Goal: Task Accomplishment & Management: Manage account settings

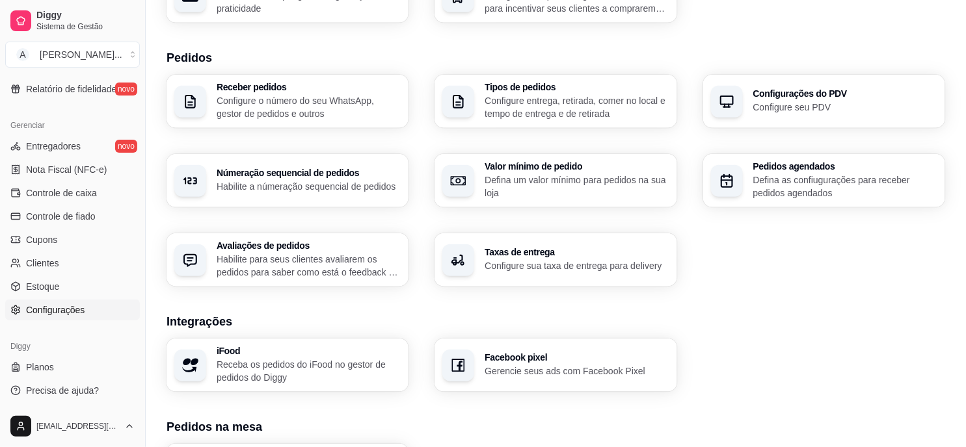
scroll to position [289, 0]
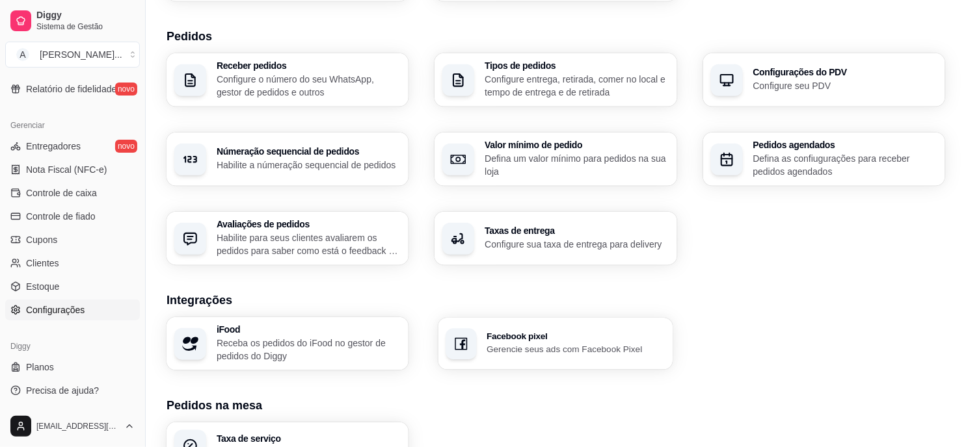
click at [570, 343] on p "Gerencie seus ads com Facebook Pixel" at bounding box center [576, 349] width 179 height 12
click at [324, 345] on p "Receba os pedidos do iFood no gestor de pedidos do Diggy" at bounding box center [308, 349] width 179 height 25
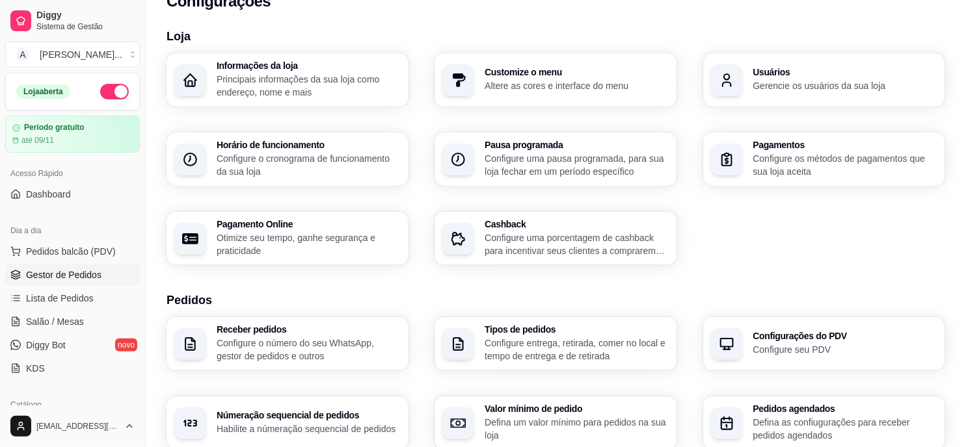
scroll to position [0, 0]
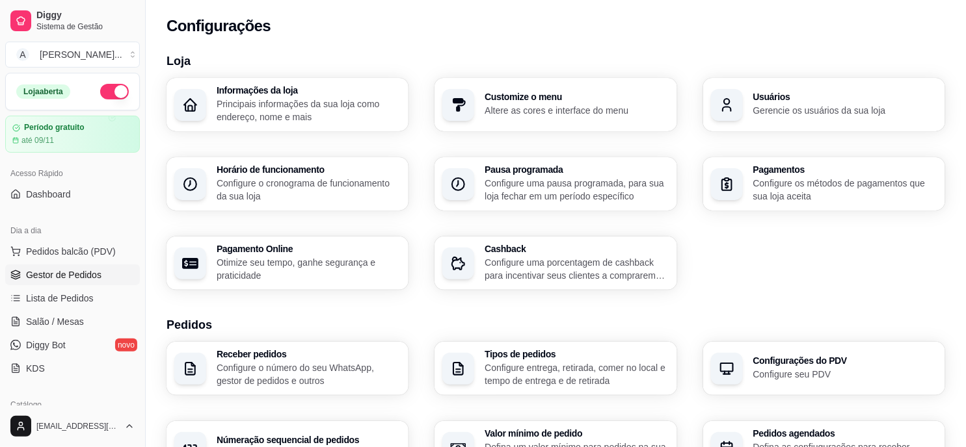
click at [81, 278] on span "Gestor de Pedidos" at bounding box center [63, 275] width 75 height 13
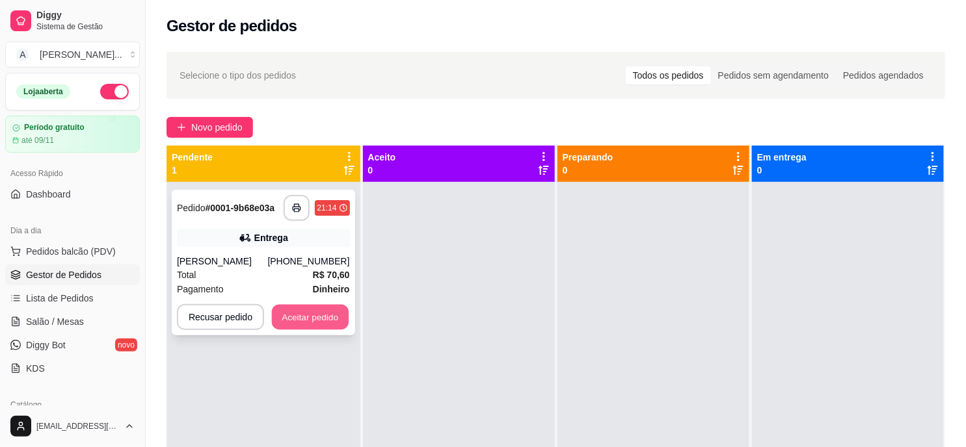
click at [295, 316] on button "Aceitar pedido" at bounding box center [310, 317] width 77 height 25
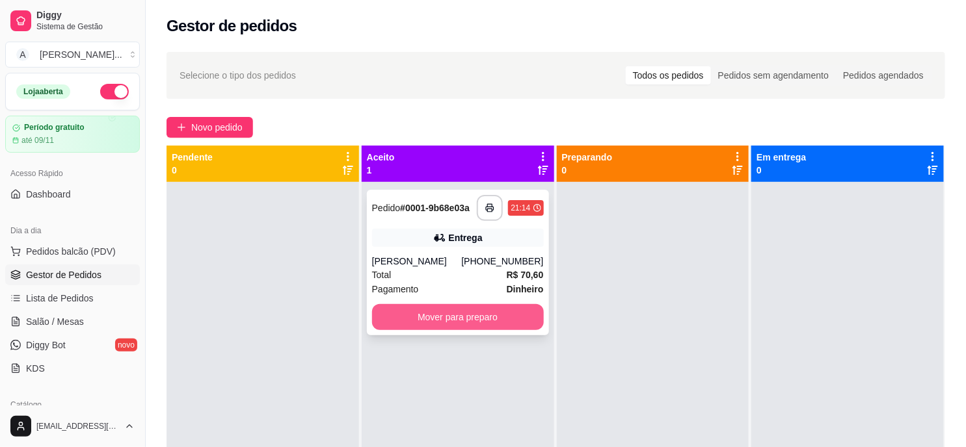
click at [479, 326] on button "Mover para preparo" at bounding box center [458, 317] width 172 height 26
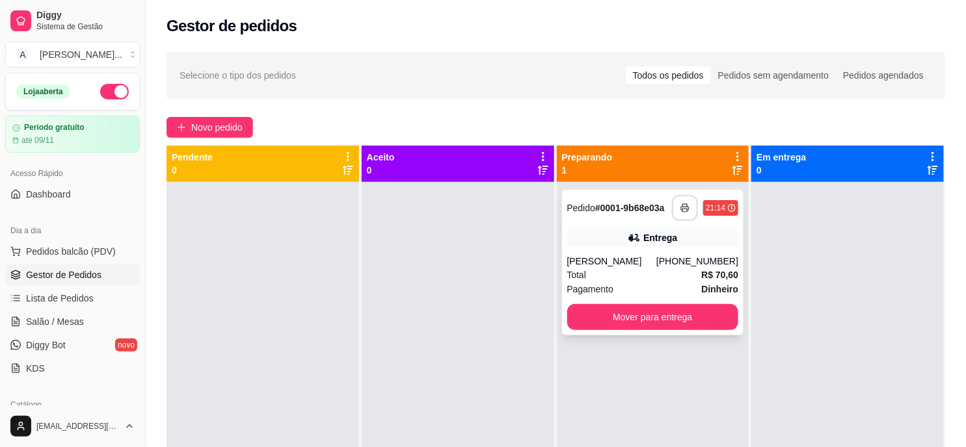
click at [680, 209] on icon "button" at bounding box center [684, 208] width 9 height 9
click at [714, 211] on div "21:14" at bounding box center [716, 208] width 20 height 10
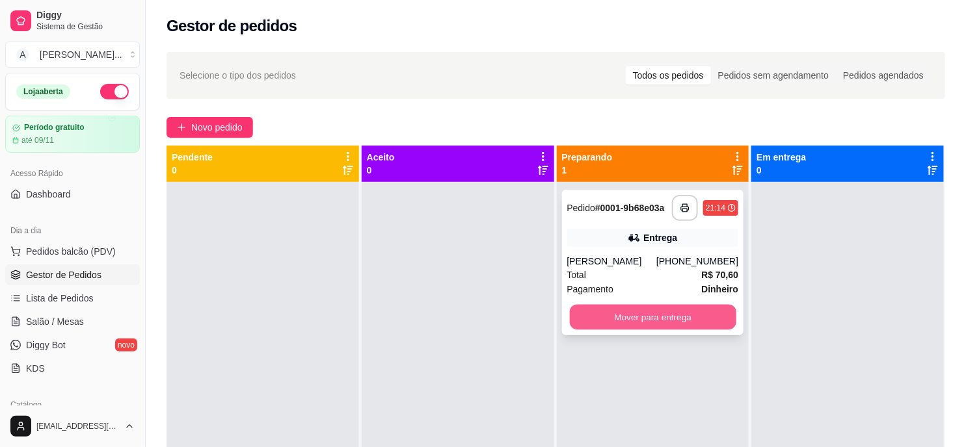
click at [659, 319] on button "Mover para entrega" at bounding box center [652, 317] width 167 height 25
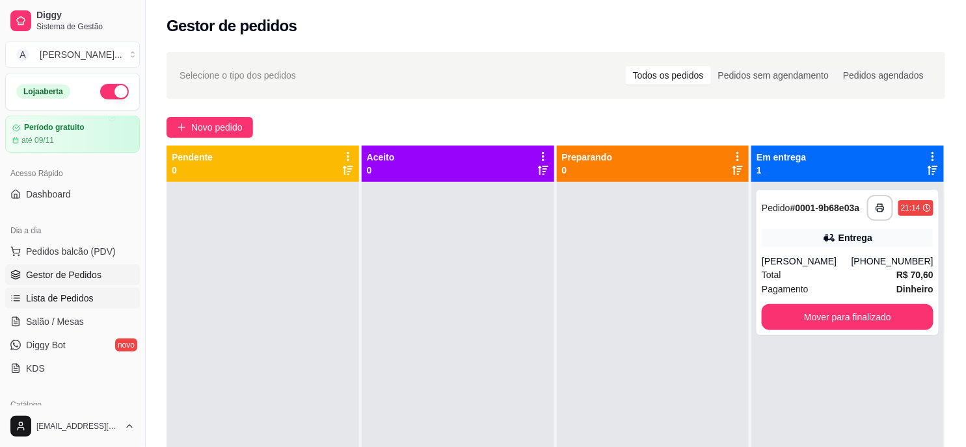
click at [96, 300] on link "Lista de Pedidos" at bounding box center [72, 298] width 135 height 21
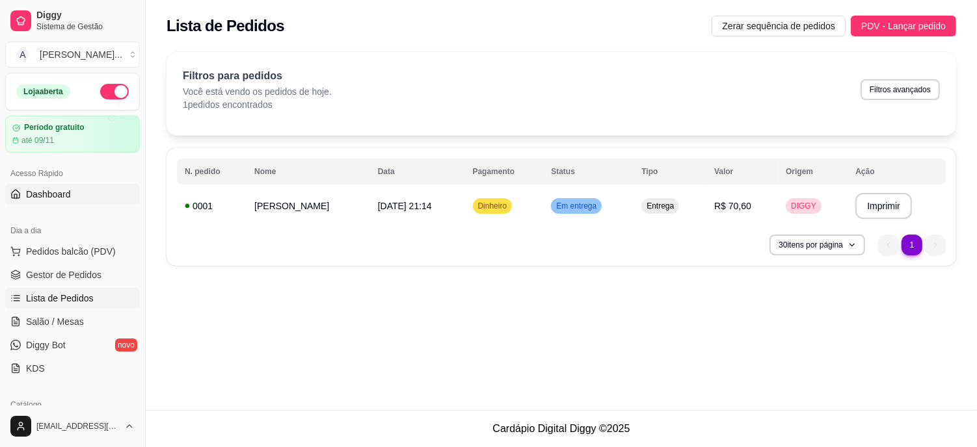
click at [86, 191] on link "Dashboard" at bounding box center [72, 194] width 135 height 21
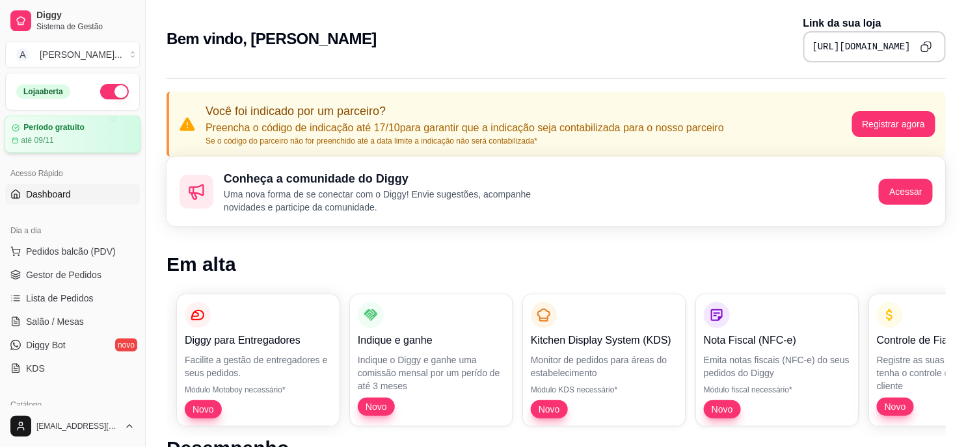
click at [83, 137] on div "até 09/11" at bounding box center [73, 140] width 122 height 10
click at [46, 56] on div "[PERSON_NAME] ..." at bounding box center [81, 54] width 83 height 13
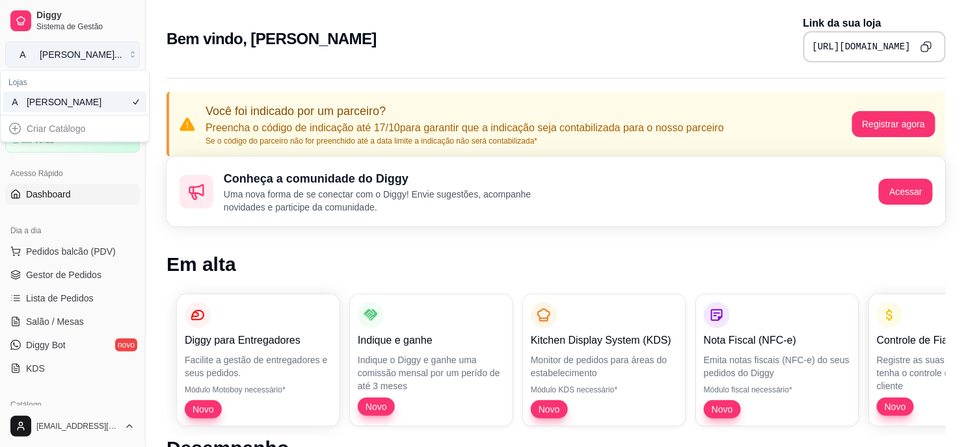
click at [46, 56] on div "[PERSON_NAME] ..." at bounding box center [81, 54] width 83 height 13
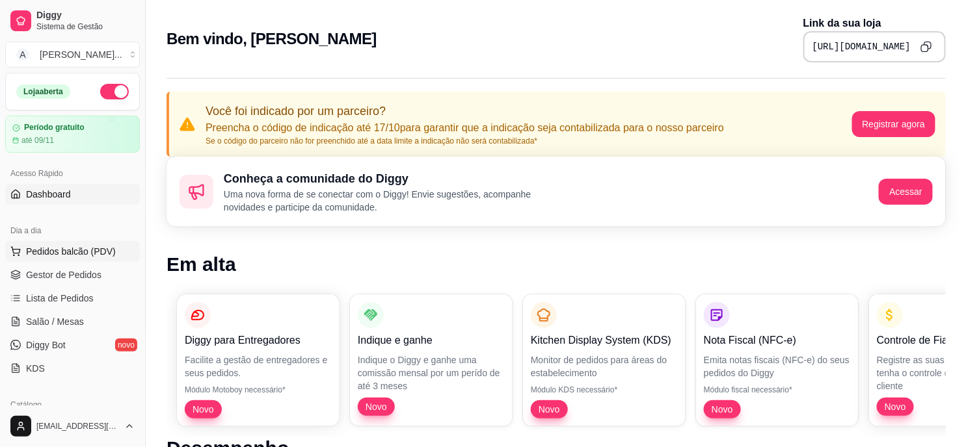
click at [96, 248] on span "Pedidos balcão (PDV)" at bounding box center [71, 251] width 90 height 13
click at [79, 299] on span "Lista de Pedidos" at bounding box center [60, 298] width 68 height 13
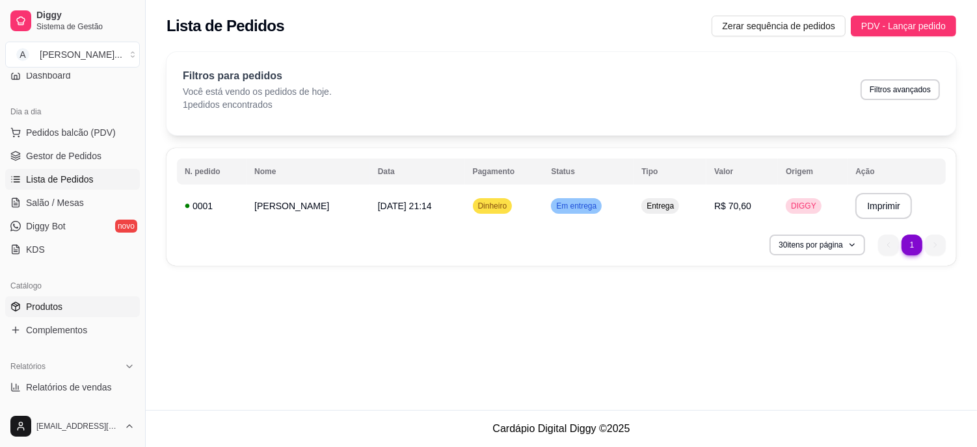
scroll to position [144, 0]
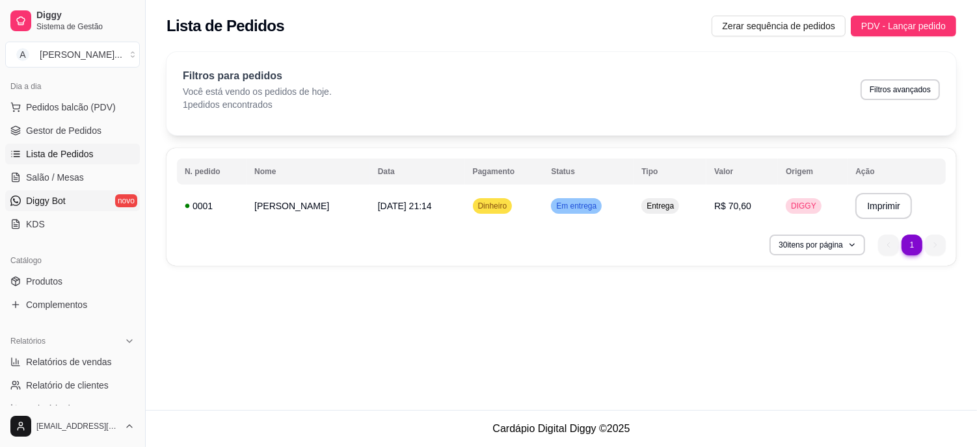
click at [66, 197] on link "Diggy Bot novo" at bounding box center [72, 201] width 135 height 21
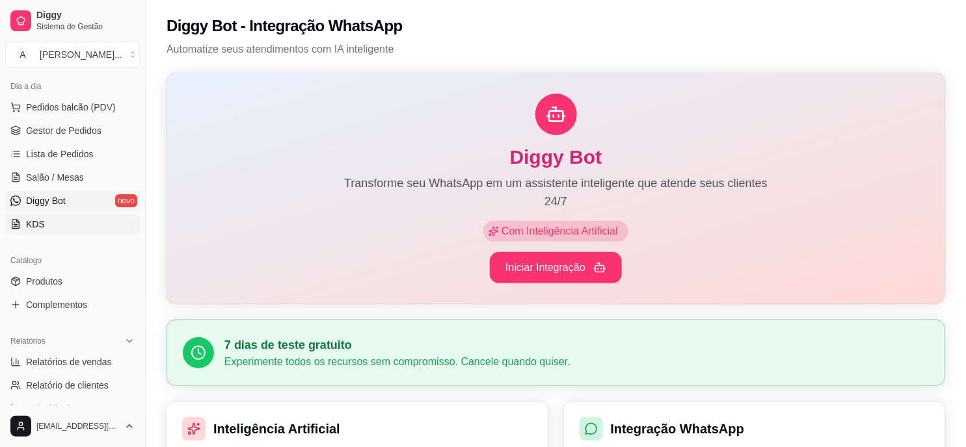
click at [36, 222] on span "KDS" at bounding box center [35, 224] width 19 height 13
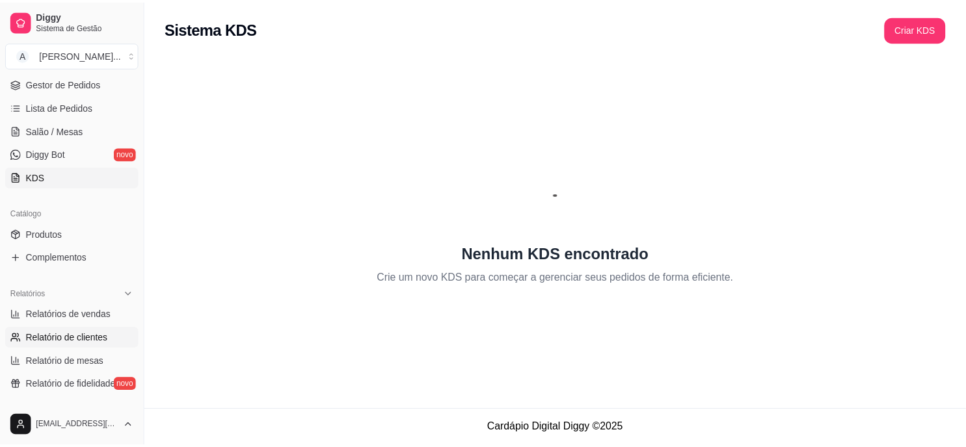
scroll to position [126, 0]
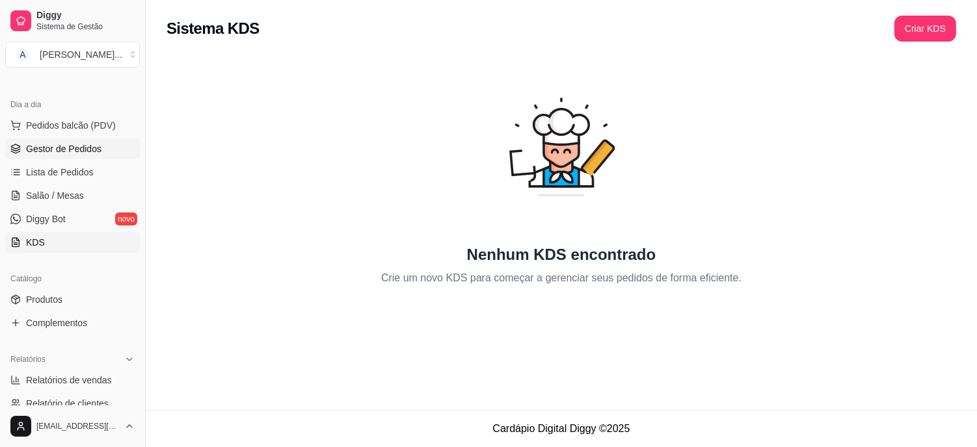
click at [85, 144] on span "Gestor de Pedidos" at bounding box center [63, 148] width 75 height 13
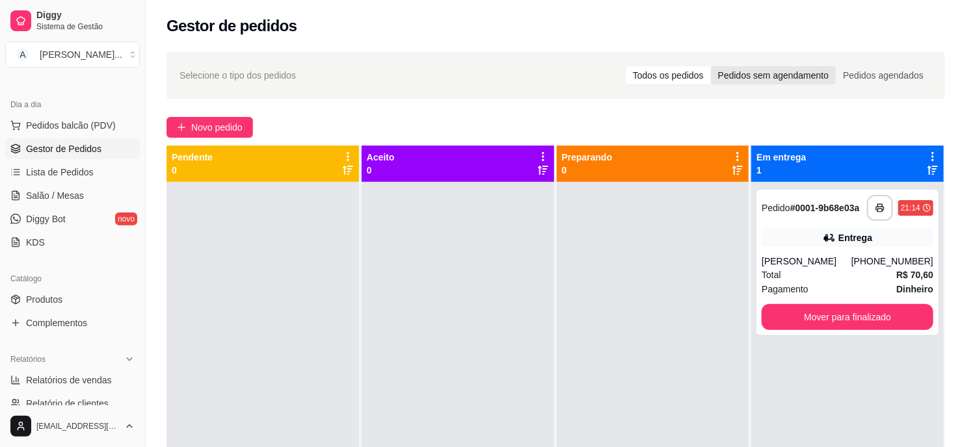
click at [775, 81] on div "Pedidos sem agendamento" at bounding box center [773, 75] width 125 height 18
click at [711, 66] on input "Pedidos sem agendamento" at bounding box center [711, 66] width 0 height 0
click at [687, 76] on div "Todos os pedidos" at bounding box center [668, 75] width 85 height 18
click at [626, 66] on input "Todos os pedidos" at bounding box center [626, 66] width 0 height 0
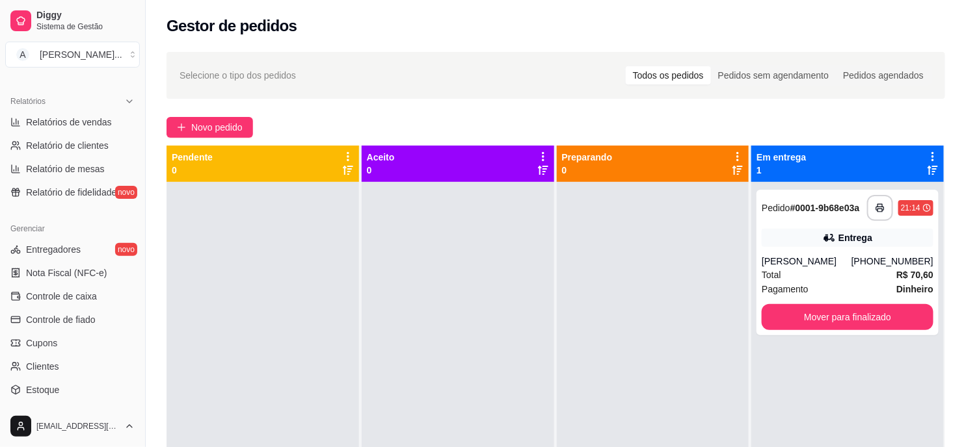
scroll to position [488, 0]
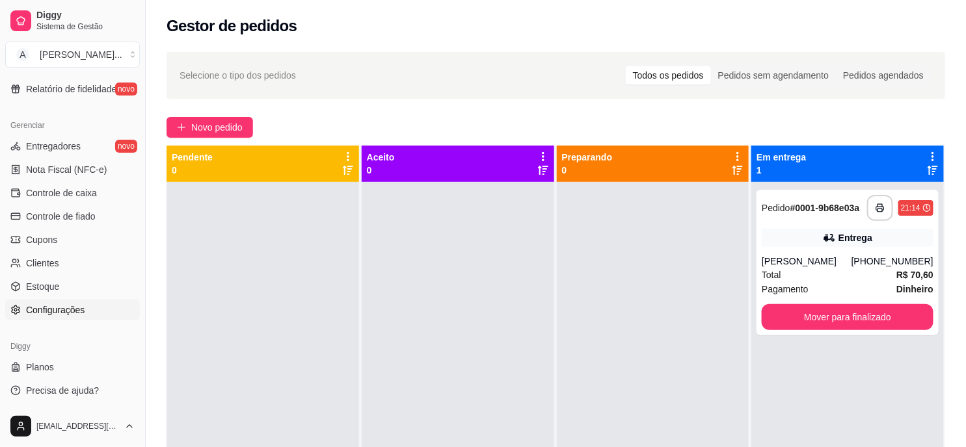
click at [70, 314] on span "Configurações" at bounding box center [55, 310] width 59 height 13
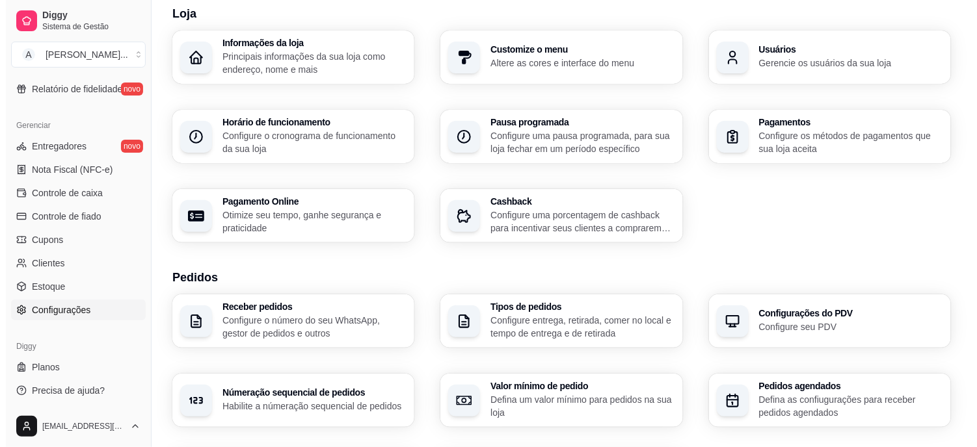
scroll to position [72, 0]
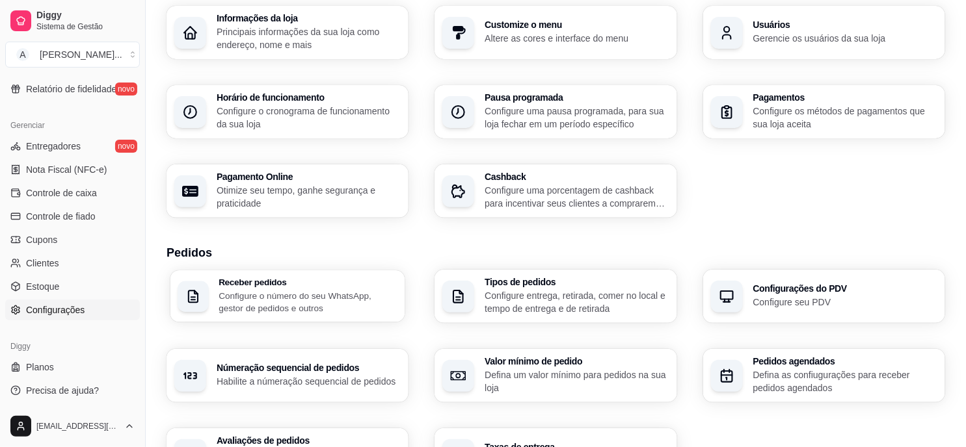
click at [308, 280] on h3 "Receber pedidos" at bounding box center [308, 282] width 179 height 9
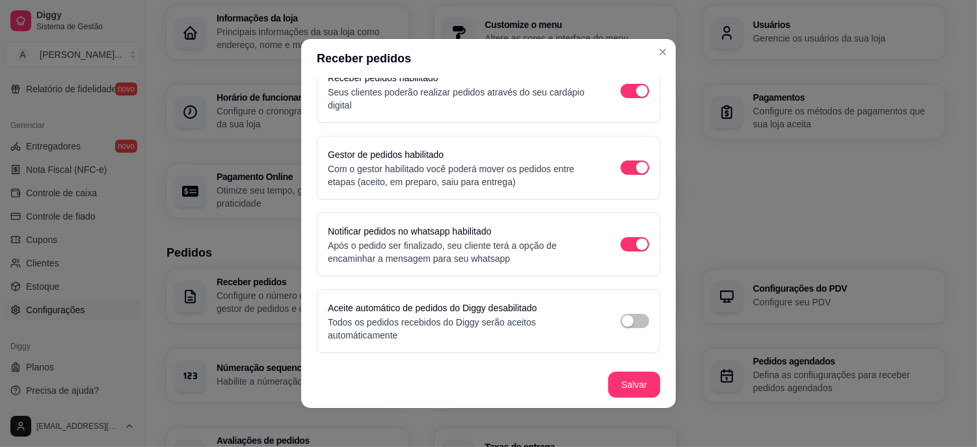
scroll to position [0, 0]
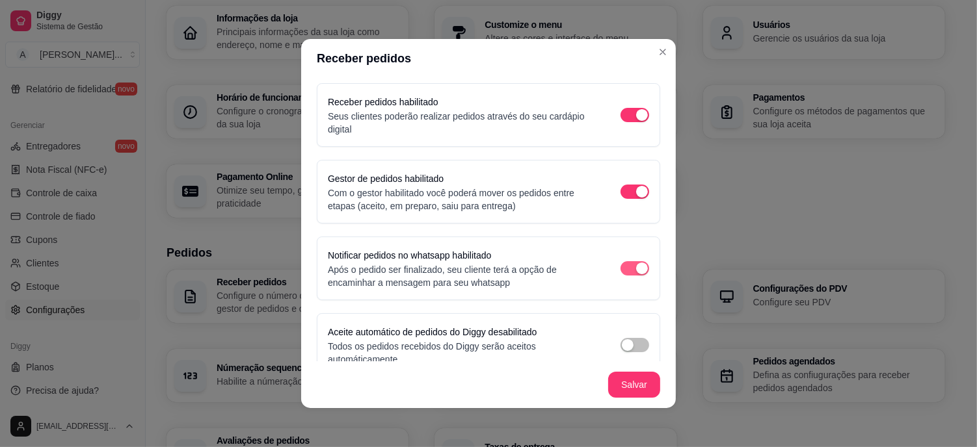
click at [636, 265] on div "button" at bounding box center [642, 269] width 12 height 12
click at [620, 265] on span "button" at bounding box center [634, 268] width 29 height 14
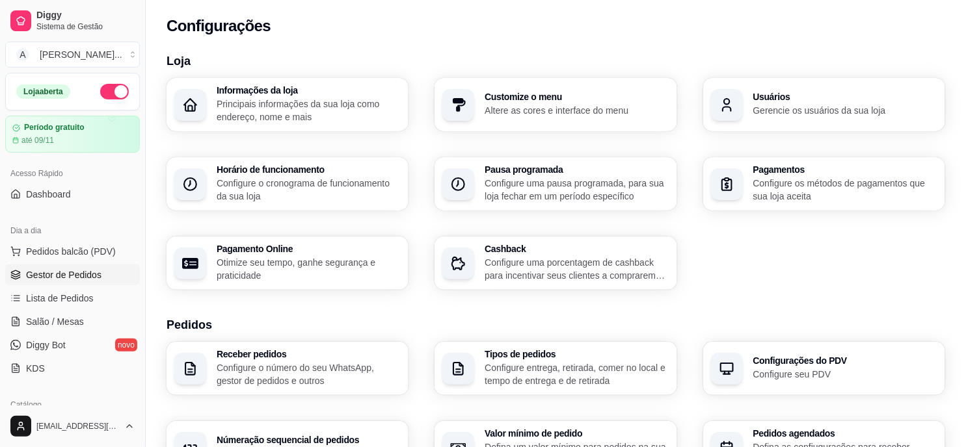
click at [98, 274] on span "Gestor de Pedidos" at bounding box center [63, 275] width 75 height 13
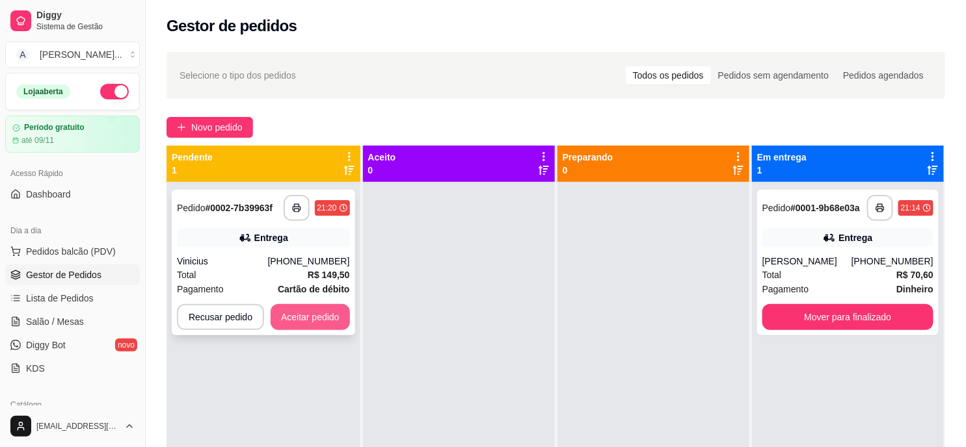
click at [313, 316] on button "Aceitar pedido" at bounding box center [310, 317] width 79 height 26
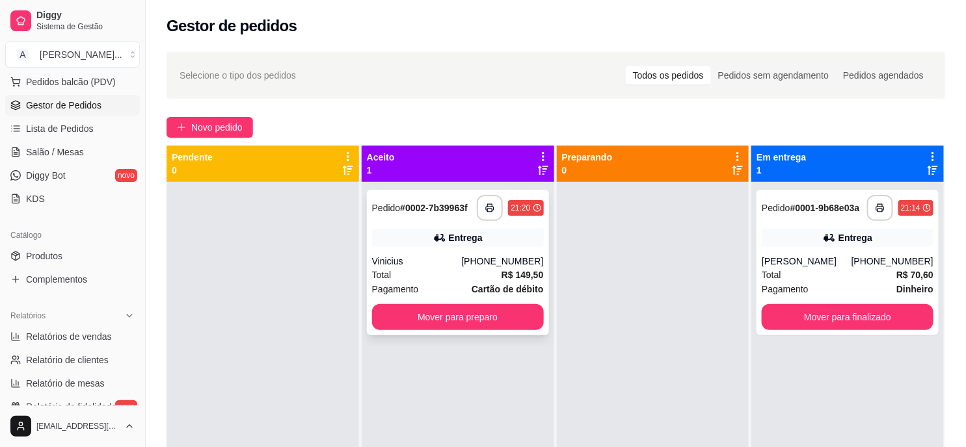
scroll to position [217, 0]
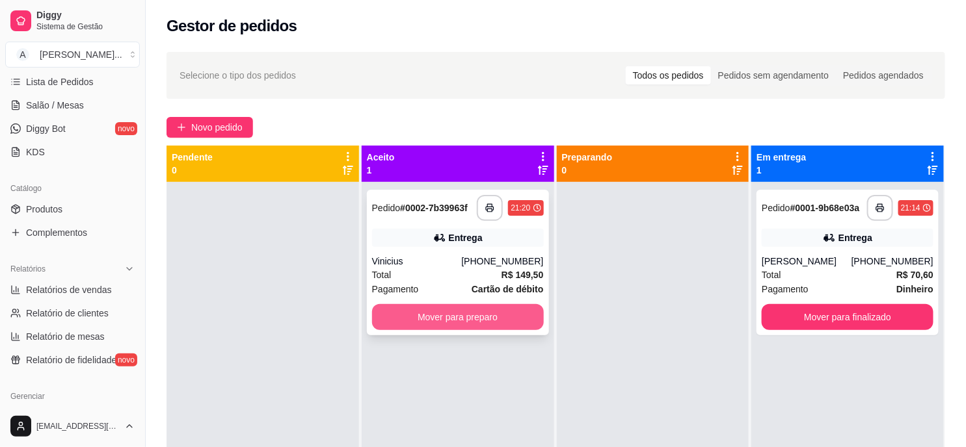
click at [473, 312] on button "Mover para preparo" at bounding box center [458, 317] width 172 height 26
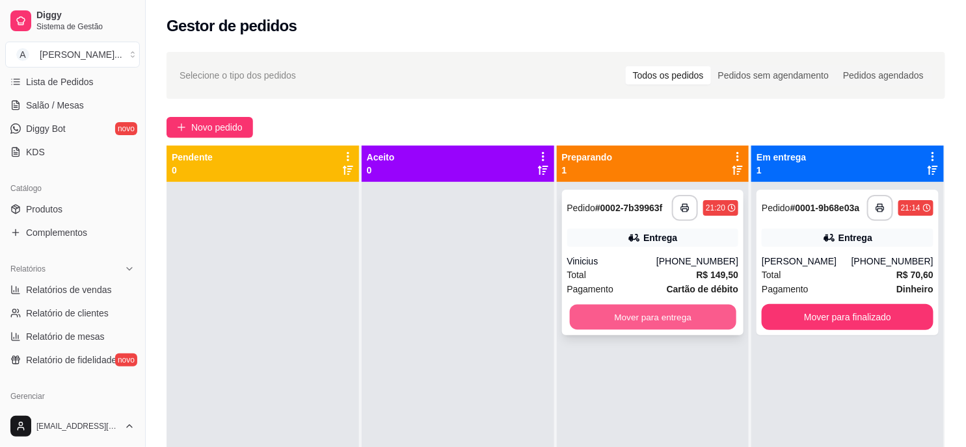
click at [685, 320] on button "Mover para entrega" at bounding box center [652, 317] width 167 height 25
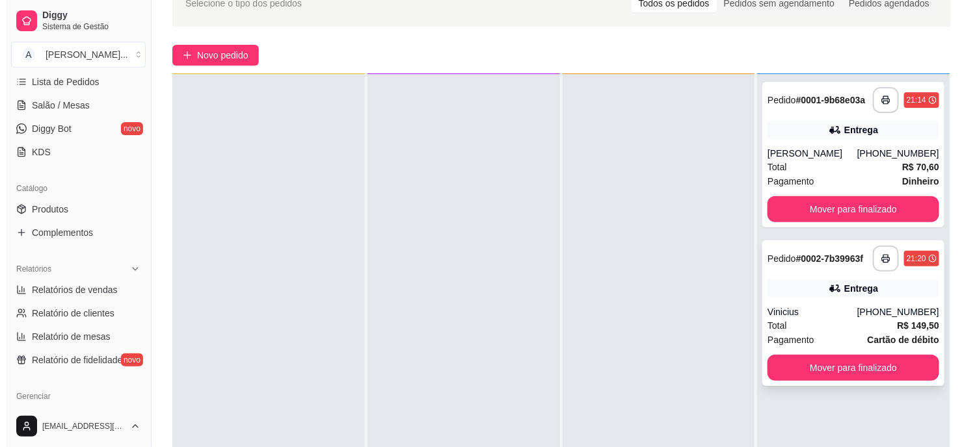
scroll to position [0, 0]
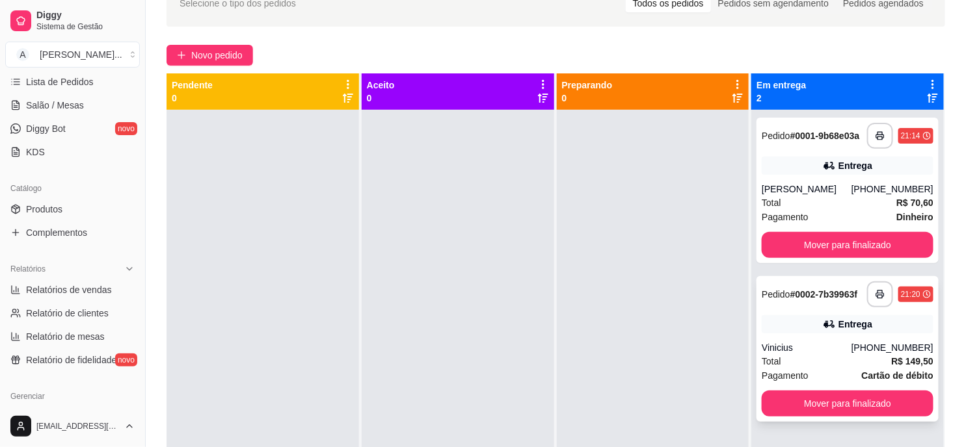
click at [923, 291] on icon at bounding box center [927, 295] width 8 height 8
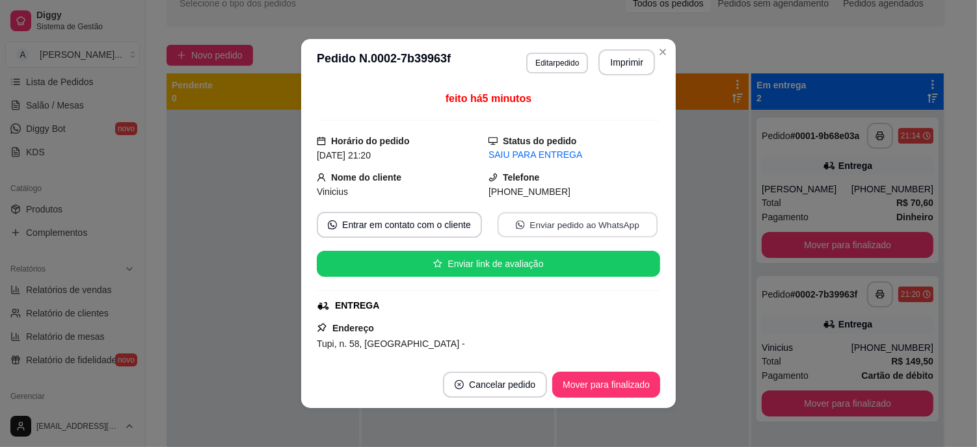
click at [591, 226] on button "Enviar pedido ao WhatsApp" at bounding box center [578, 225] width 160 height 25
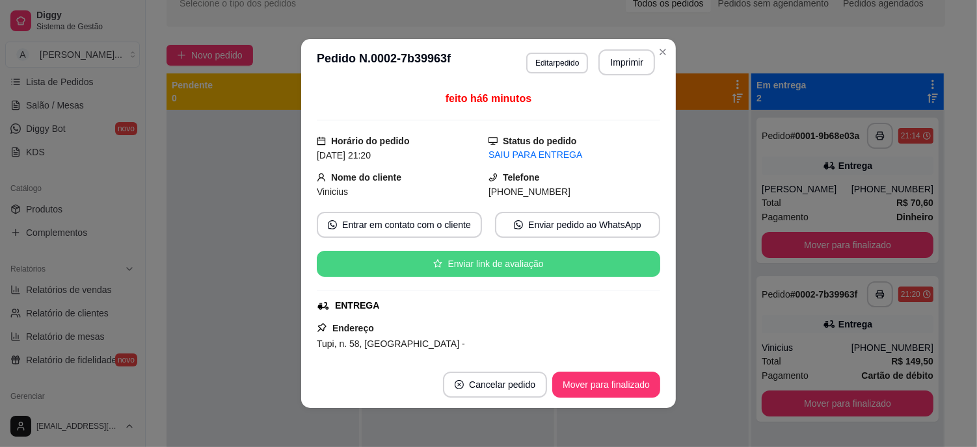
click at [509, 267] on button "Enviar link de avaliação" at bounding box center [488, 264] width 343 height 26
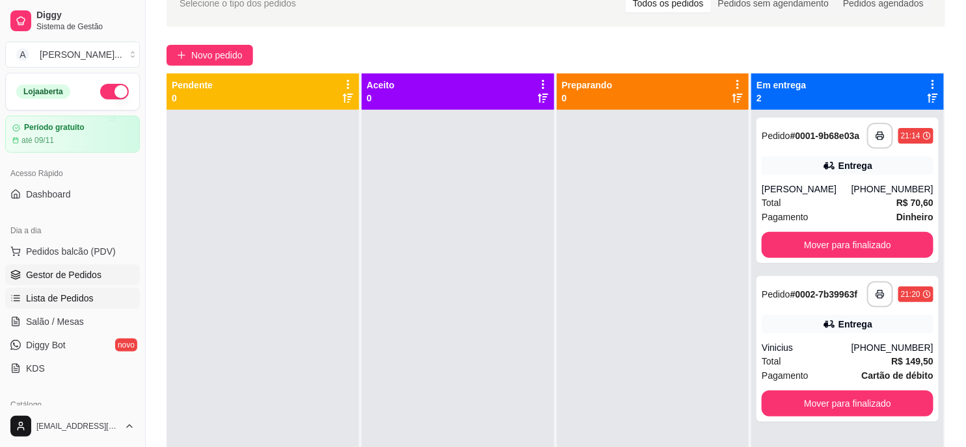
click at [87, 298] on span "Lista de Pedidos" at bounding box center [60, 298] width 68 height 13
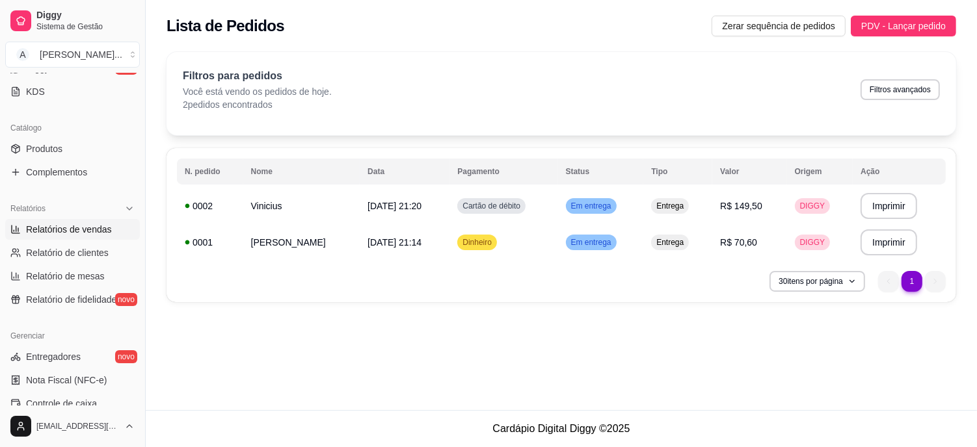
scroll to position [289, 0]
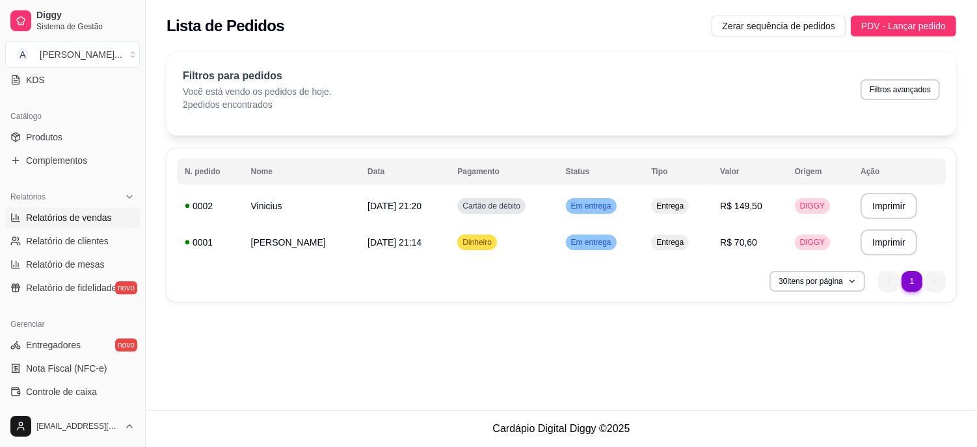
click at [89, 215] on span "Relatórios de vendas" at bounding box center [69, 217] width 86 height 13
select select "ALL"
select select "0"
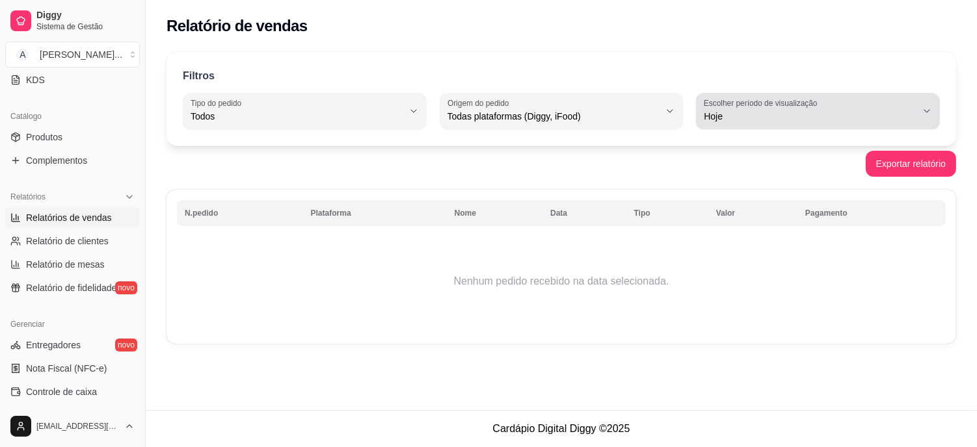
click at [784, 117] on span "Hoje" at bounding box center [810, 116] width 213 height 13
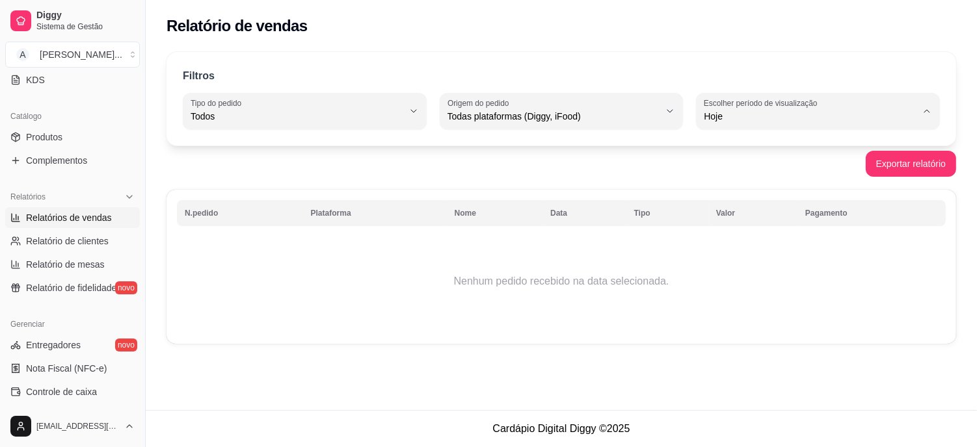
click at [583, 163] on div "Exportar relatório" at bounding box center [562, 164] width 790 height 26
click at [944, 172] on button "Exportar relatório" at bounding box center [911, 164] width 90 height 26
click at [375, 171] on div "Exportar relatório" at bounding box center [562, 164] width 790 height 26
click at [87, 245] on span "Relatório de clientes" at bounding box center [67, 241] width 83 height 13
select select "30"
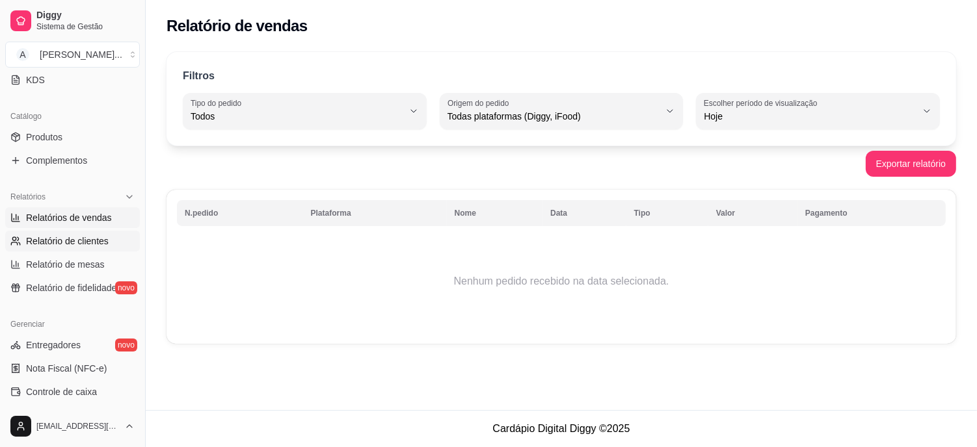
select select "HIGHEST_TOTAL_SPENT_WITH_ORDERS"
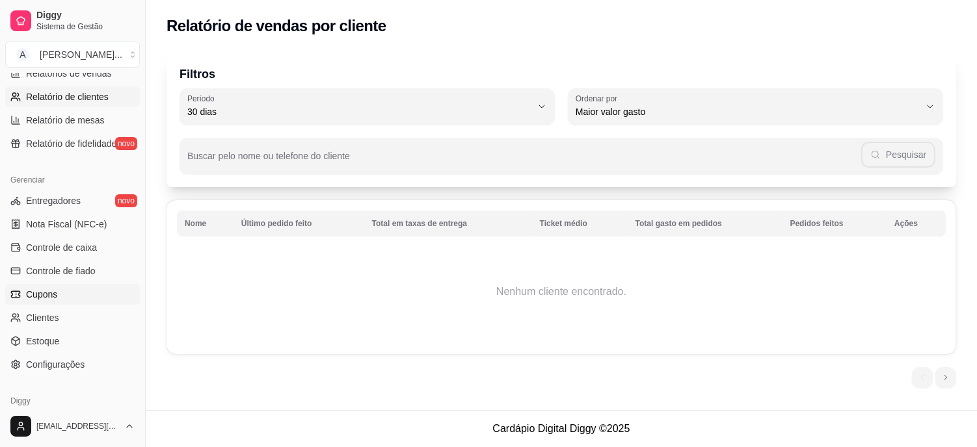
scroll to position [488, 0]
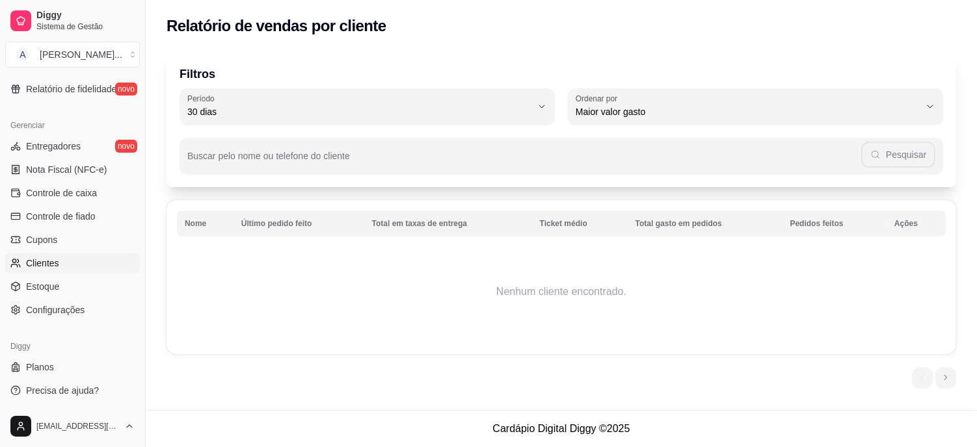
click at [66, 261] on link "Clientes" at bounding box center [72, 263] width 135 height 21
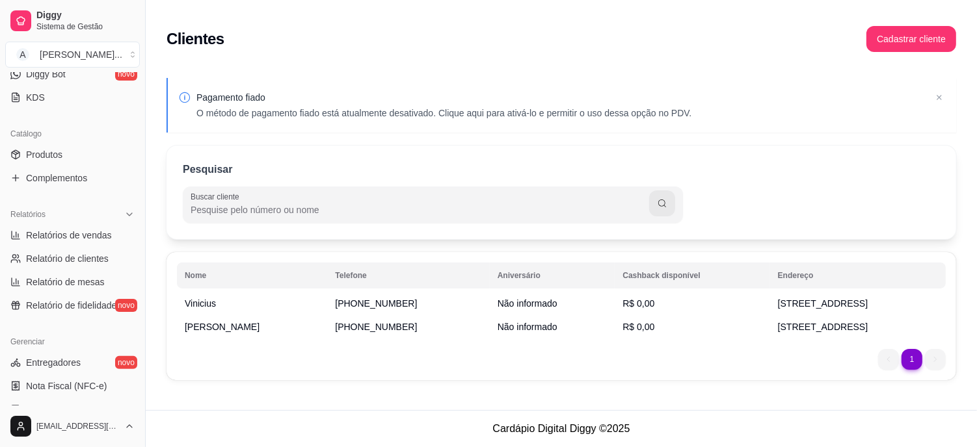
scroll to position [271, 0]
click at [92, 238] on span "Relatórios de vendas" at bounding box center [69, 236] width 86 height 13
select select "ALL"
select select "0"
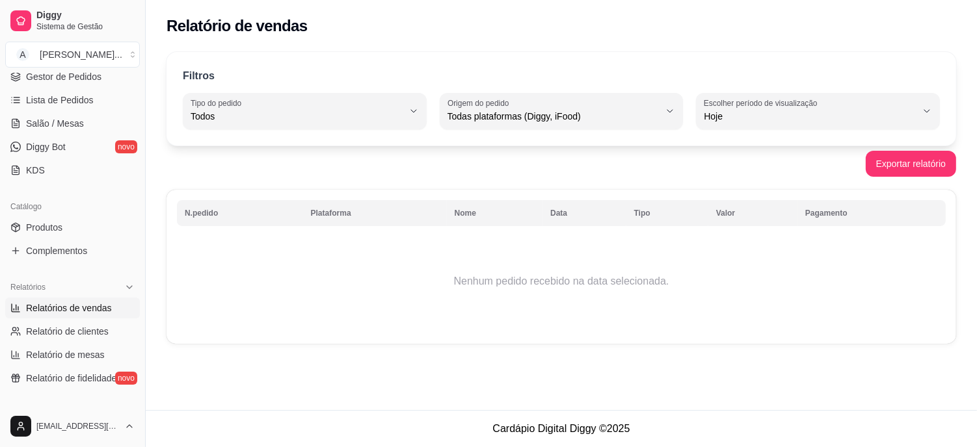
scroll to position [126, 0]
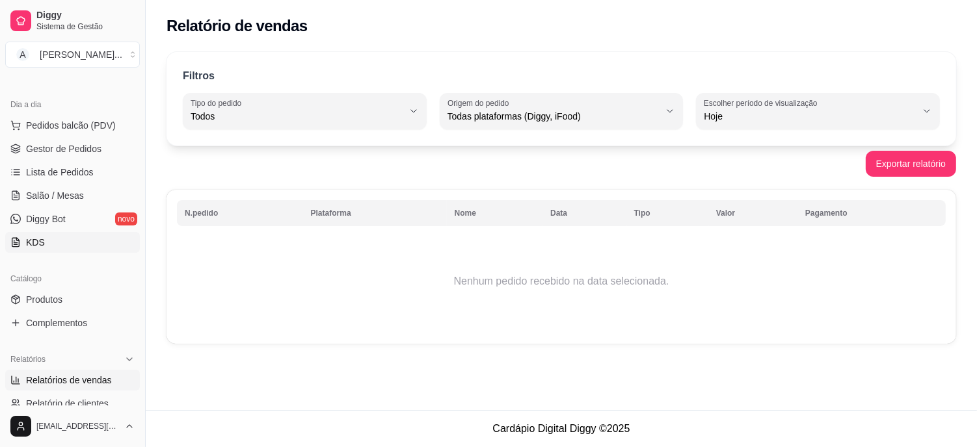
click at [30, 239] on span "KDS" at bounding box center [35, 242] width 19 height 13
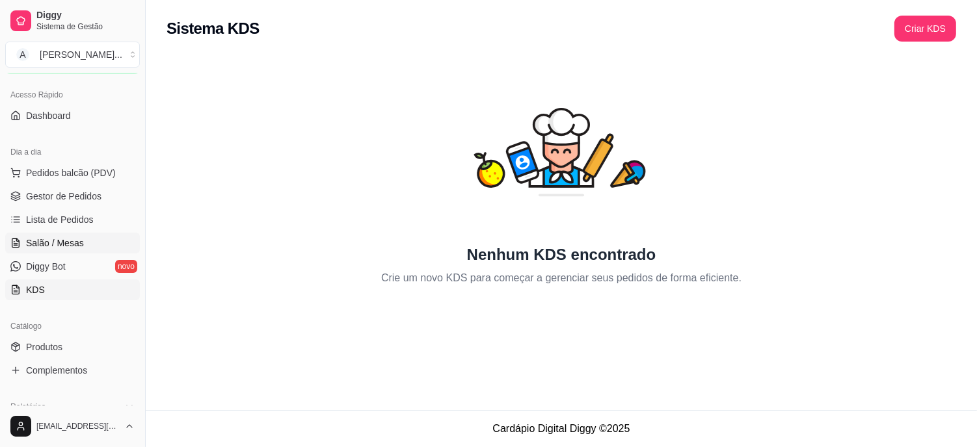
scroll to position [54, 0]
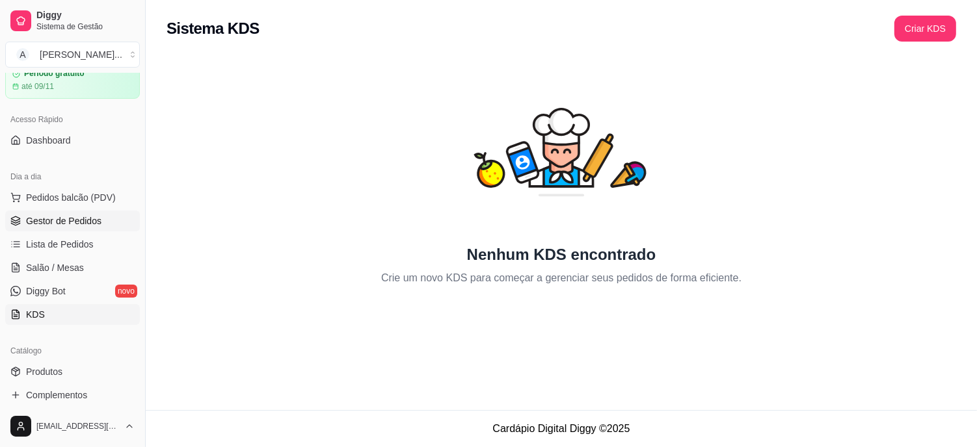
click at [98, 223] on span "Gestor de Pedidos" at bounding box center [63, 221] width 75 height 13
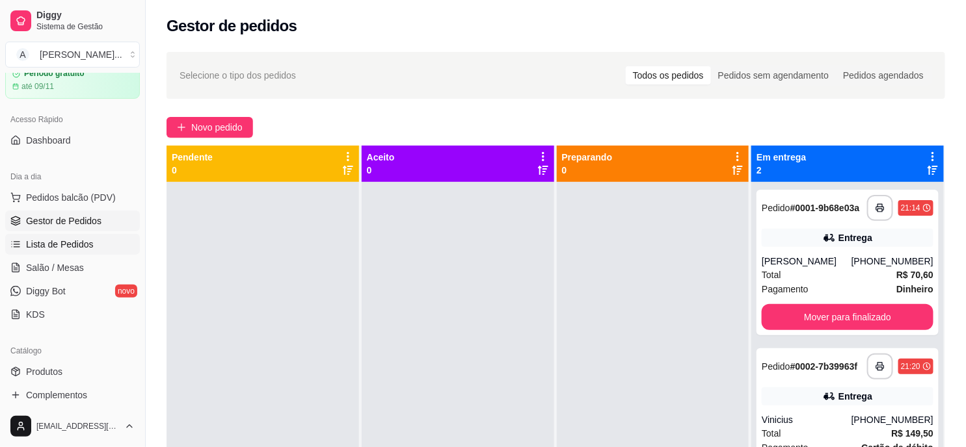
click at [87, 242] on span "Lista de Pedidos" at bounding box center [60, 244] width 68 height 13
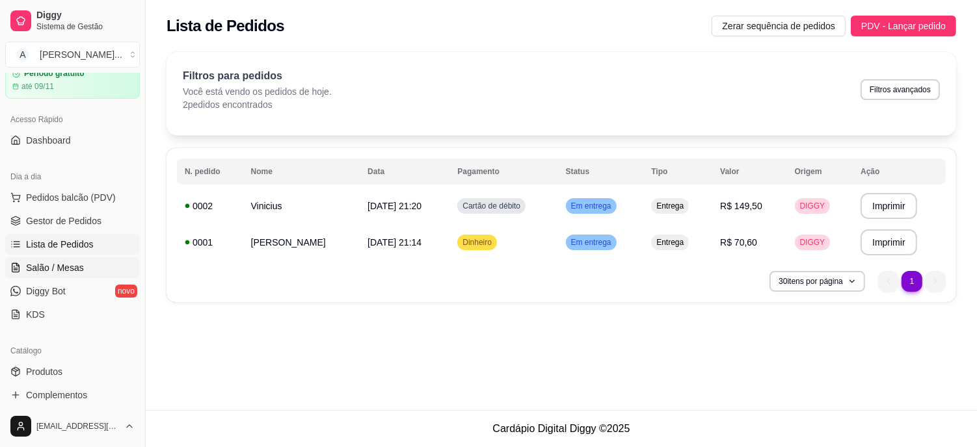
click at [62, 267] on span "Salão / Mesas" at bounding box center [55, 267] width 58 height 13
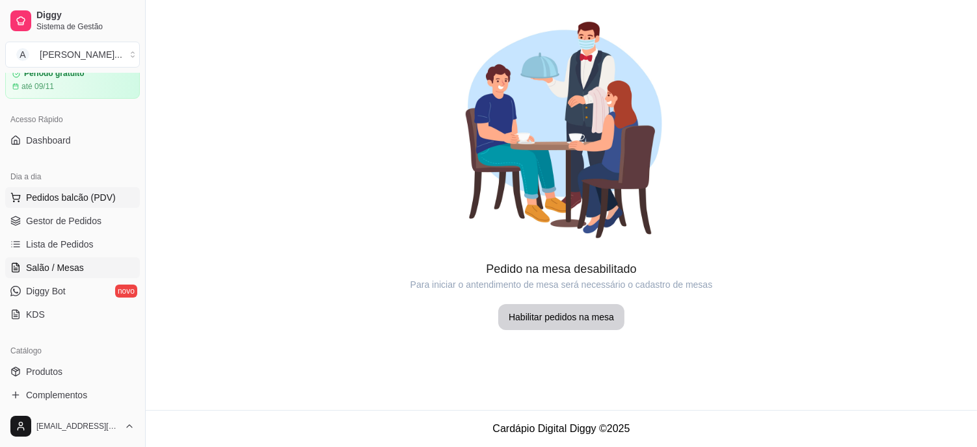
click at [67, 196] on span "Pedidos balcão (PDV)" at bounding box center [71, 197] width 90 height 13
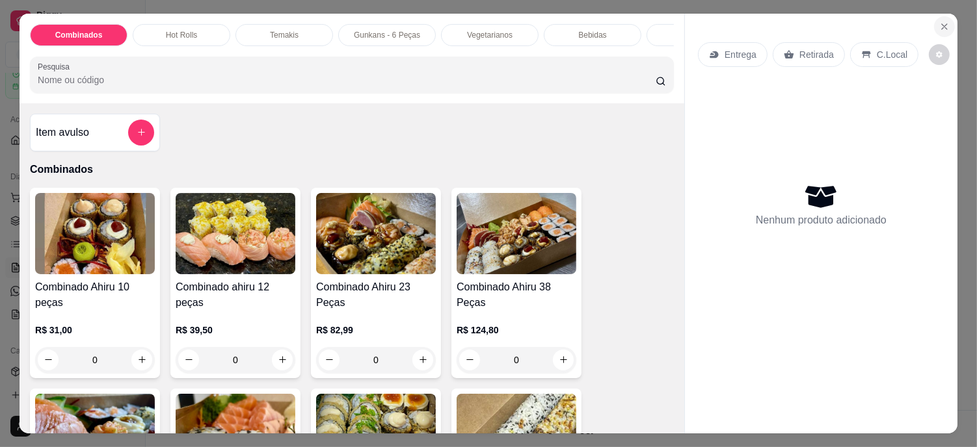
click at [934, 18] on button "Close" at bounding box center [944, 26] width 21 height 21
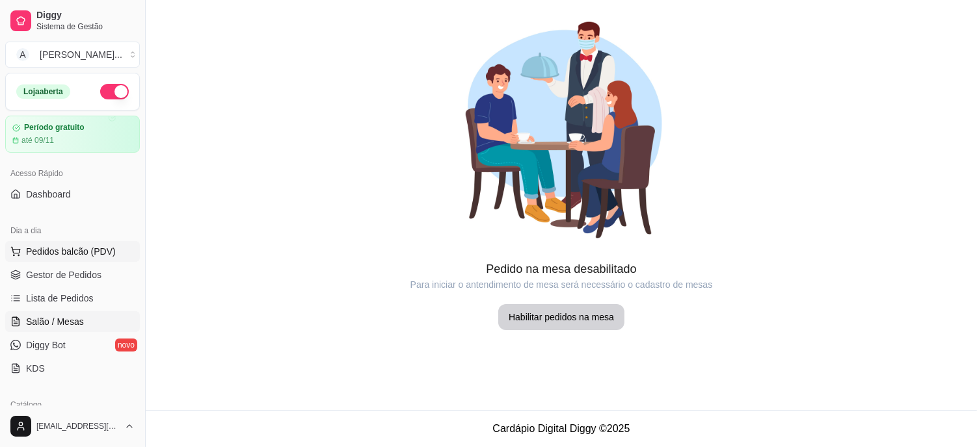
click at [75, 256] on span "Pedidos balcão (PDV)" at bounding box center [71, 251] width 90 height 13
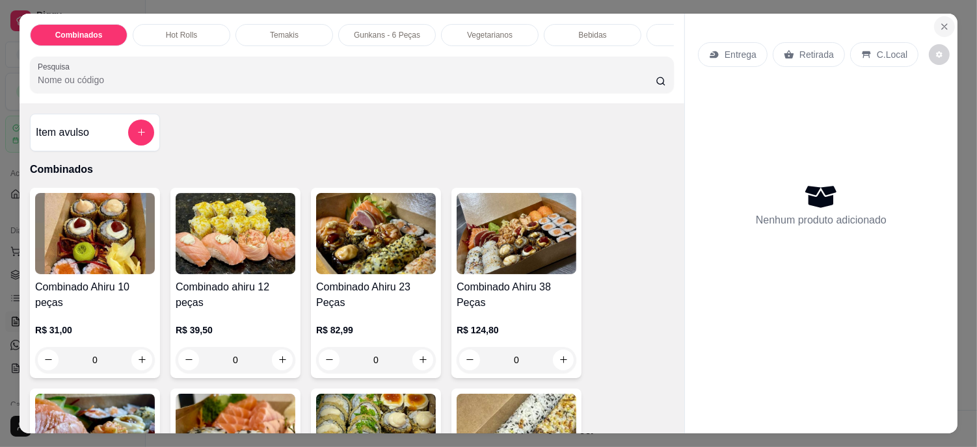
click at [934, 29] on button "Close" at bounding box center [944, 26] width 21 height 21
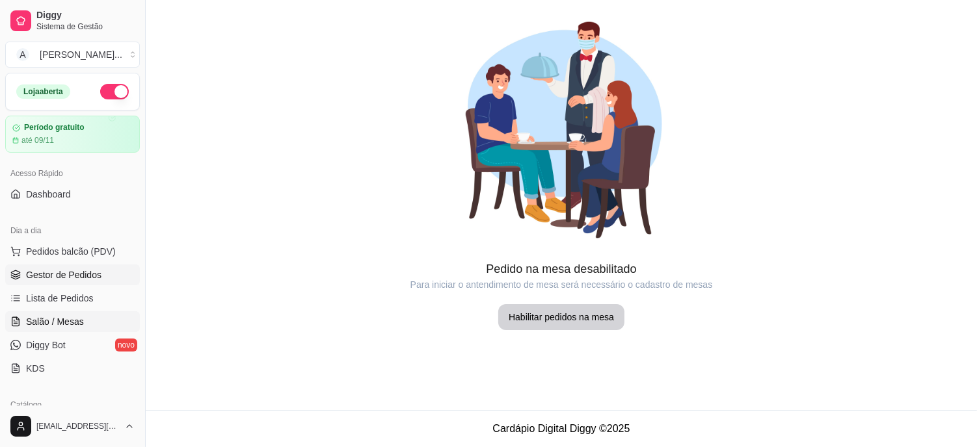
click at [77, 272] on span "Gestor de Pedidos" at bounding box center [63, 275] width 75 height 13
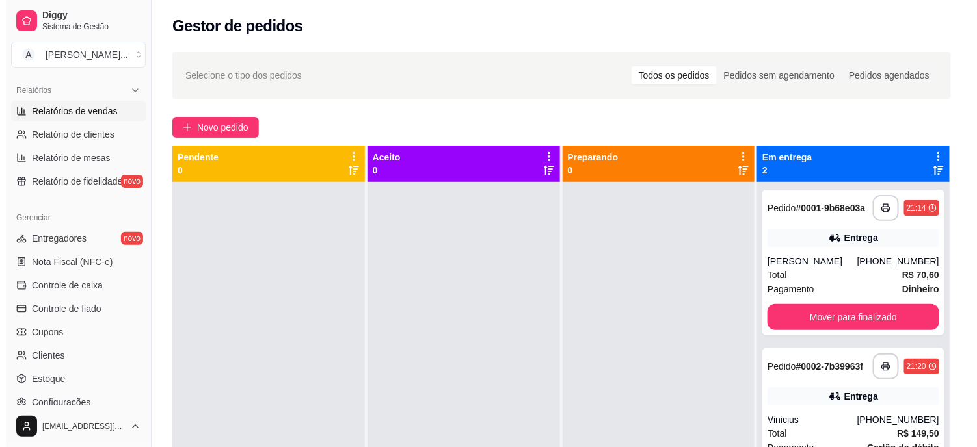
scroll to position [433, 0]
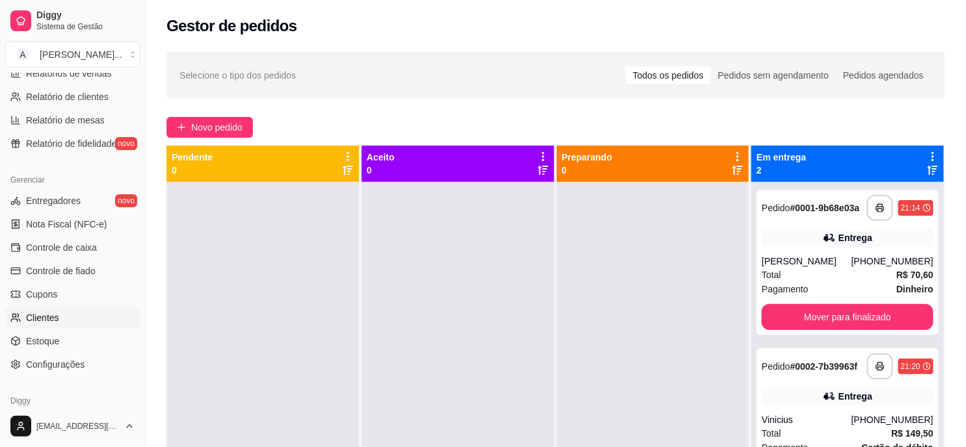
click at [79, 320] on link "Clientes" at bounding box center [72, 318] width 135 height 21
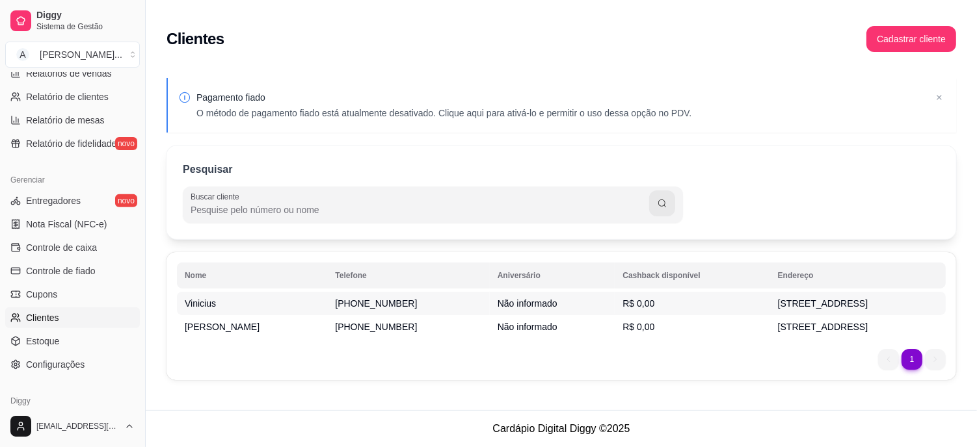
click at [498, 306] on span "Não informado" at bounding box center [528, 304] width 60 height 10
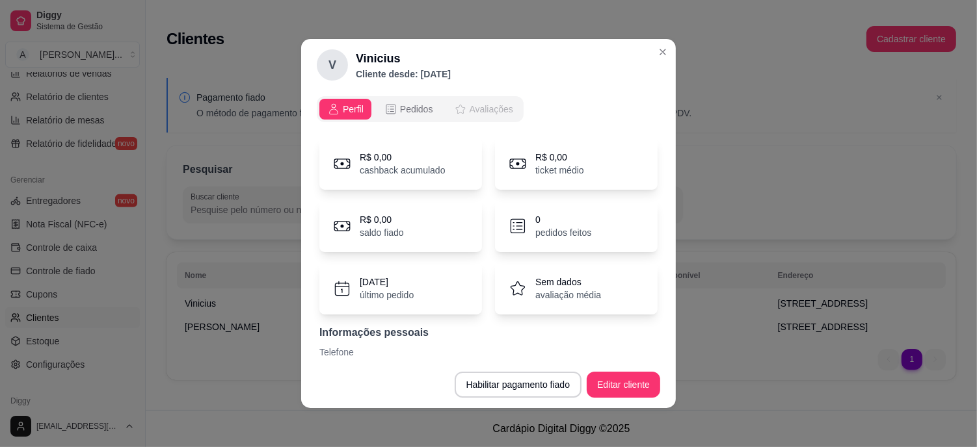
click at [484, 108] on span "Avaliações" at bounding box center [492, 109] width 44 height 13
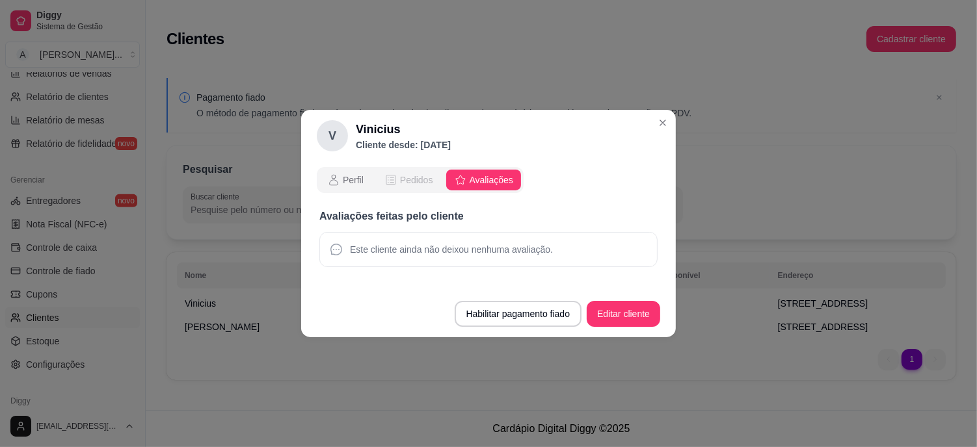
click at [421, 174] on span "Pedidos" at bounding box center [416, 180] width 33 height 13
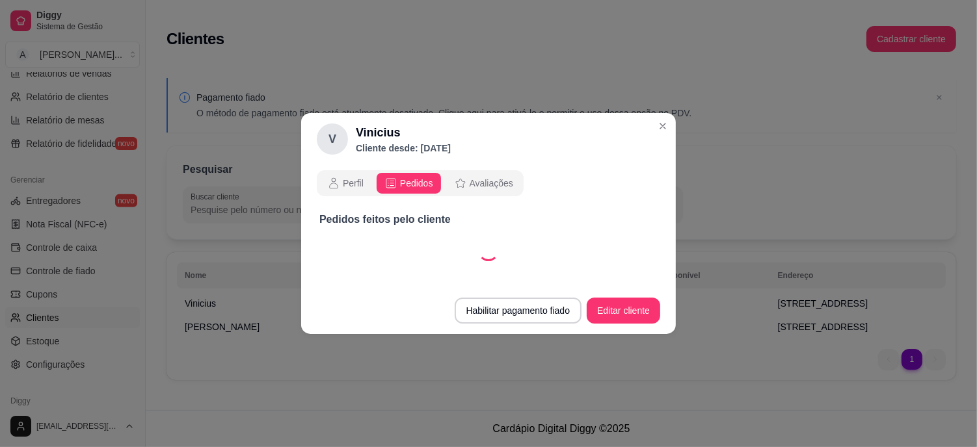
select select "30"
select select "ALL"
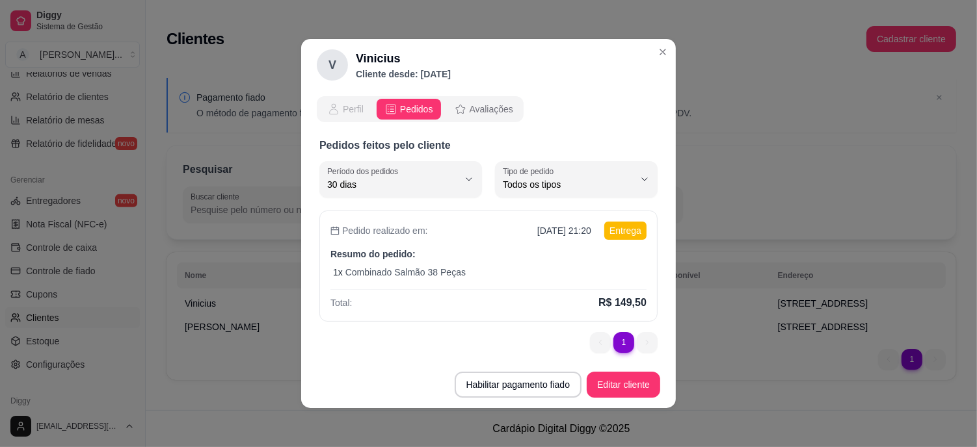
click at [343, 107] on span "Perfil" at bounding box center [353, 109] width 21 height 13
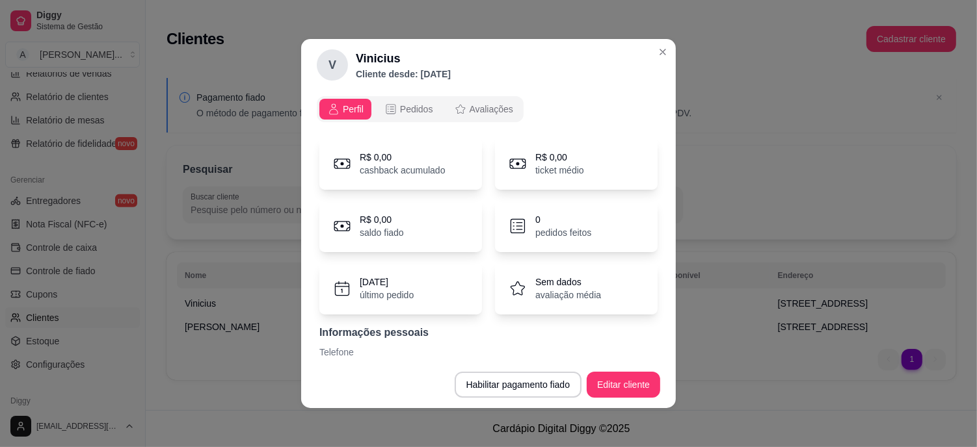
click at [550, 160] on p "R$ 0,00" at bounding box center [559, 157] width 49 height 13
click at [392, 229] on p "saldo fiado" at bounding box center [382, 232] width 44 height 13
click at [581, 285] on p "Sem dados" at bounding box center [568, 282] width 66 height 13
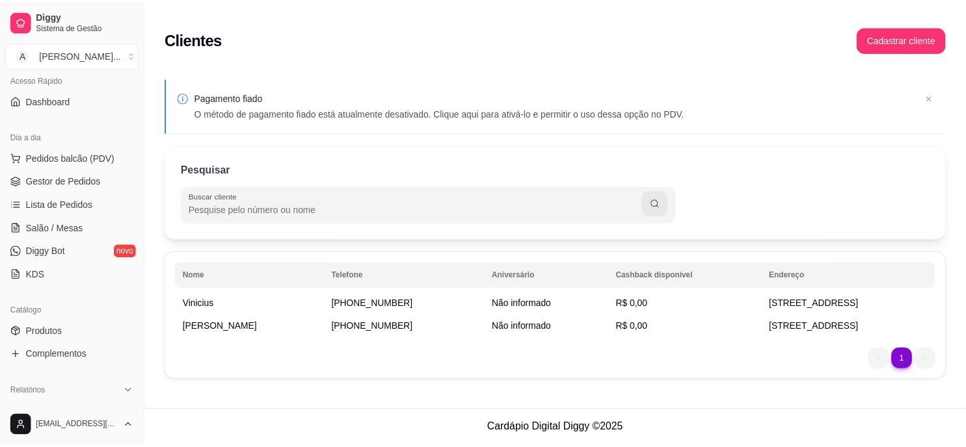
scroll to position [72, 0]
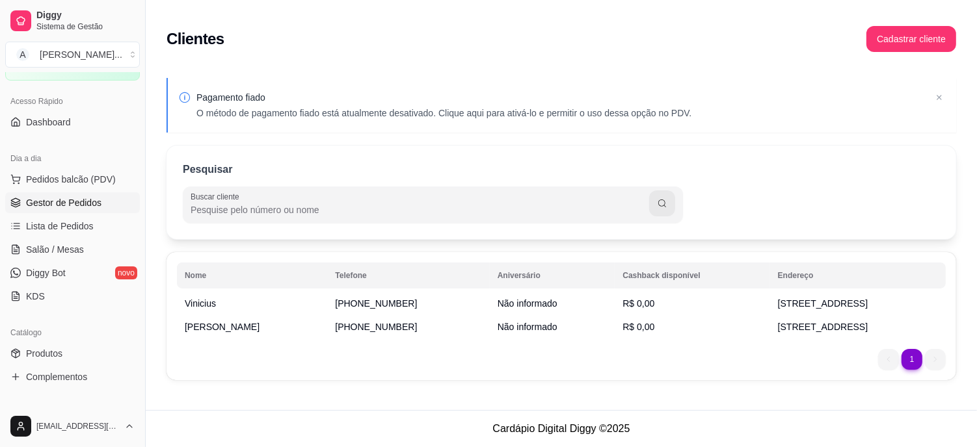
click at [96, 204] on span "Gestor de Pedidos" at bounding box center [63, 202] width 75 height 13
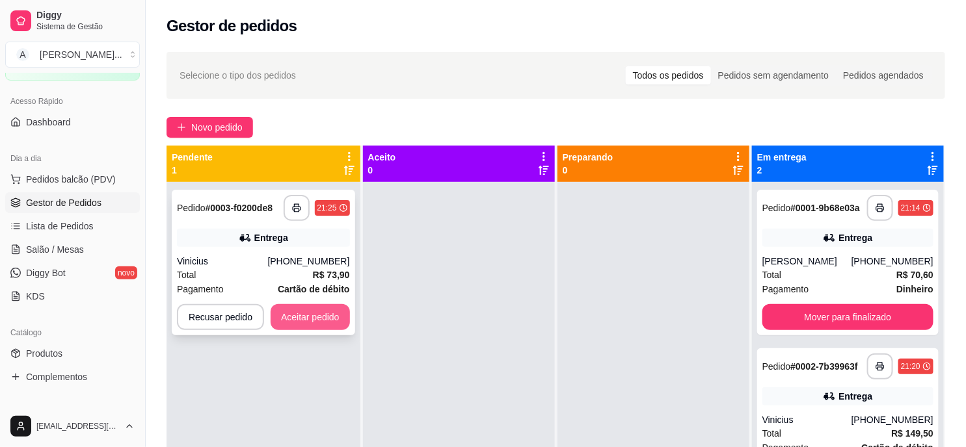
click at [304, 315] on button "Aceitar pedido" at bounding box center [310, 317] width 79 height 26
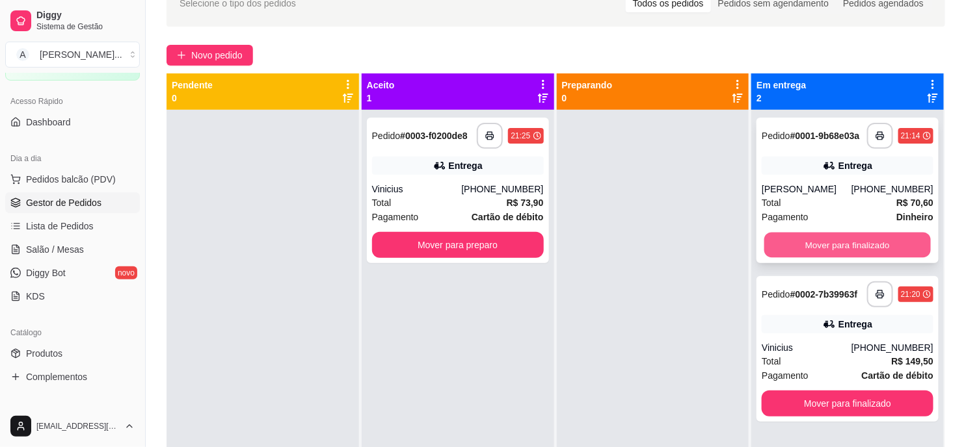
click at [841, 249] on button "Mover para finalizado" at bounding box center [847, 245] width 167 height 25
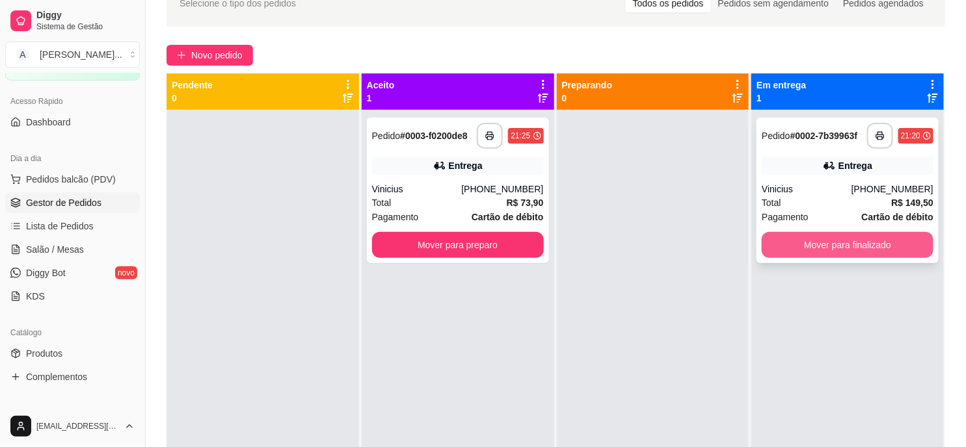
click at [827, 243] on button "Mover para finalizado" at bounding box center [848, 245] width 172 height 26
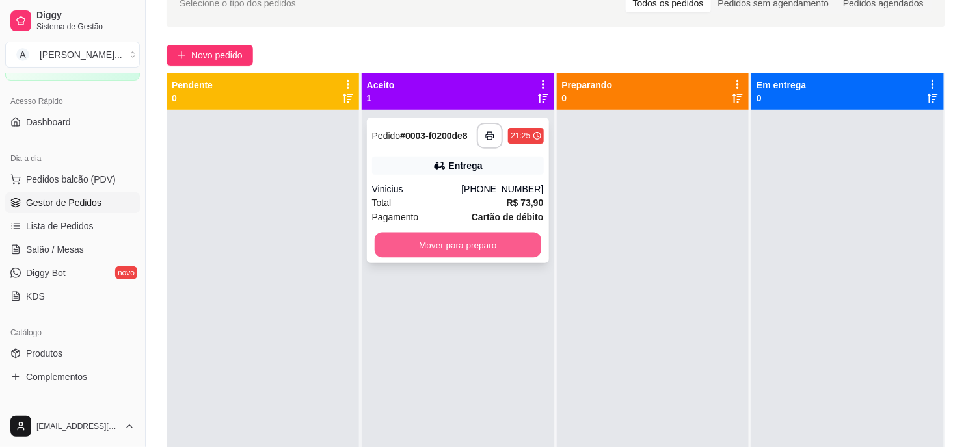
click at [473, 242] on button "Mover para preparo" at bounding box center [458, 245] width 167 height 25
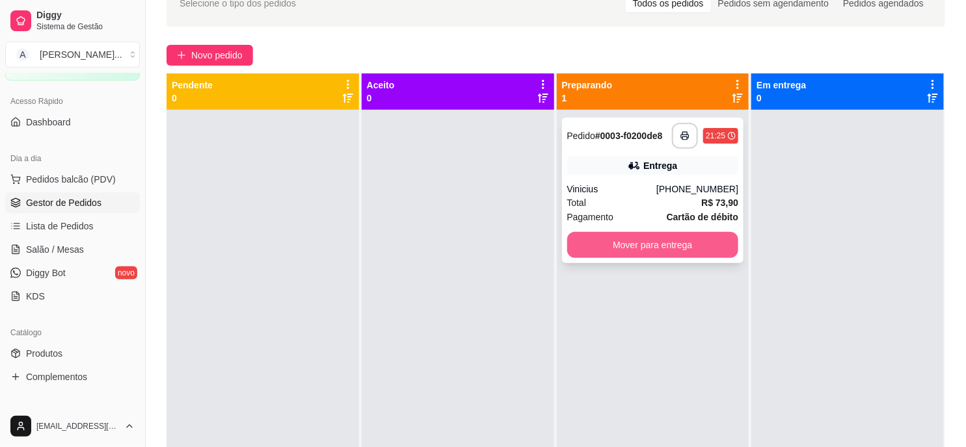
click at [613, 242] on button "Mover para entrega" at bounding box center [653, 245] width 172 height 26
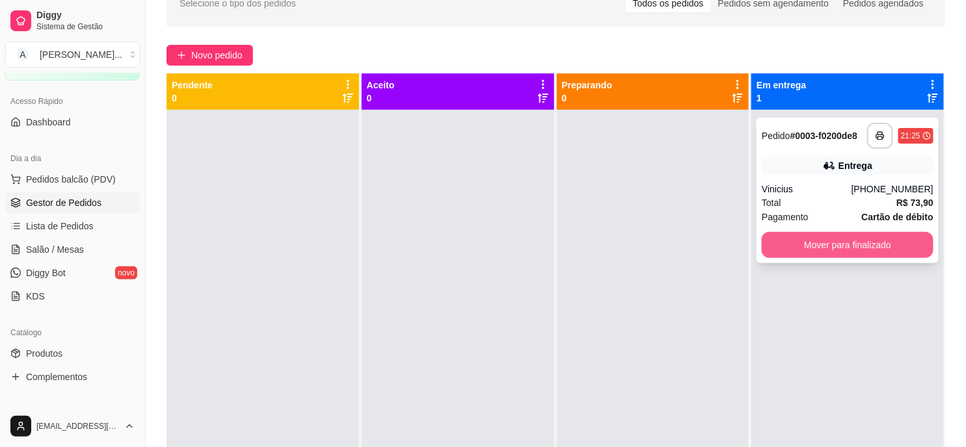
click at [839, 235] on button "Mover para finalizado" at bounding box center [848, 245] width 172 height 26
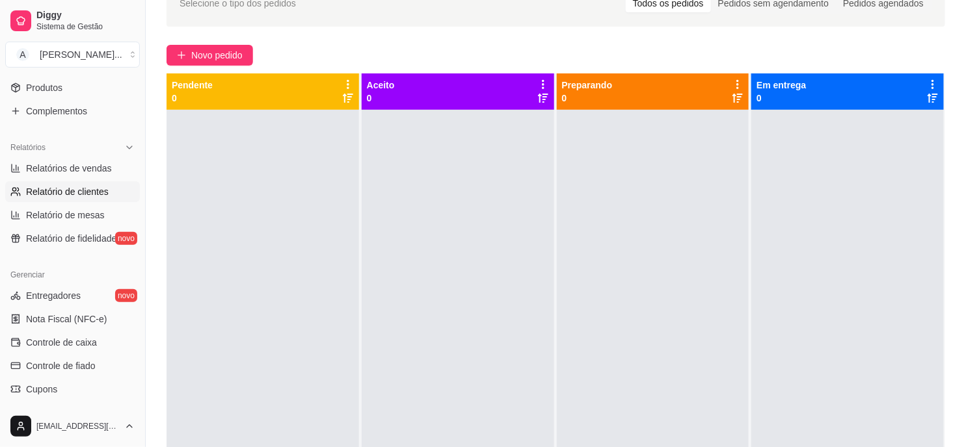
scroll to position [433, 0]
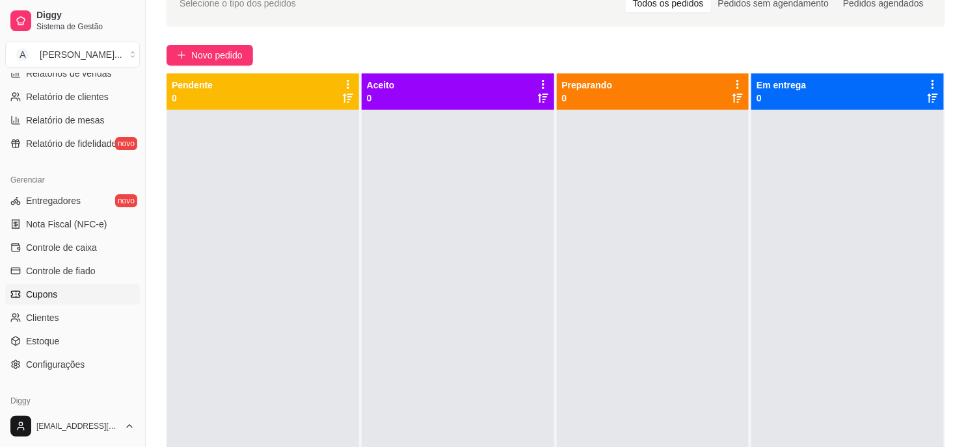
click at [47, 297] on span "Cupons" at bounding box center [41, 294] width 31 height 13
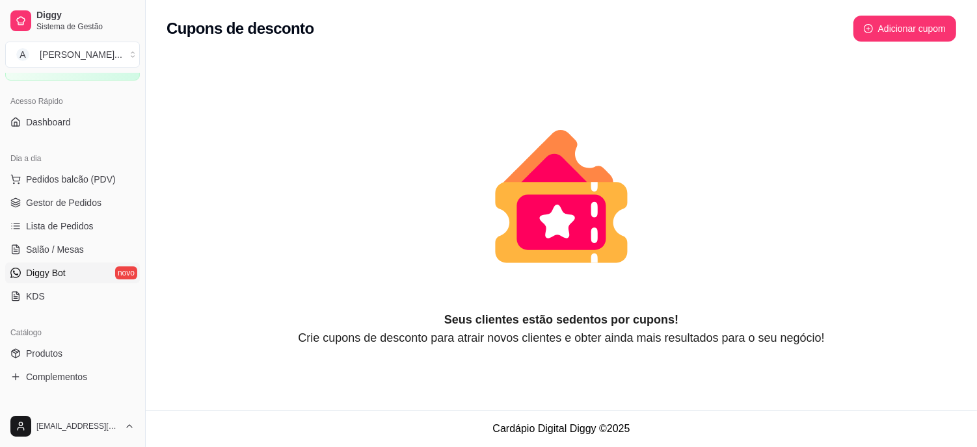
scroll to position [144, 0]
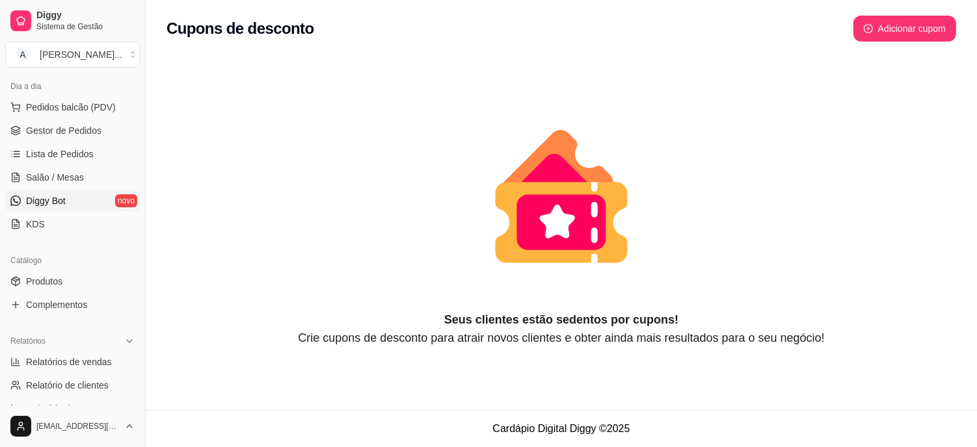
click at [48, 204] on span "Diggy Bot" at bounding box center [46, 200] width 40 height 13
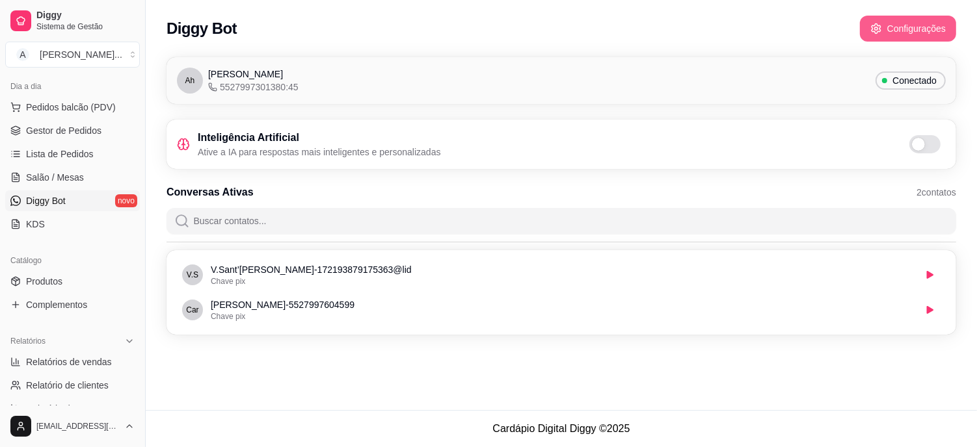
click at [915, 28] on button "Configurações" at bounding box center [908, 29] width 96 height 26
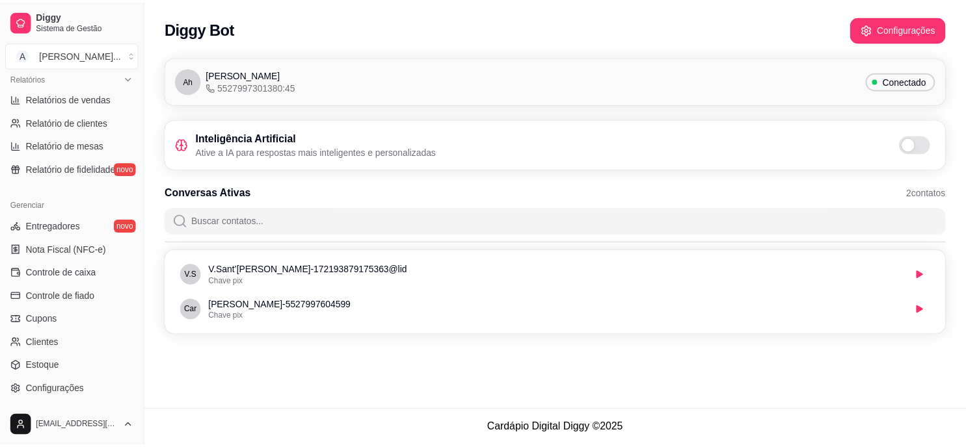
scroll to position [433, 0]
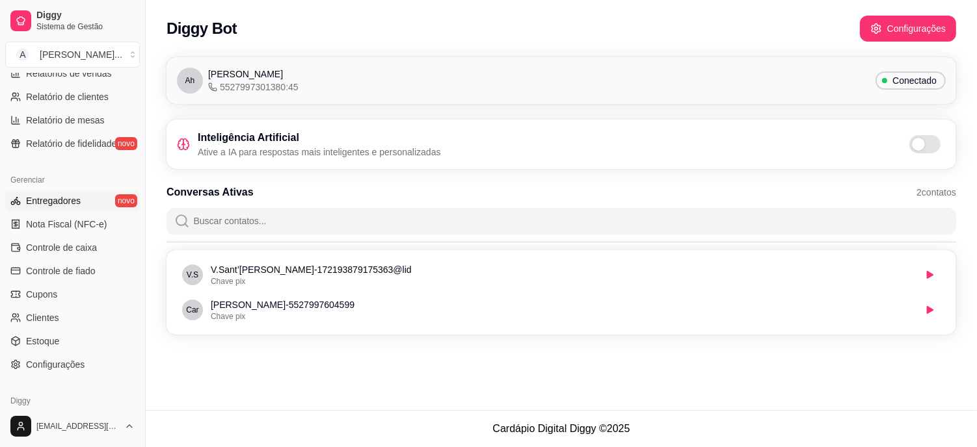
click at [59, 194] on span "Entregadores" at bounding box center [53, 200] width 55 height 13
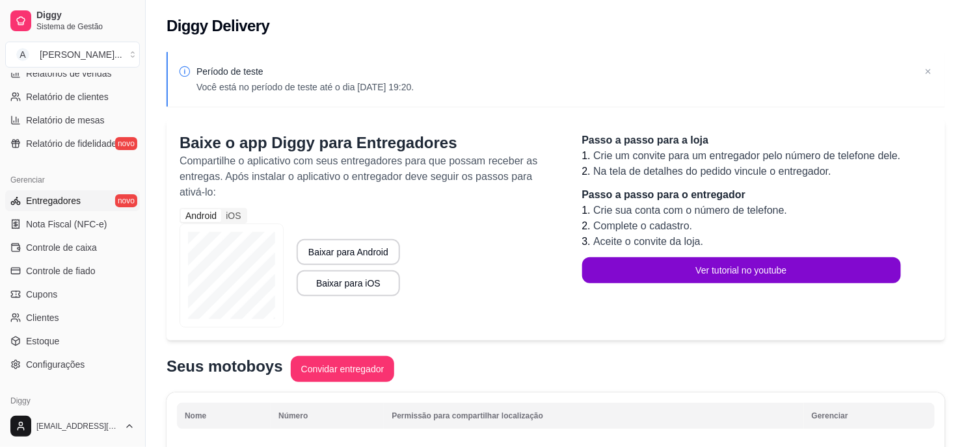
scroll to position [72, 0]
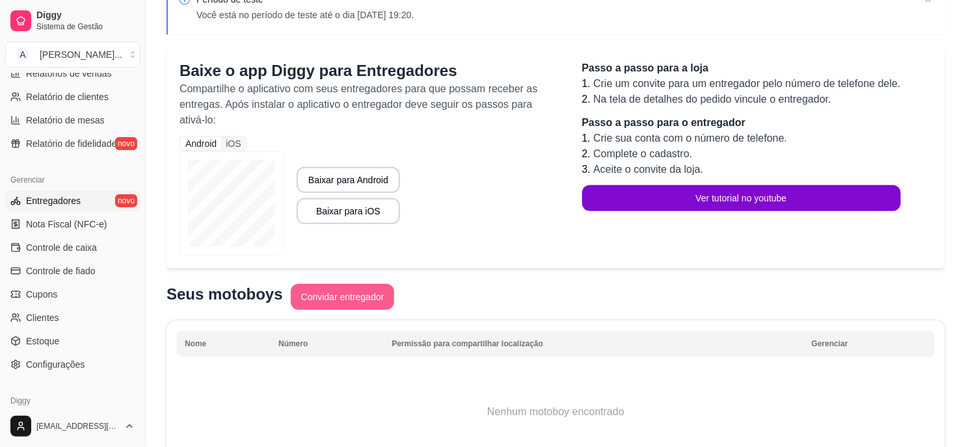
click at [353, 303] on button "Convidar entregador" at bounding box center [343, 297] width 104 height 26
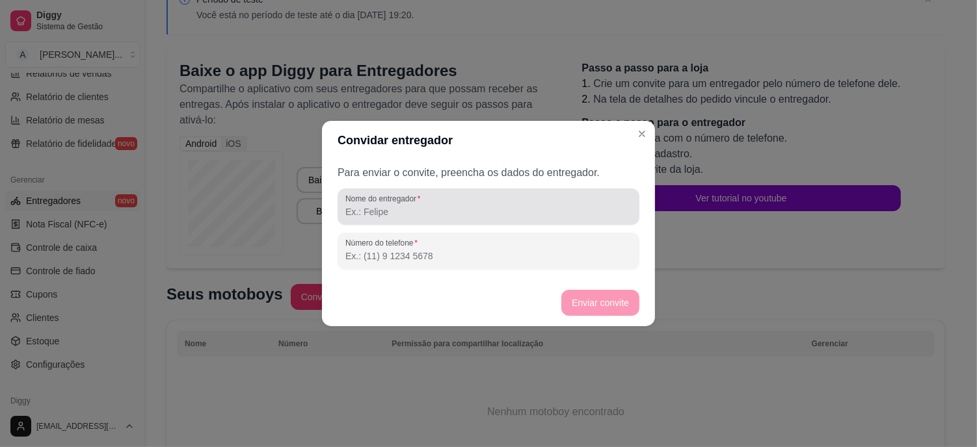
click at [406, 206] on input "Nome do entregador" at bounding box center [488, 212] width 286 height 13
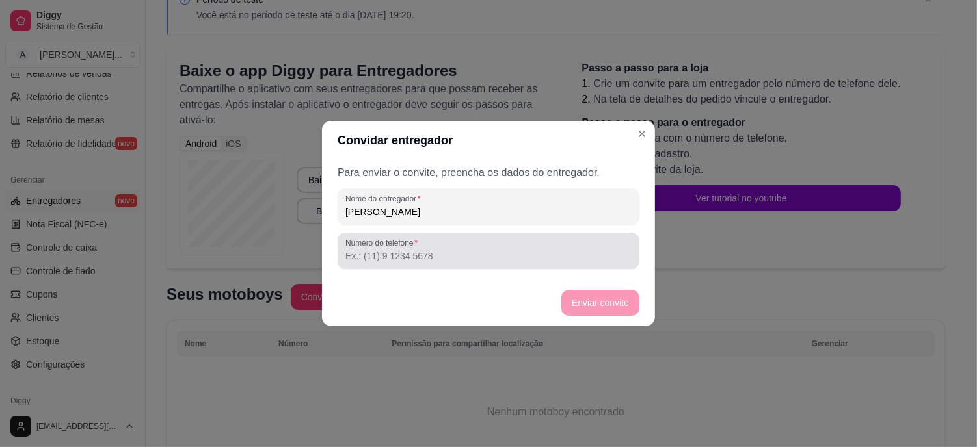
type input "[PERSON_NAME]"
click at [433, 261] on input "Número do telefone" at bounding box center [488, 256] width 286 height 13
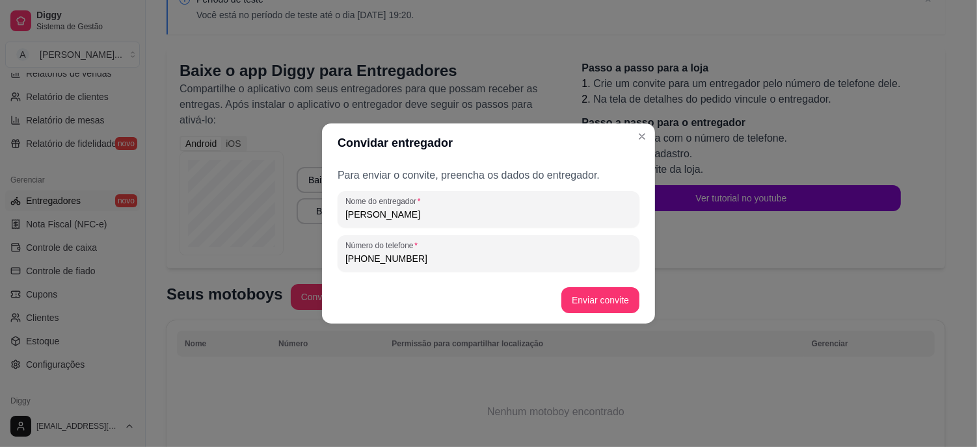
type input "[PHONE_NUMBER]"
click at [600, 300] on button "Enviar convite" at bounding box center [600, 300] width 75 height 25
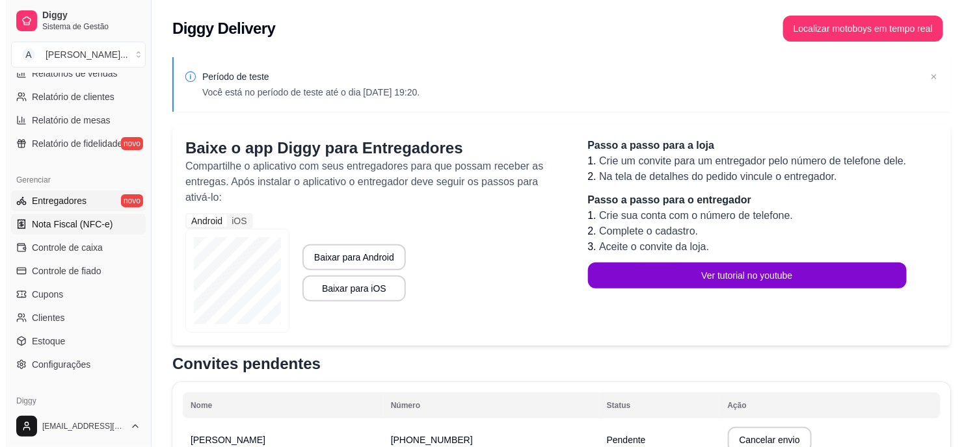
scroll to position [488, 0]
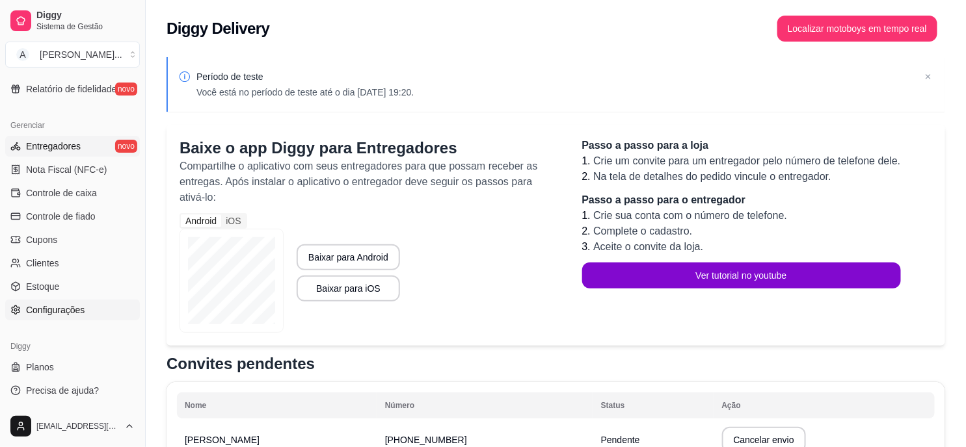
click at [49, 310] on span "Configurações" at bounding box center [55, 310] width 59 height 13
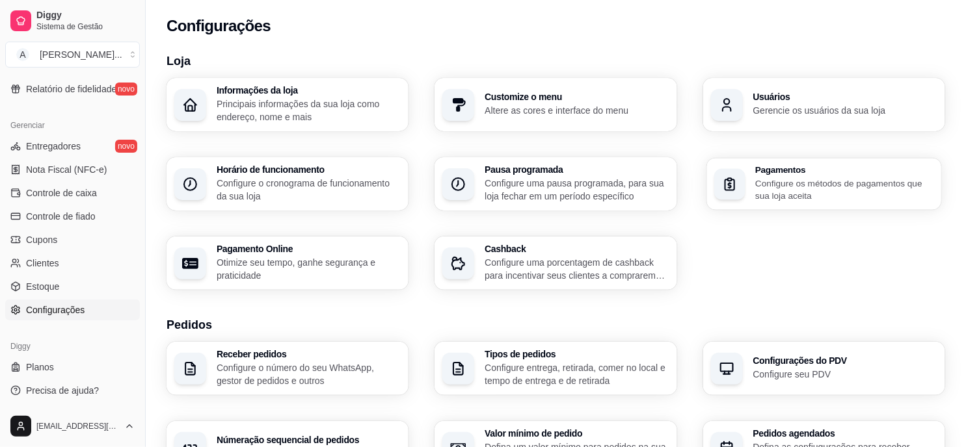
click at [877, 183] on p "Configure os métodos de pagamentos que sua loja aceita" at bounding box center [844, 189] width 179 height 25
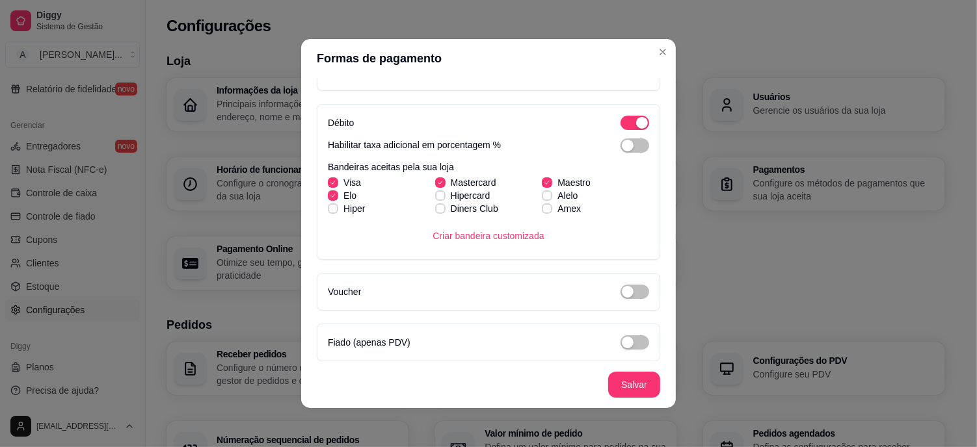
scroll to position [385, 0]
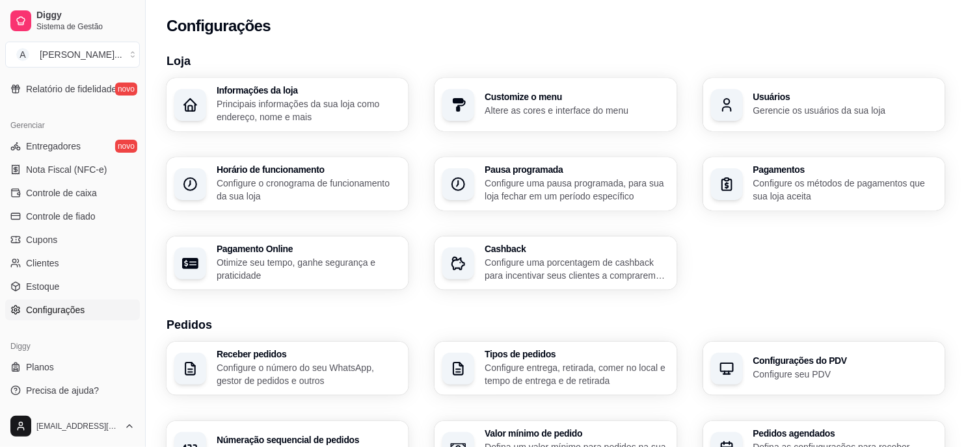
click at [518, 258] on p "Configure uma porcentagem de cashback para incentivar seus clientes a comprarem…" at bounding box center [577, 269] width 184 height 26
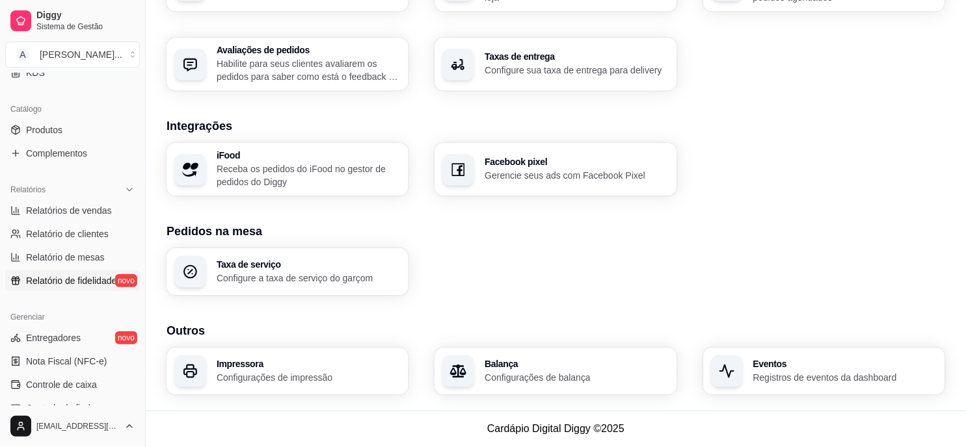
scroll to position [271, 0]
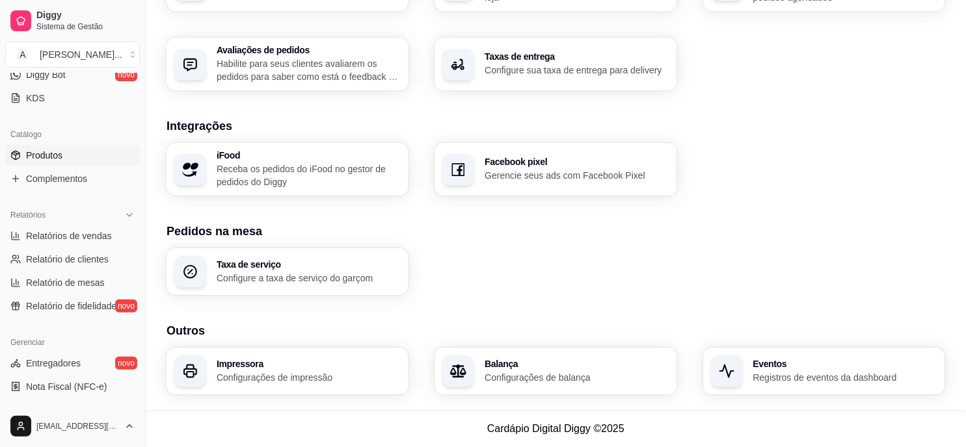
click at [65, 159] on link "Produtos" at bounding box center [72, 155] width 135 height 21
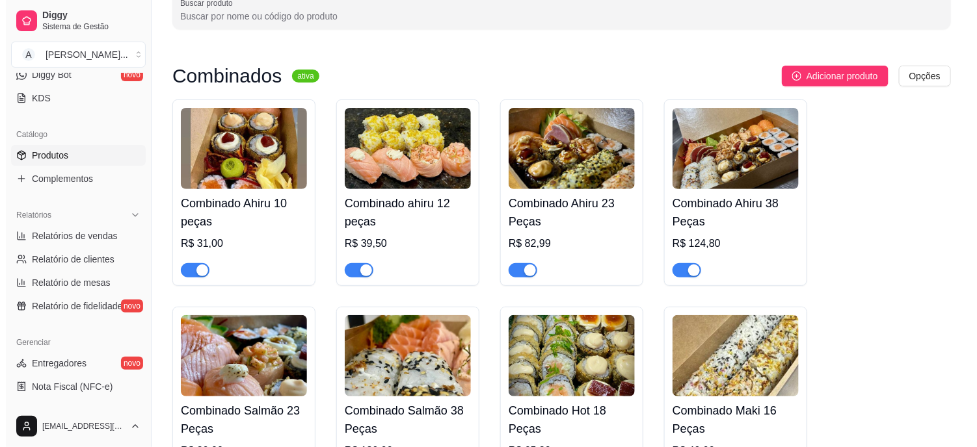
scroll to position [72, 0]
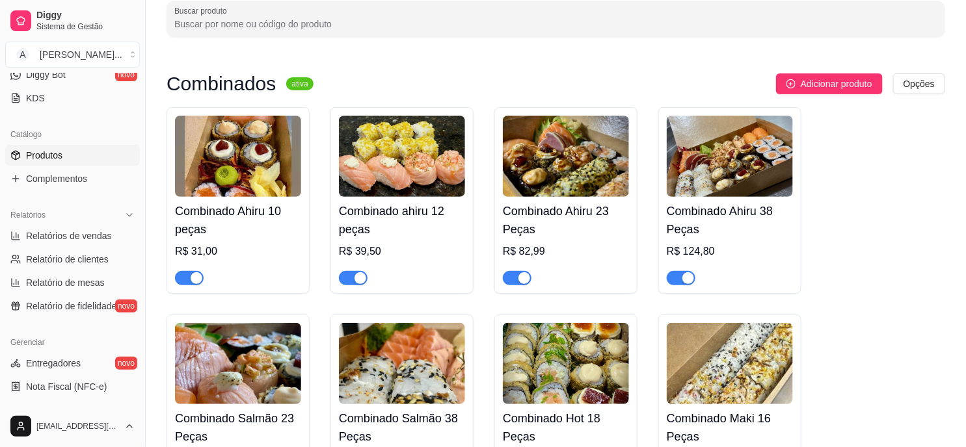
click at [261, 172] on img at bounding box center [238, 156] width 126 height 81
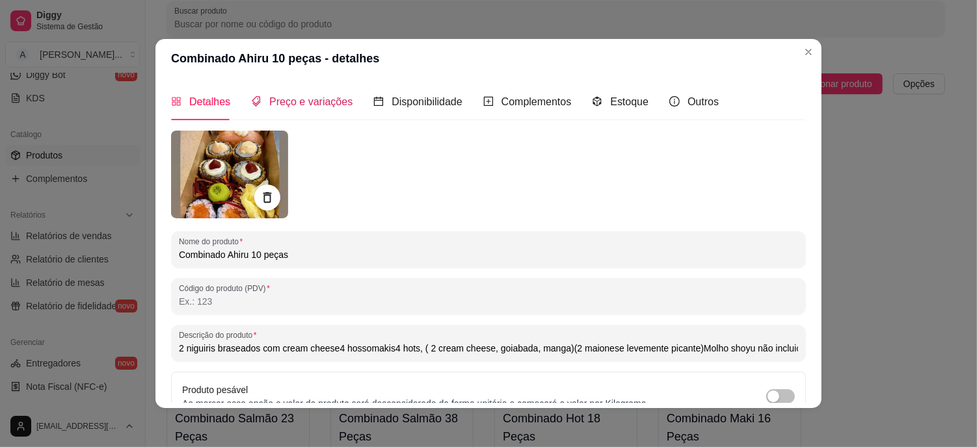
click at [302, 103] on span "Preço e variações" at bounding box center [310, 101] width 83 height 11
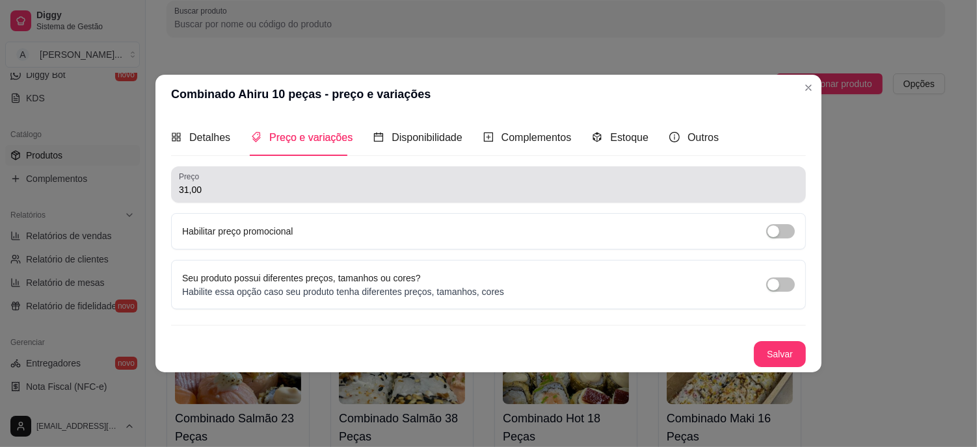
click at [252, 180] on div "31,00" at bounding box center [488, 185] width 619 height 26
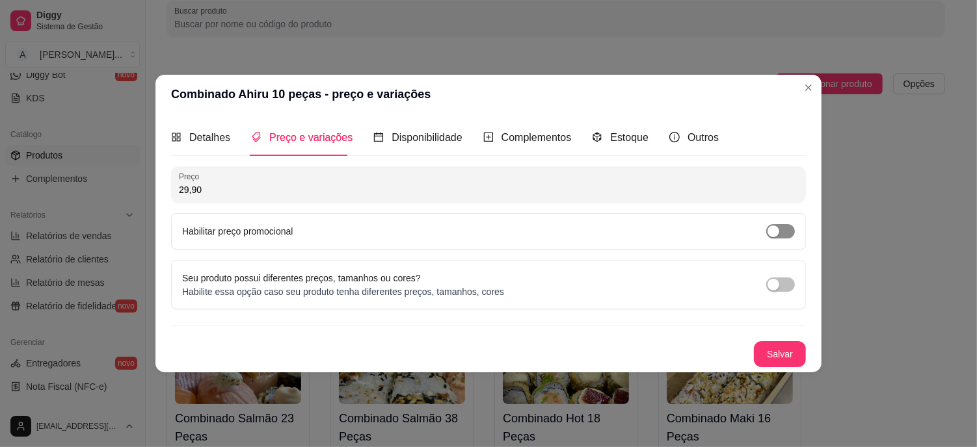
click at [782, 230] on span "button" at bounding box center [780, 231] width 29 height 14
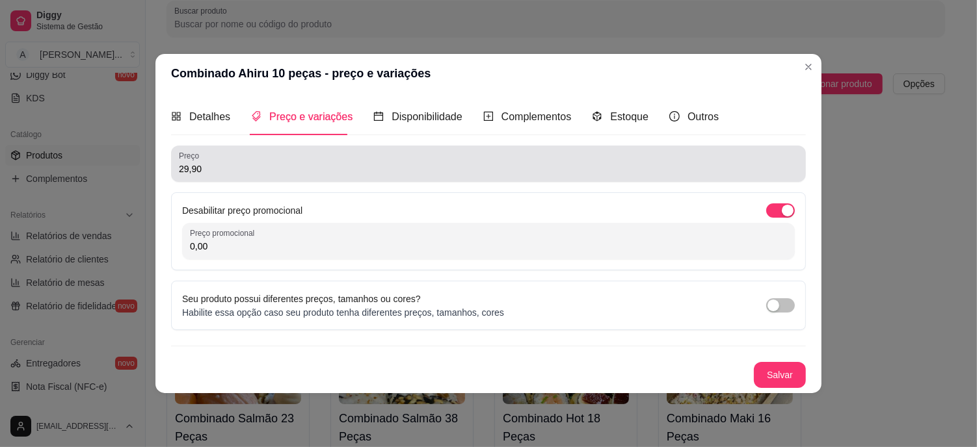
click at [270, 163] on input "29,90" at bounding box center [488, 169] width 619 height 13
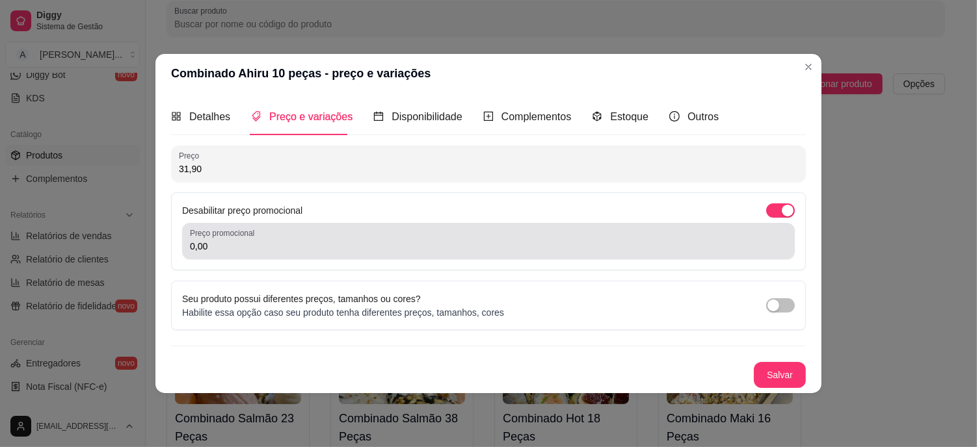
type input "31,90"
click at [248, 245] on input "0,00" at bounding box center [488, 246] width 597 height 13
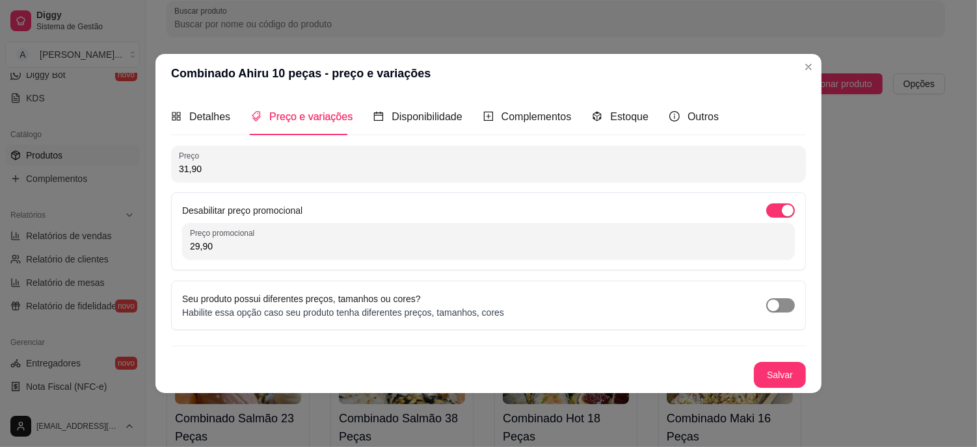
type input "29,90"
click at [777, 300] on div "button" at bounding box center [773, 306] width 12 height 12
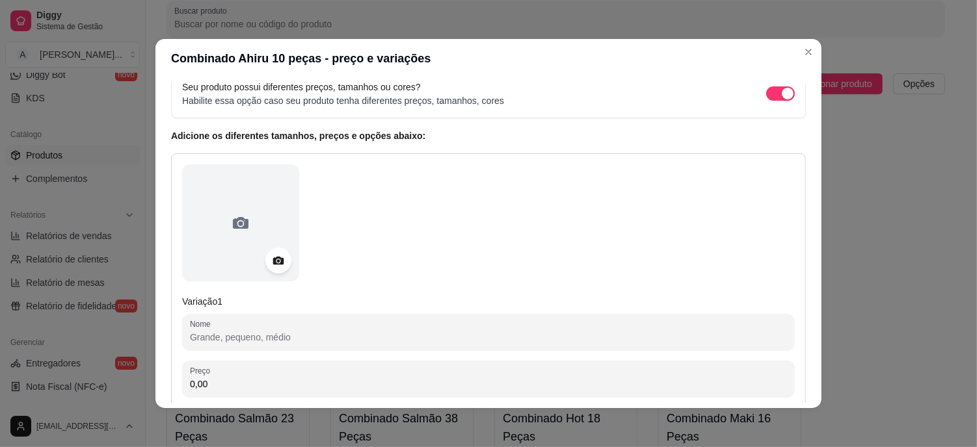
scroll to position [0, 0]
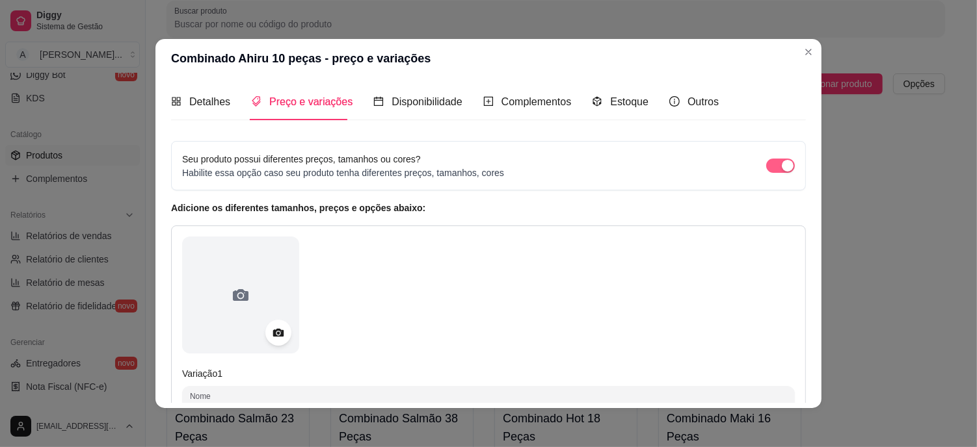
click at [782, 167] on div "button" at bounding box center [788, 166] width 12 height 12
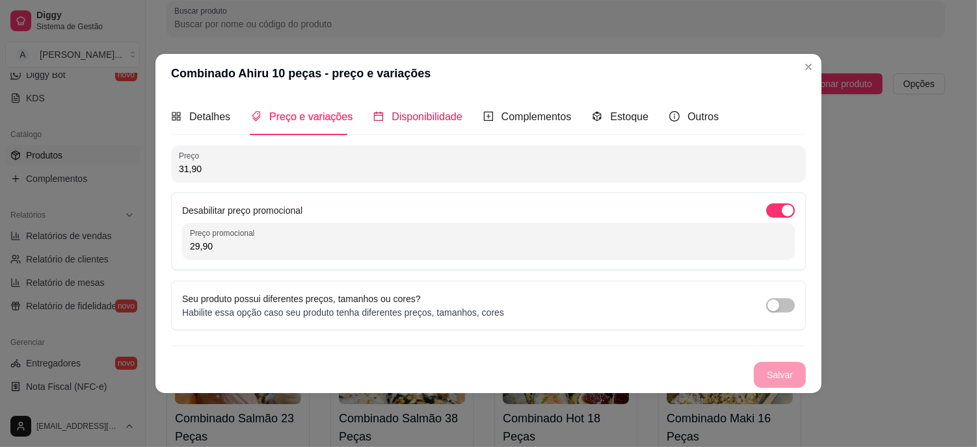
click at [406, 118] on span "Disponibilidade" at bounding box center [427, 116] width 71 height 11
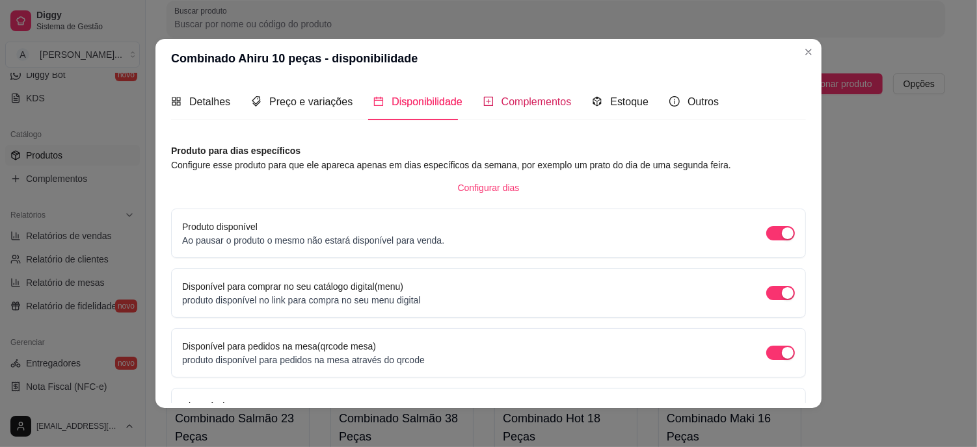
click at [524, 106] on span "Complementos" at bounding box center [536, 101] width 70 height 11
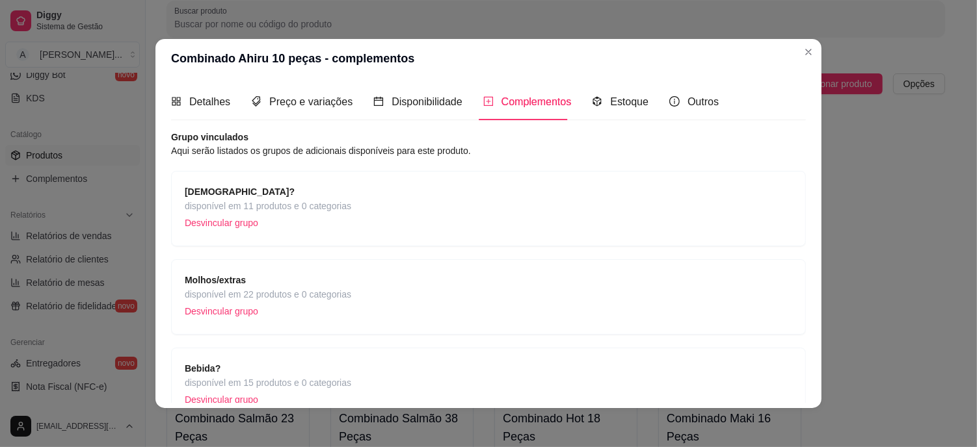
click at [243, 230] on p "Desvincular grupo" at bounding box center [268, 223] width 167 height 20
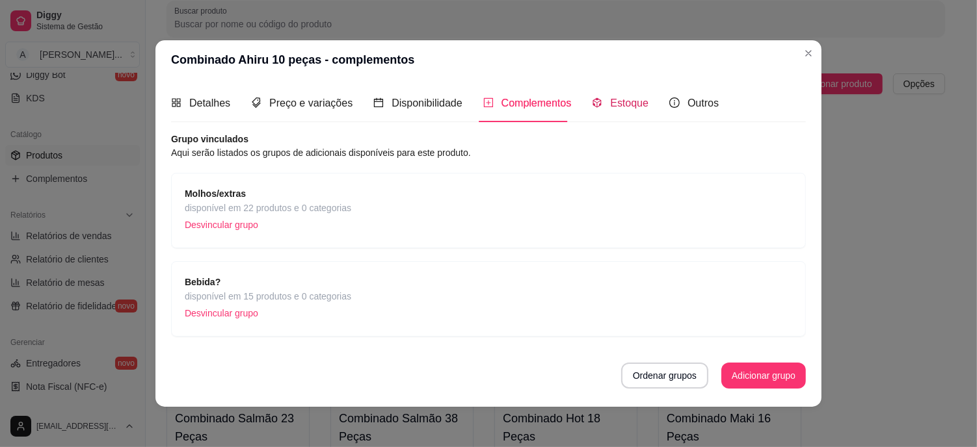
click at [618, 104] on span "Estoque" at bounding box center [629, 103] width 38 height 11
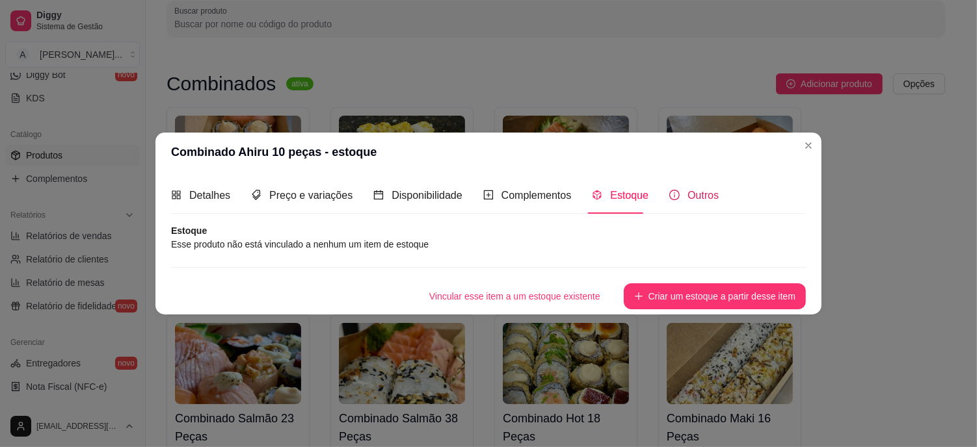
click at [710, 198] on span "Outros" at bounding box center [702, 195] width 31 height 11
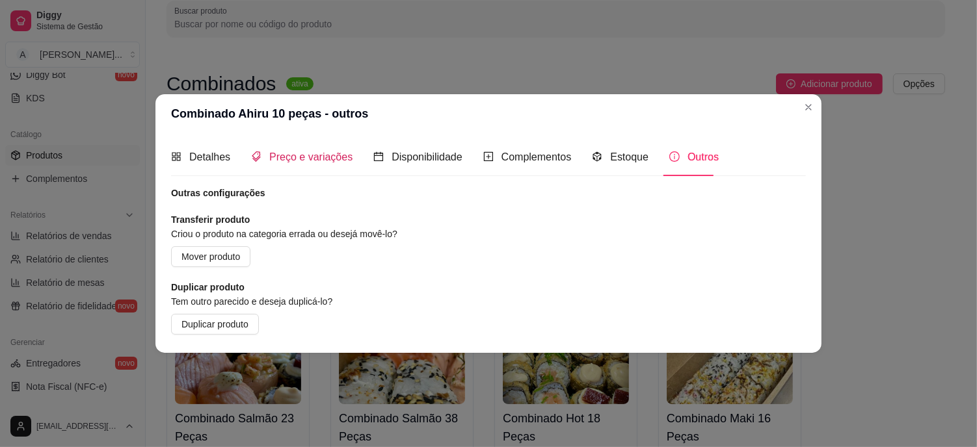
click at [320, 159] on span "Preço e variações" at bounding box center [310, 157] width 83 height 11
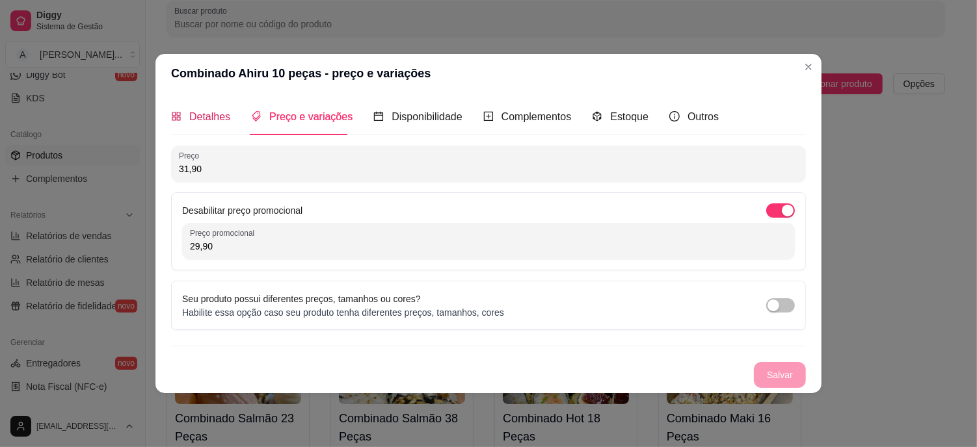
click at [218, 111] on span "Detalhes" at bounding box center [209, 116] width 41 height 11
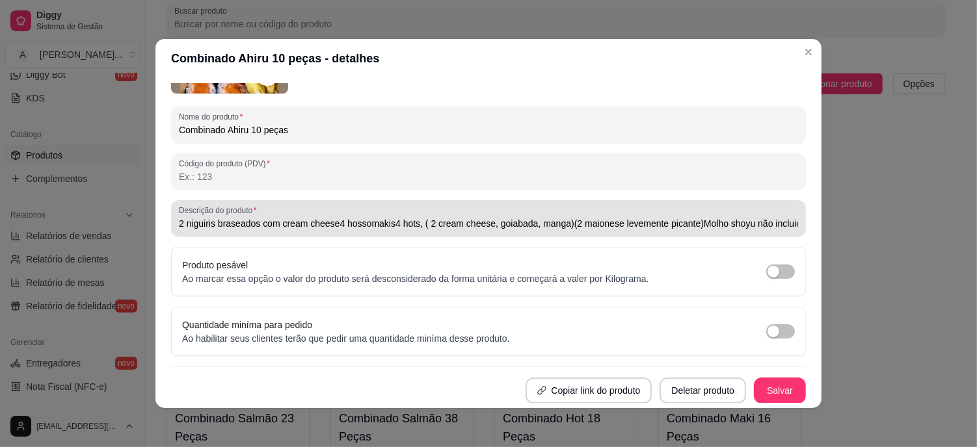
scroll to position [53, 0]
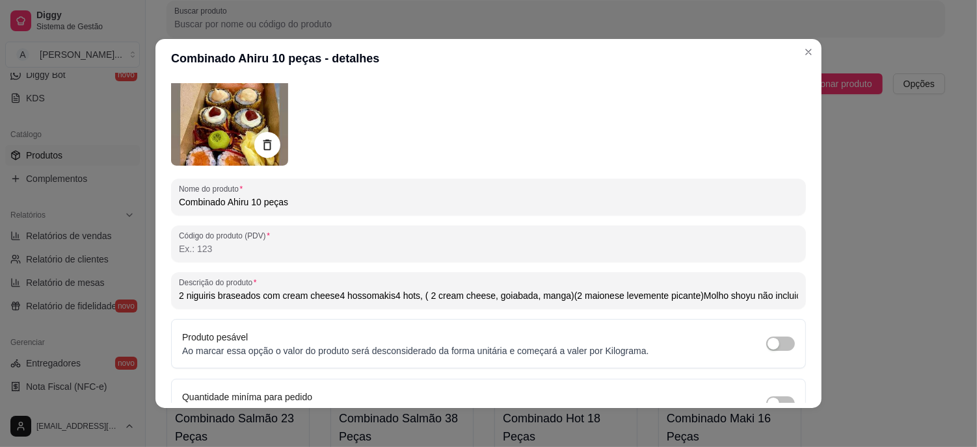
click at [410, 295] on input "2 niguiris braseados com cream cheese4 hossomakis4 hots, ( 2 cream cheese, goia…" at bounding box center [488, 295] width 619 height 13
type input "2 niguiris braseados com cream cheese 4 hossomakis4 hots, ( 2 cream cheese, goi…"
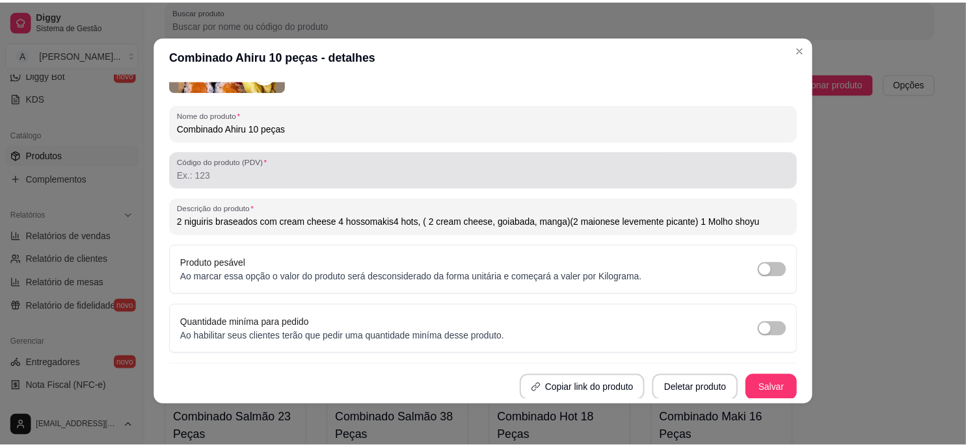
scroll to position [125, 0]
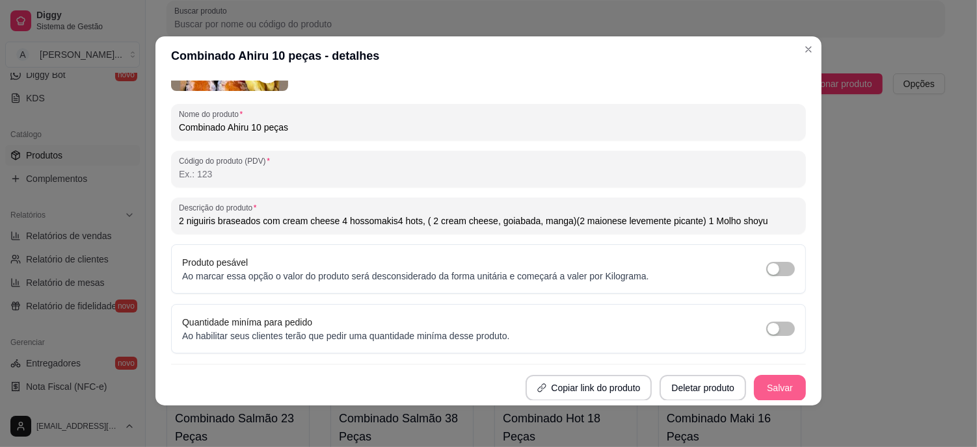
click at [771, 385] on button "Salvar" at bounding box center [780, 388] width 52 height 26
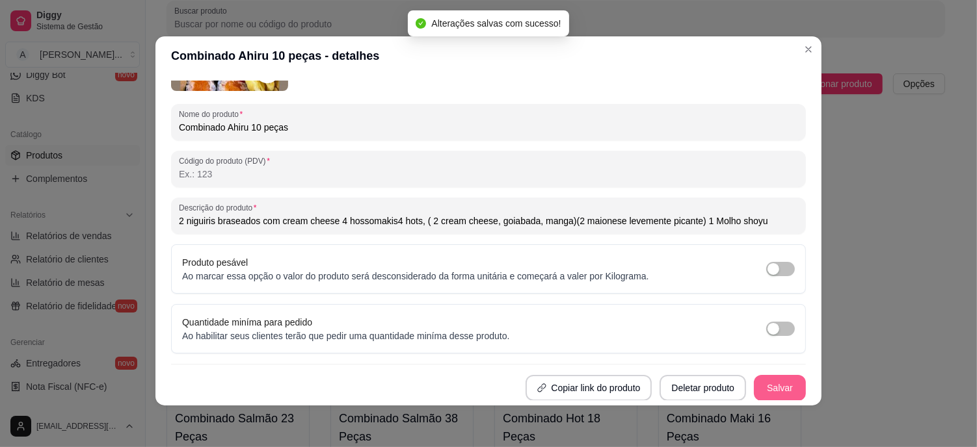
click at [766, 386] on button "Salvar" at bounding box center [780, 388] width 52 height 26
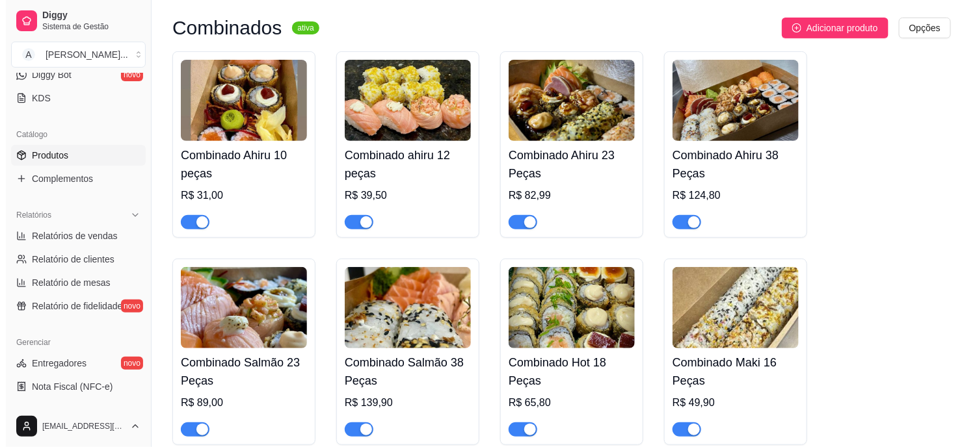
scroll to position [0, 0]
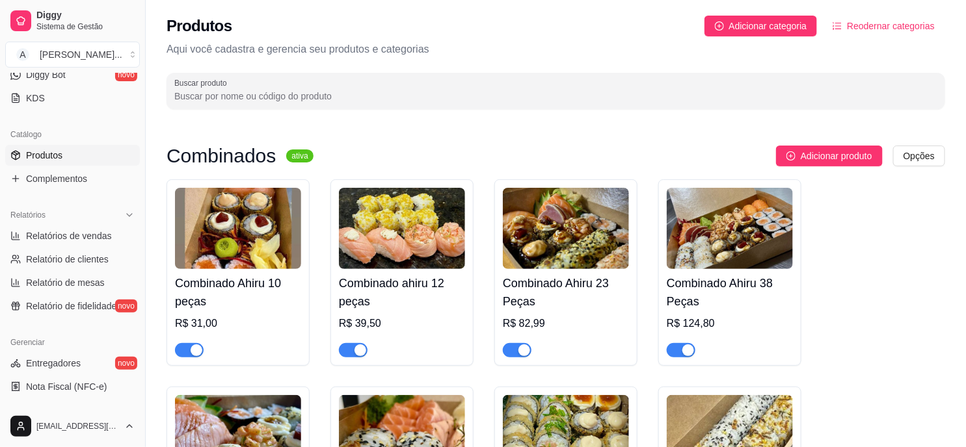
click at [280, 229] on img at bounding box center [238, 228] width 126 height 81
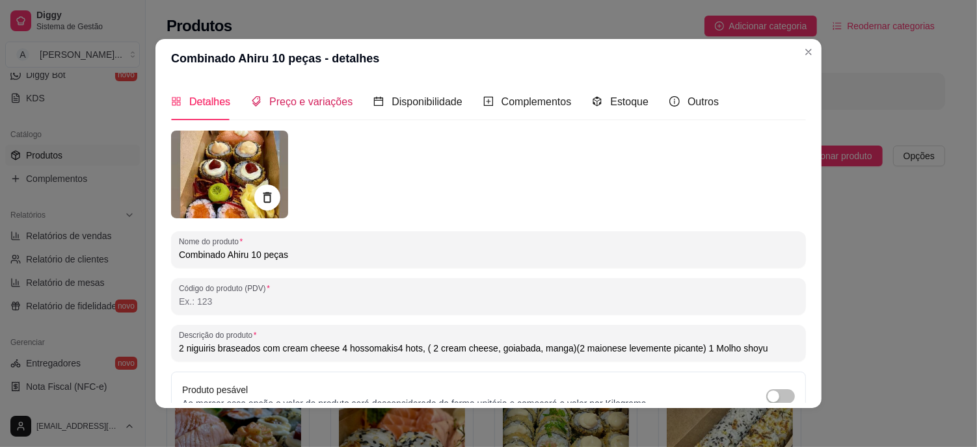
click at [316, 101] on span "Preço e variações" at bounding box center [310, 101] width 83 height 11
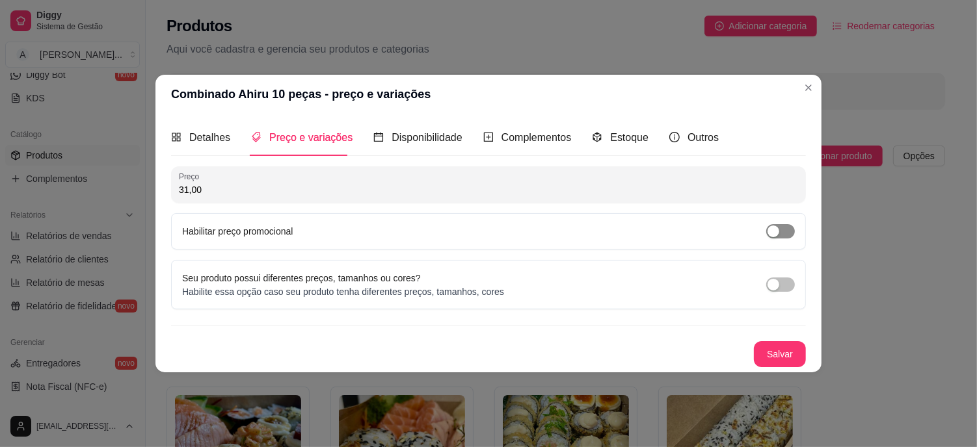
click at [793, 232] on span "button" at bounding box center [780, 231] width 29 height 14
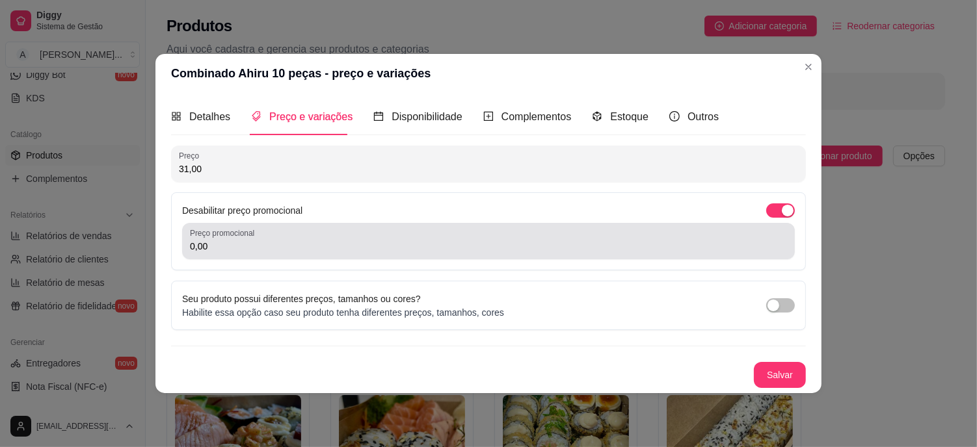
click at [243, 247] on input "0,00" at bounding box center [488, 246] width 597 height 13
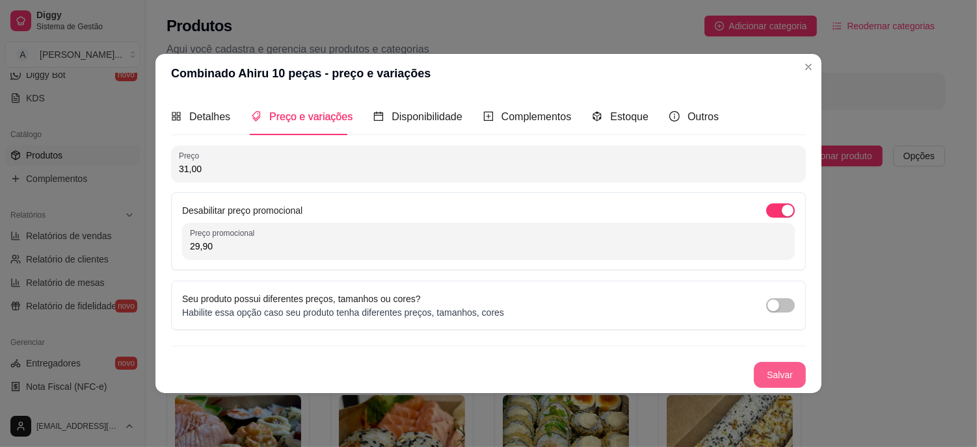
type input "29,90"
click at [782, 372] on button "Salvar" at bounding box center [780, 375] width 52 height 26
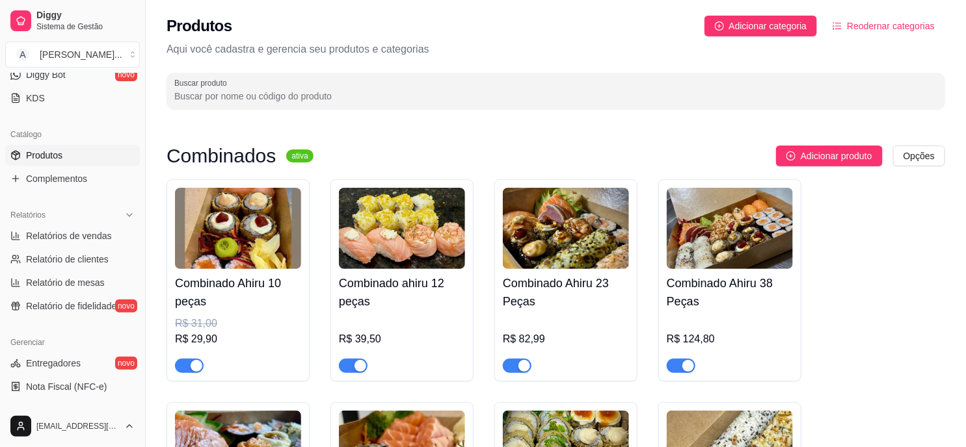
click at [417, 231] on img at bounding box center [402, 228] width 126 height 81
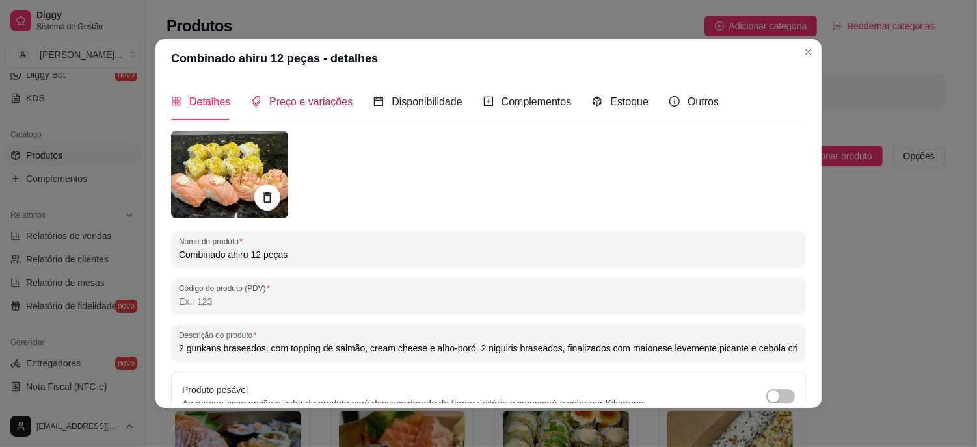
click at [313, 100] on span "Preço e variações" at bounding box center [310, 101] width 83 height 11
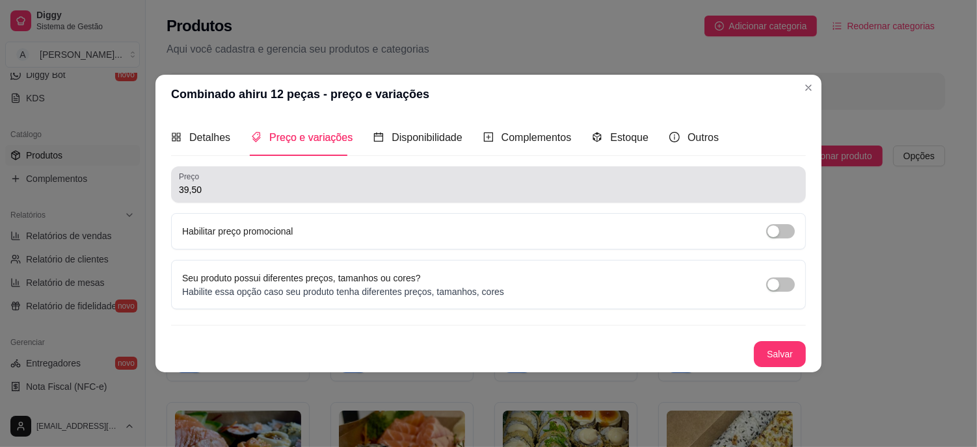
click at [373, 198] on div "Preço 39,50" at bounding box center [488, 185] width 635 height 36
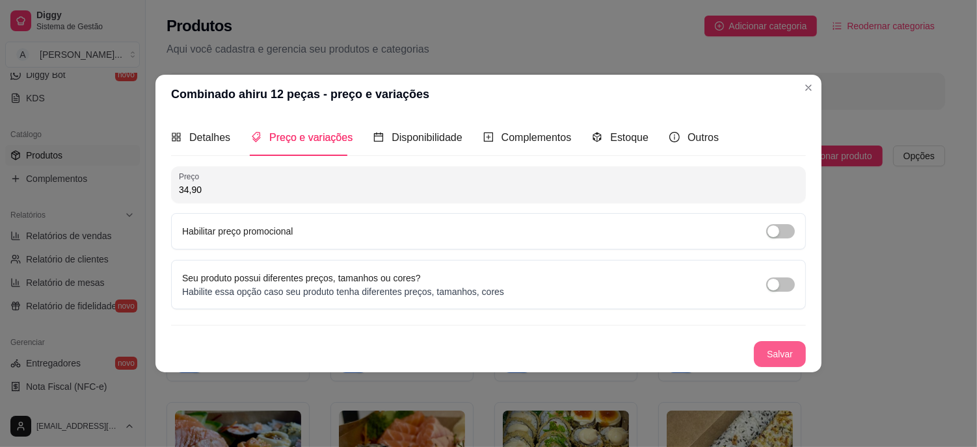
type input "34,90"
click at [779, 350] on button "Salvar" at bounding box center [780, 354] width 52 height 26
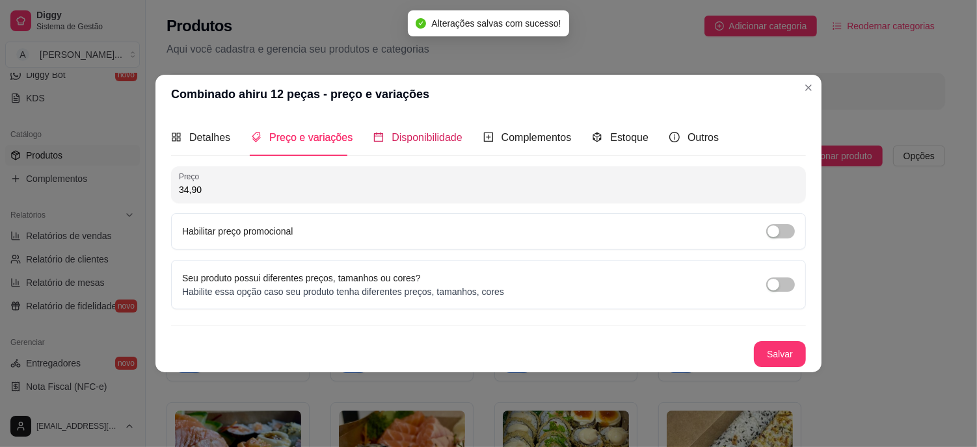
click at [427, 140] on span "Disponibilidade" at bounding box center [427, 137] width 71 height 11
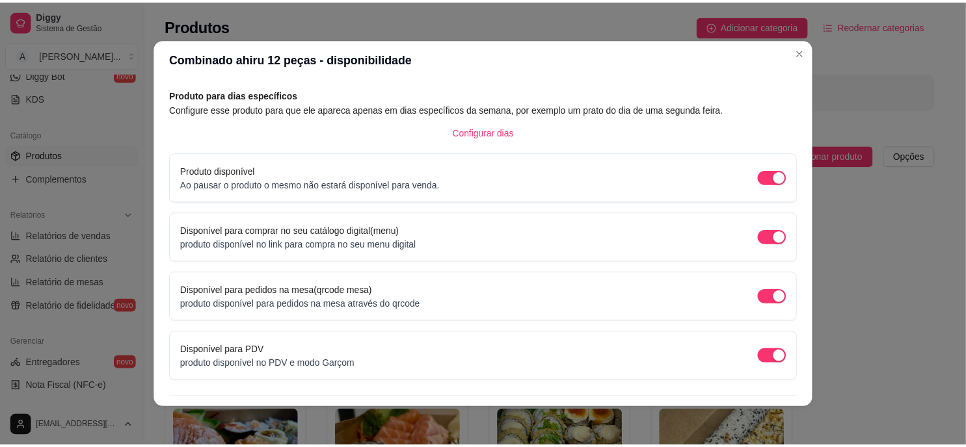
scroll to position [87, 0]
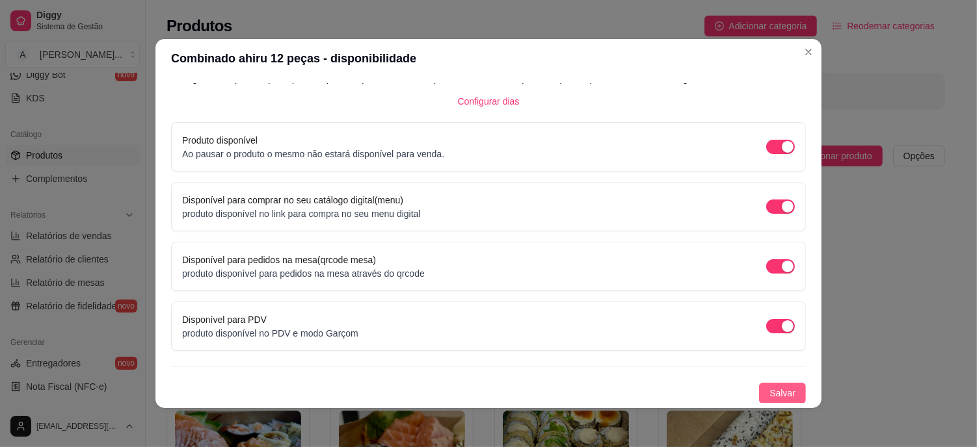
click at [775, 392] on span "Salvar" at bounding box center [782, 393] width 26 height 14
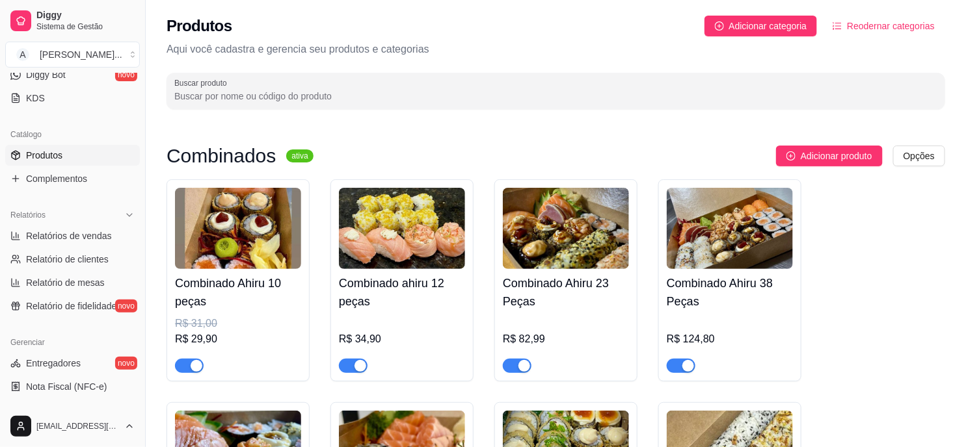
click at [401, 228] on img at bounding box center [402, 228] width 126 height 81
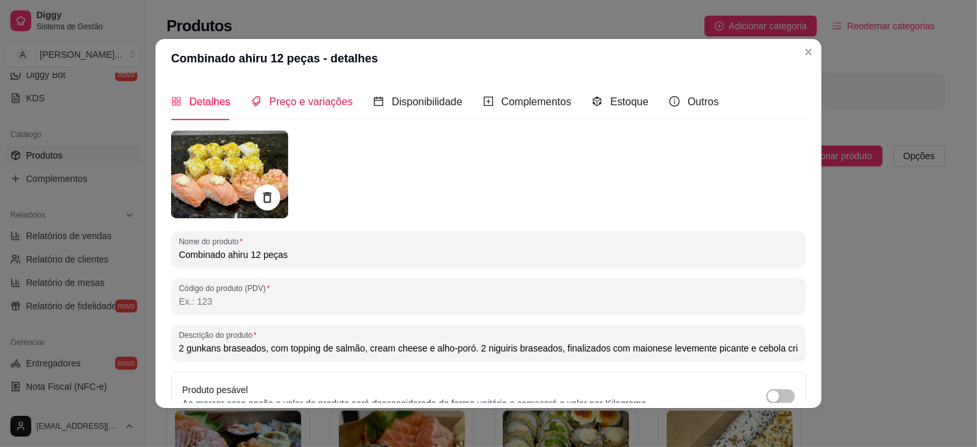
click at [315, 104] on span "Preço e variações" at bounding box center [310, 101] width 83 height 11
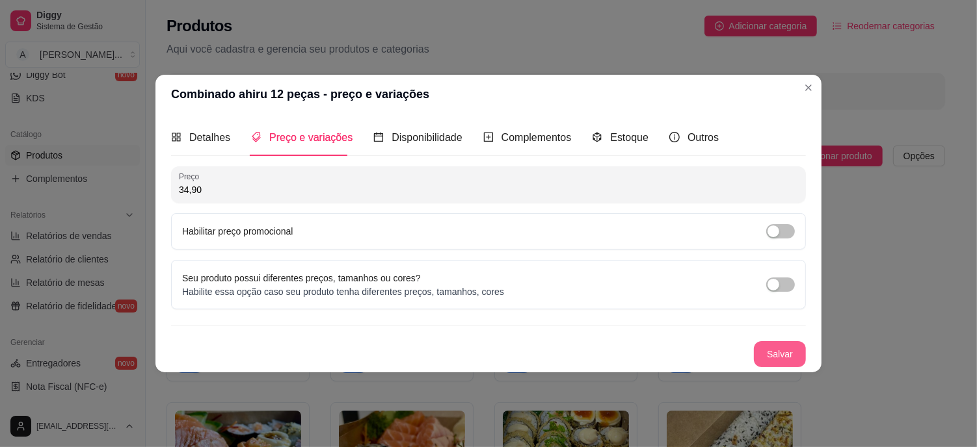
click at [782, 356] on button "Salvar" at bounding box center [780, 354] width 52 height 26
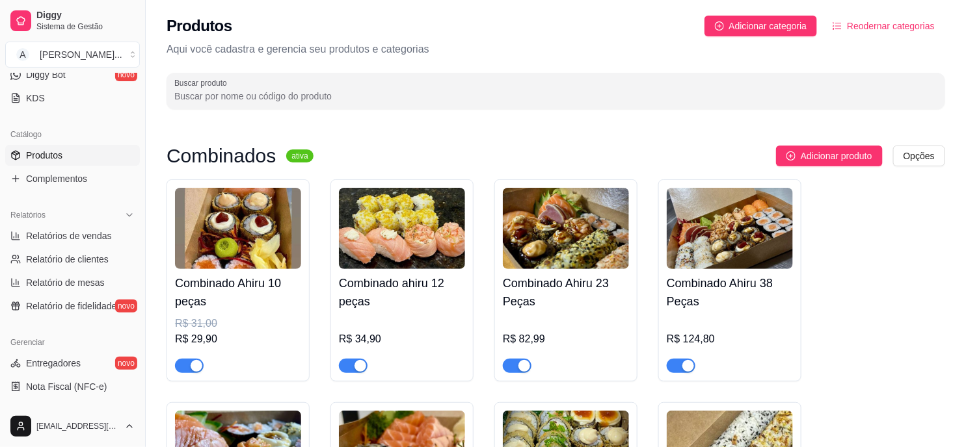
click at [549, 241] on img at bounding box center [566, 228] width 126 height 81
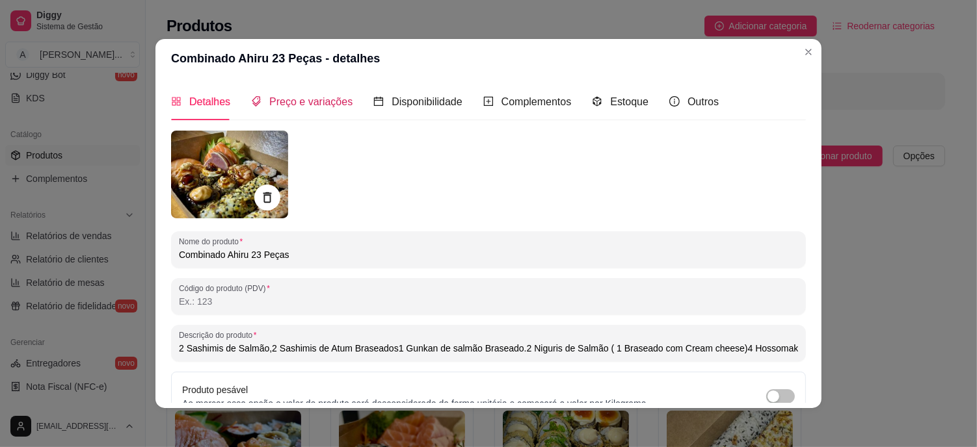
click at [327, 100] on span "Preço e variações" at bounding box center [310, 101] width 83 height 11
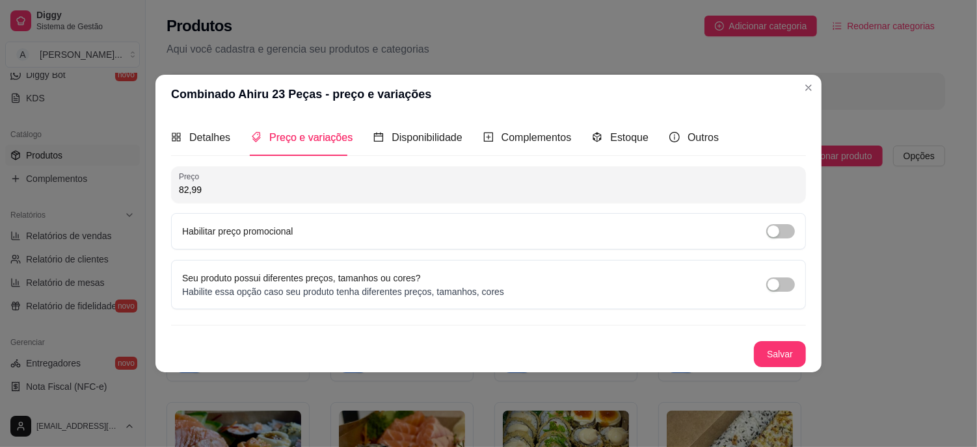
click at [215, 187] on input "82,99" at bounding box center [488, 189] width 619 height 13
type input "72,90"
click at [789, 348] on button "Salvar" at bounding box center [779, 354] width 51 height 25
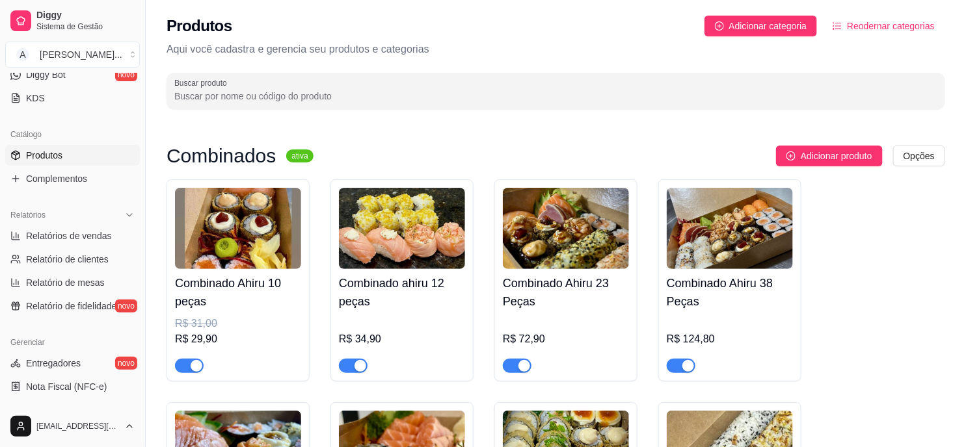
click at [769, 222] on img at bounding box center [730, 228] width 126 height 81
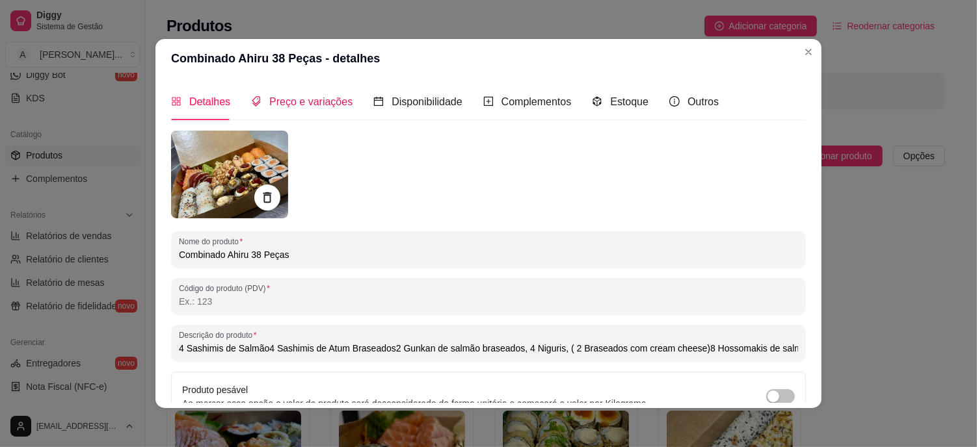
click at [295, 104] on span "Preço e variações" at bounding box center [310, 101] width 83 height 11
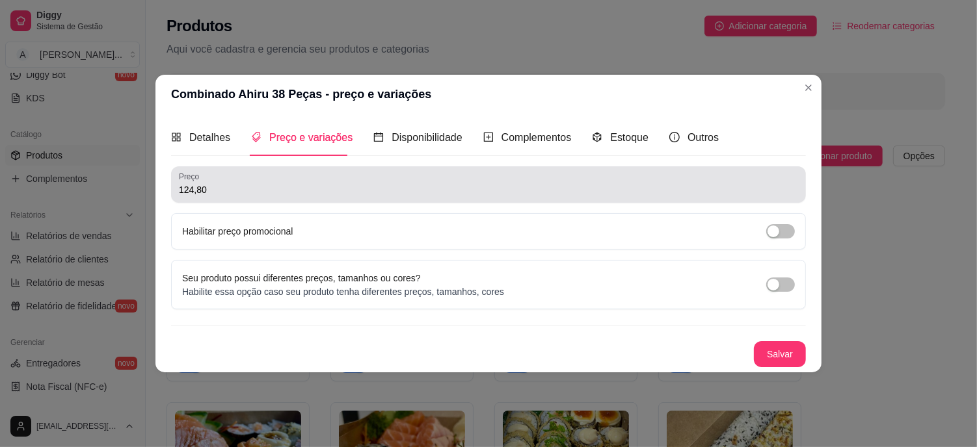
click at [267, 189] on input "124,80" at bounding box center [488, 189] width 619 height 13
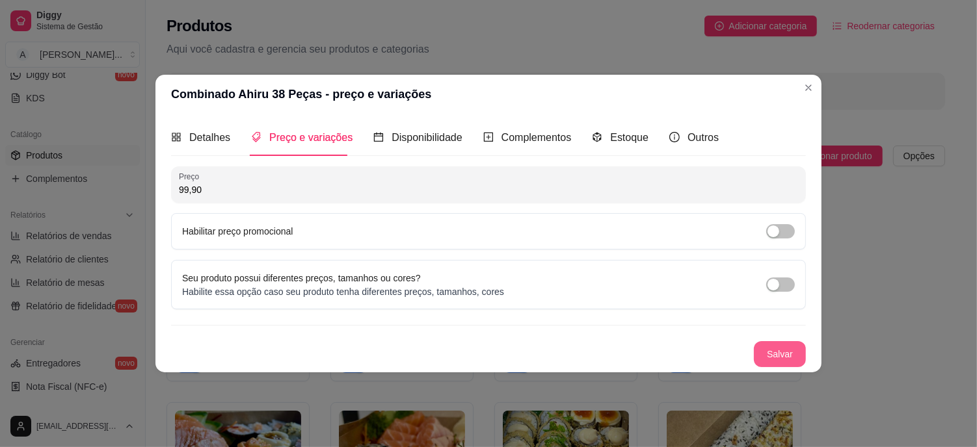
type input "99,90"
click at [772, 347] on button "Salvar" at bounding box center [779, 354] width 51 height 25
click at [779, 366] on button "Salvar" at bounding box center [780, 354] width 52 height 26
click at [795, 348] on button "Salvar" at bounding box center [780, 354] width 52 height 26
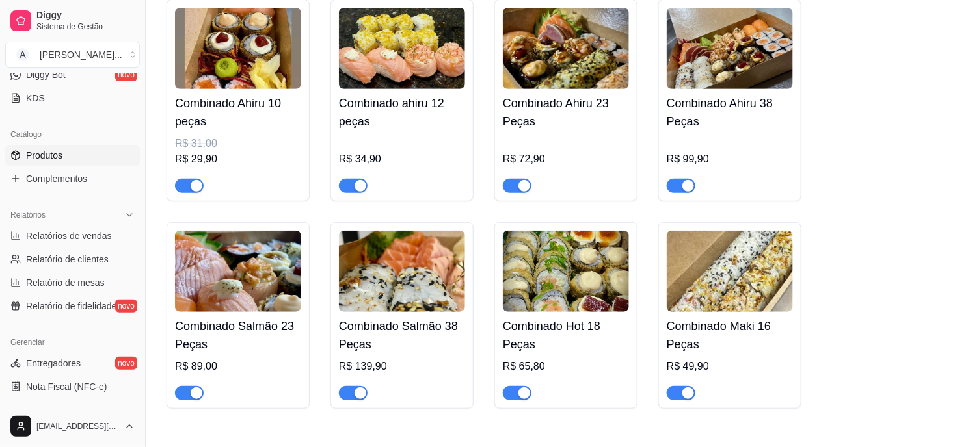
scroll to position [217, 0]
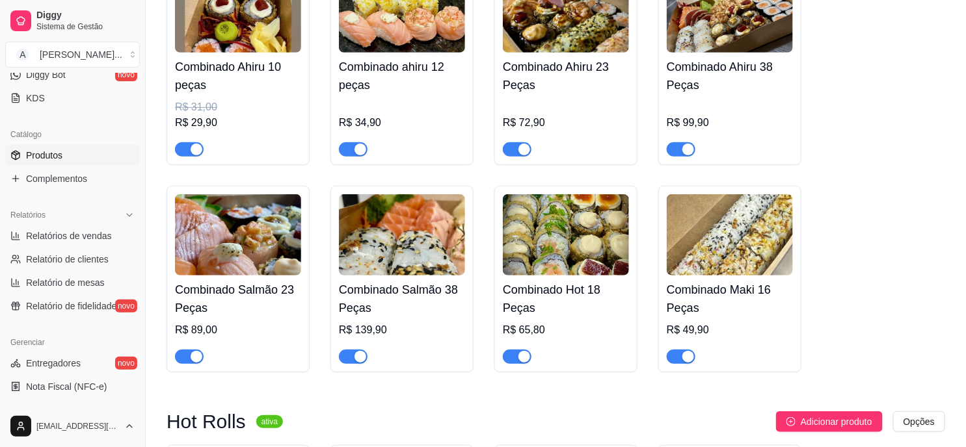
click at [276, 239] on img at bounding box center [238, 234] width 126 height 81
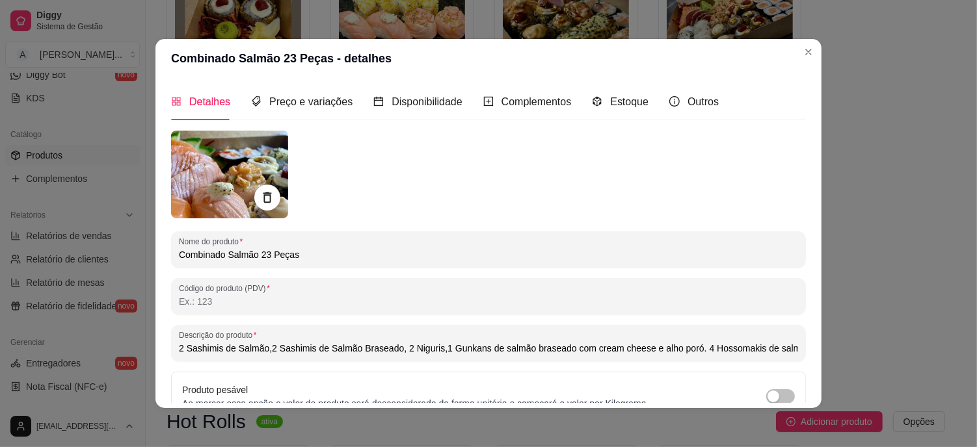
type input "2 Sashimis de Salmão,2 Sashimis de Salmão Braseado, 2 Niguris,1 Gunkans de salm…"
click at [308, 103] on span "Preço e variações" at bounding box center [310, 101] width 83 height 11
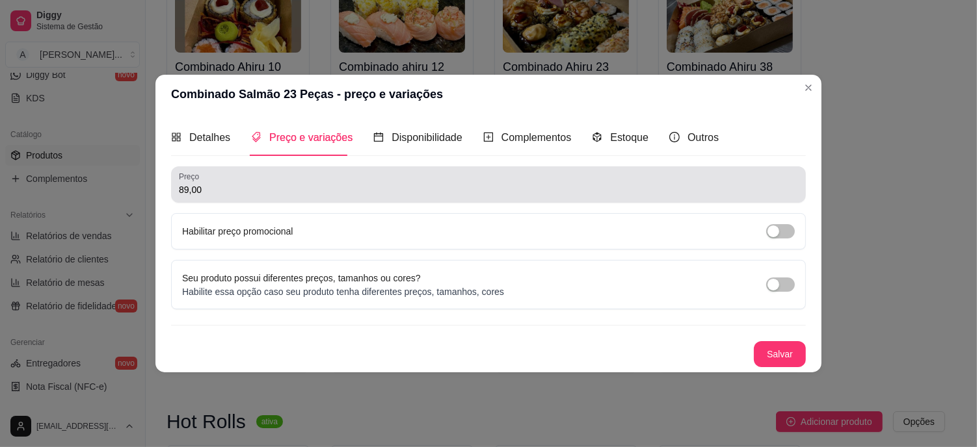
click at [232, 190] on input "89,00" at bounding box center [488, 189] width 619 height 13
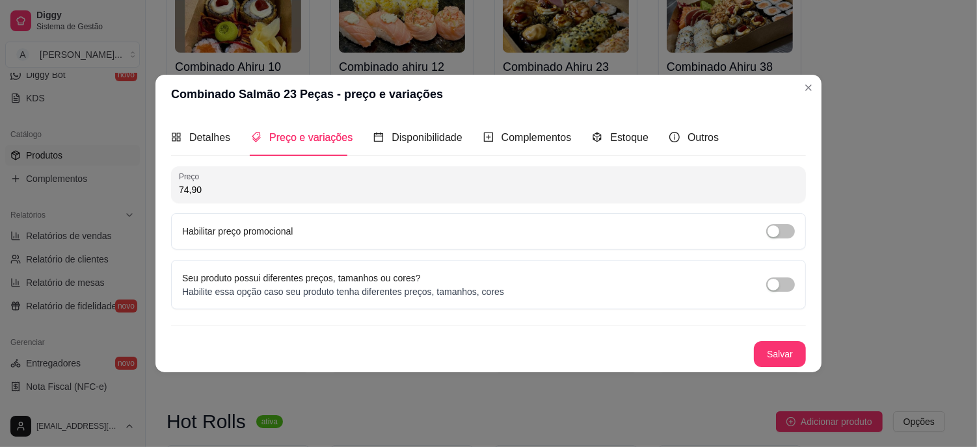
type input "74,90"
click at [782, 358] on button "Salvar" at bounding box center [779, 354] width 51 height 25
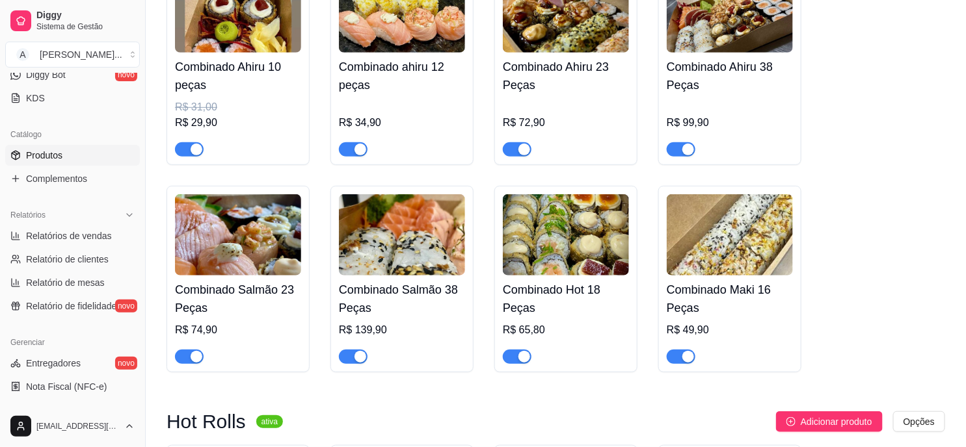
click at [401, 269] on img at bounding box center [402, 234] width 126 height 81
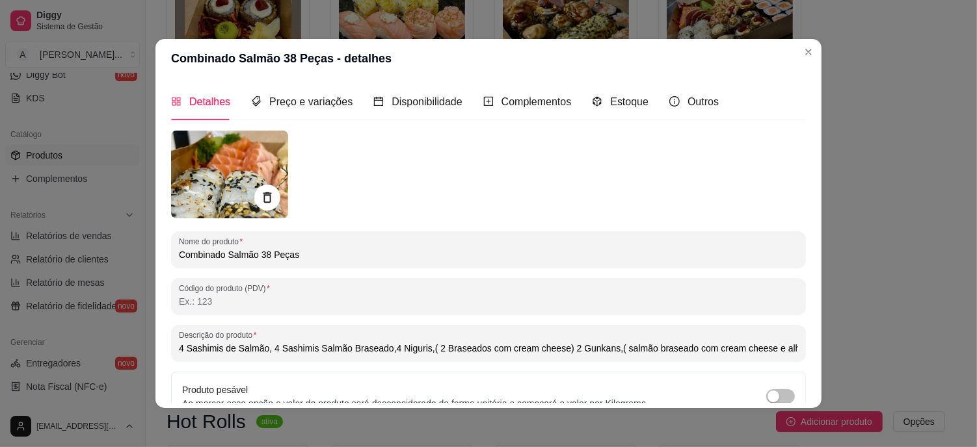
type input "4 Sashimis de Salmão, 4 Sashimis Salmão Braseado,4 Niguris,( 2 Braseados com cr…"
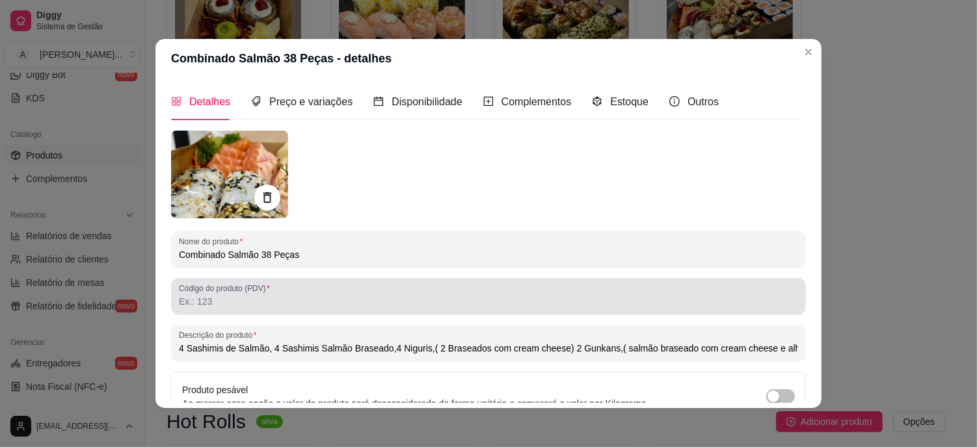
click at [213, 289] on label "Código do produto (PDV)" at bounding box center [227, 288] width 96 height 11
click at [213, 295] on input "Código do produto (PDV)" at bounding box center [488, 301] width 619 height 13
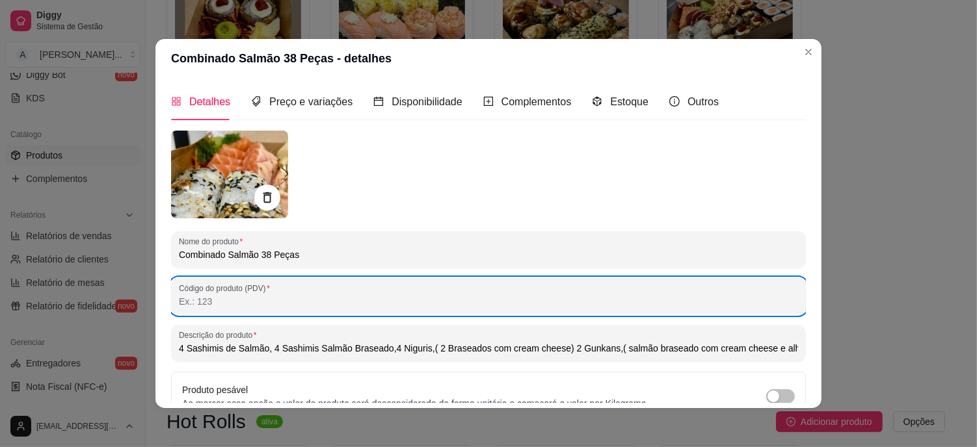
type input "1"
type input "4 Sashimis de Salmão, 4 Sashimis Salmão Braseado,4 Niguris,( 2 Braseados com cr…"
type input "11"
type input "4 Sashimis de Salmão, 4 Sashimis Salmão Braseado,4 Niguris,( 2 Braseados com cr…"
type input "119"
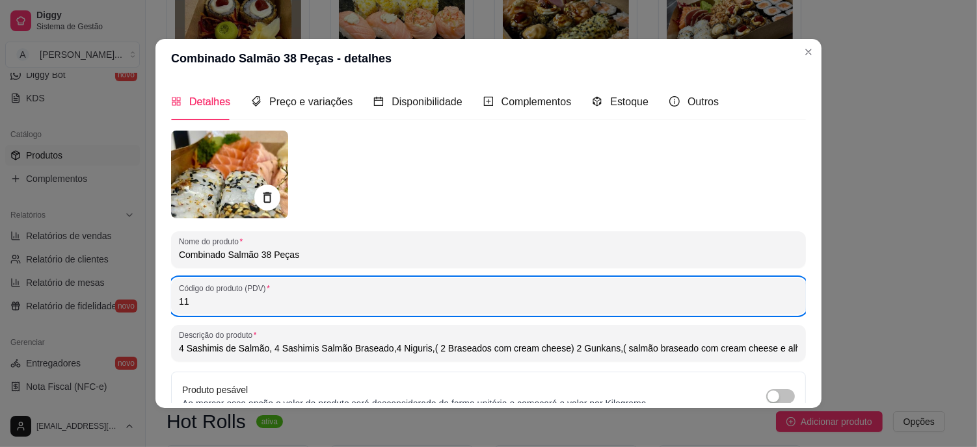
type input "4 Sashimis de Salmão, 4 Sashimis Salmão Braseado,4 Niguris,( 2 Braseados com cr…"
type input "11"
type input "4 Sashimis de Salmão, 4 Sashimis Salmão Braseado,4 Niguris,( 2 Braseados com cr…"
type input "1"
type input "4 Sashimis de Salmão, 4 Sashimis Salmão Braseado,4 Niguris,( 2 Braseados com cr…"
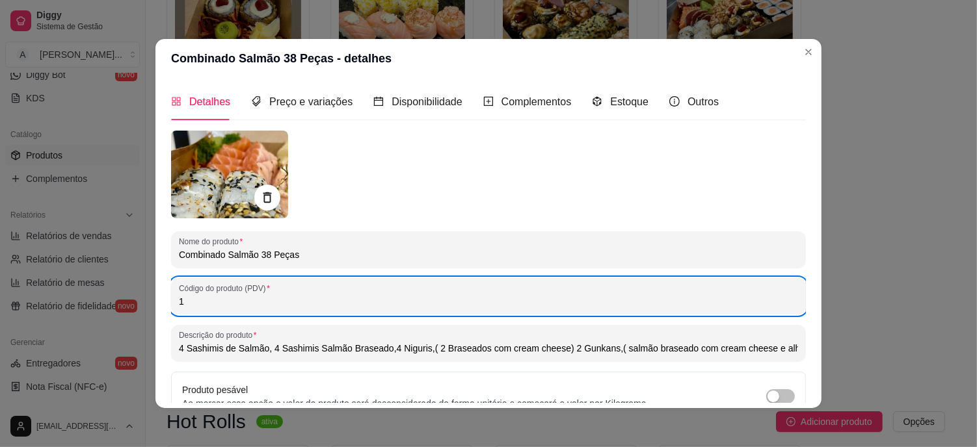
type input "4 Sashimis de Salmão, 4 Sashimis Salmão Braseado,4 Niguris,( 2 Braseados com cr…"
click at [293, 101] on span "Preço e variações" at bounding box center [310, 101] width 83 height 11
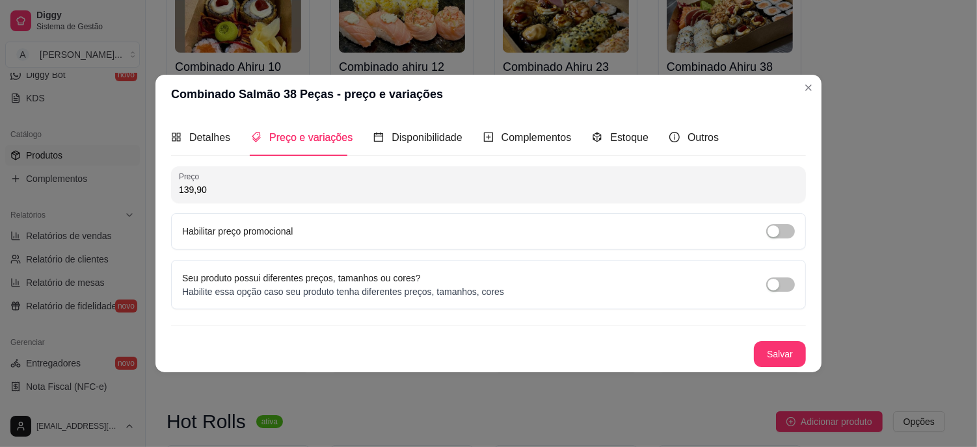
click at [259, 184] on input "139,90" at bounding box center [488, 189] width 619 height 13
type input "119,90"
click at [784, 354] on button "Salvar" at bounding box center [780, 354] width 52 height 26
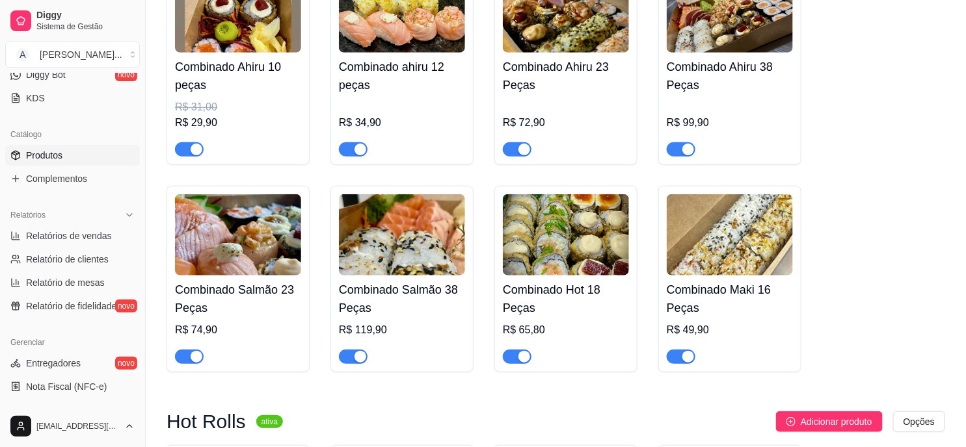
click at [579, 187] on div "Combinado Hot 18 Peças R$ 65,80" at bounding box center [565, 279] width 143 height 187
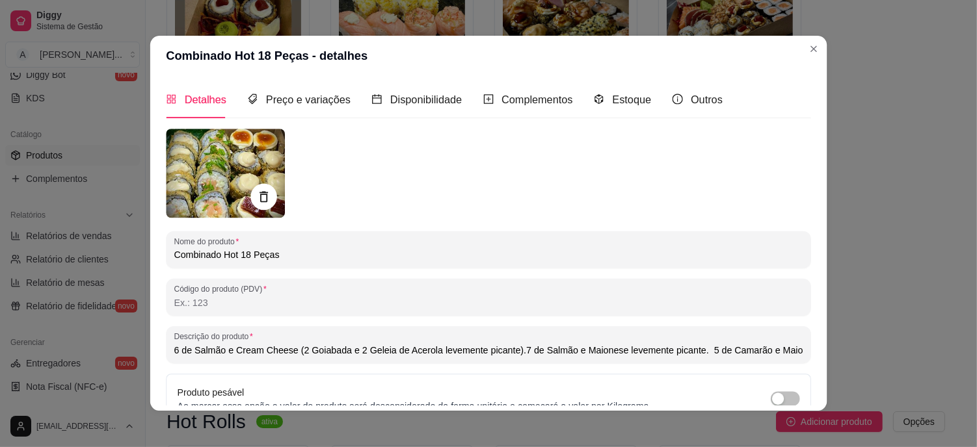
click at [575, 219] on div "Nome do produto Combinado Hot 18 Peças Código do produto (PDV) Descrição do pro…" at bounding box center [488, 331] width 645 height 405
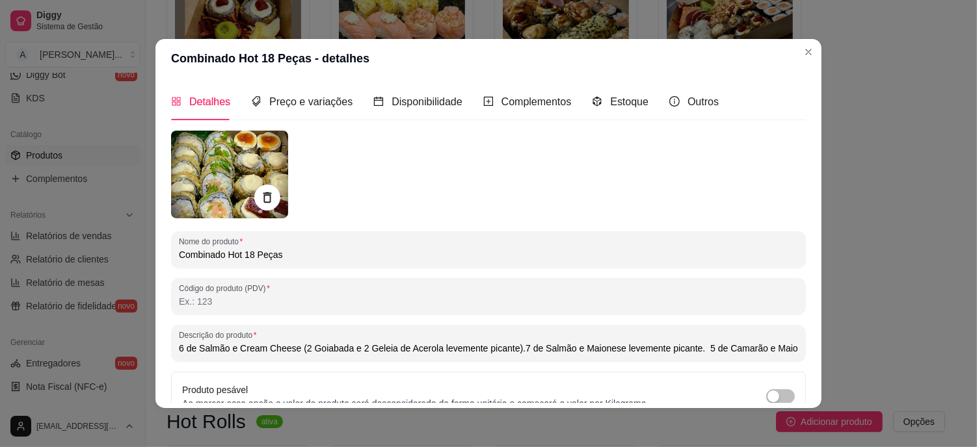
click at [328, 122] on div "Detalhes Preço e variações Disponibilidade Complementos Estoque Outros Nome do …" at bounding box center [488, 243] width 635 height 320
click at [326, 100] on span "Preço e variações" at bounding box center [310, 101] width 83 height 11
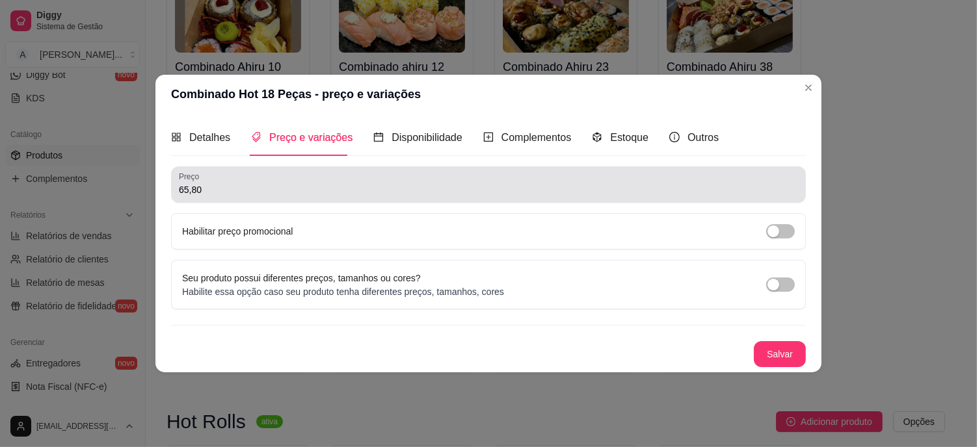
drag, startPoint x: 211, startPoint y: 180, endPoint x: 142, endPoint y: 164, distance: 70.7
click at [144, 164] on div "Combinado Hot 18 Peças - preço e variações Detalhes Preço e variações Disponibi…" at bounding box center [488, 223] width 977 height 447
click at [238, 193] on input "65,80" at bounding box center [488, 189] width 619 height 13
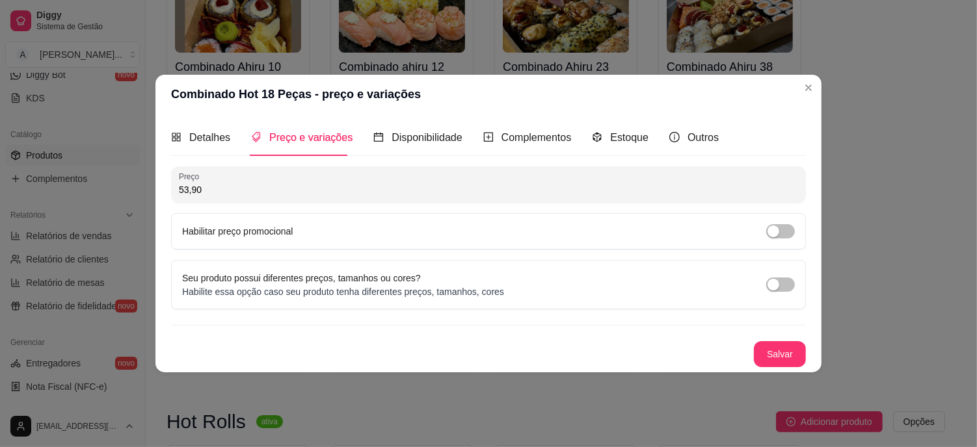
type input "53,90"
click at [801, 356] on button "Salvar" at bounding box center [779, 354] width 51 height 25
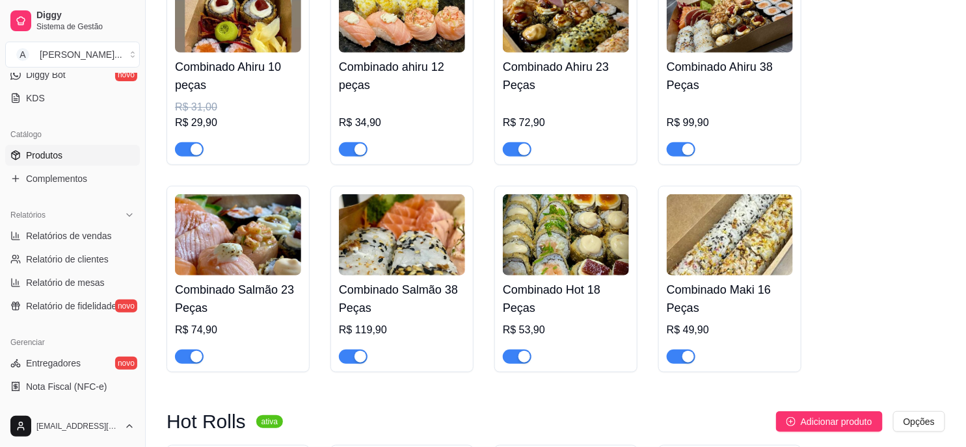
click at [730, 246] on img at bounding box center [730, 234] width 126 height 81
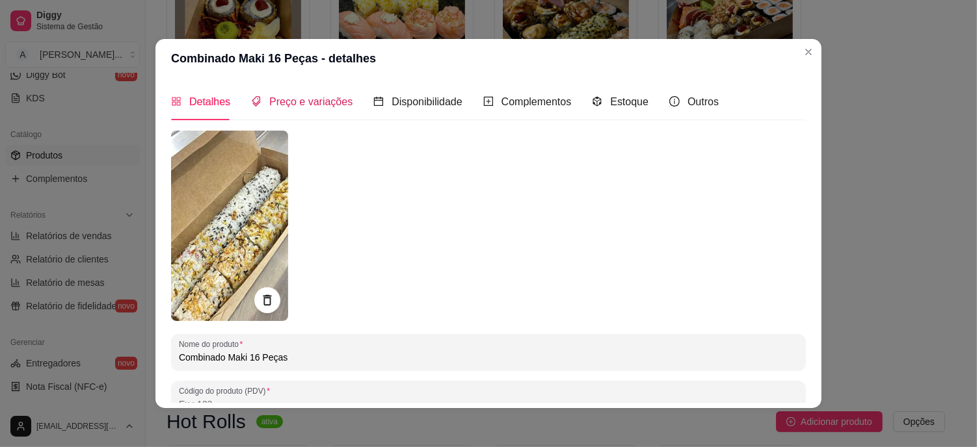
click at [315, 101] on span "Preço e variações" at bounding box center [310, 101] width 83 height 11
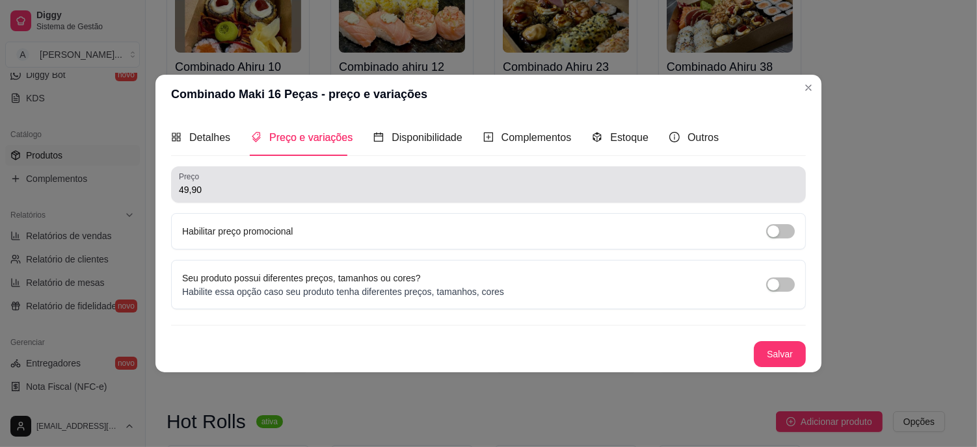
click at [206, 190] on input "49,90" at bounding box center [488, 189] width 619 height 13
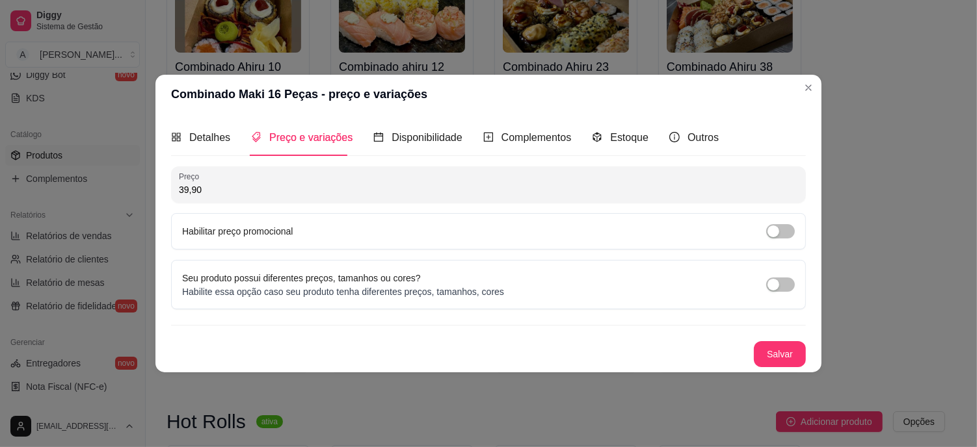
type input "39,90"
click at [742, 341] on div "Salvar" at bounding box center [488, 354] width 635 height 26
click at [767, 343] on button "Salvar" at bounding box center [780, 354] width 52 height 26
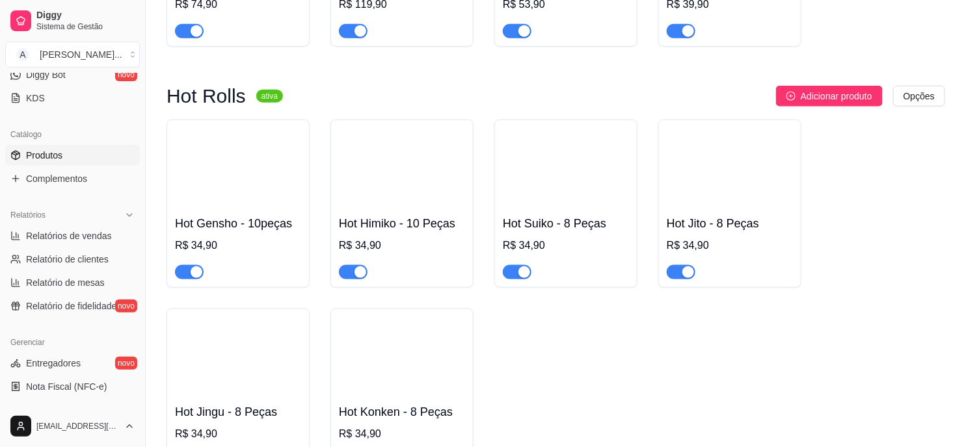
scroll to position [578, 0]
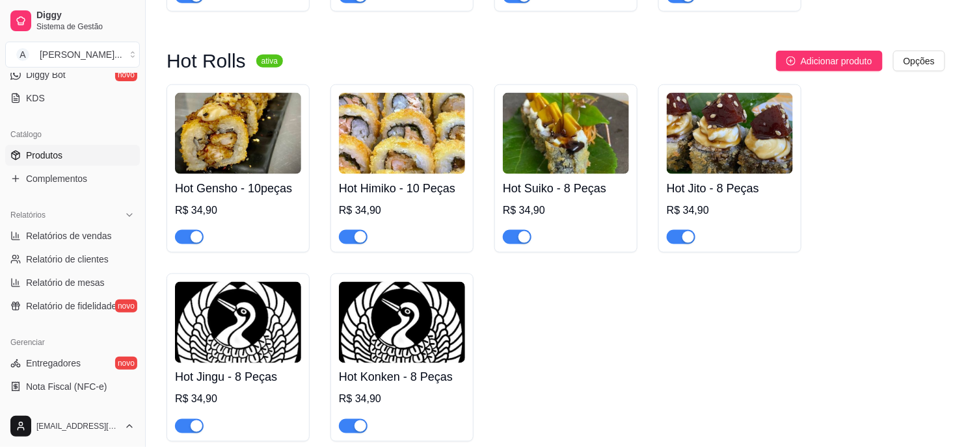
click at [271, 128] on img at bounding box center [238, 133] width 126 height 81
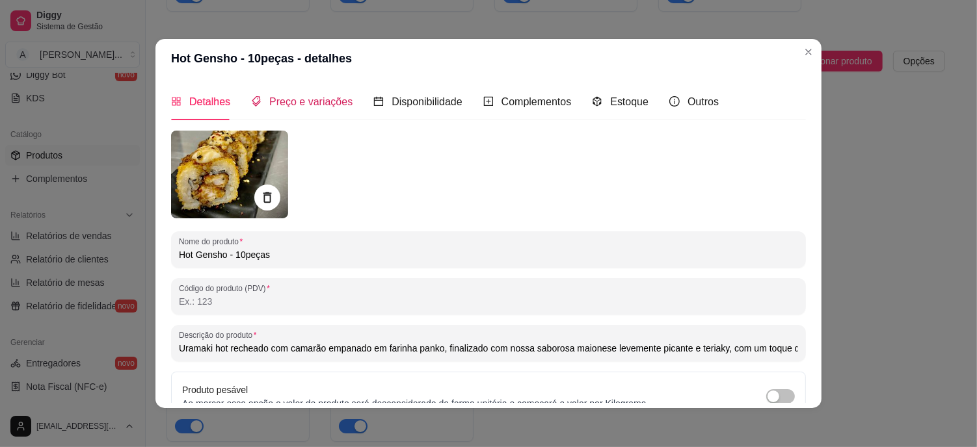
click at [284, 103] on span "Preço e variações" at bounding box center [310, 101] width 83 height 11
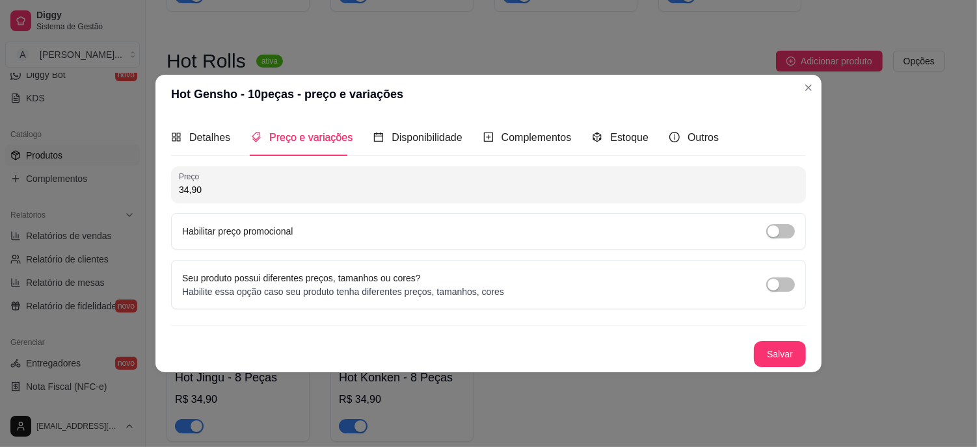
drag, startPoint x: 237, startPoint y: 183, endPoint x: 75, endPoint y: 161, distance: 162.8
click at [75, 161] on div "Hot Gensho - 10peças - preço e variações Detalhes Preço e variações Disponibili…" at bounding box center [488, 223] width 977 height 447
type input "32,90"
click at [784, 350] on button "Salvar" at bounding box center [780, 354] width 52 height 26
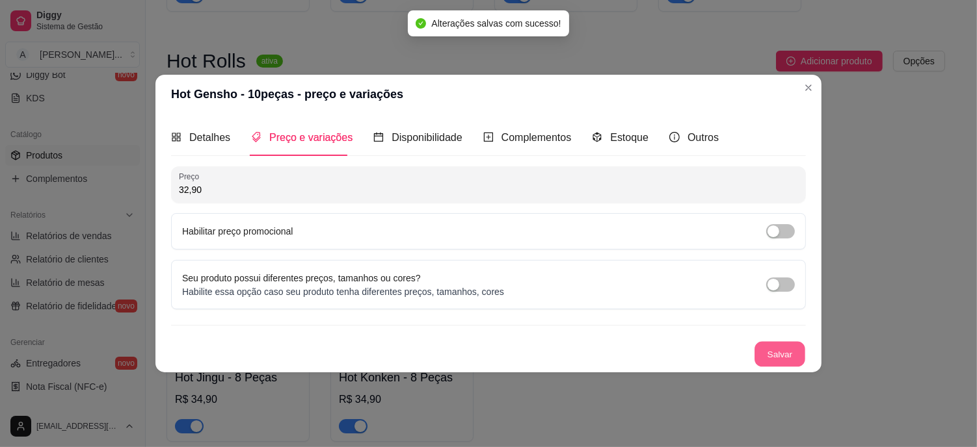
click at [799, 348] on button "Salvar" at bounding box center [779, 354] width 51 height 25
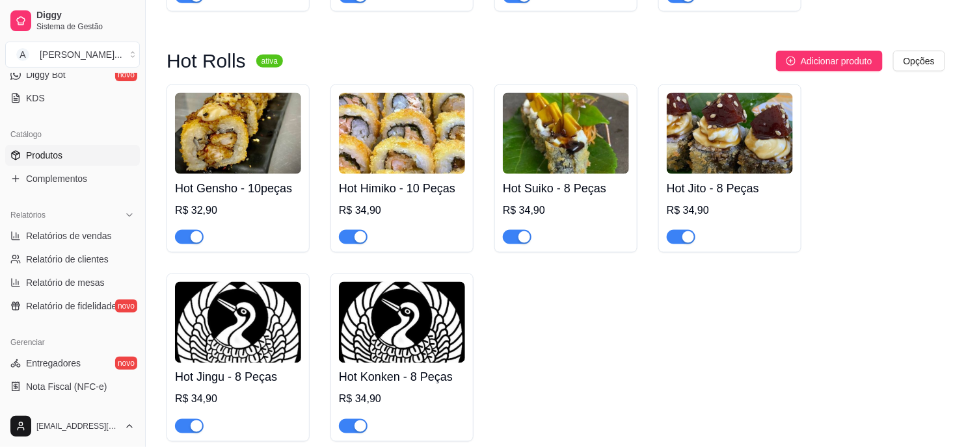
click at [406, 117] on img at bounding box center [402, 133] width 126 height 81
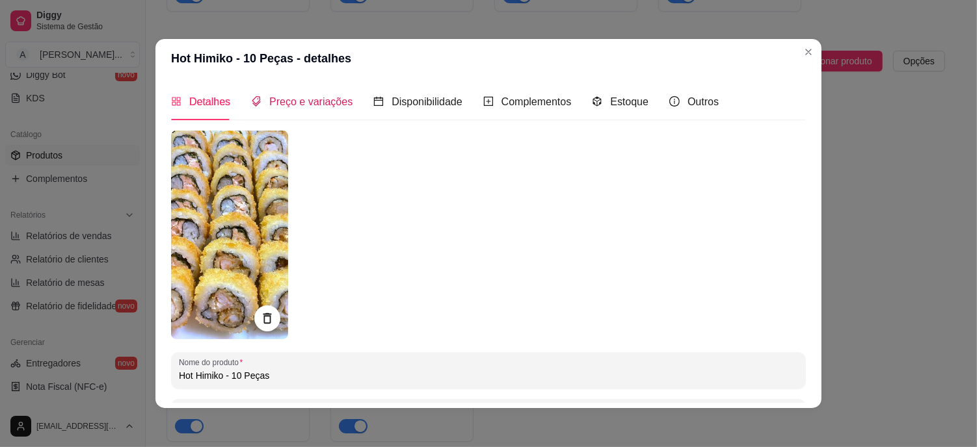
click at [280, 102] on span "Preço e variações" at bounding box center [310, 101] width 83 height 11
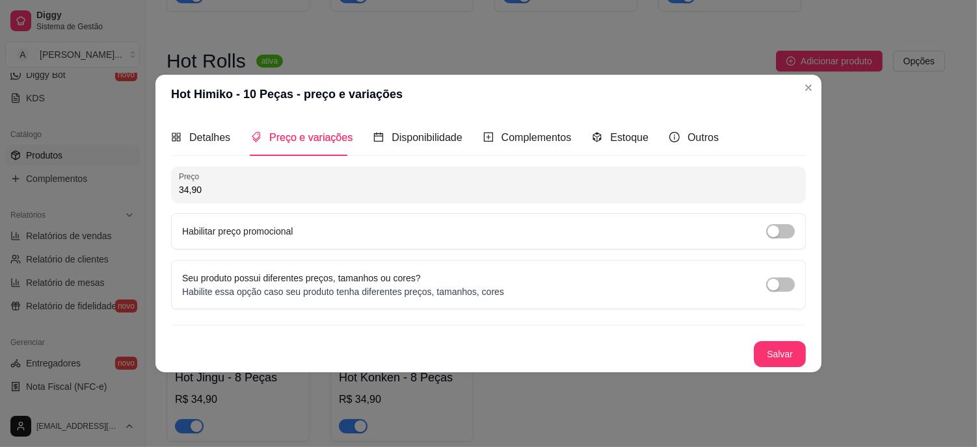
drag, startPoint x: 204, startPoint y: 186, endPoint x: 129, endPoint y: 178, distance: 75.9
click at [130, 178] on div "Hot Himiko - 10 Peças - preço e variações Detalhes Preço e variações Disponibil…" at bounding box center [488, 223] width 977 height 447
type input "32,90"
click at [792, 359] on button "Salvar" at bounding box center [780, 354] width 52 height 26
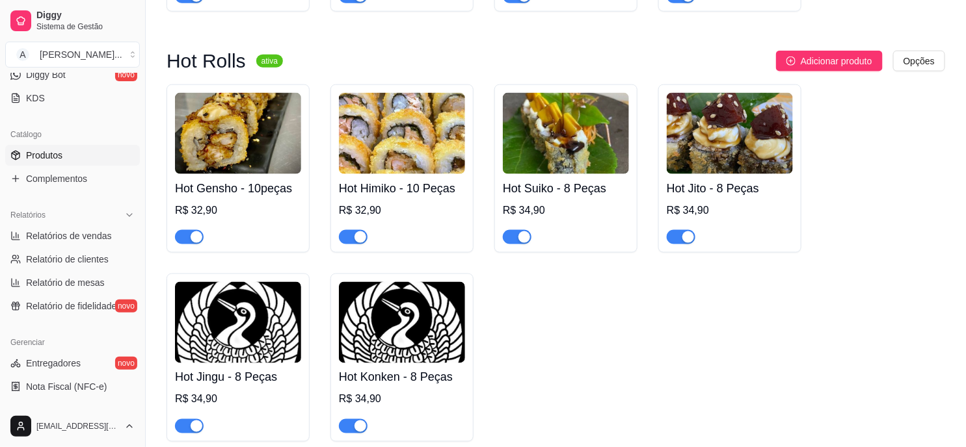
click at [559, 167] on img at bounding box center [566, 133] width 126 height 81
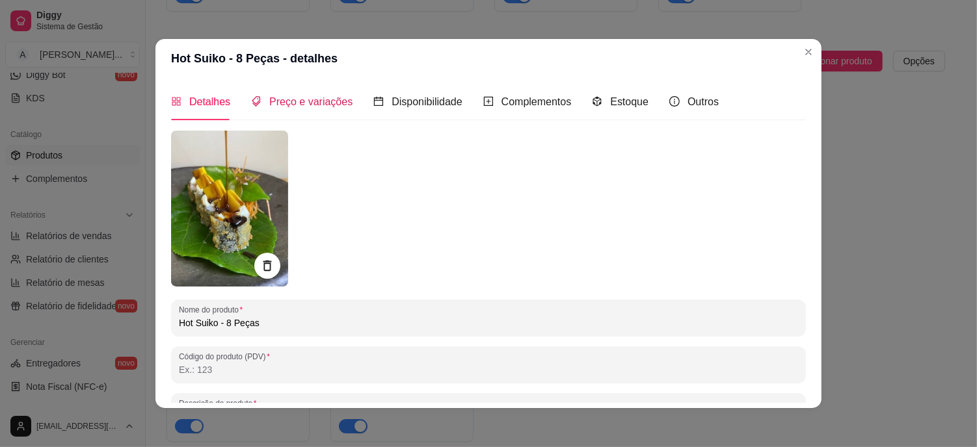
click at [294, 102] on span "Preço e variações" at bounding box center [310, 101] width 83 height 11
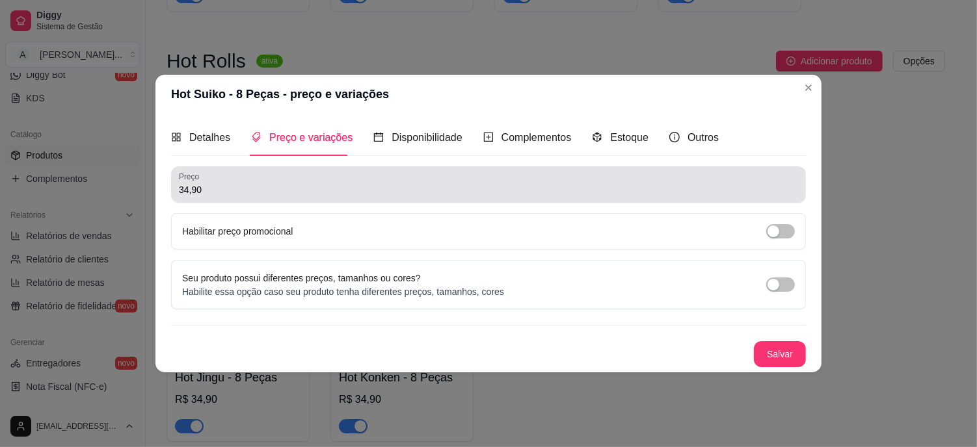
click at [223, 189] on input "34,90" at bounding box center [488, 189] width 619 height 13
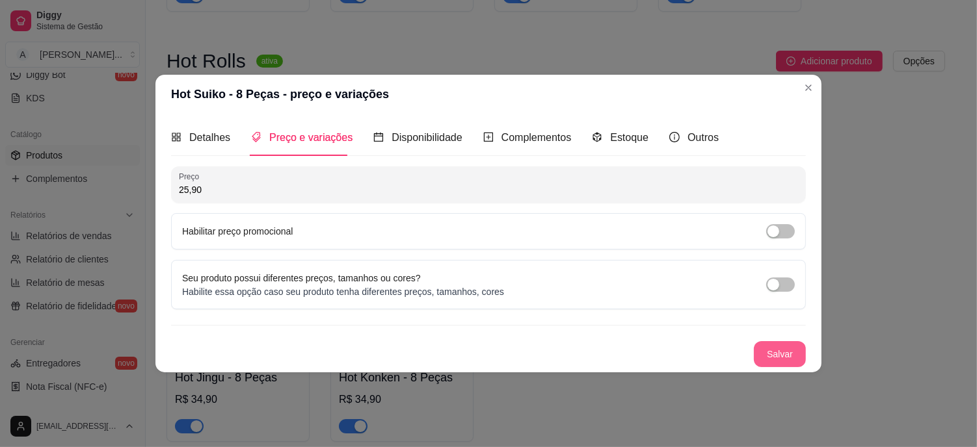
type input "25,90"
click at [797, 359] on button "Salvar" at bounding box center [780, 354] width 52 height 26
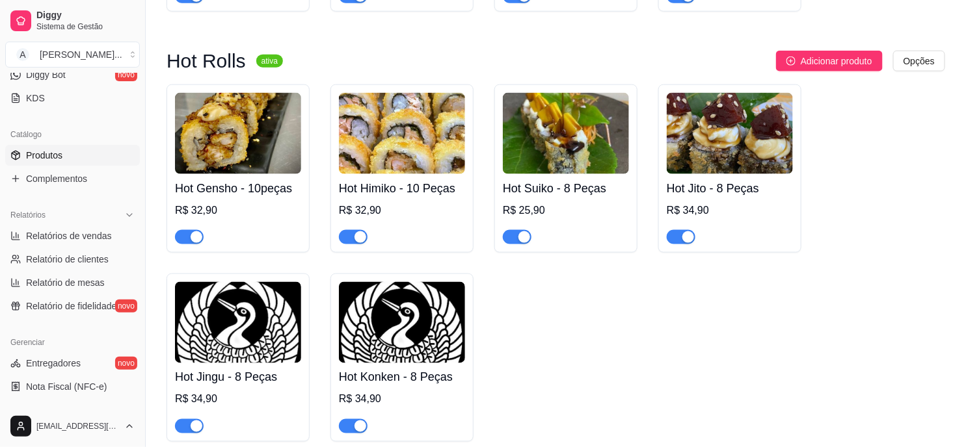
click at [754, 139] on img at bounding box center [730, 133] width 126 height 81
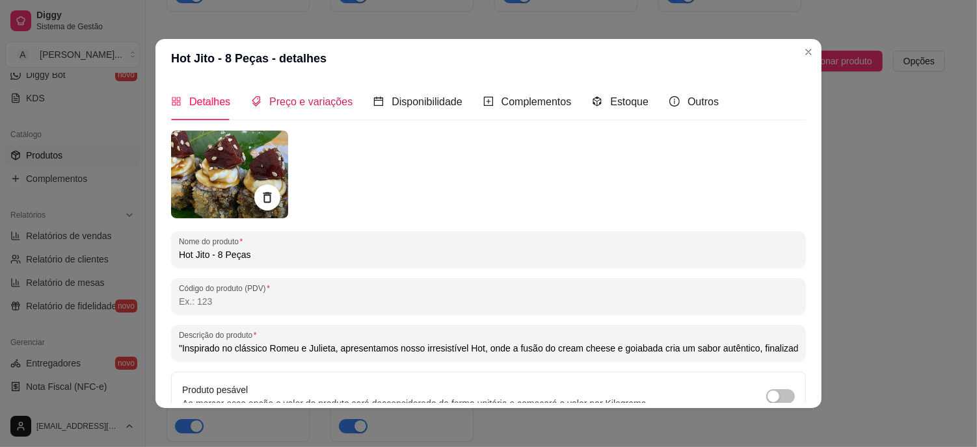
click at [339, 104] on span "Preço e variações" at bounding box center [310, 101] width 83 height 11
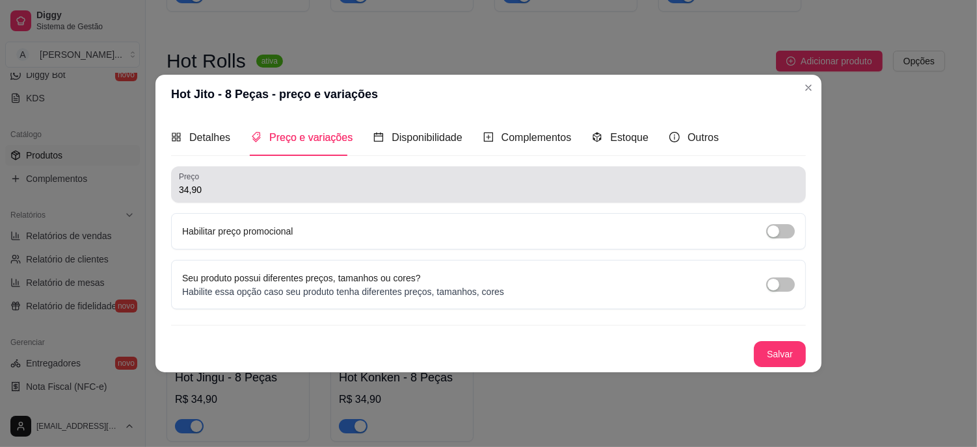
click at [211, 185] on input "34,90" at bounding box center [488, 189] width 619 height 13
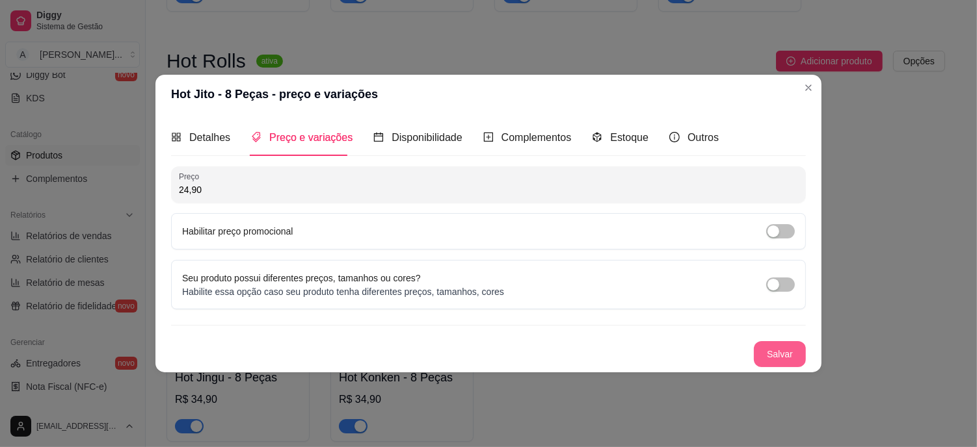
type input "24,90"
click at [788, 348] on button "Salvar" at bounding box center [780, 354] width 52 height 26
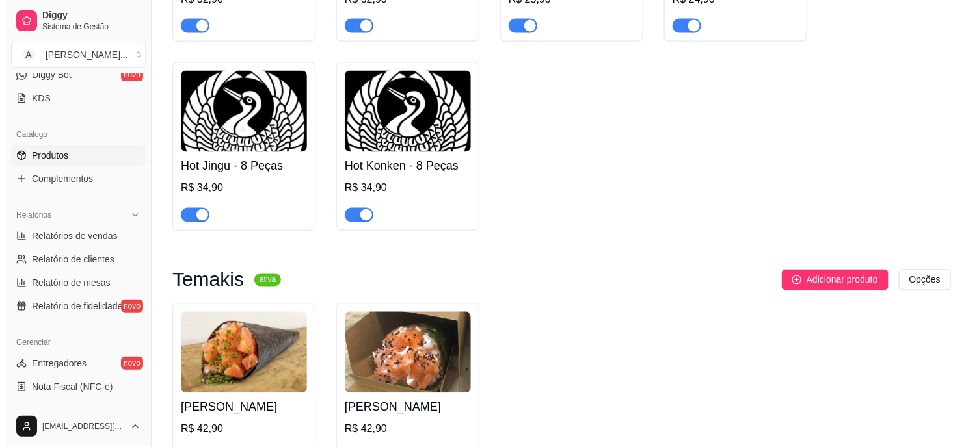
scroll to position [795, 0]
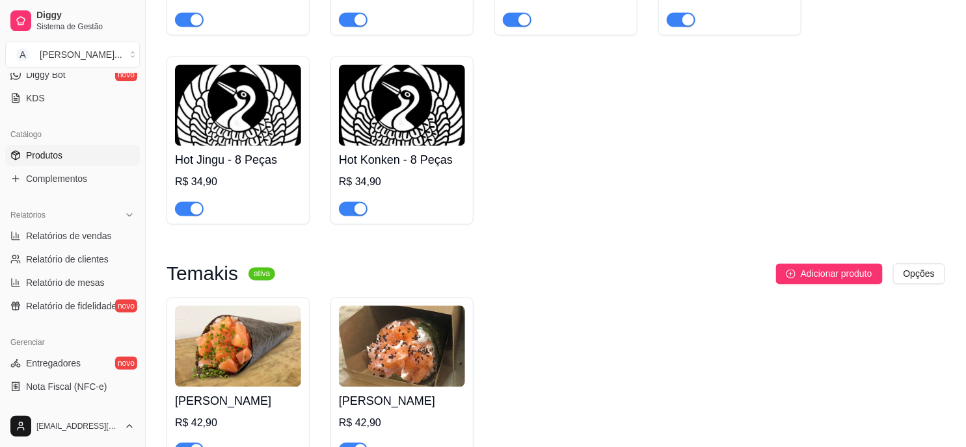
click at [250, 132] on img at bounding box center [238, 105] width 126 height 81
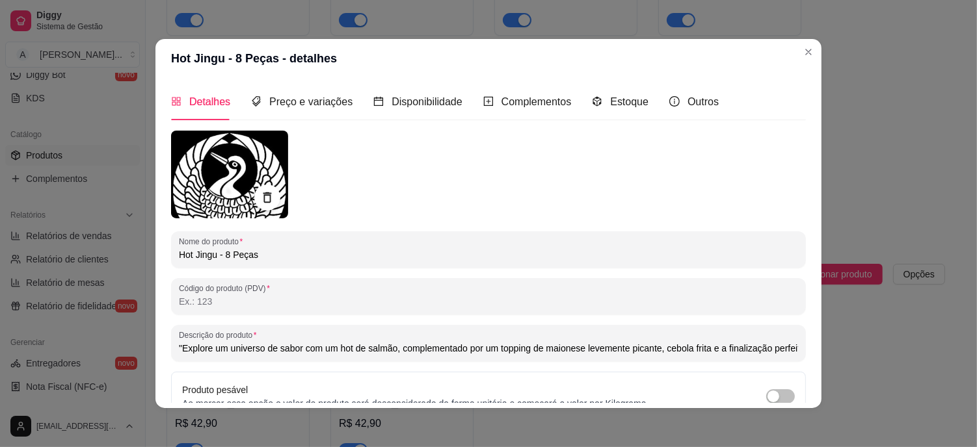
type input ""Explore um universo de sabor com um hot de salmão, complementado por um toppin…"
click at [326, 107] on span "Preço e variações" at bounding box center [310, 101] width 83 height 11
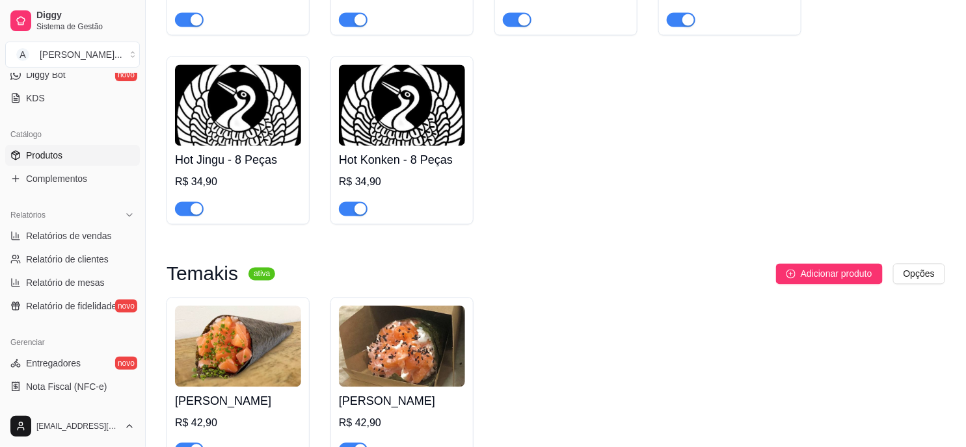
click at [252, 125] on img at bounding box center [238, 105] width 126 height 81
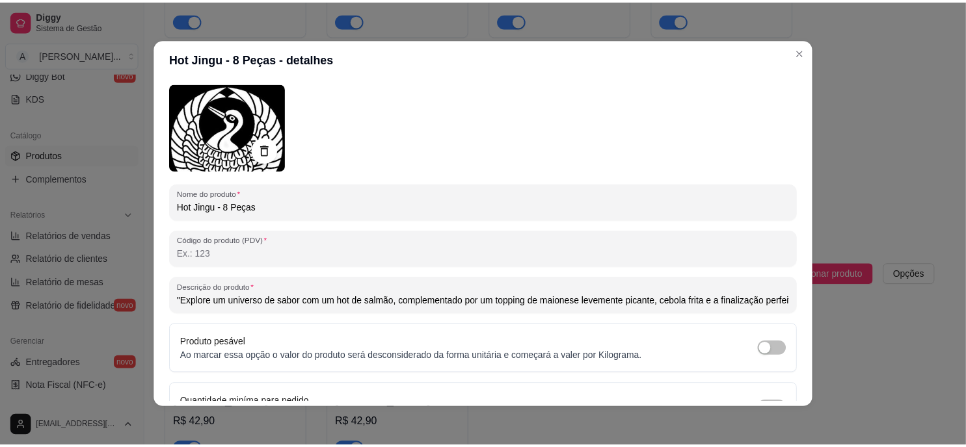
scroll to position [72, 0]
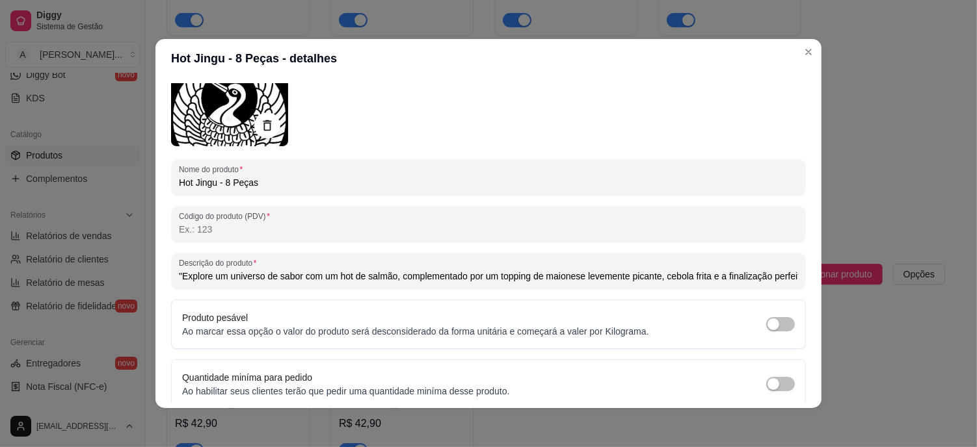
type input ""Explore um universo de sabor com um hot de salmão, complementado por um toppin…"
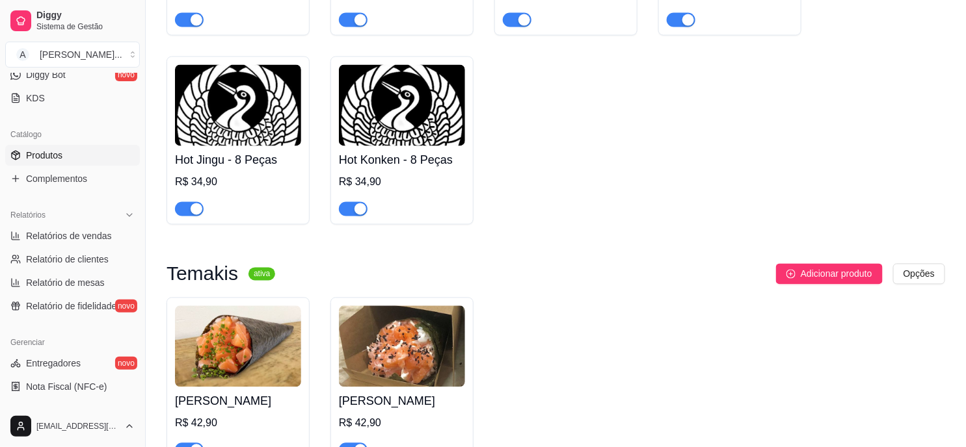
click at [263, 129] on img at bounding box center [238, 105] width 126 height 81
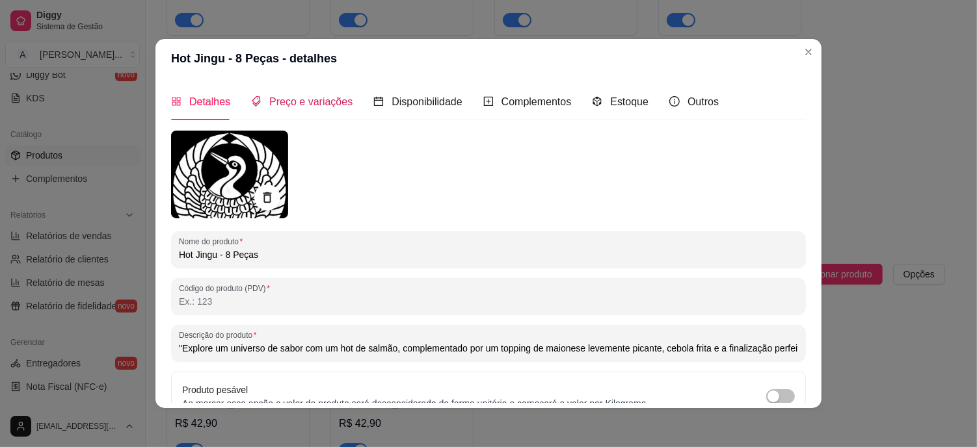
click at [289, 106] on span "Preço e variações" at bounding box center [310, 101] width 83 height 11
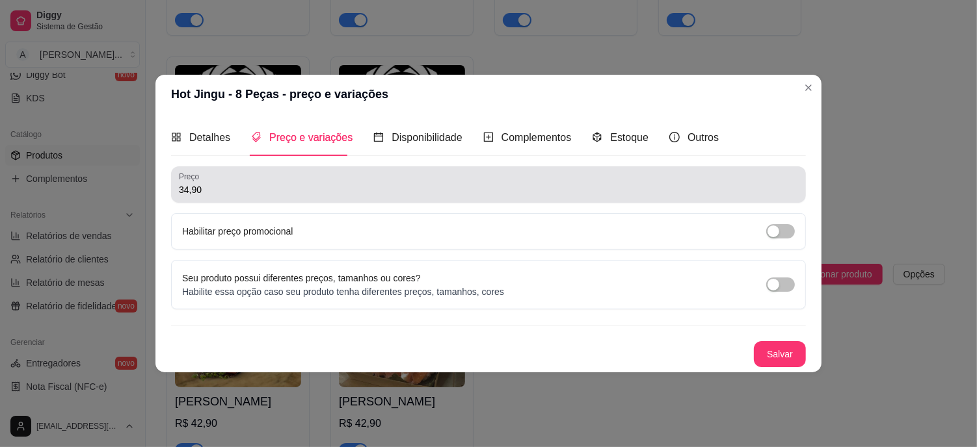
click at [241, 196] on input "34,90" at bounding box center [488, 189] width 619 height 13
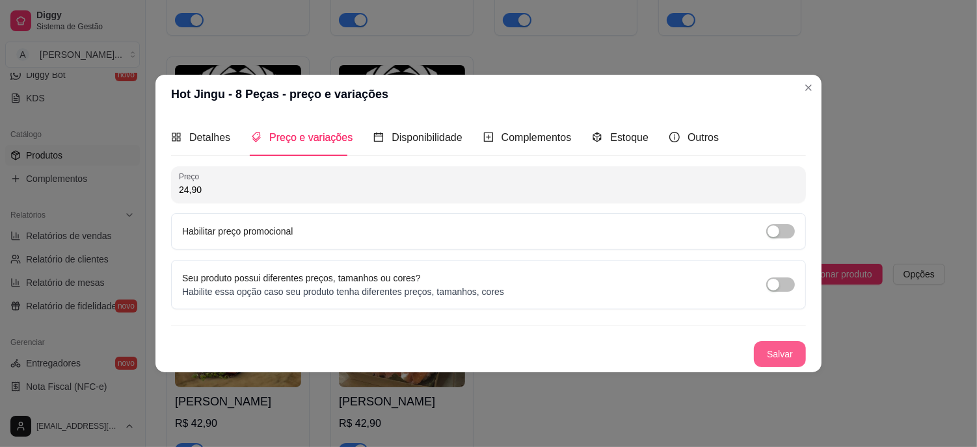
type input "24,90"
click at [778, 360] on button "Salvar" at bounding box center [780, 354] width 52 height 26
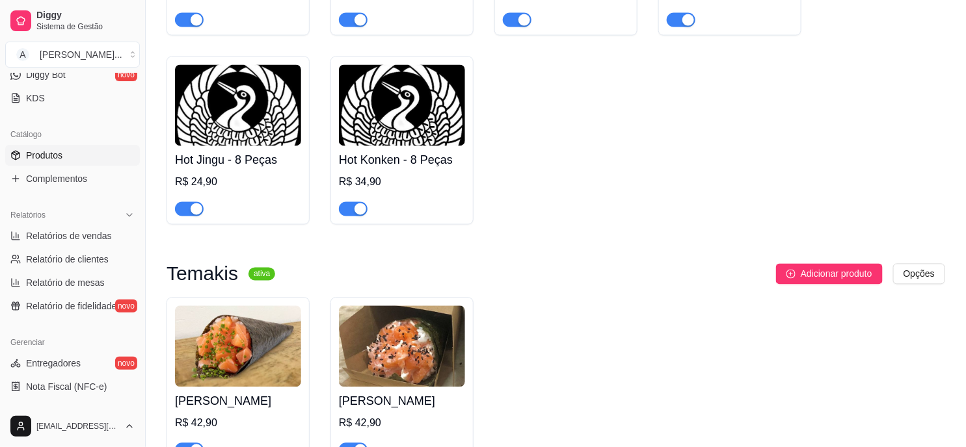
click at [390, 114] on img at bounding box center [402, 105] width 126 height 81
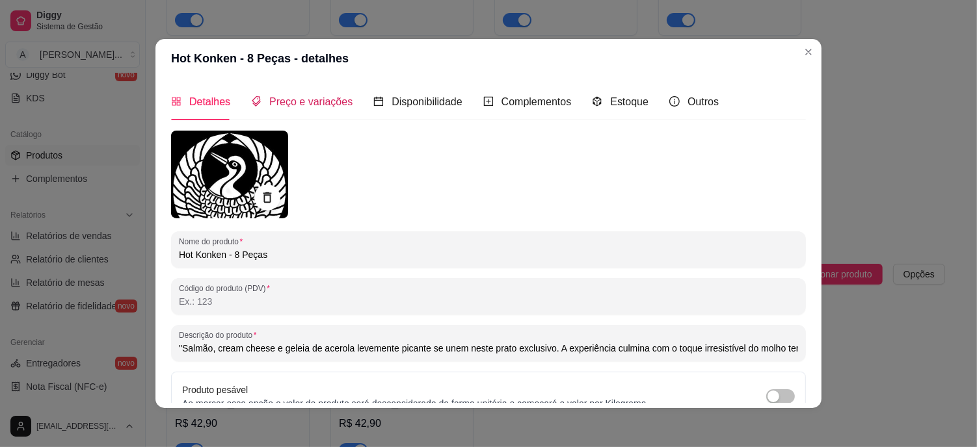
click at [317, 100] on span "Preço e variações" at bounding box center [310, 101] width 83 height 11
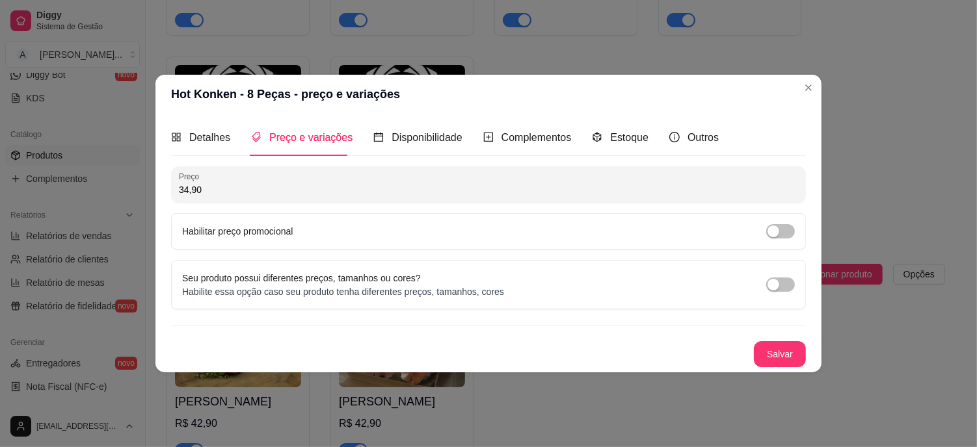
click at [239, 189] on input "34,90" at bounding box center [488, 189] width 619 height 13
type input "29,90"
click at [785, 353] on button "Salvar" at bounding box center [779, 354] width 51 height 25
click at [766, 347] on button "Salvar" at bounding box center [780, 354] width 52 height 26
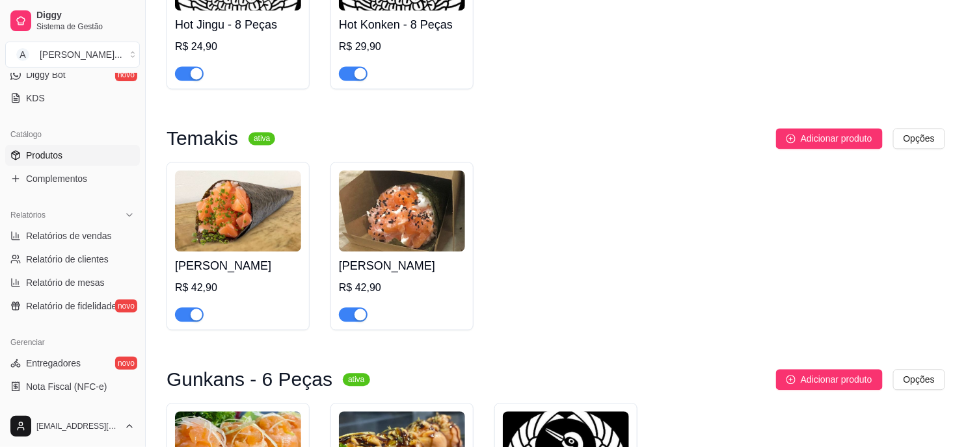
scroll to position [939, 0]
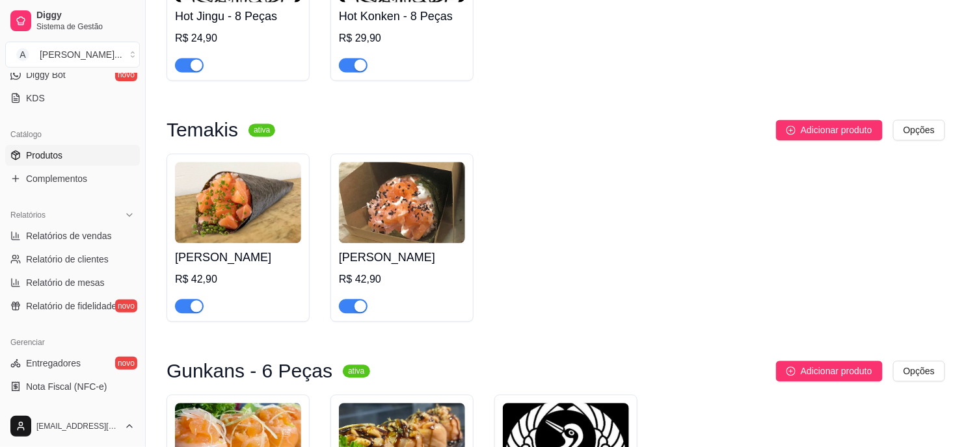
click at [236, 215] on img at bounding box center [238, 202] width 126 height 81
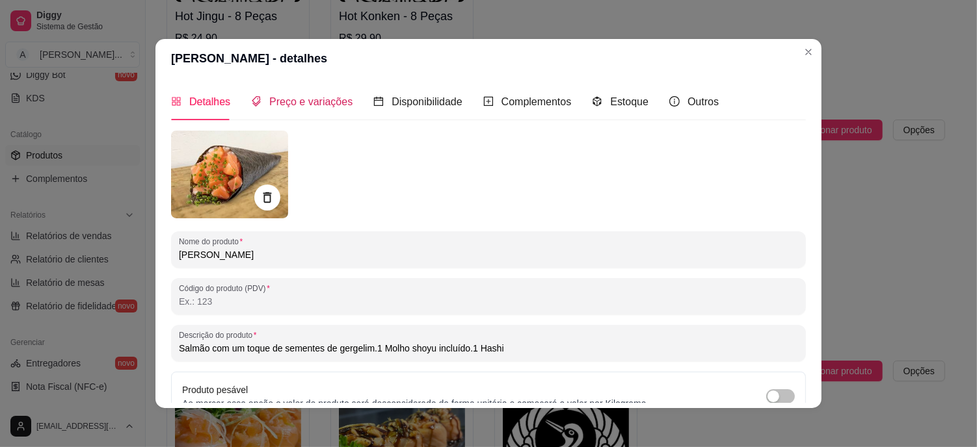
click at [315, 103] on span "Preço e variações" at bounding box center [310, 101] width 83 height 11
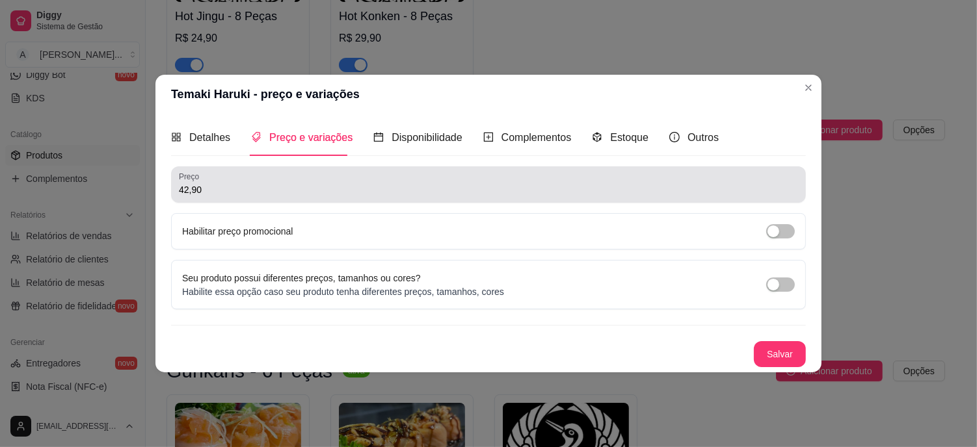
drag, startPoint x: 222, startPoint y: 180, endPoint x: 101, endPoint y: 183, distance: 120.4
click at [101, 183] on div "Temaki Haruki - preço e variações Detalhes Preço e variações Disponibilidade Co…" at bounding box center [488, 223] width 977 height 447
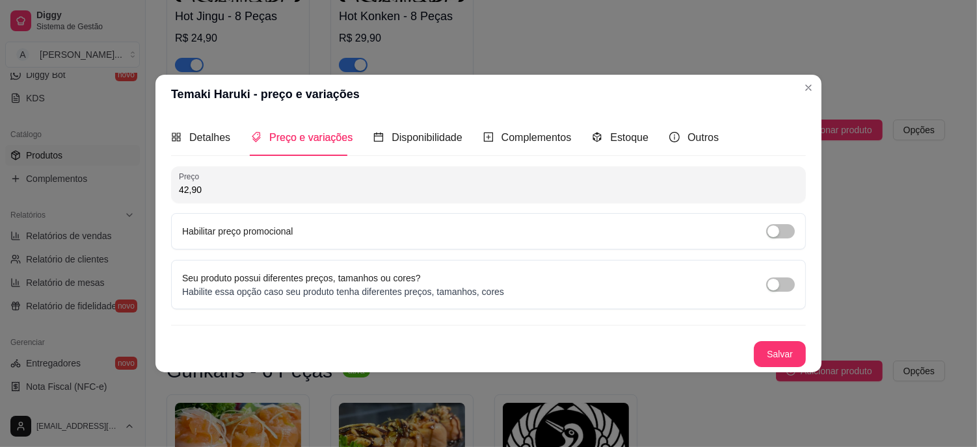
click at [217, 191] on input "42,90" at bounding box center [488, 189] width 619 height 13
type input "32,90"
click at [788, 350] on button "Salvar" at bounding box center [779, 354] width 51 height 25
click at [815, 98] on header "Temaki Haruki - preço e variações" at bounding box center [488, 94] width 666 height 39
click at [796, 353] on button "Salvar" at bounding box center [779, 354] width 51 height 25
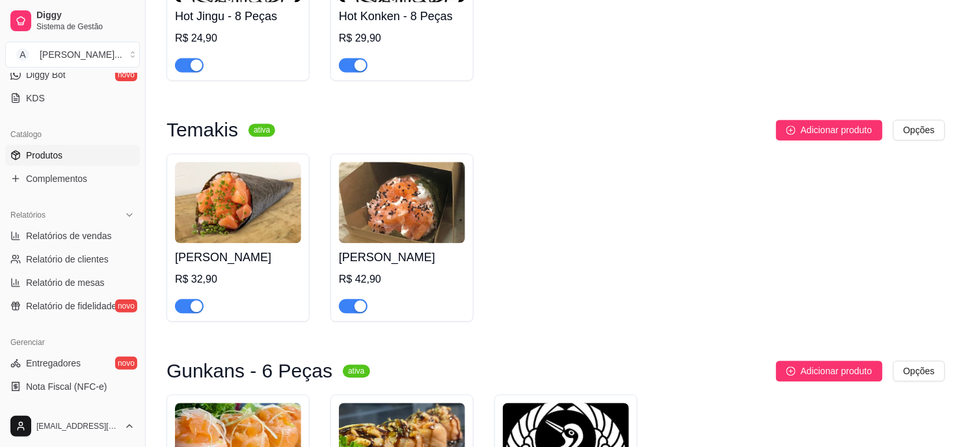
click at [415, 189] on img at bounding box center [402, 202] width 126 height 81
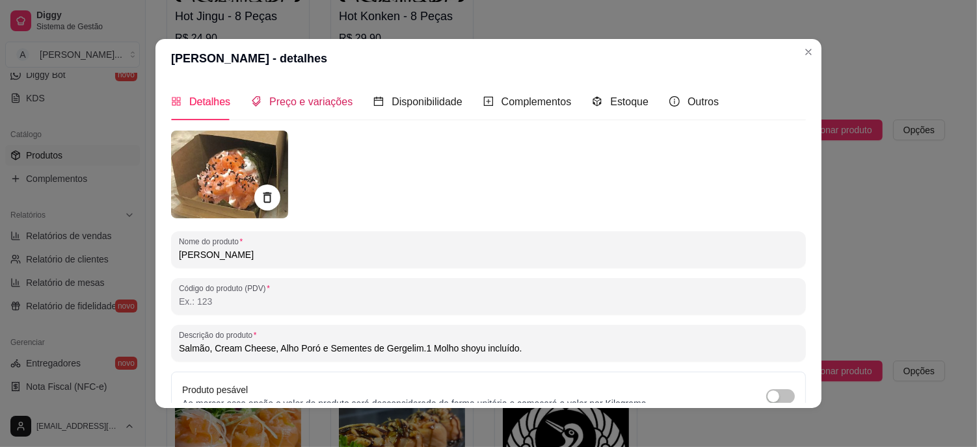
click at [308, 104] on span "Preço e variações" at bounding box center [310, 101] width 83 height 11
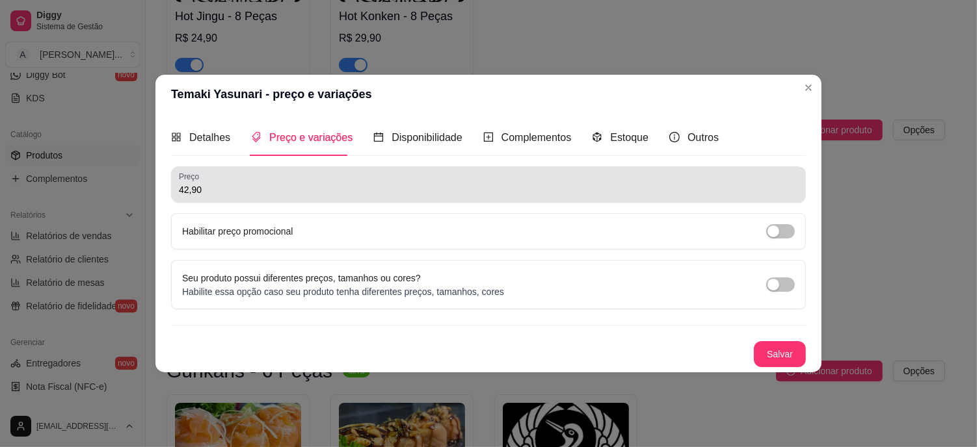
click at [236, 184] on input "42,90" at bounding box center [488, 189] width 619 height 13
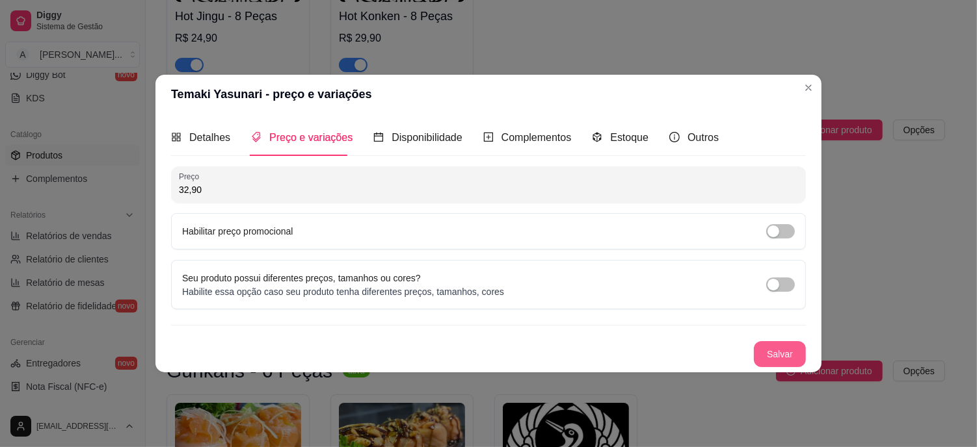
type input "32,90"
click at [790, 350] on button "Salvar" at bounding box center [780, 354] width 52 height 26
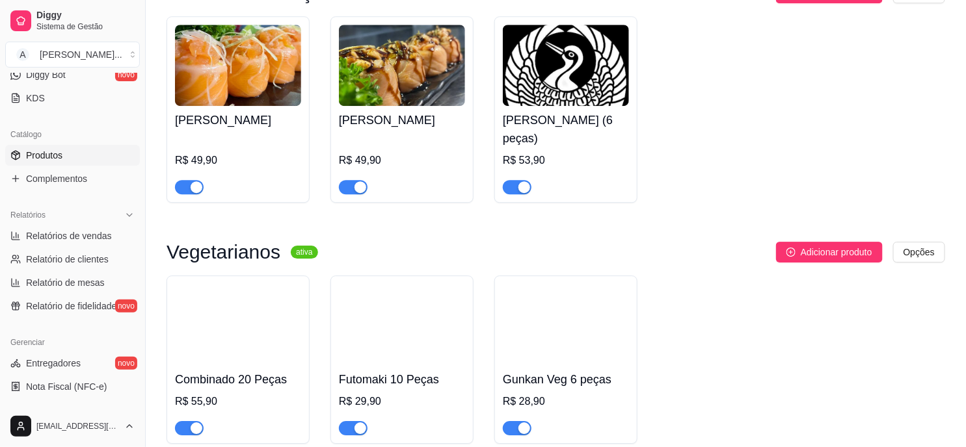
scroll to position [1228, 0]
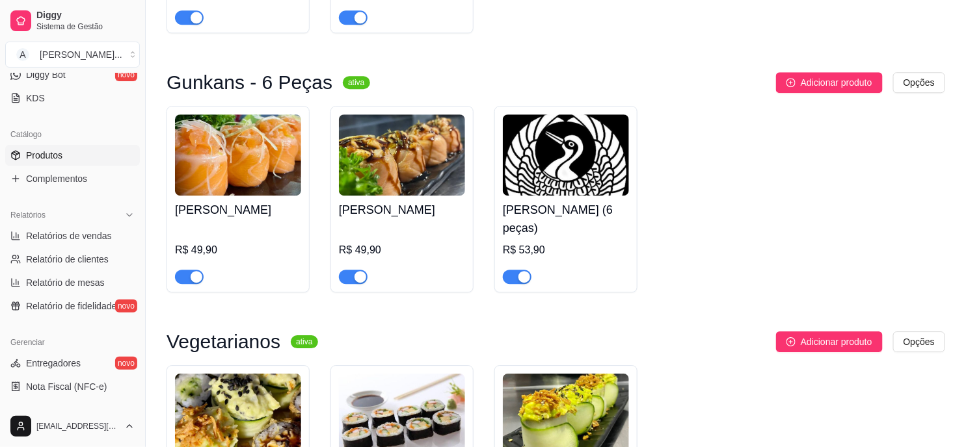
click at [248, 164] on img at bounding box center [238, 154] width 126 height 81
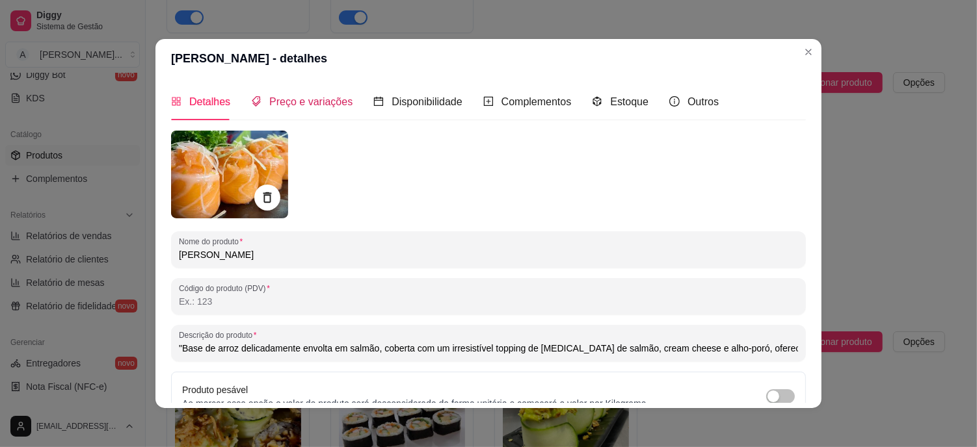
click at [277, 107] on span "Preço e variações" at bounding box center [310, 101] width 83 height 11
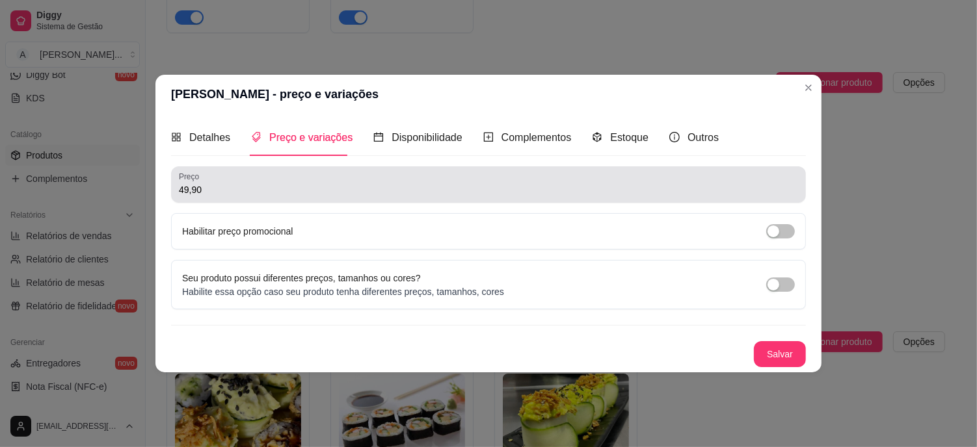
click at [261, 196] on input "49,90" at bounding box center [488, 189] width 619 height 13
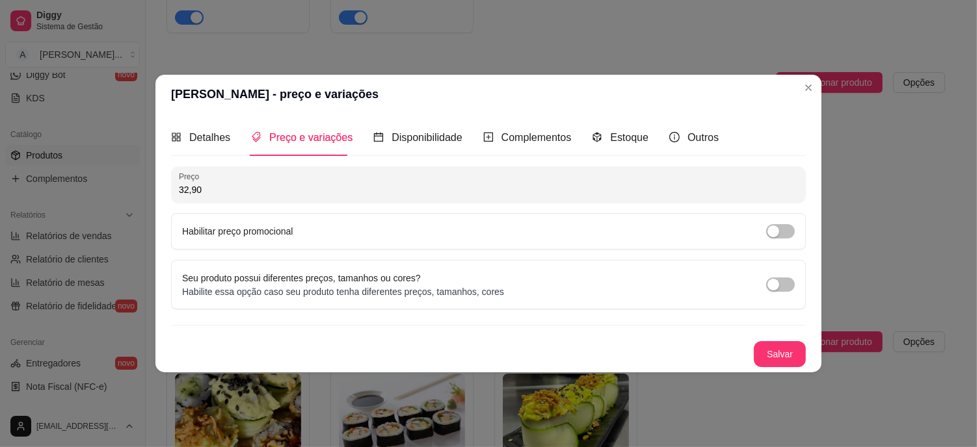
type input "32,90"
click at [782, 366] on button "Salvar" at bounding box center [779, 354] width 51 height 25
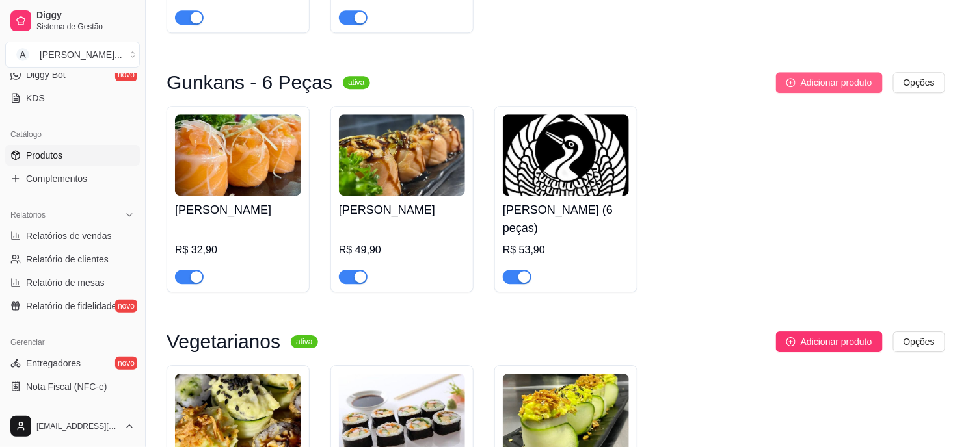
click at [807, 85] on span "Adicionar produto" at bounding box center [837, 82] width 72 height 14
click at [386, 150] on img at bounding box center [402, 154] width 126 height 81
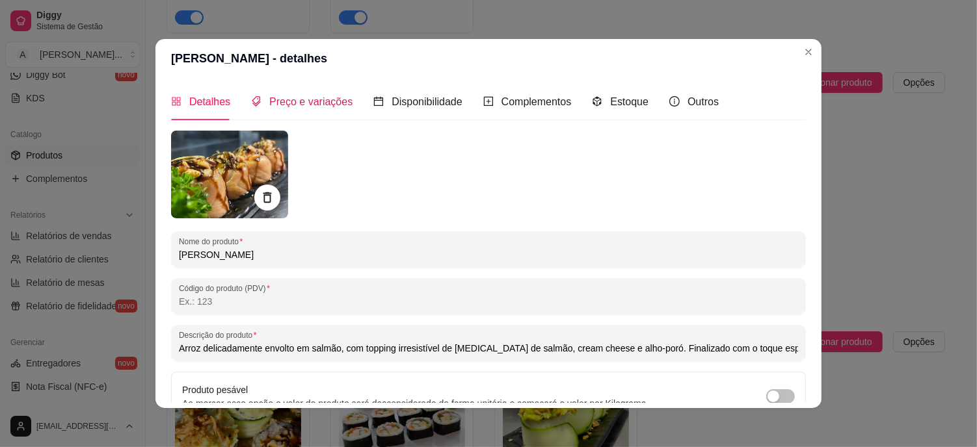
click at [309, 103] on span "Preço e variações" at bounding box center [310, 101] width 83 height 11
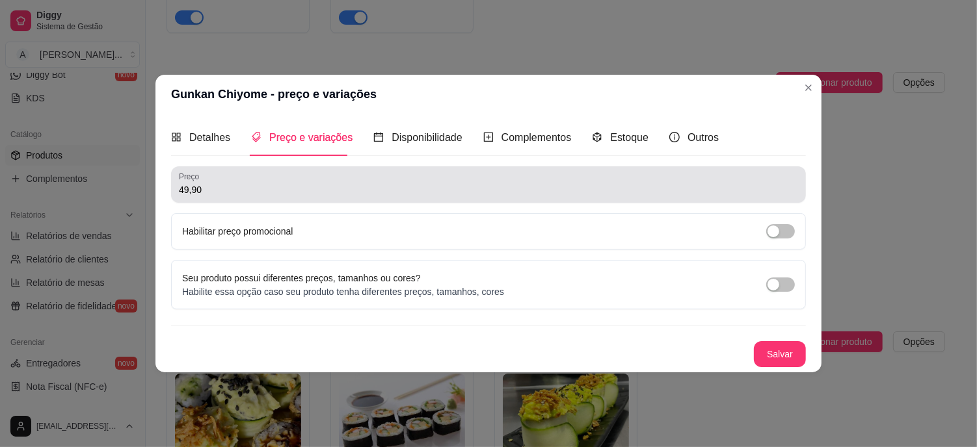
click at [219, 186] on input "49,90" at bounding box center [488, 189] width 619 height 13
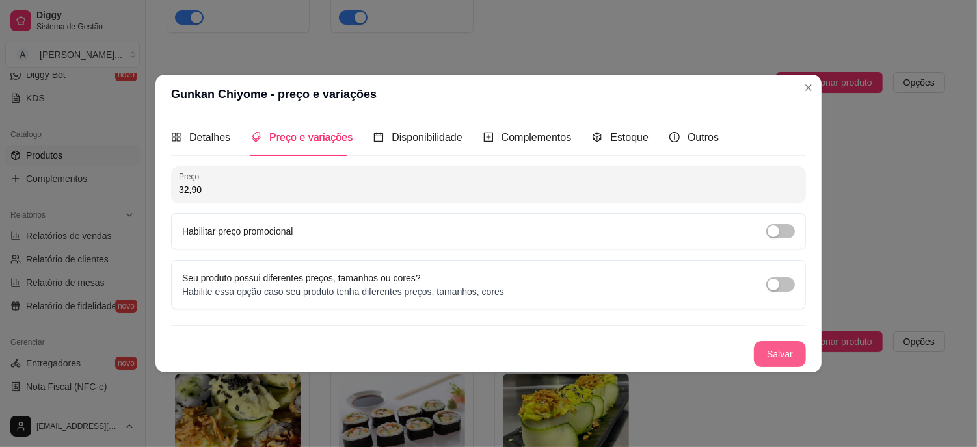
type input "32,90"
click at [788, 343] on button "Salvar" at bounding box center [780, 354] width 52 height 26
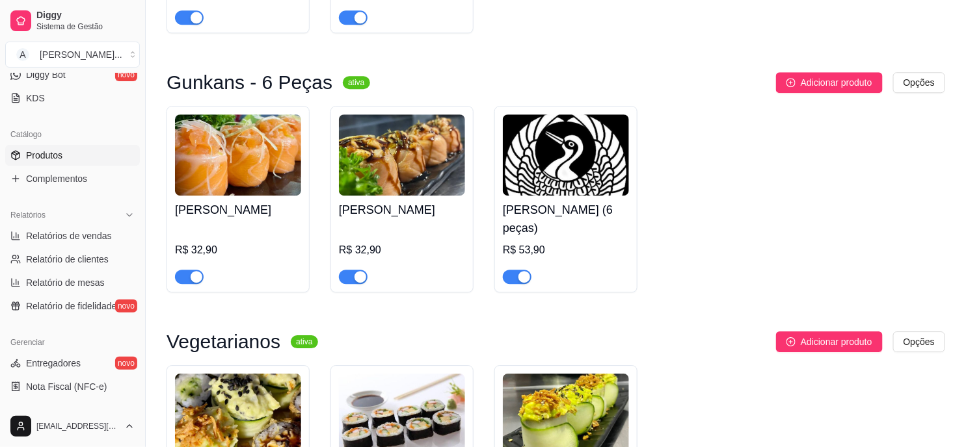
click at [568, 200] on div "[PERSON_NAME] (6 peças) R$ 53,90" at bounding box center [566, 240] width 126 height 88
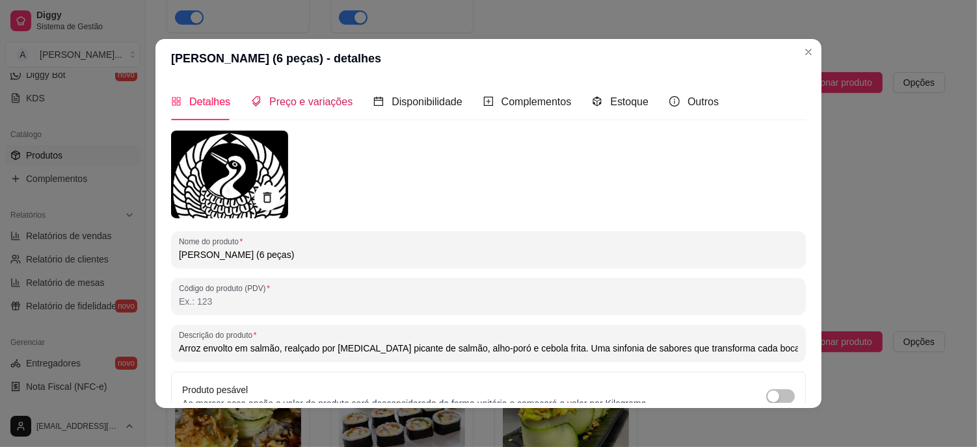
click at [323, 99] on span "Preço e variações" at bounding box center [310, 101] width 83 height 11
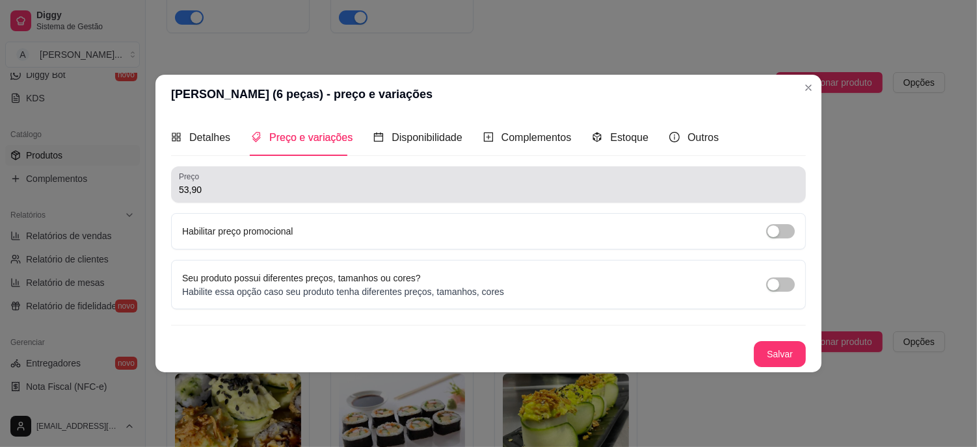
click at [218, 184] on input "53,90" at bounding box center [488, 189] width 619 height 13
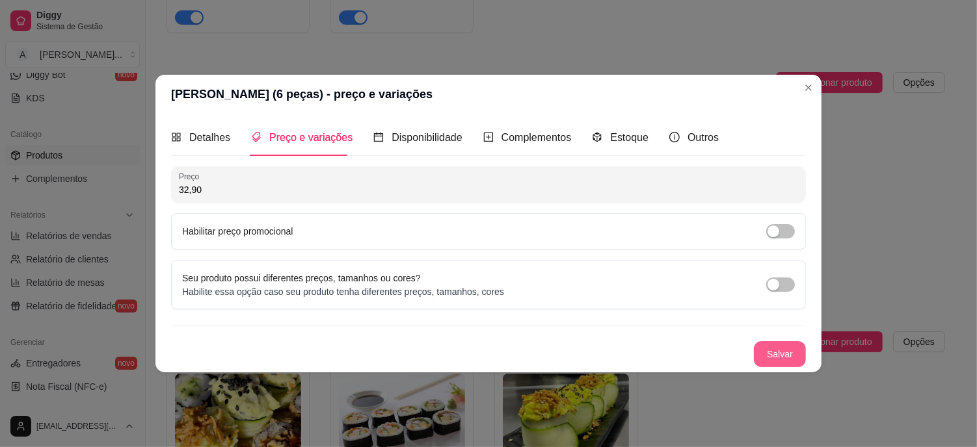
type input "32,90"
click at [766, 352] on button "Salvar" at bounding box center [780, 354] width 52 height 26
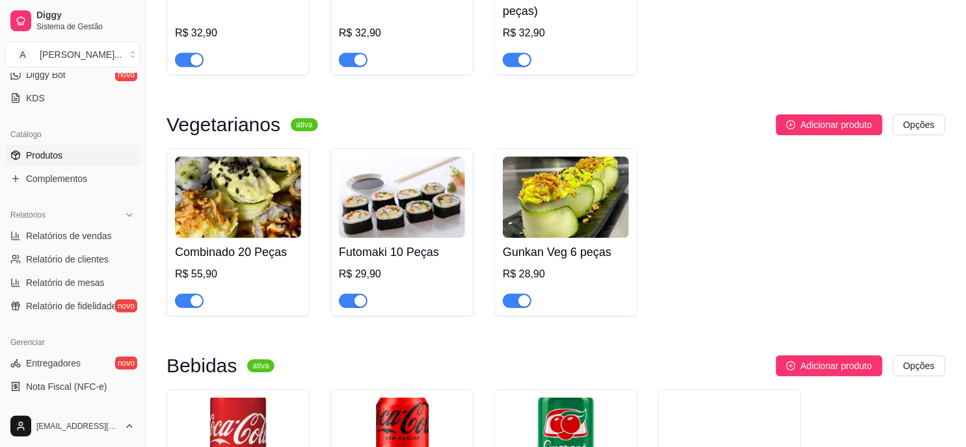
scroll to position [1517, 0]
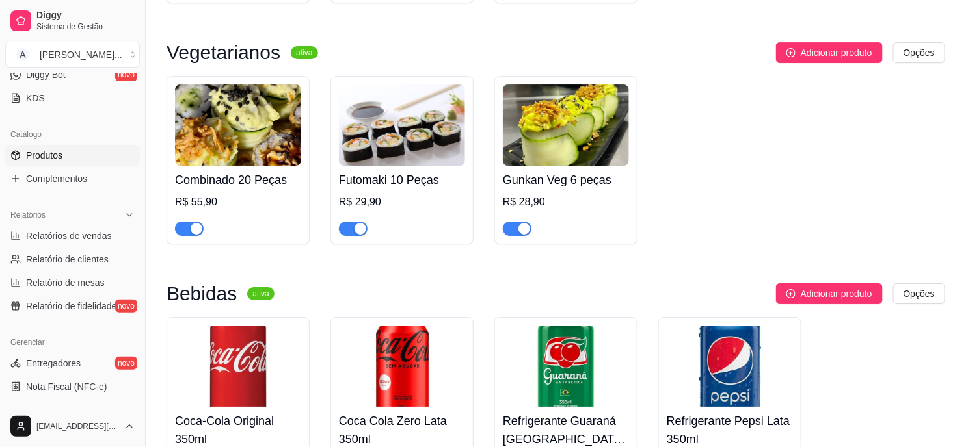
click at [234, 126] on img at bounding box center [238, 125] width 126 height 81
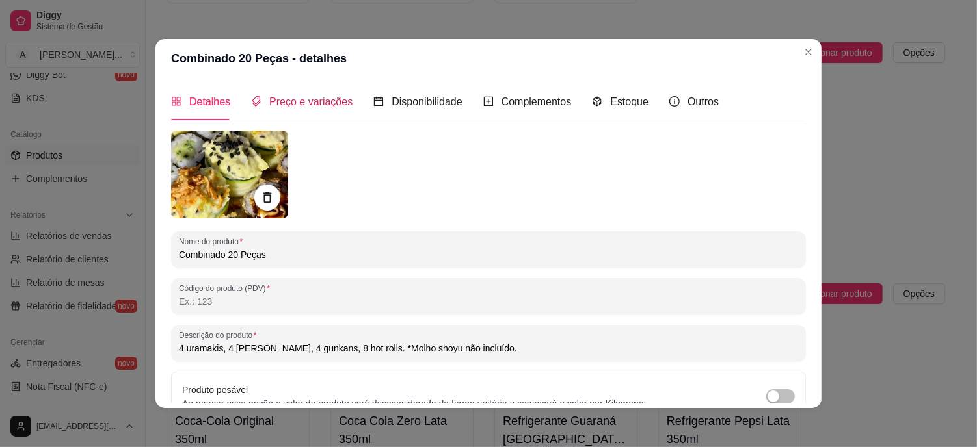
click at [313, 100] on span "Preço e variações" at bounding box center [310, 101] width 83 height 11
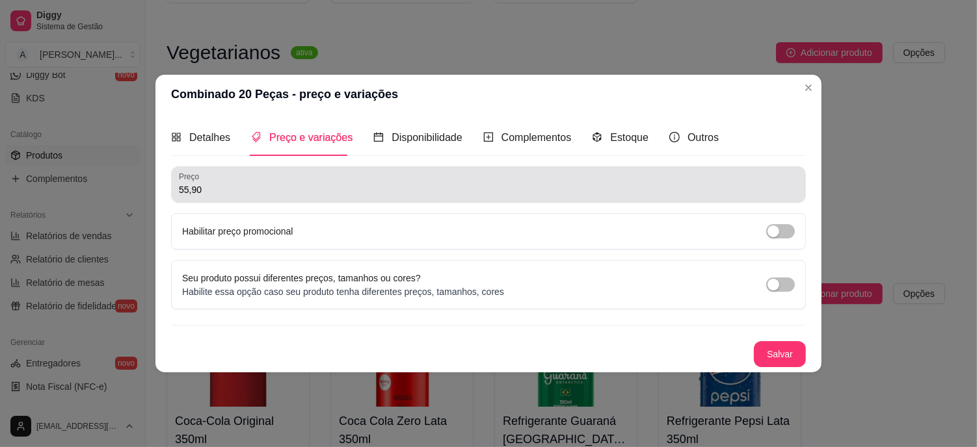
click at [220, 187] on input "55,90" at bounding box center [488, 189] width 619 height 13
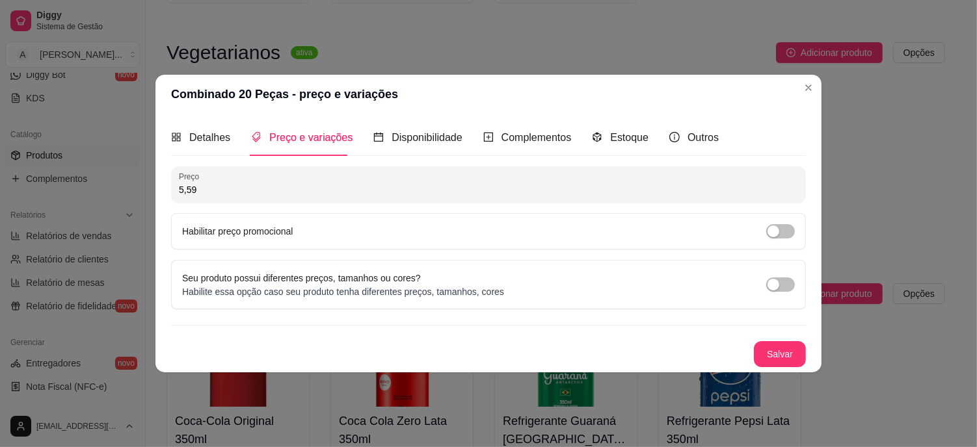
type input "55,90"
click at [786, 348] on button "Salvar" at bounding box center [780, 354] width 52 height 26
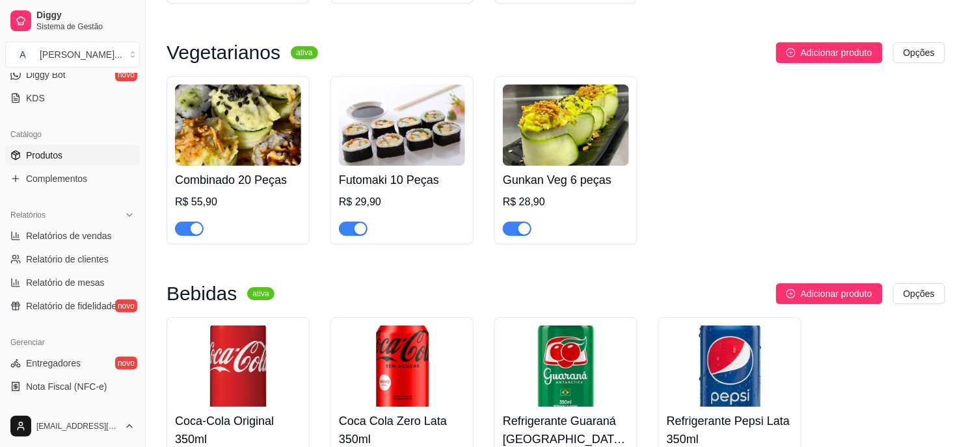
click at [531, 124] on img at bounding box center [566, 125] width 126 height 81
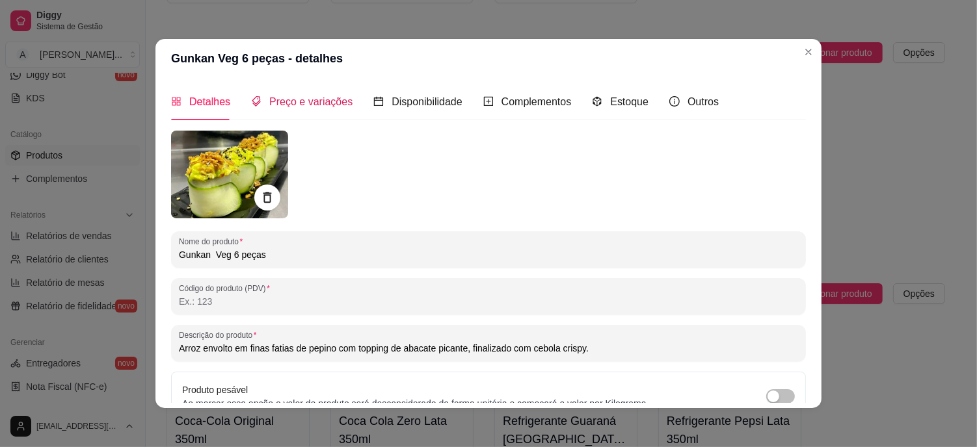
click at [291, 104] on span "Preço e variações" at bounding box center [310, 101] width 83 height 11
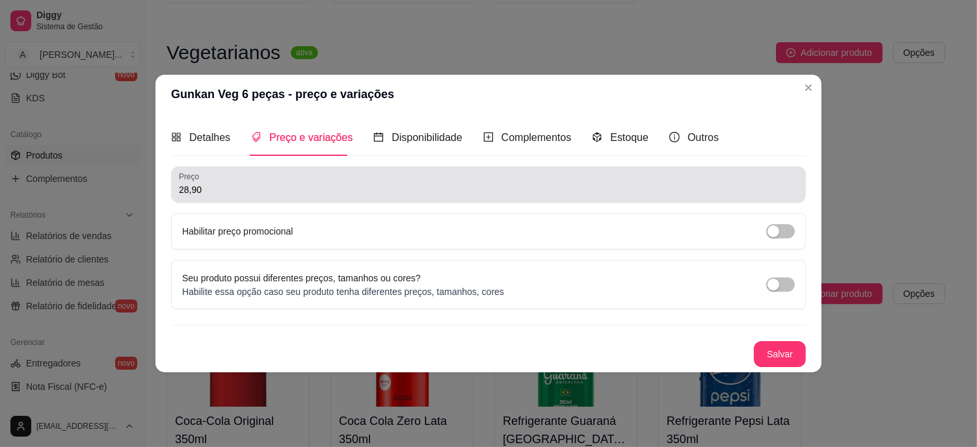
click at [264, 179] on div "28,90" at bounding box center [488, 185] width 619 height 26
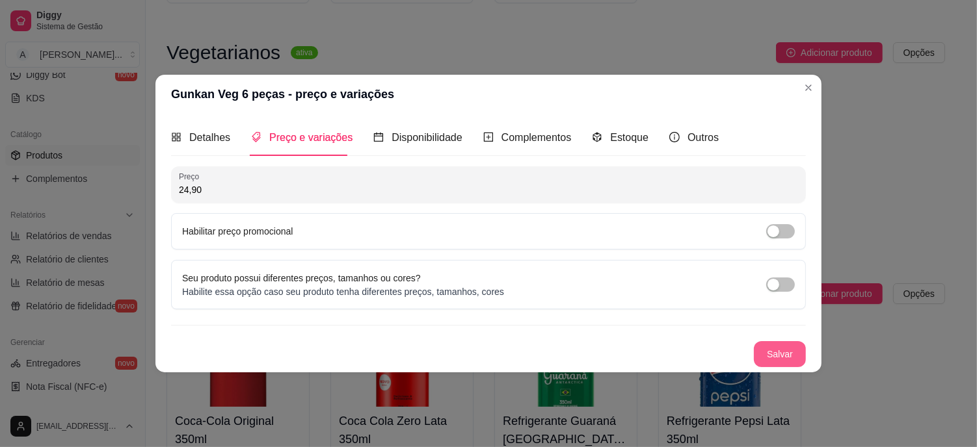
type input "24,90"
click at [771, 348] on button "Salvar" at bounding box center [780, 354] width 52 height 26
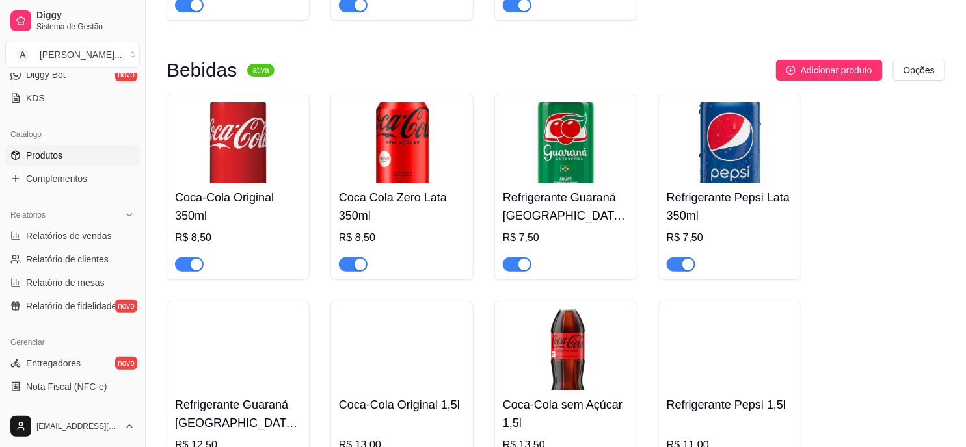
scroll to position [1734, 0]
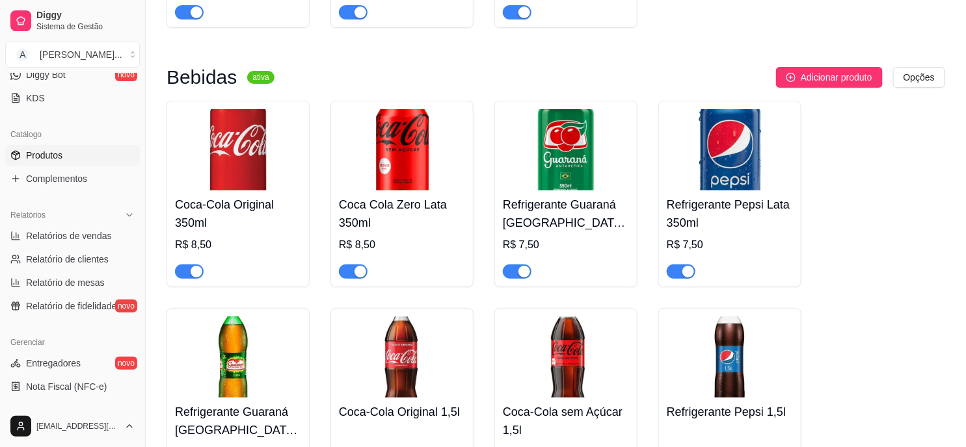
click at [565, 159] on img at bounding box center [566, 149] width 126 height 81
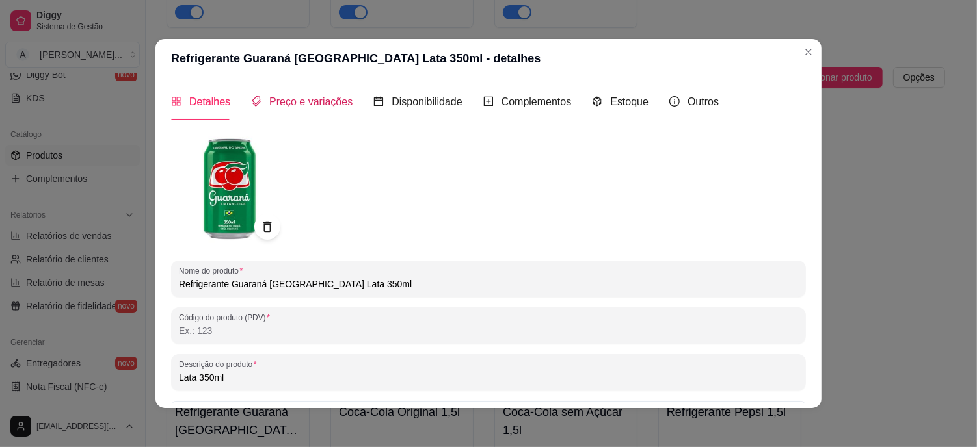
click at [324, 101] on span "Preço e variações" at bounding box center [310, 101] width 83 height 11
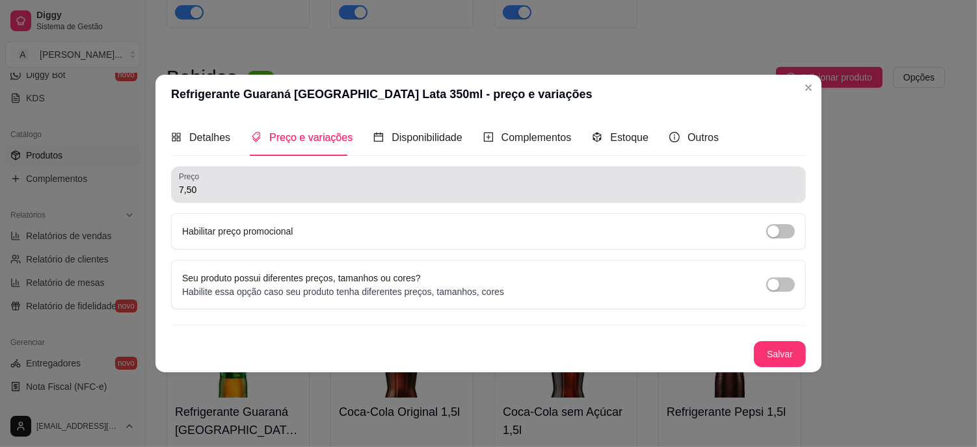
click at [219, 191] on input "7,50" at bounding box center [488, 189] width 619 height 13
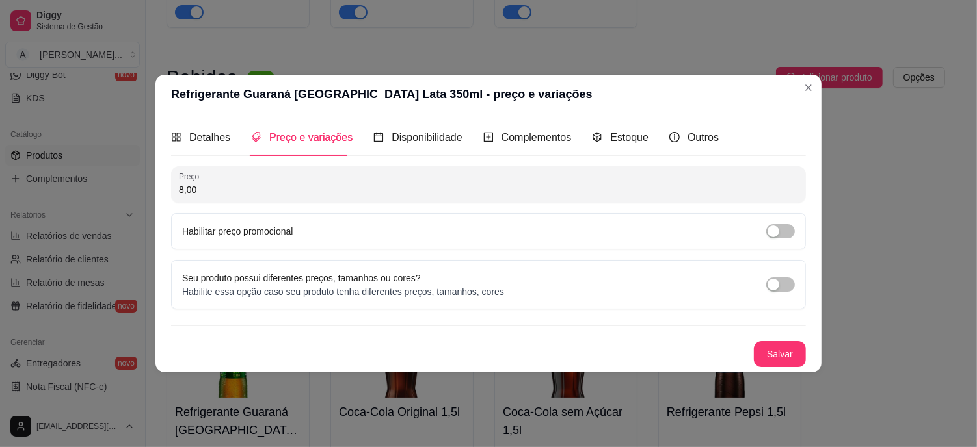
type input "8,00"
click at [785, 340] on div "Preço 8,00 Habilitar preço promocional Seu produto possui diferentes preços, ta…" at bounding box center [488, 267] width 635 height 201
click at [780, 351] on button "Salvar" at bounding box center [780, 354] width 52 height 26
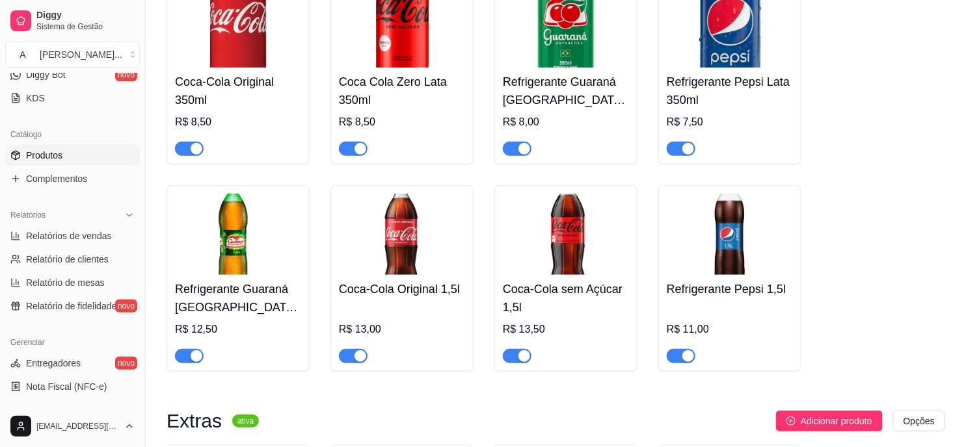
scroll to position [1878, 0]
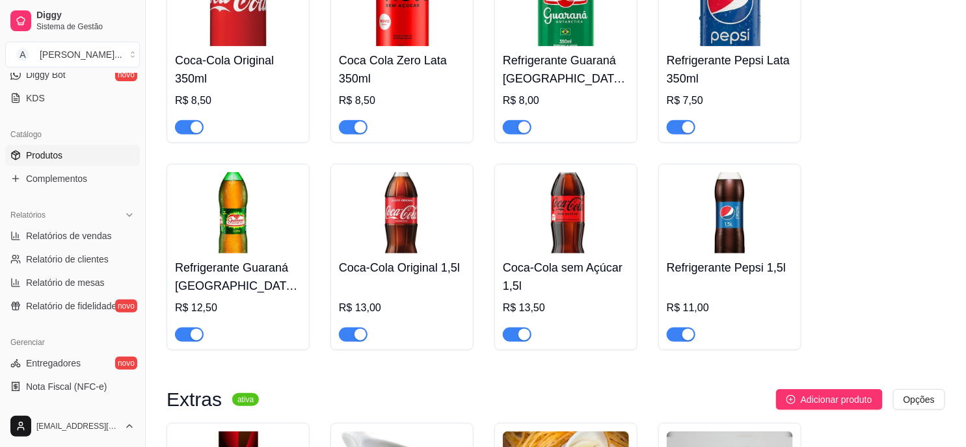
click at [734, 219] on img at bounding box center [730, 212] width 126 height 81
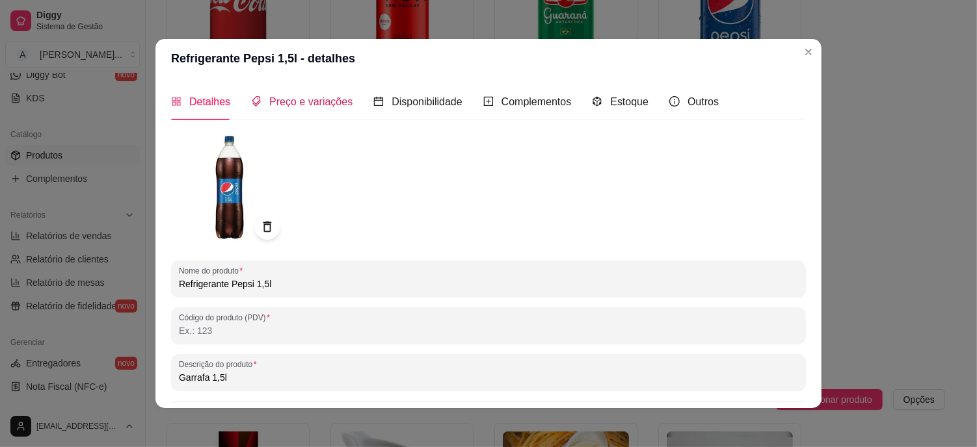
click at [291, 102] on span "Preço e variações" at bounding box center [310, 101] width 83 height 11
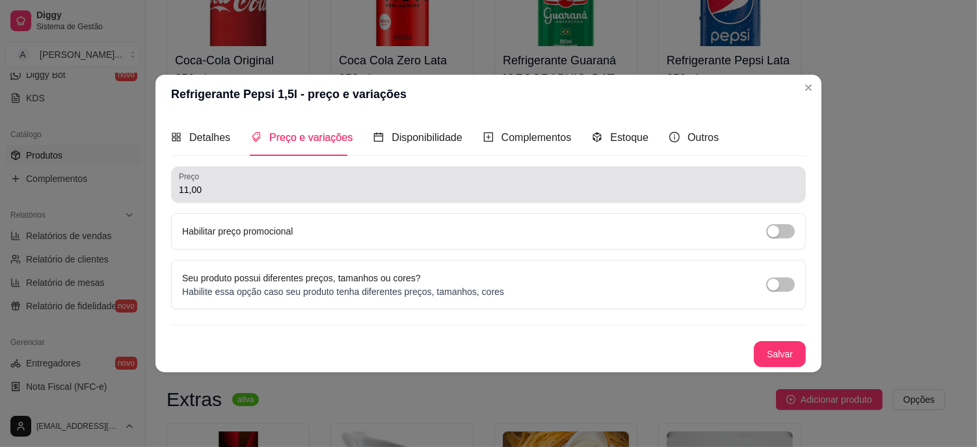
drag, startPoint x: 225, startPoint y: 182, endPoint x: 170, endPoint y: 178, distance: 54.8
click at [173, 178] on div "Preço 11,00" at bounding box center [488, 185] width 635 height 36
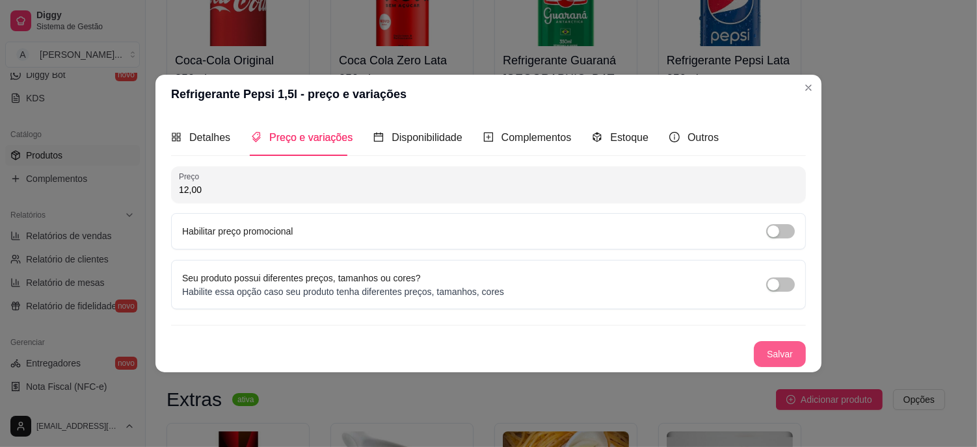
type input "12,00"
click at [771, 364] on button "Salvar" at bounding box center [780, 354] width 52 height 26
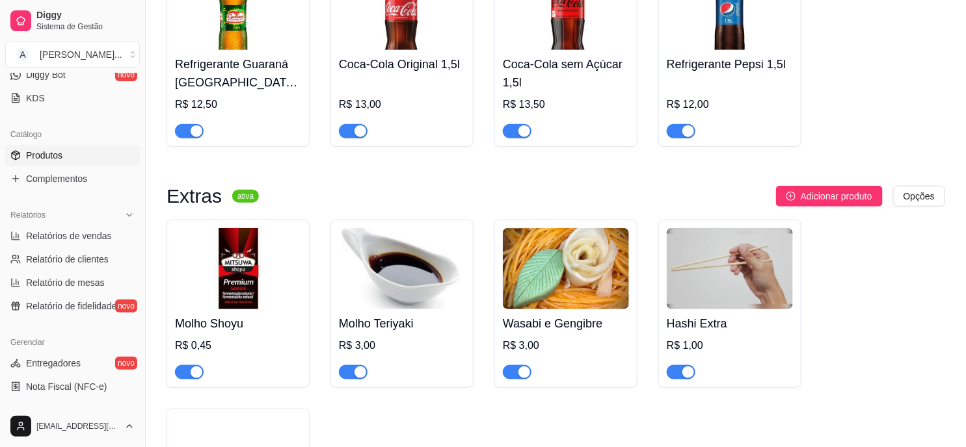
scroll to position [1951, 0]
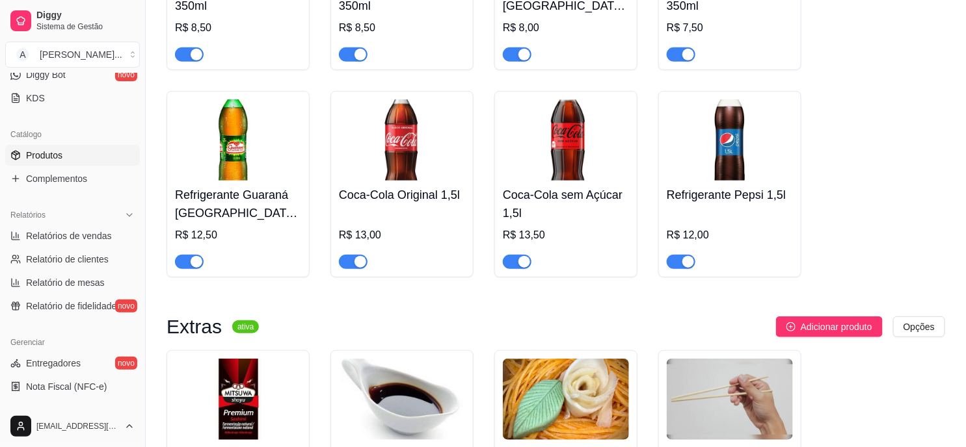
click at [553, 157] on img at bounding box center [566, 140] width 126 height 81
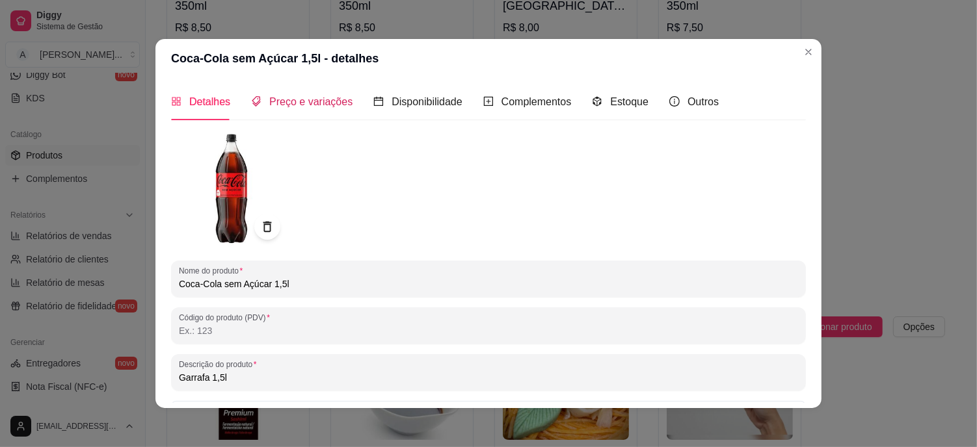
click at [319, 96] on span "Preço e variações" at bounding box center [310, 101] width 83 height 11
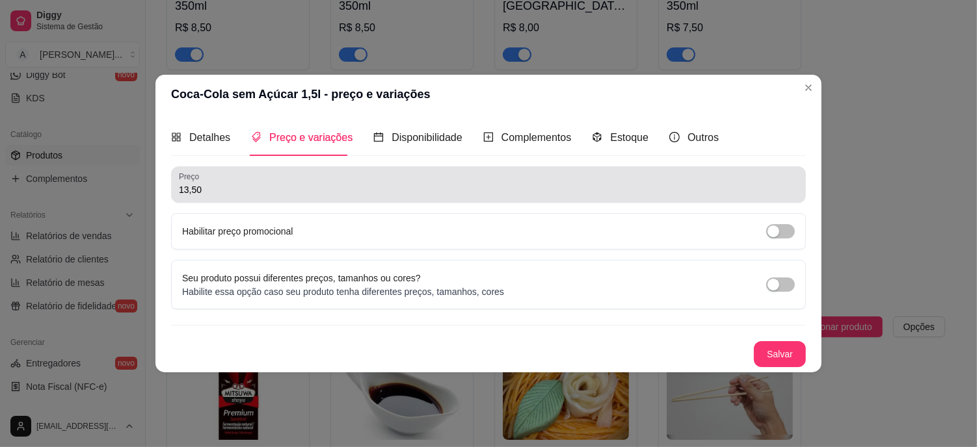
click at [263, 196] on input "13,50" at bounding box center [488, 189] width 619 height 13
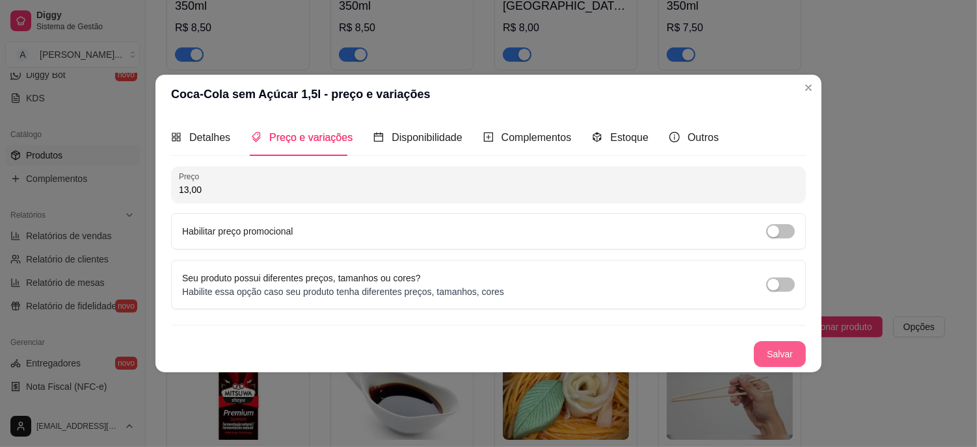
type input "13,00"
click at [768, 358] on button "Salvar" at bounding box center [780, 354] width 52 height 26
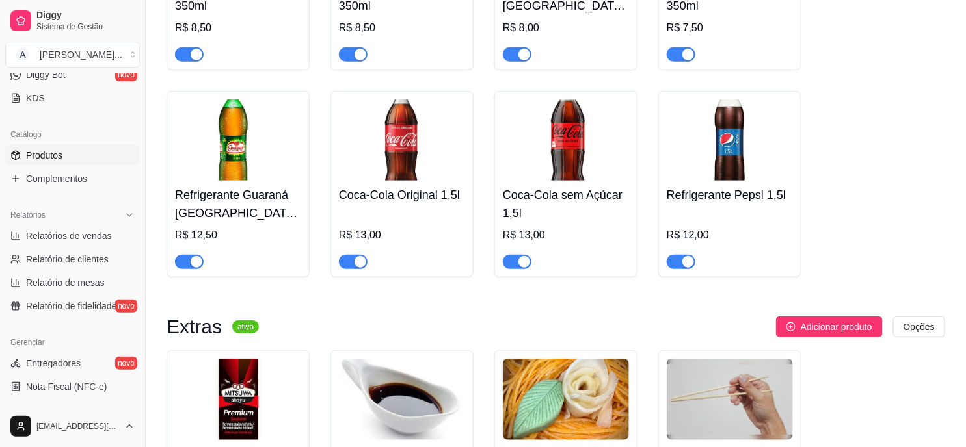
click at [399, 143] on img at bounding box center [402, 140] width 126 height 81
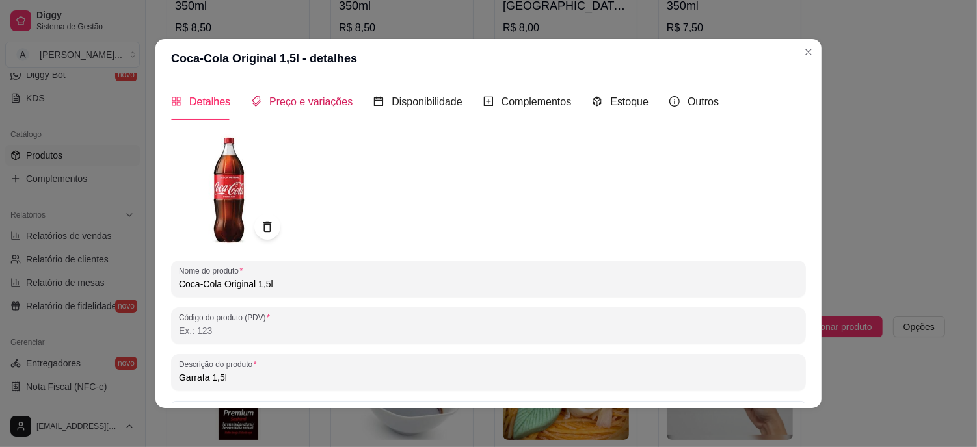
click at [284, 105] on span "Preço e variações" at bounding box center [310, 101] width 83 height 11
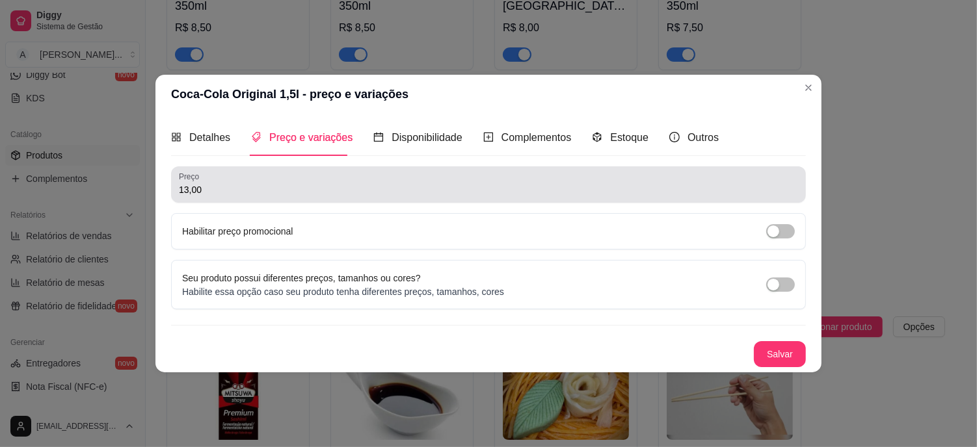
click at [264, 185] on input "13,00" at bounding box center [488, 189] width 619 height 13
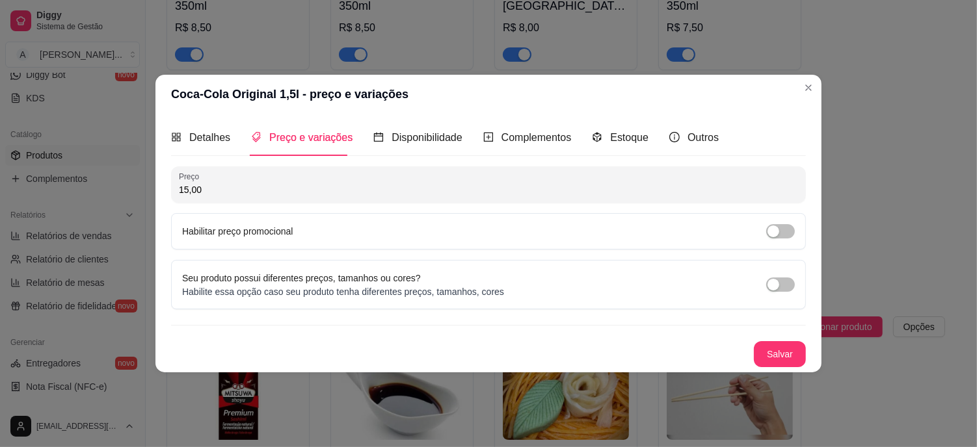
type input "15,00"
click at [808, 348] on div "Detalhes Preço e variações Disponibilidade Complementos Estoque Outros Nome do …" at bounding box center [488, 243] width 666 height 259
click at [767, 359] on button "Salvar" at bounding box center [780, 354] width 52 height 26
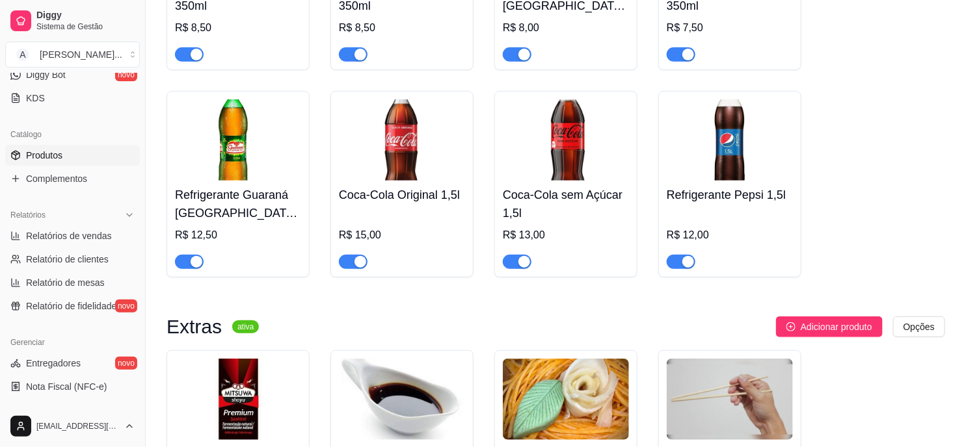
click at [402, 146] on img at bounding box center [402, 140] width 126 height 81
click at [534, 120] on img at bounding box center [566, 140] width 126 height 81
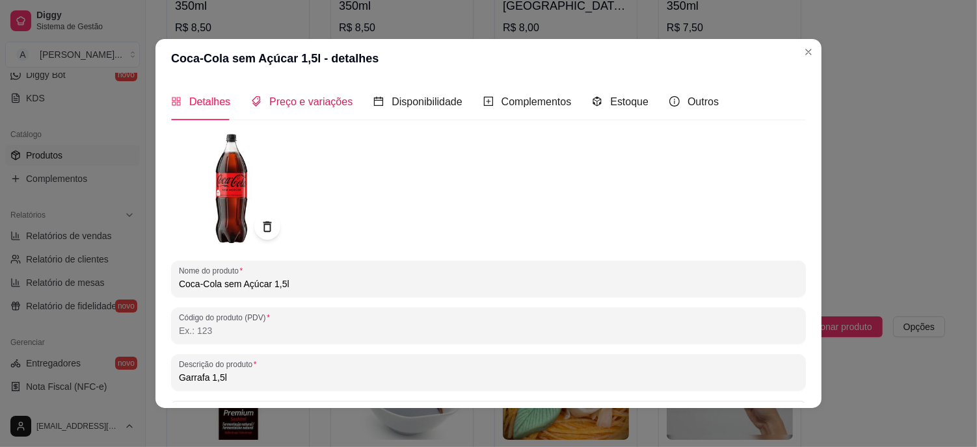
click at [316, 100] on span "Preço e variações" at bounding box center [310, 101] width 83 height 11
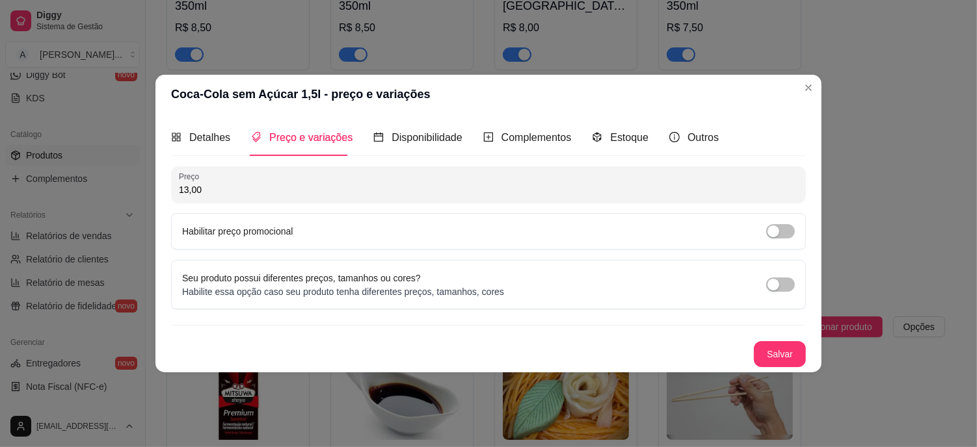
click at [340, 189] on input "13,00" at bounding box center [488, 189] width 619 height 13
type input "15,00"
click at [775, 352] on button "Salvar" at bounding box center [780, 354] width 52 height 26
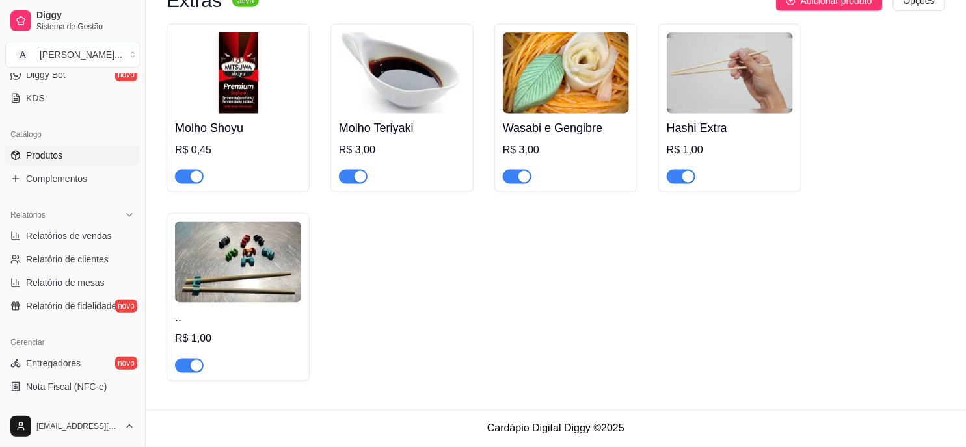
scroll to position [2284, 0]
click at [185, 315] on h4 ".." at bounding box center [238, 317] width 126 height 18
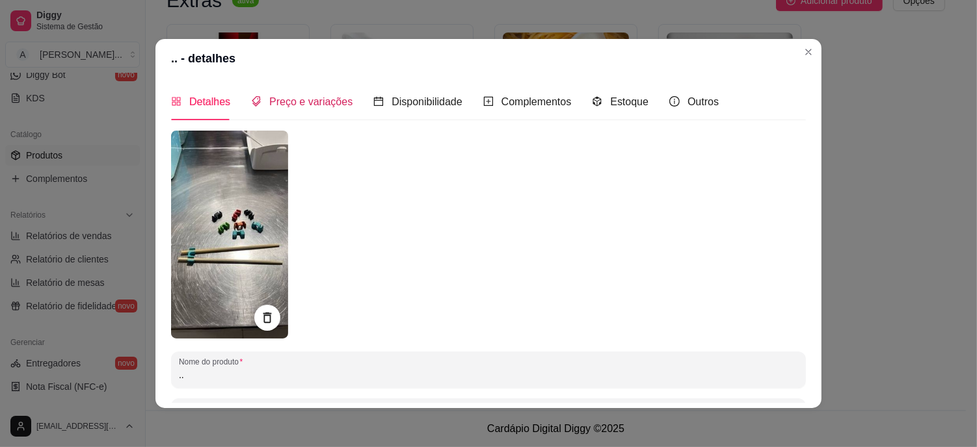
click at [301, 107] on span "Preço e variações" at bounding box center [310, 101] width 83 height 11
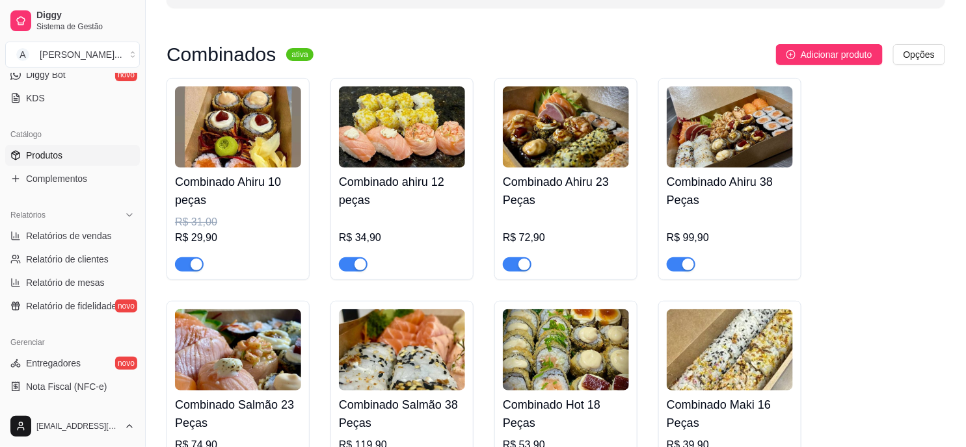
scroll to position [0, 0]
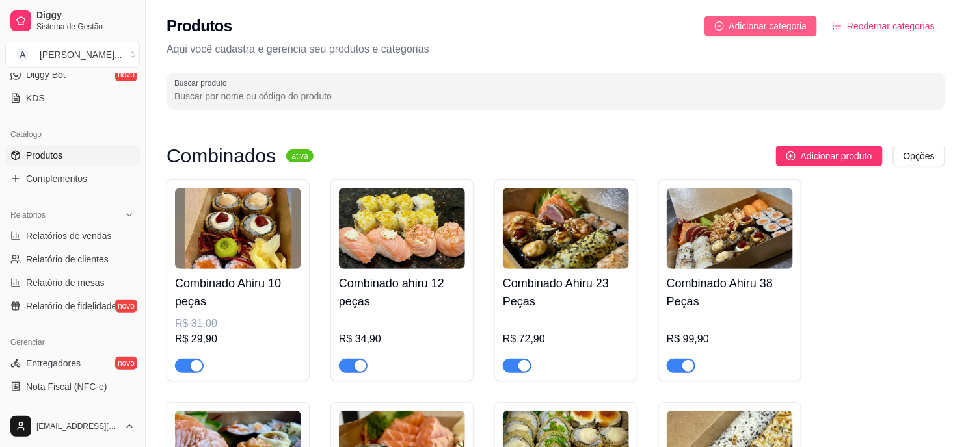
click at [777, 23] on span "Adicionar categoria" at bounding box center [768, 26] width 78 height 14
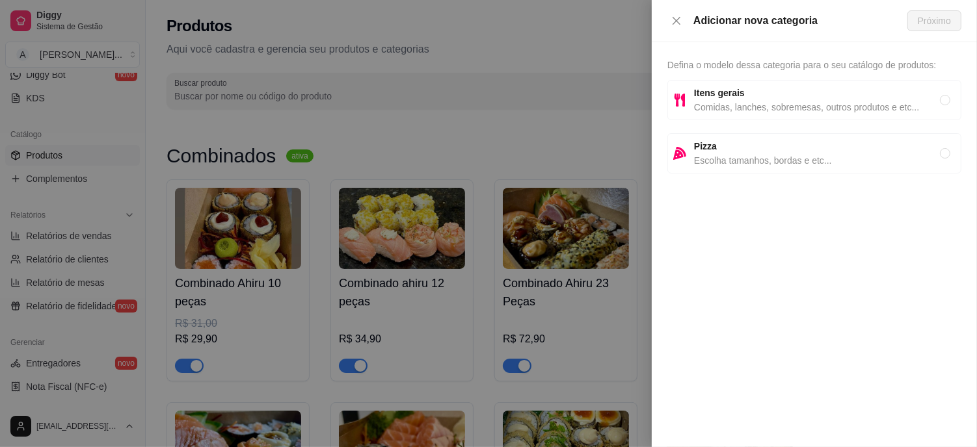
click at [707, 62] on span "Defina o modelo dessa categoria para o seu catálogo de produtos:" at bounding box center [801, 65] width 269 height 10
click at [724, 67] on span "Defina o modelo dessa categoria para o seu catálogo de produtos:" at bounding box center [801, 65] width 269 height 10
drag, startPoint x: 724, startPoint y: 67, endPoint x: 833, endPoint y: 100, distance: 114.0
click at [833, 100] on span "Comidas, lanches, sobremesas, outros produtos e etc..." at bounding box center [817, 107] width 246 height 14
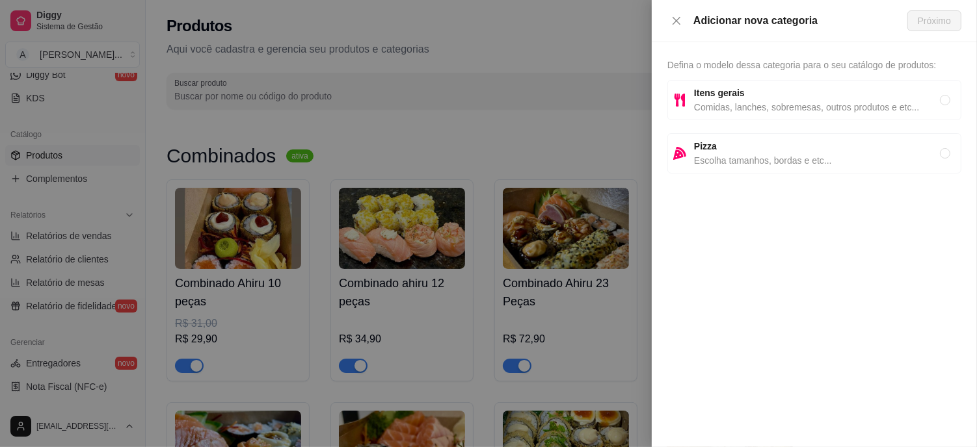
radio input "true"
click at [935, 33] on div "Adicionar nova categoria Próximo" at bounding box center [814, 21] width 325 height 42
click at [914, 33] on div "Adicionar nova categoria Próximo" at bounding box center [814, 21] width 325 height 42
click at [924, 24] on span "Próximo" at bounding box center [934, 21] width 33 height 14
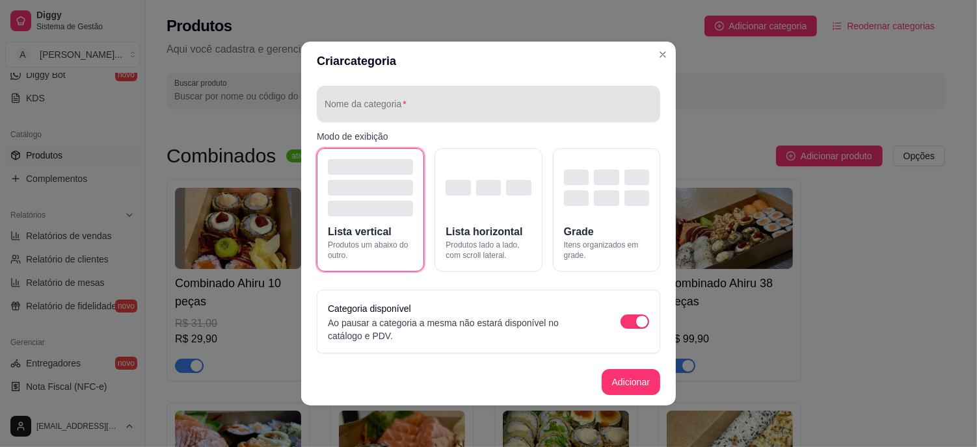
click at [408, 104] on input "Nome da categoria" at bounding box center [489, 109] width 328 height 13
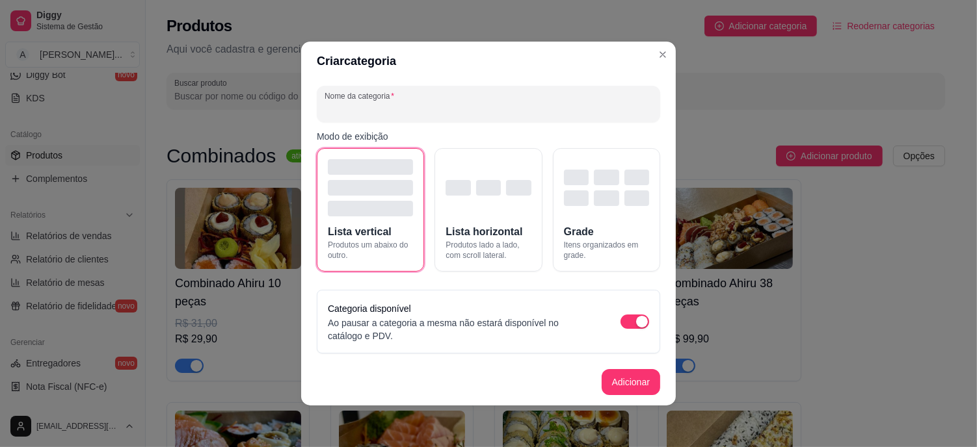
type input "P"
type input "PROMOÇÃO"
click at [636, 376] on button "Adicionar" at bounding box center [631, 382] width 59 height 26
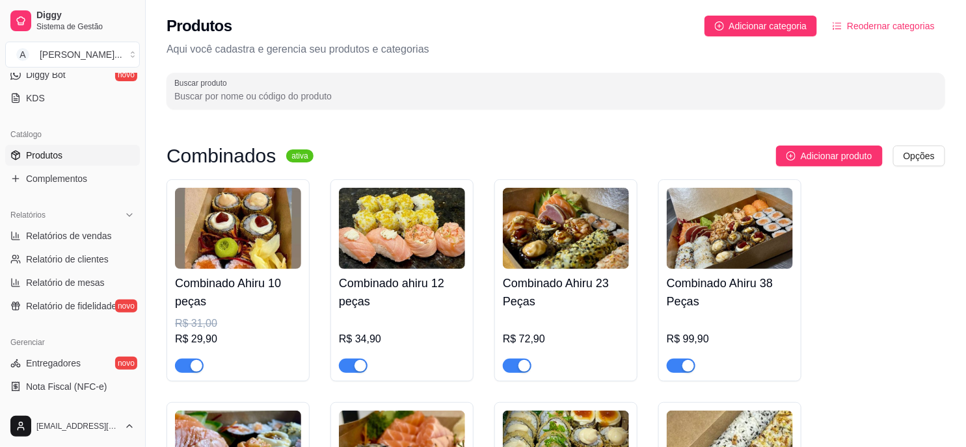
click at [870, 29] on span "Reodernar categorias" at bounding box center [891, 26] width 88 height 14
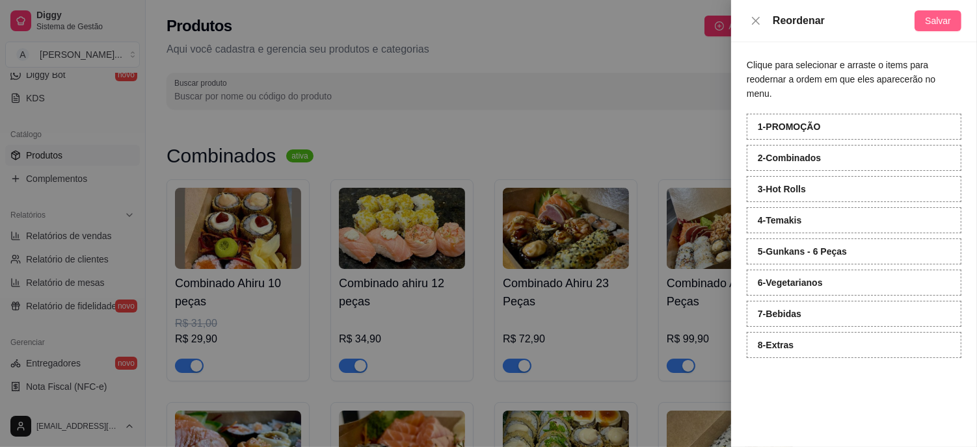
click at [946, 23] on span "Salvar" at bounding box center [938, 21] width 26 height 14
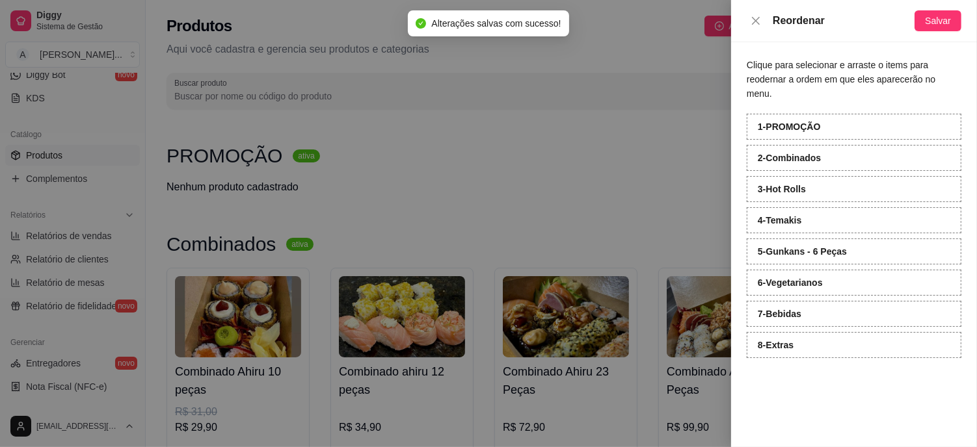
click at [584, 127] on div at bounding box center [488, 223] width 977 height 447
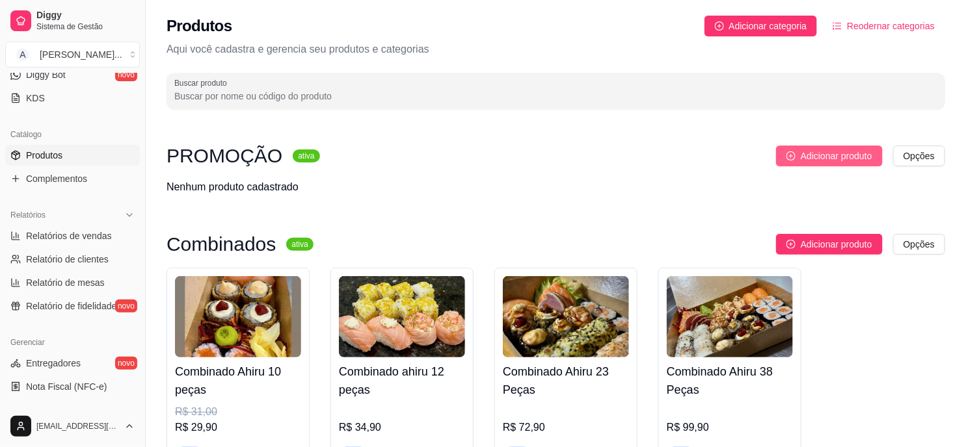
click at [804, 159] on span "Adicionar produto" at bounding box center [837, 156] width 72 height 14
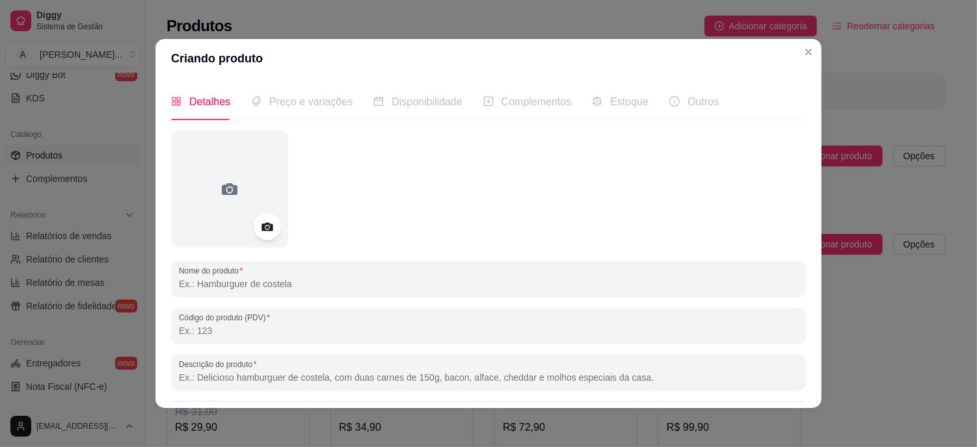
click at [260, 223] on icon at bounding box center [267, 227] width 15 height 15
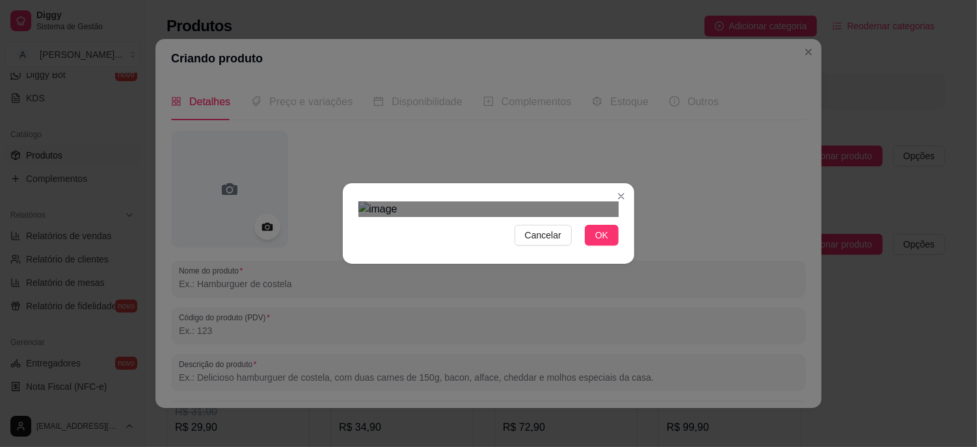
click at [632, 373] on div "Cancelar OK" at bounding box center [488, 223] width 977 height 447
click at [326, 66] on div "Cancelar OK" at bounding box center [488, 223] width 977 height 447
click at [506, 234] on div "Use the arrow keys to move the crop selection area" at bounding box center [488, 364] width 260 height 260
drag, startPoint x: 595, startPoint y: 384, endPoint x: 593, endPoint y: 406, distance: 21.6
click at [595, 243] on span "OK" at bounding box center [601, 235] width 13 height 14
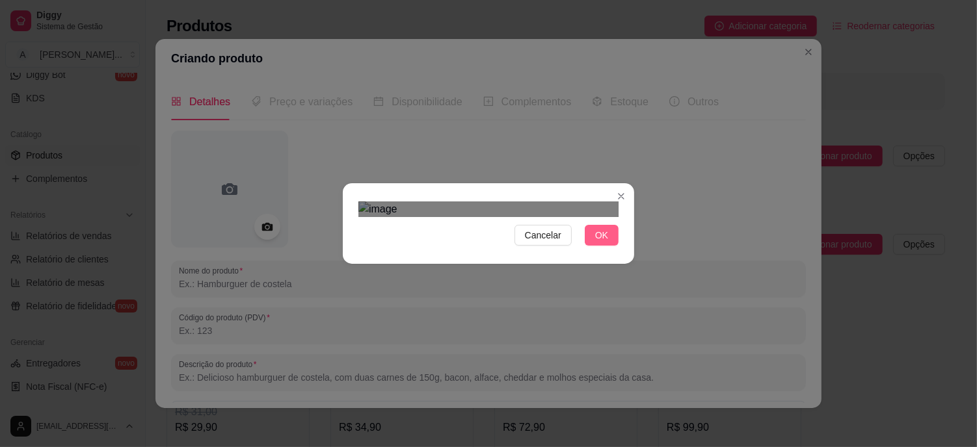
click at [597, 243] on span "OK" at bounding box center [601, 235] width 13 height 14
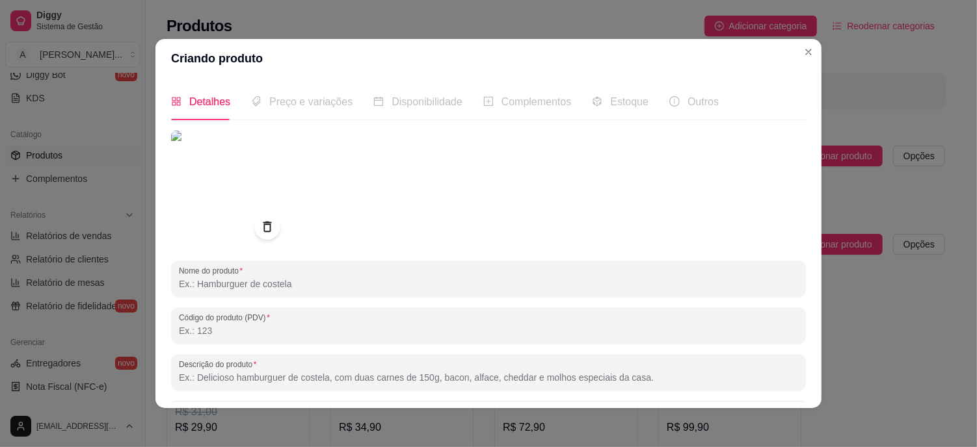
click at [313, 104] on span "Preço e variações" at bounding box center [310, 101] width 83 height 11
click at [230, 290] on input "Nome do produto" at bounding box center [488, 284] width 619 height 13
type input "a"
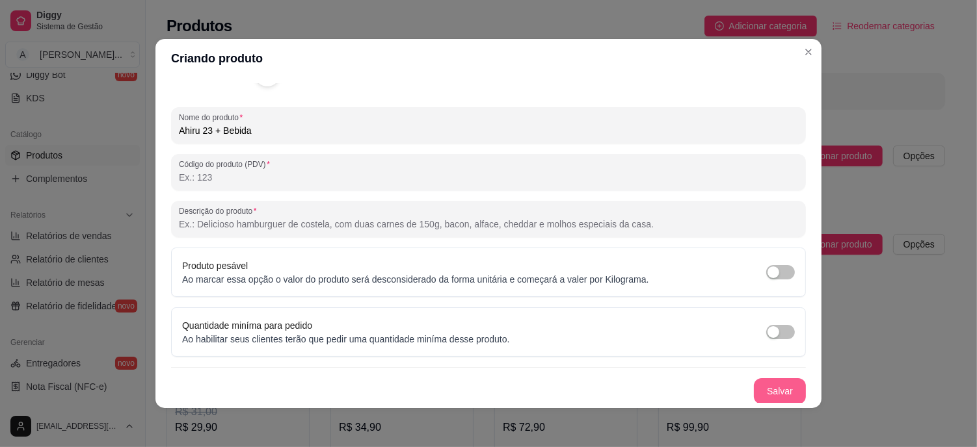
type input "Ahiru 23 + Bebida"
click at [770, 394] on button "Salvar" at bounding box center [780, 392] width 52 height 26
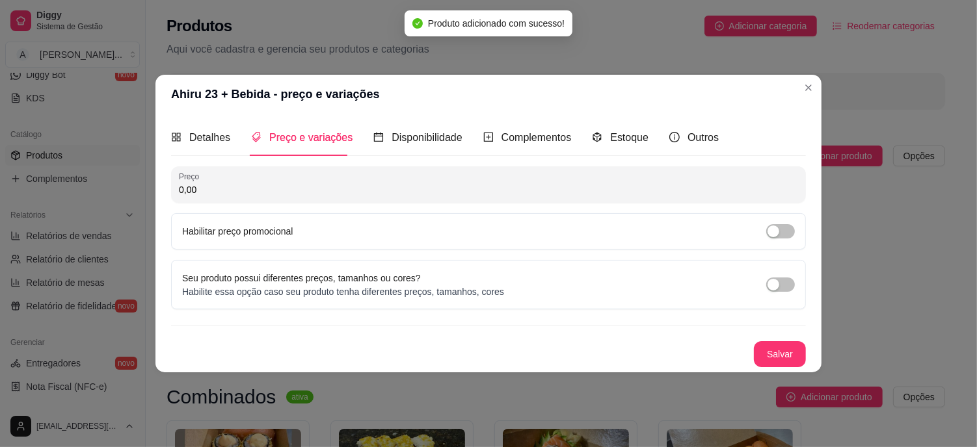
scroll to position [0, 0]
click at [418, 139] on span "Disponibilidade" at bounding box center [427, 137] width 71 height 11
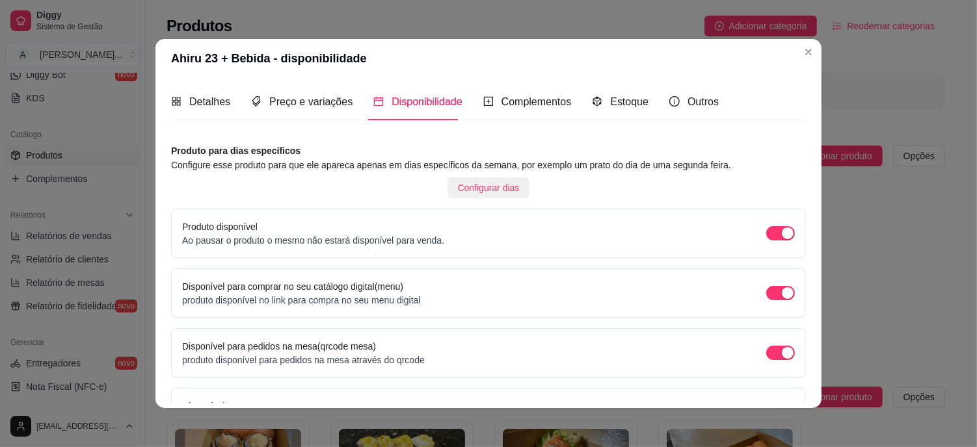
click at [483, 189] on span "Configurar dias" at bounding box center [489, 188] width 62 height 14
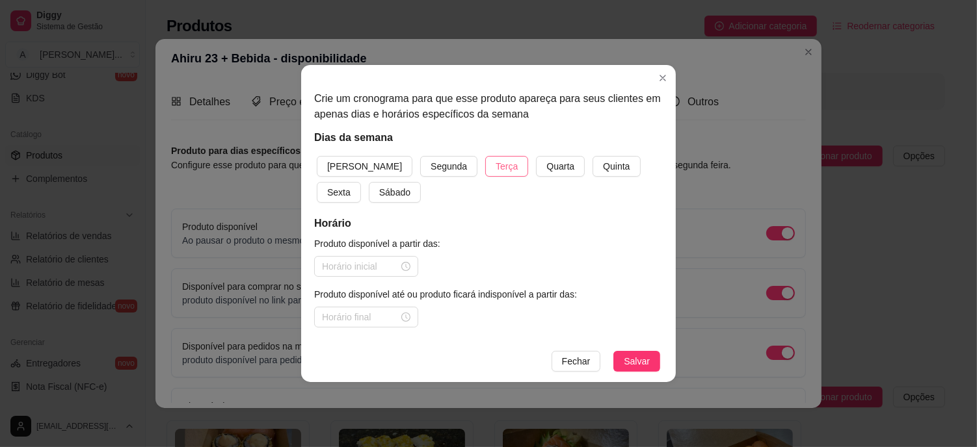
click at [496, 167] on span "Terça" at bounding box center [507, 166] width 22 height 14
click at [546, 165] on span "Quarta" at bounding box center [560, 166] width 28 height 14
click at [362, 264] on input at bounding box center [360, 267] width 77 height 14
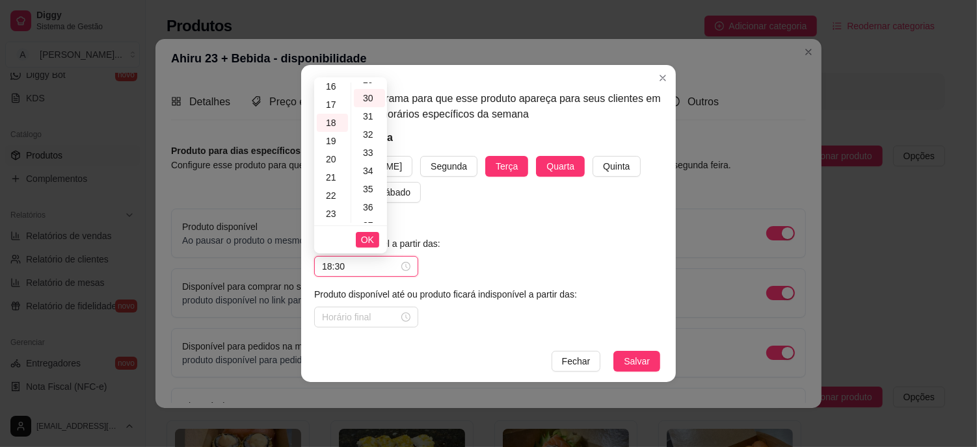
scroll to position [546, 0]
type input "18:30"
click at [353, 319] on input at bounding box center [360, 317] width 77 height 14
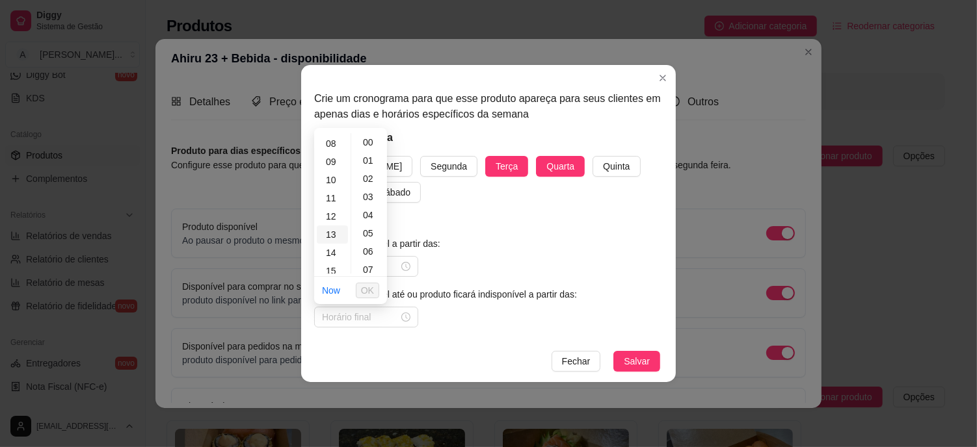
scroll to position [217, 0]
click at [332, 254] on div "18" at bounding box center [332, 254] width 31 height 18
click at [373, 289] on span "OK" at bounding box center [367, 291] width 13 height 14
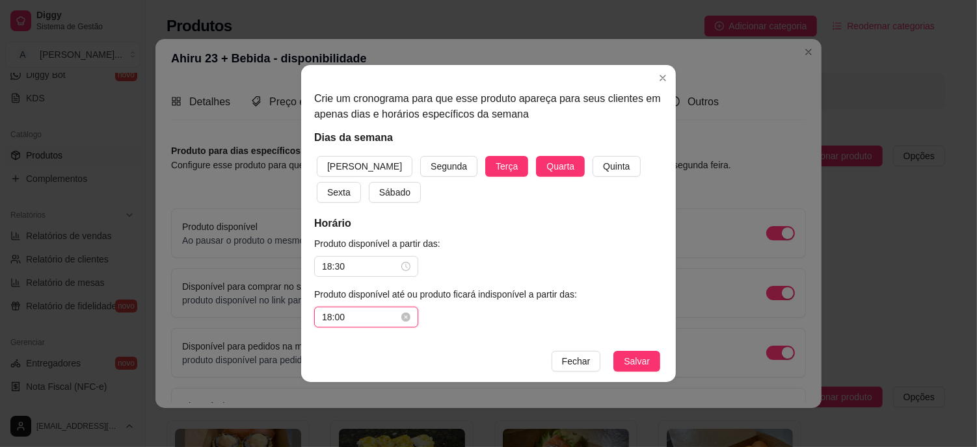
click at [352, 324] on input "18:00" at bounding box center [360, 317] width 77 height 14
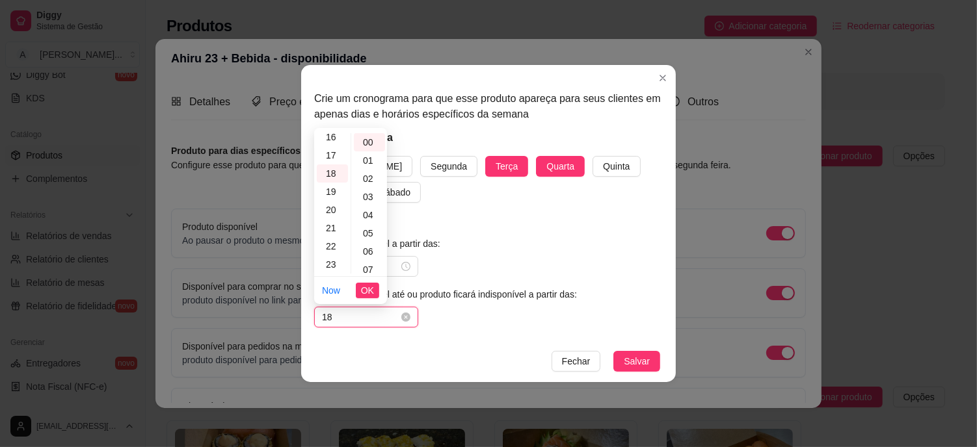
type input "1"
type input "23:00"
click at [368, 291] on span "OK" at bounding box center [367, 291] width 13 height 14
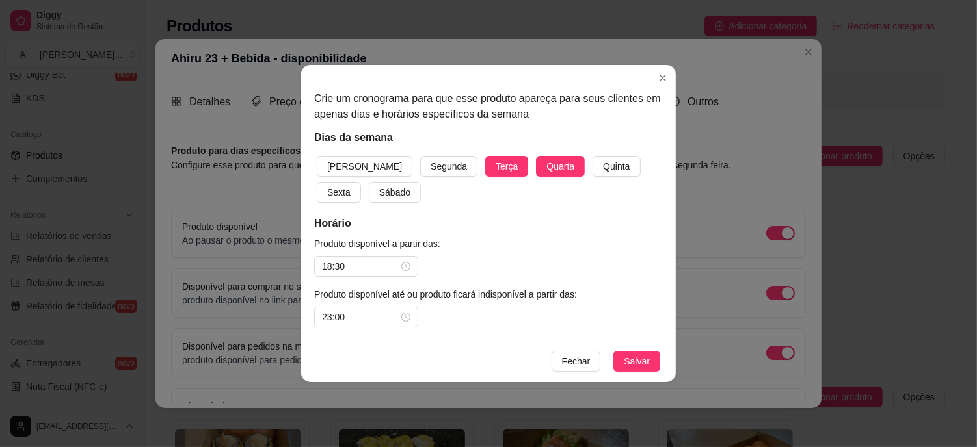
click at [596, 269] on div "Produto disponível a partir das: 18:30 Produto disponível até ou produto ficará…" at bounding box center [488, 282] width 349 height 91
click at [636, 365] on span "Salvar" at bounding box center [637, 361] width 26 height 14
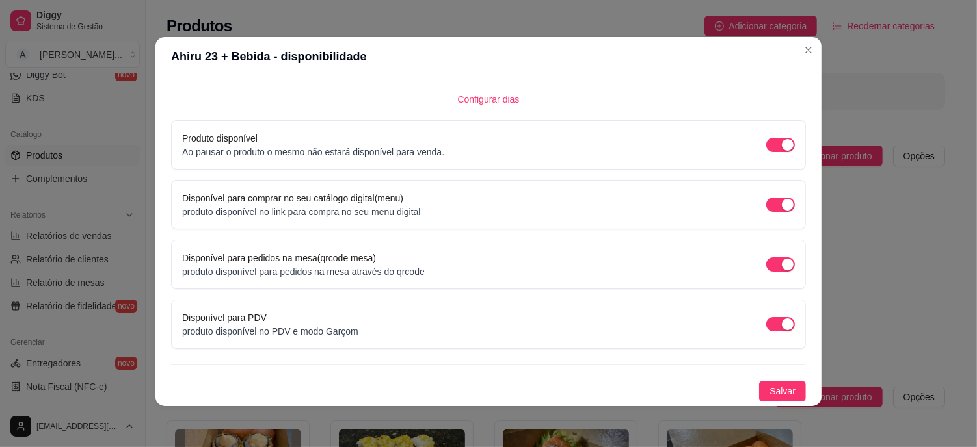
scroll to position [3, 0]
click at [780, 379] on div "Produto para dias específicos Configure esse produto para que ele apareca apena…" at bounding box center [488, 187] width 635 height 427
click at [769, 386] on span "Salvar" at bounding box center [782, 391] width 26 height 14
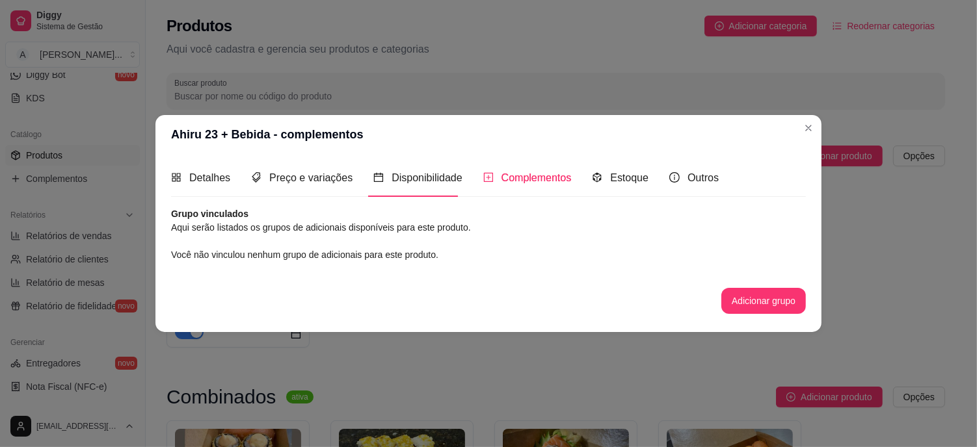
scroll to position [0, 0]
click at [766, 300] on button "Adicionar grupo" at bounding box center [763, 301] width 85 height 26
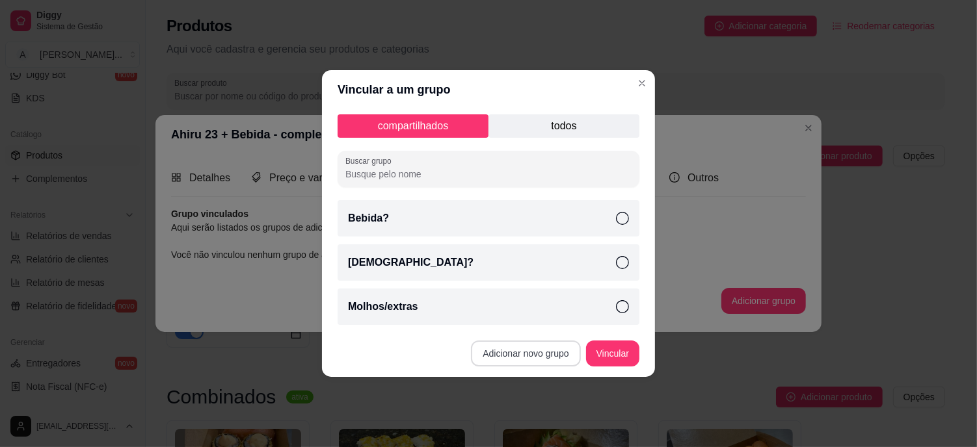
click at [548, 349] on button "Adicionar novo grupo" at bounding box center [525, 354] width 109 height 26
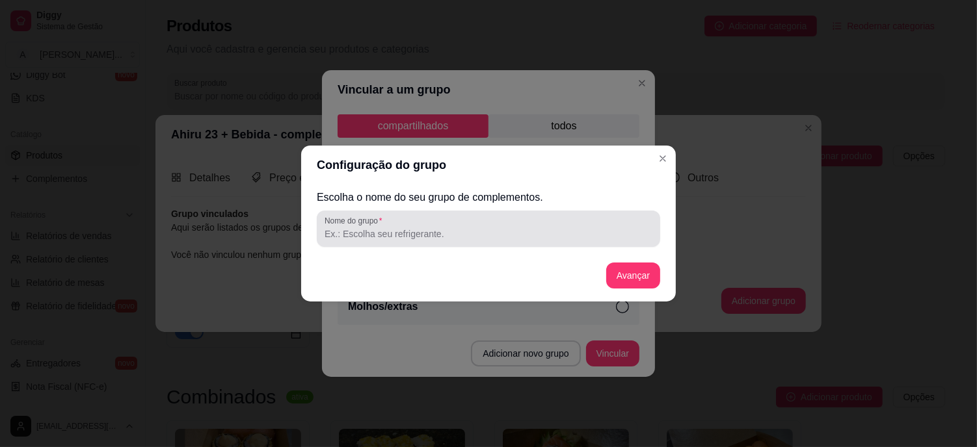
click at [389, 230] on input "Nome do grupo" at bounding box center [489, 234] width 328 height 13
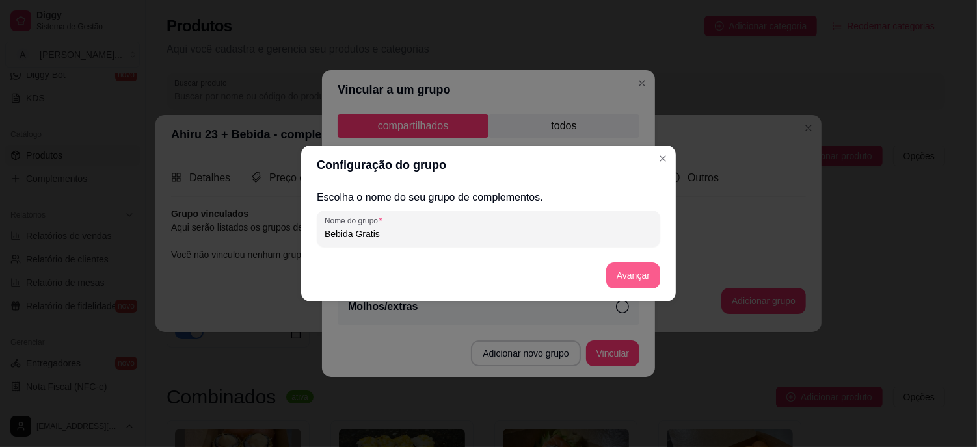
type input "Bebida Gratis"
click at [645, 269] on button "Avançar" at bounding box center [633, 275] width 53 height 25
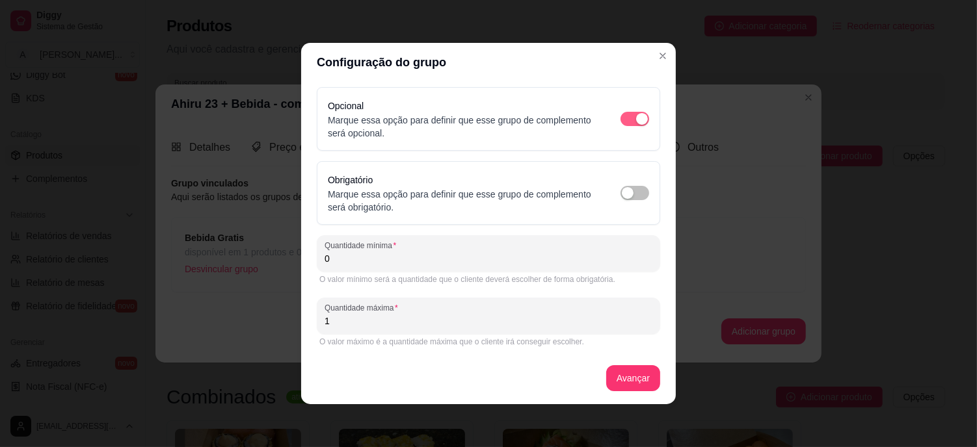
click at [637, 120] on div "button" at bounding box center [642, 119] width 12 height 12
click at [630, 116] on span "button" at bounding box center [634, 119] width 29 height 14
click at [638, 195] on span "button" at bounding box center [634, 193] width 29 height 14
click at [414, 259] on input "0" at bounding box center [489, 258] width 328 height 13
type input "1"
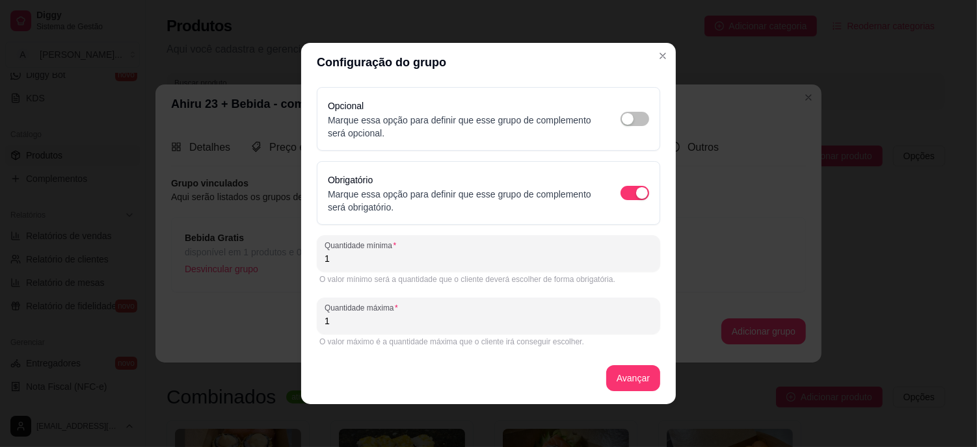
click at [334, 345] on div "O valor máximo é a quantidade máxima que o cliente irá conseguir escolher." at bounding box center [488, 342] width 338 height 10
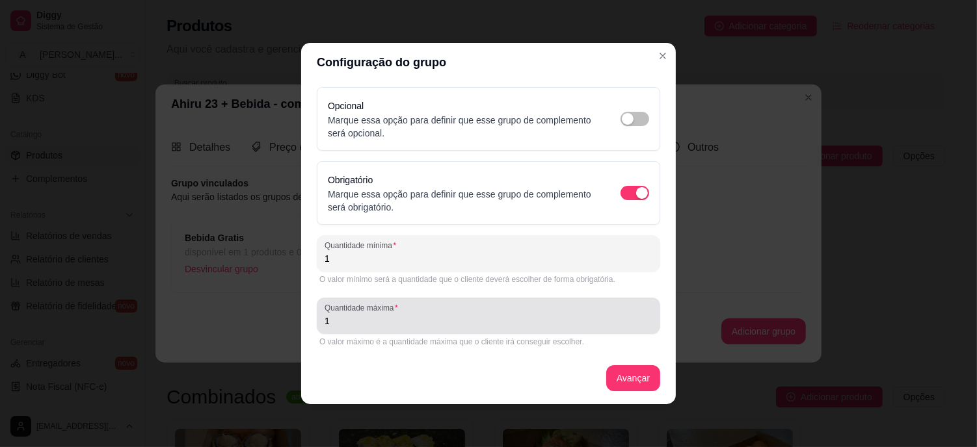
click at [340, 326] on input "1" at bounding box center [489, 321] width 328 height 13
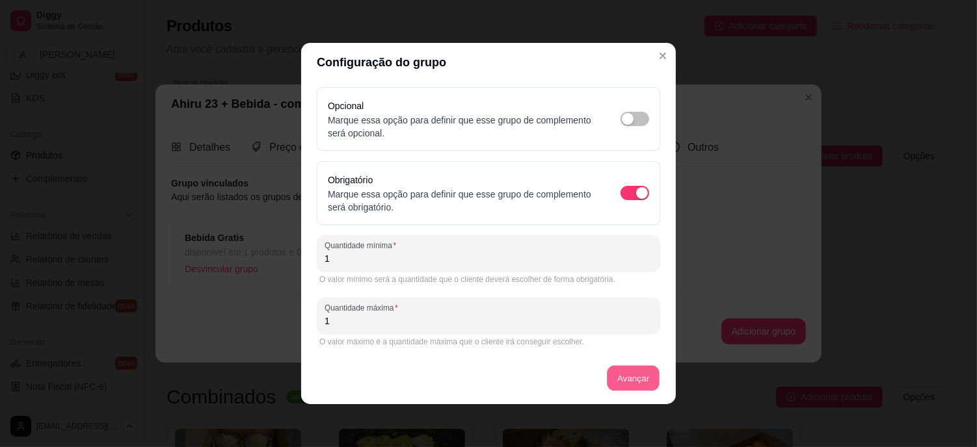
click at [633, 372] on button "Avançar" at bounding box center [633, 378] width 53 height 25
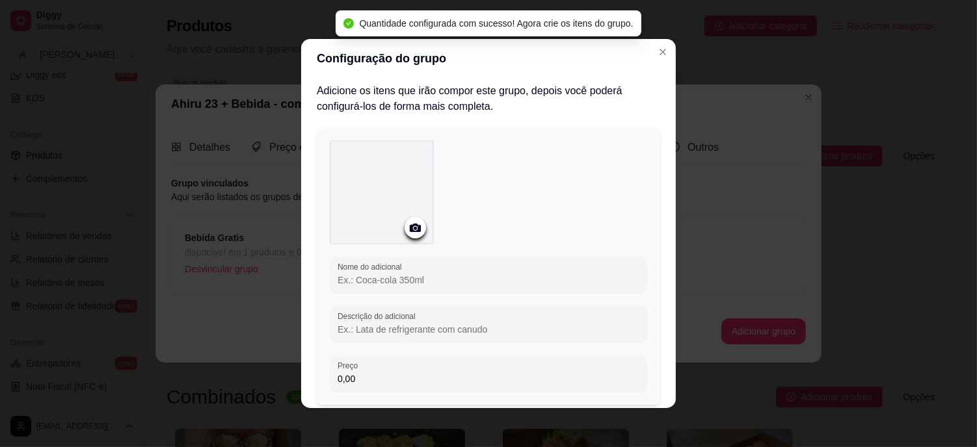
click at [414, 226] on icon at bounding box center [415, 228] width 11 height 8
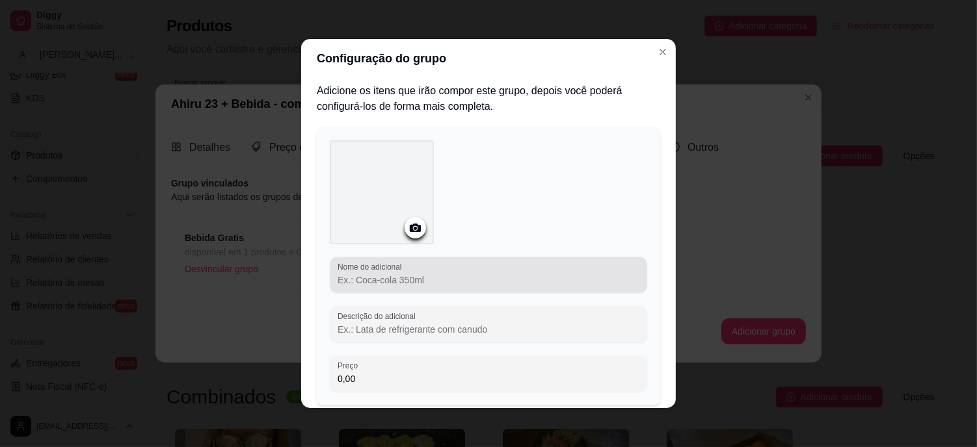
click at [398, 286] on input "Nome do adicional" at bounding box center [489, 280] width 302 height 13
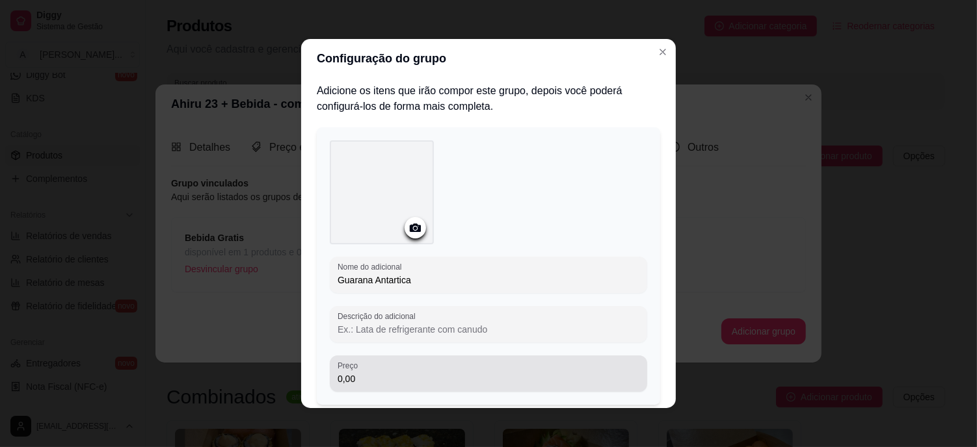
type input "Guarana Antartica"
click at [355, 379] on input "0,00" at bounding box center [489, 379] width 302 height 13
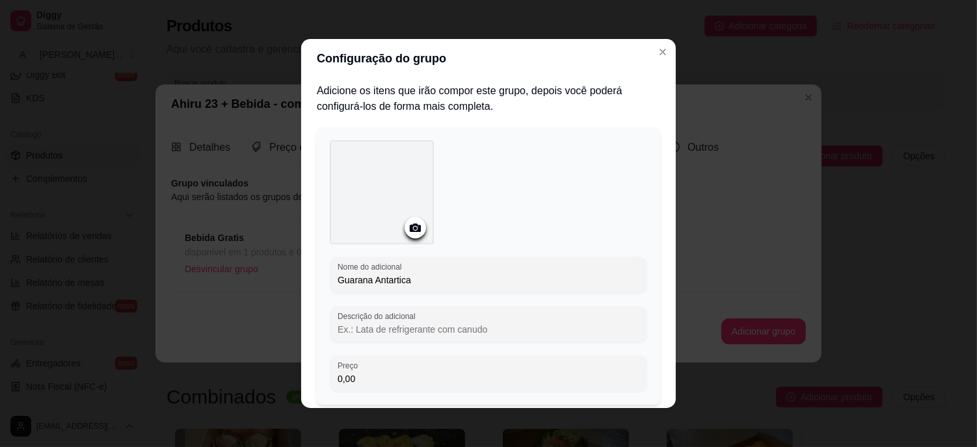
click at [380, 330] on input "Descrição do adicional" at bounding box center [489, 329] width 302 height 13
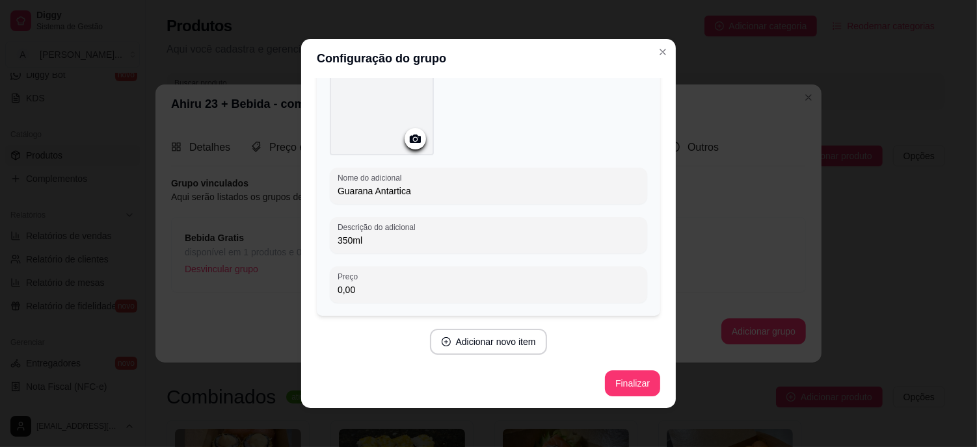
scroll to position [3, 0]
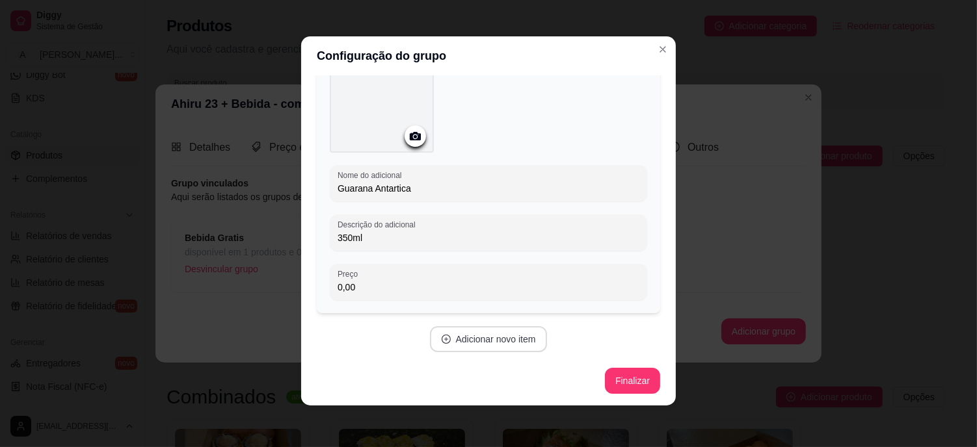
type input "350ml"
click at [505, 340] on button "Adicionar novo item" at bounding box center [488, 339] width 114 height 25
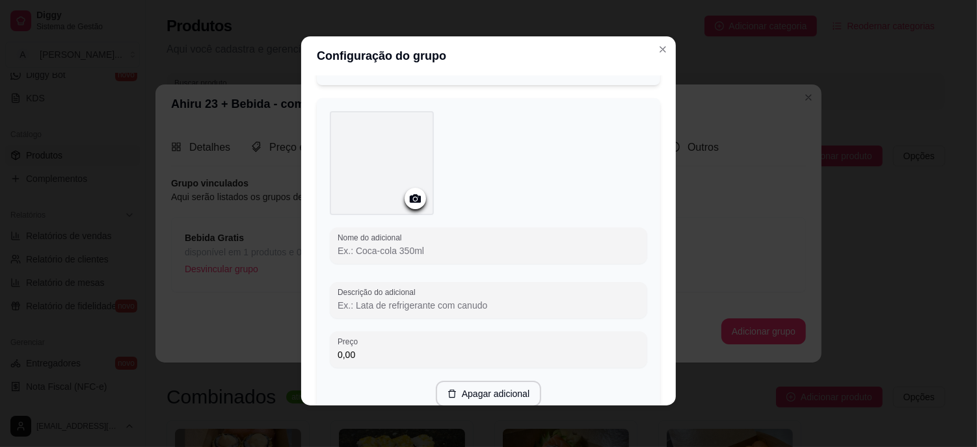
scroll to position [451, 0]
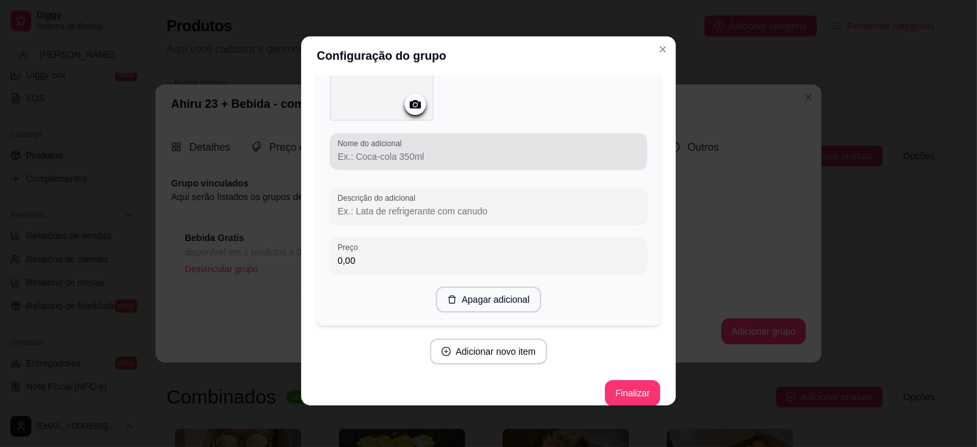
click at [411, 151] on input "Nome do adicional" at bounding box center [489, 156] width 302 height 13
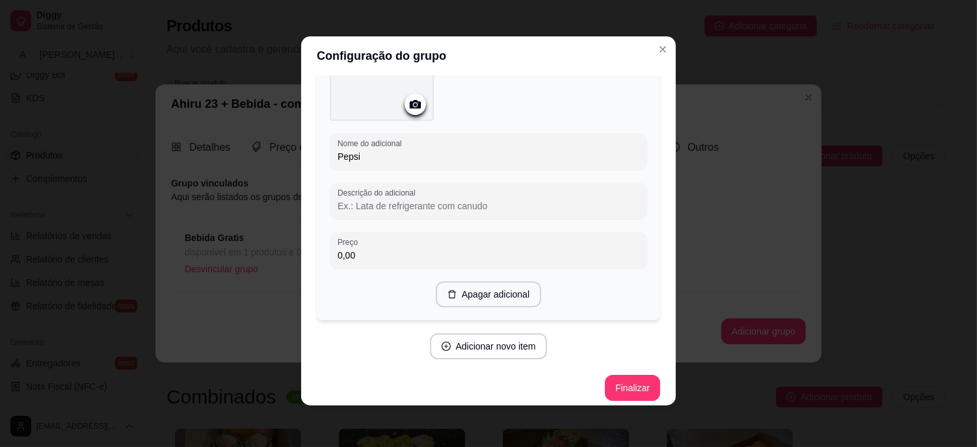
type input "Pepsi"
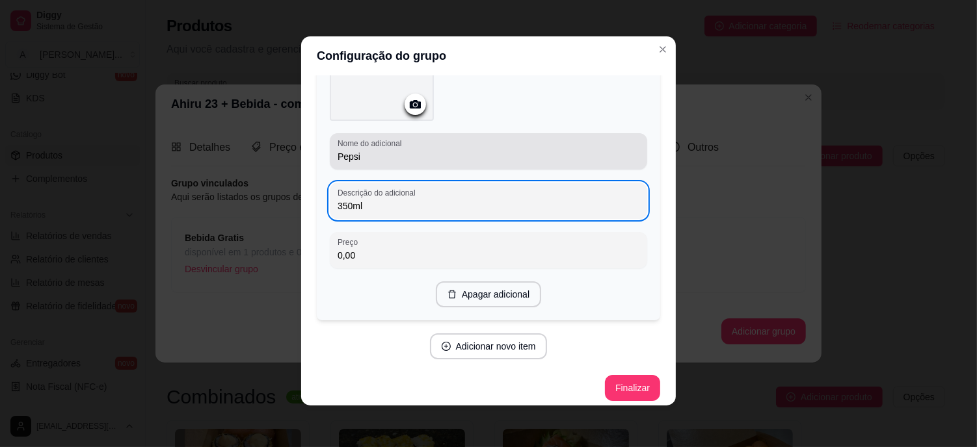
type input "350ml"
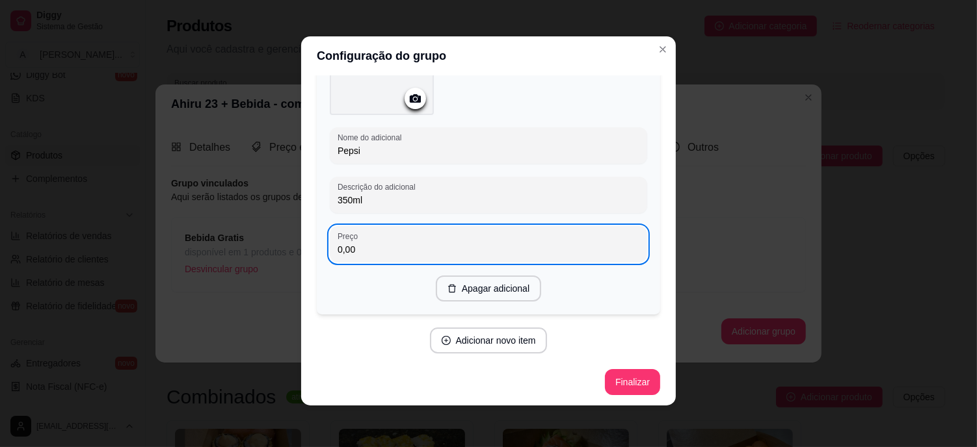
scroll to position [457, 0]
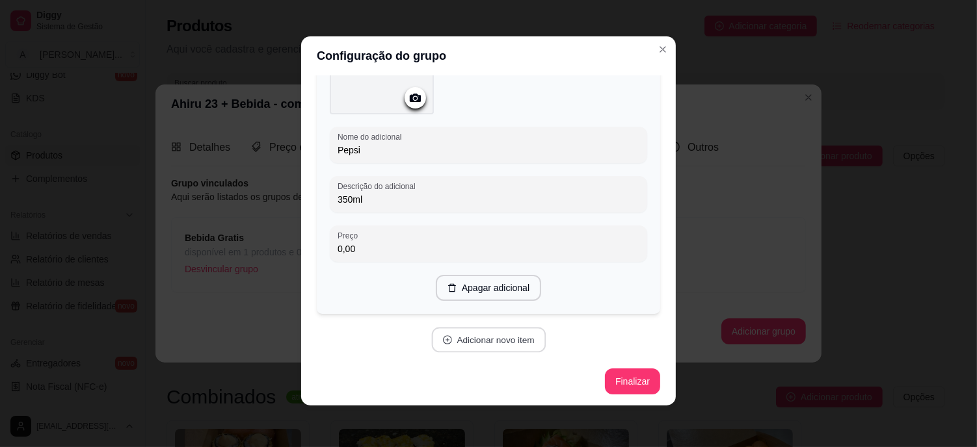
click at [488, 345] on button "Adicionar novo item" at bounding box center [488, 340] width 114 height 25
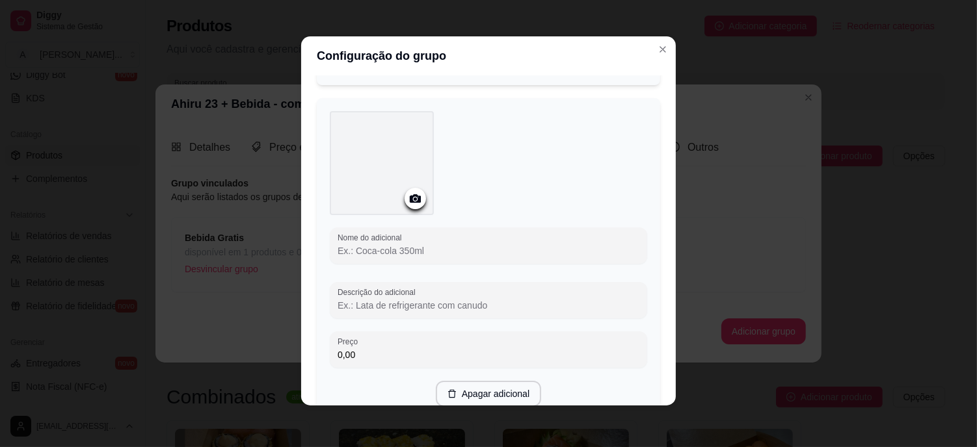
scroll to position [746, 0]
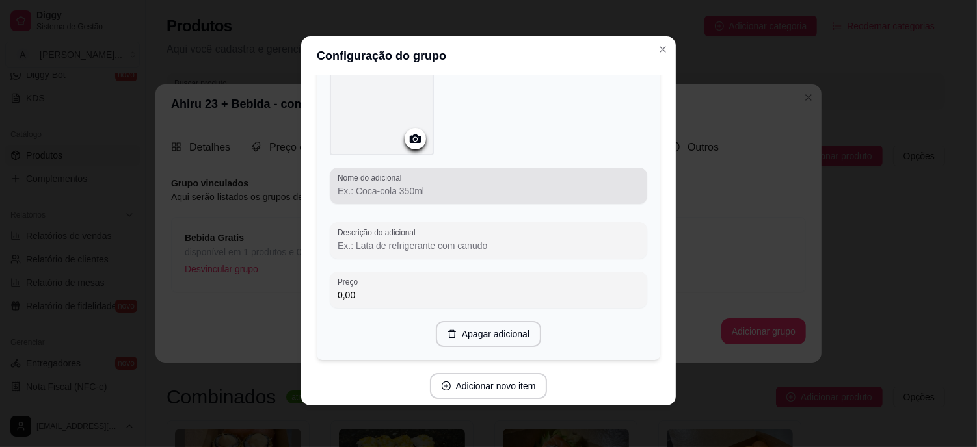
click at [397, 195] on input "Nome do adicional" at bounding box center [489, 191] width 302 height 13
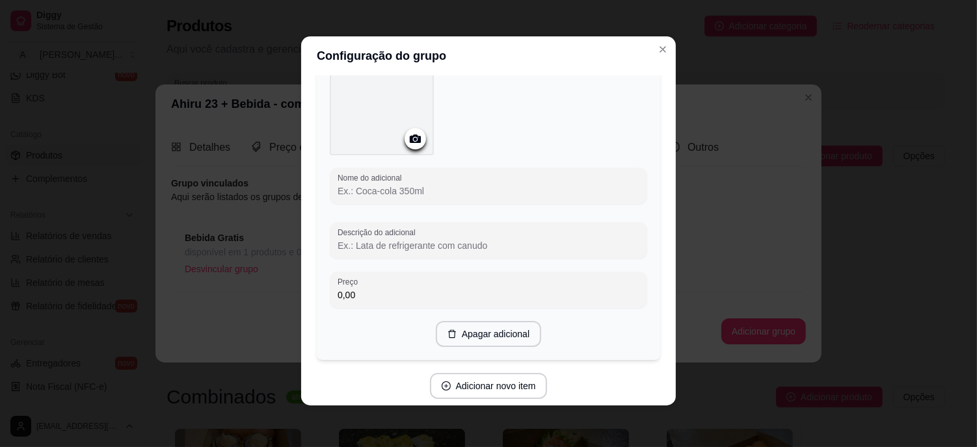
type input "a"
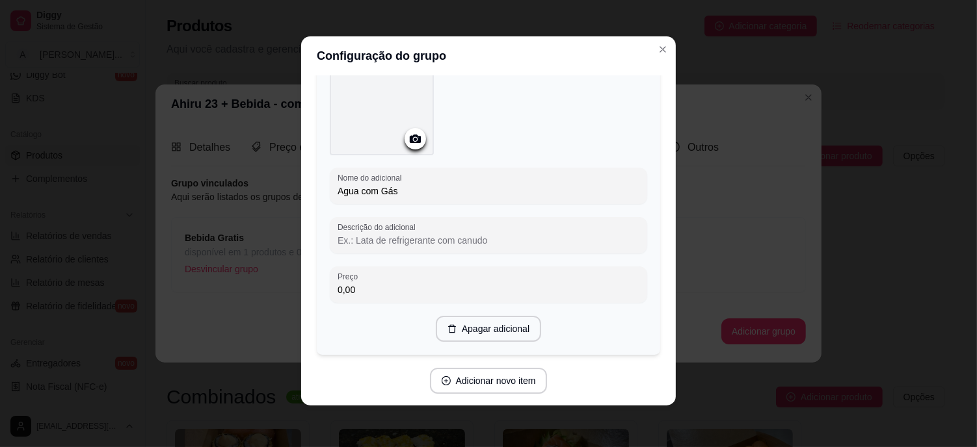
type input "Agua com Gás"
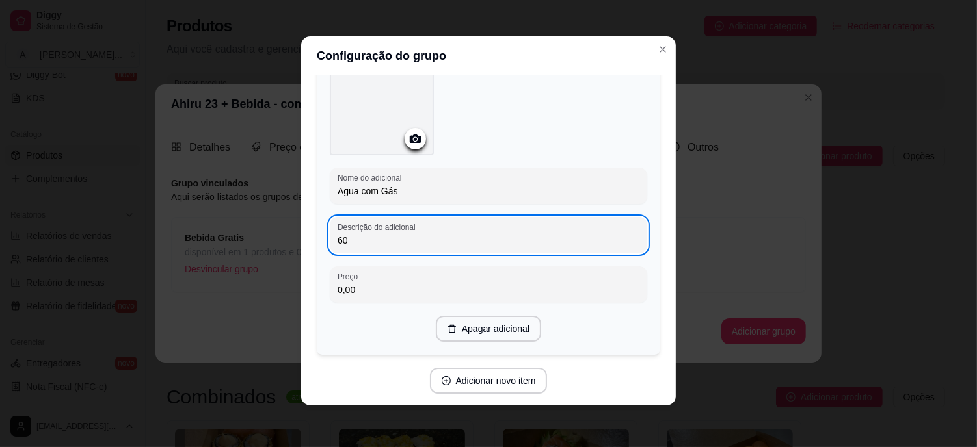
type input "6"
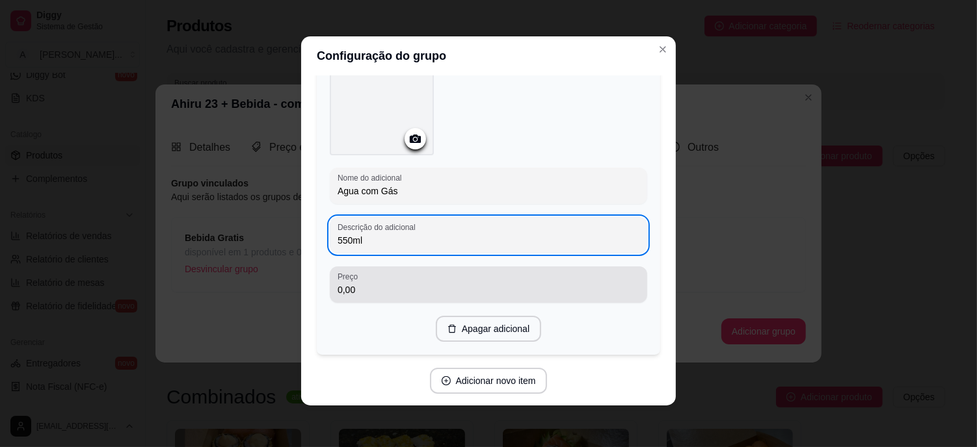
scroll to position [787, 0]
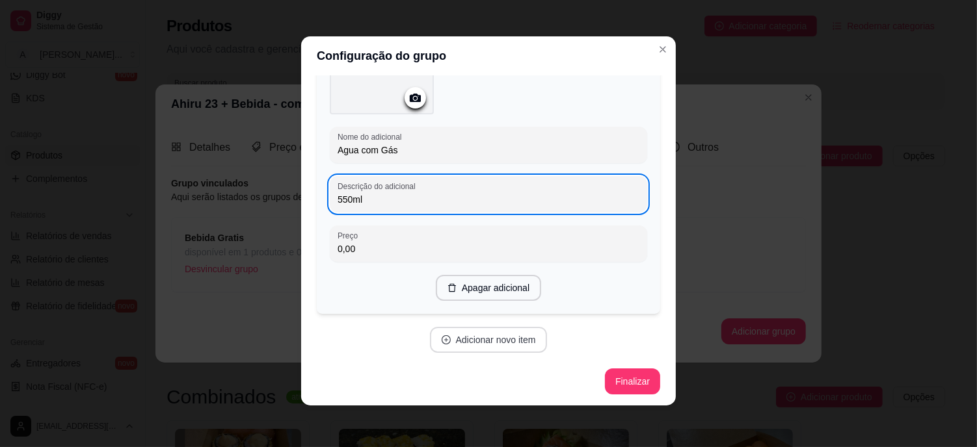
type input "550ml"
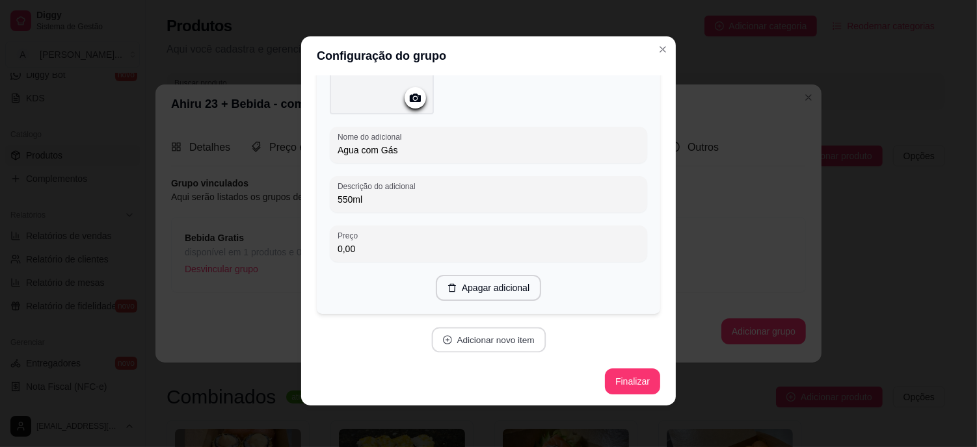
click at [509, 341] on button "Adicionar novo item" at bounding box center [488, 340] width 114 height 25
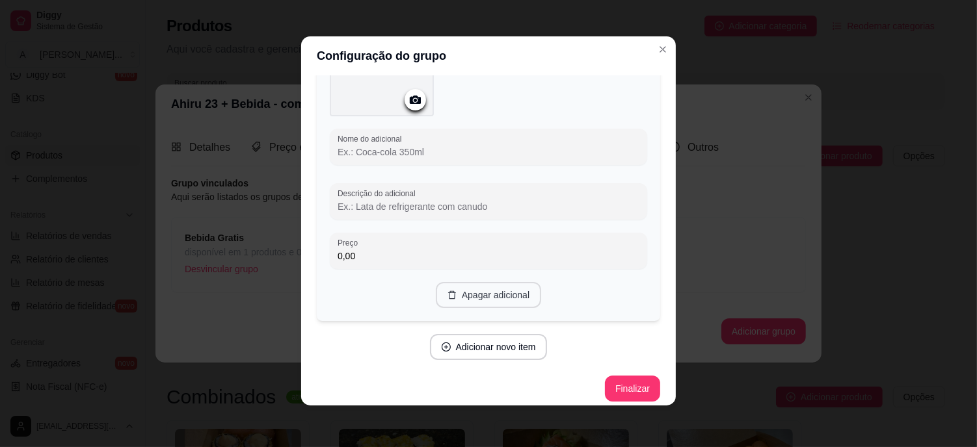
scroll to position [1121, 0]
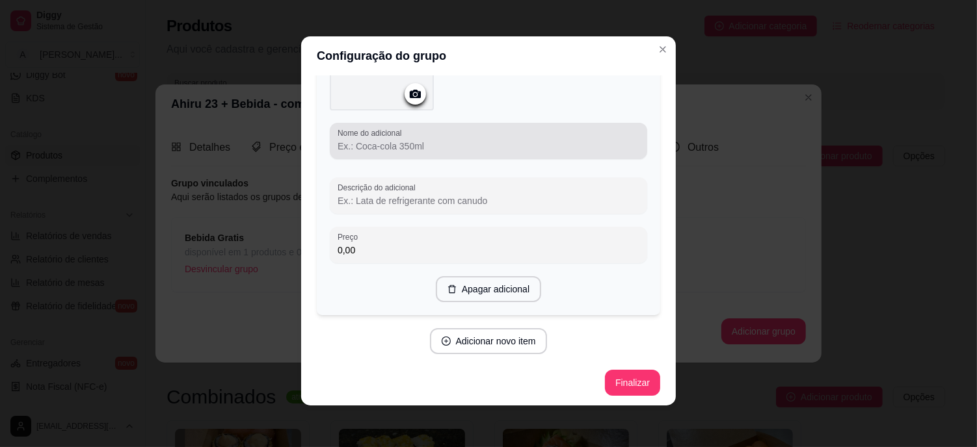
click at [416, 151] on div at bounding box center [489, 141] width 302 height 26
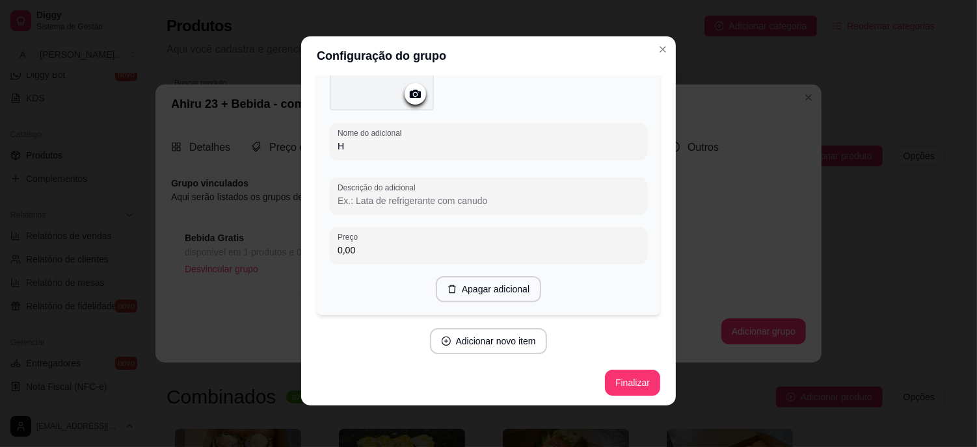
scroll to position [1115, 0]
type input "H2o"
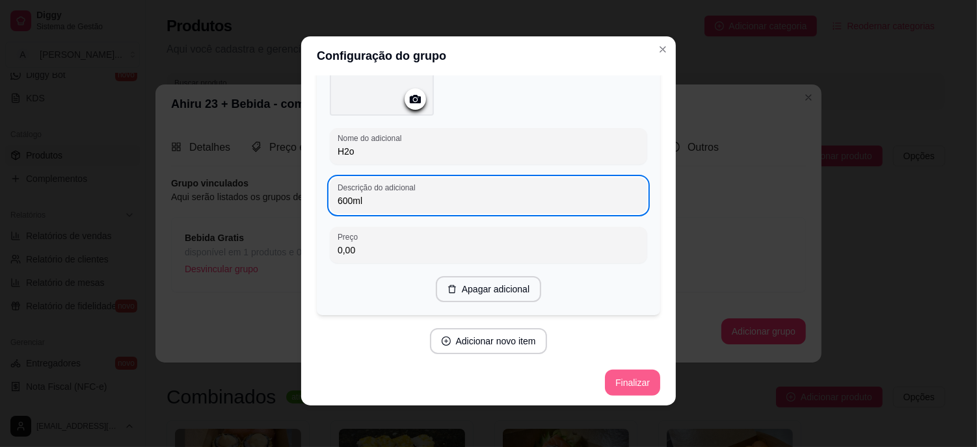
type input "600ml"
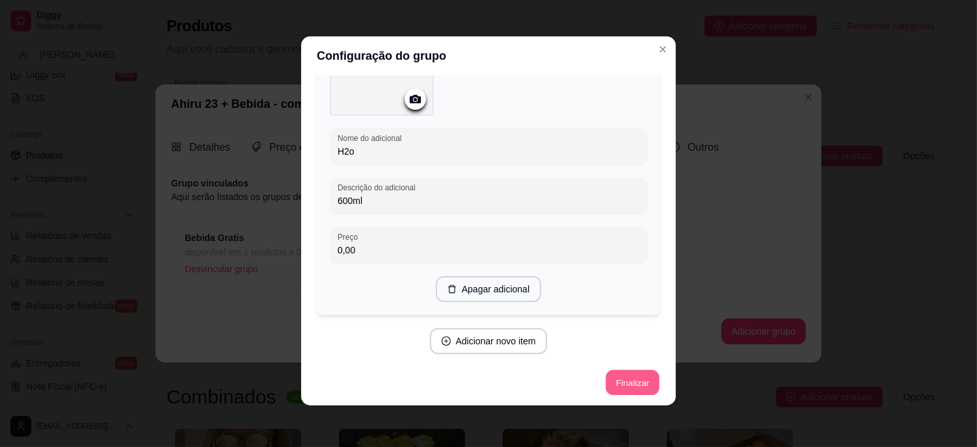
click at [613, 379] on button "Finalizar" at bounding box center [632, 383] width 53 height 25
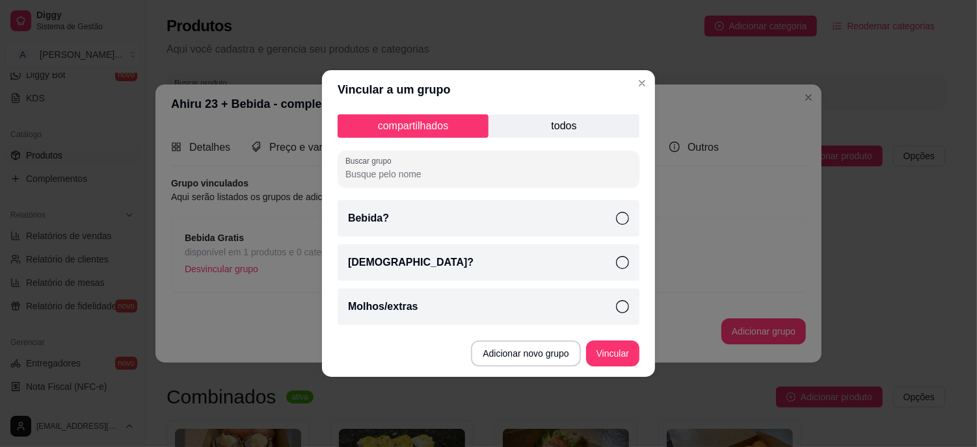
click at [561, 129] on p "todos" at bounding box center [563, 125] width 151 height 23
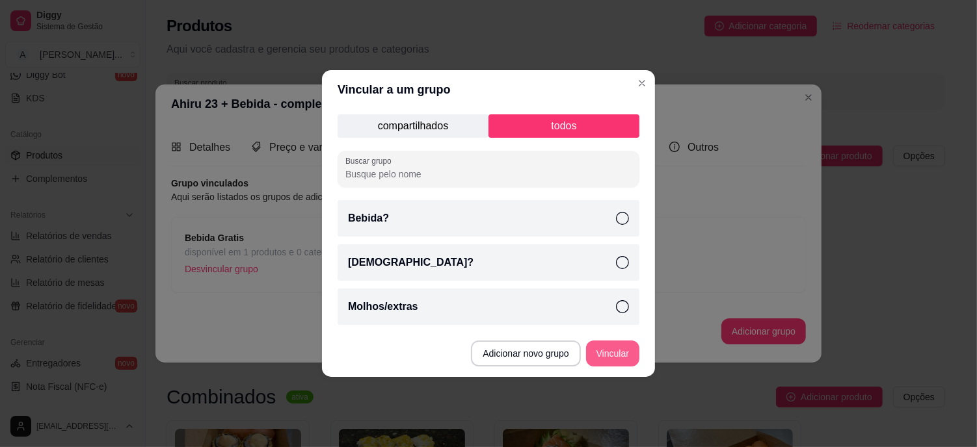
click at [606, 356] on button "Vincular" at bounding box center [612, 354] width 53 height 26
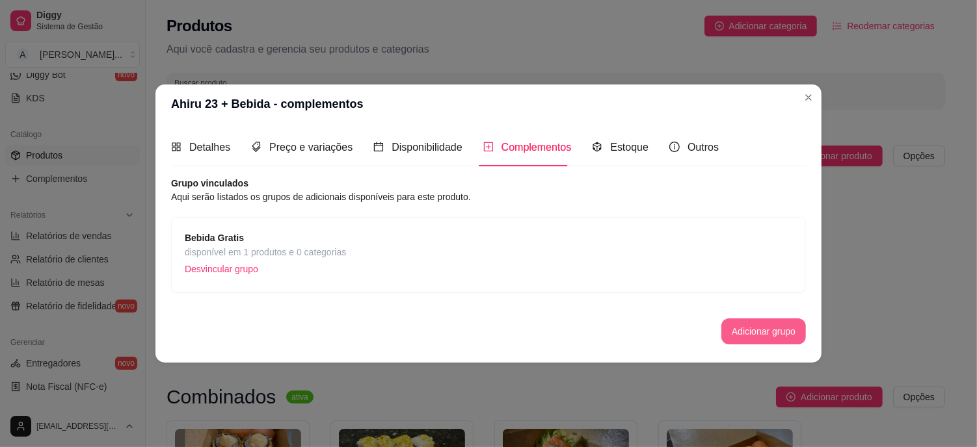
click at [788, 335] on button "Adicionar grupo" at bounding box center [763, 332] width 85 height 26
click at [333, 147] on span "Preço e variações" at bounding box center [310, 147] width 83 height 11
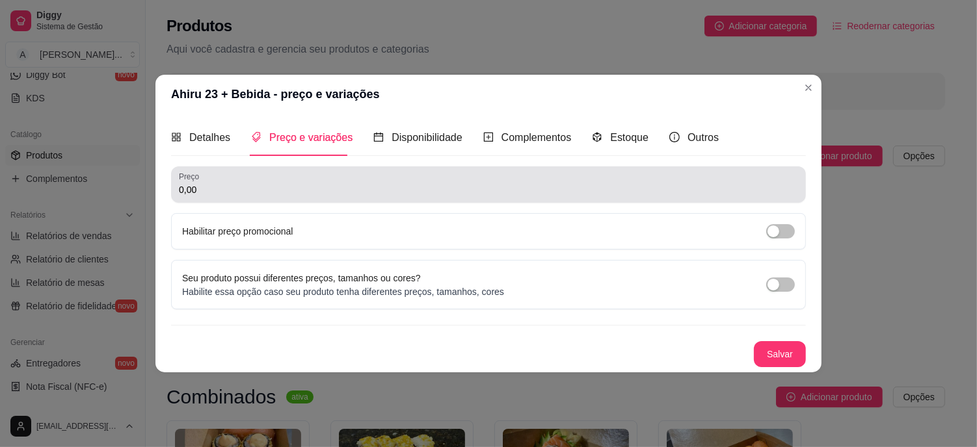
click at [243, 194] on input "0,00" at bounding box center [488, 189] width 619 height 13
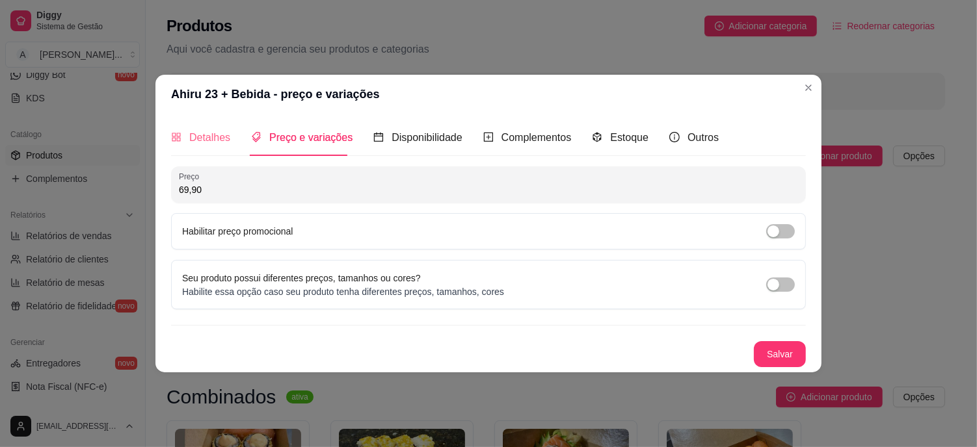
type input "69,90"
click at [213, 146] on div "Detalhes" at bounding box center [200, 137] width 59 height 37
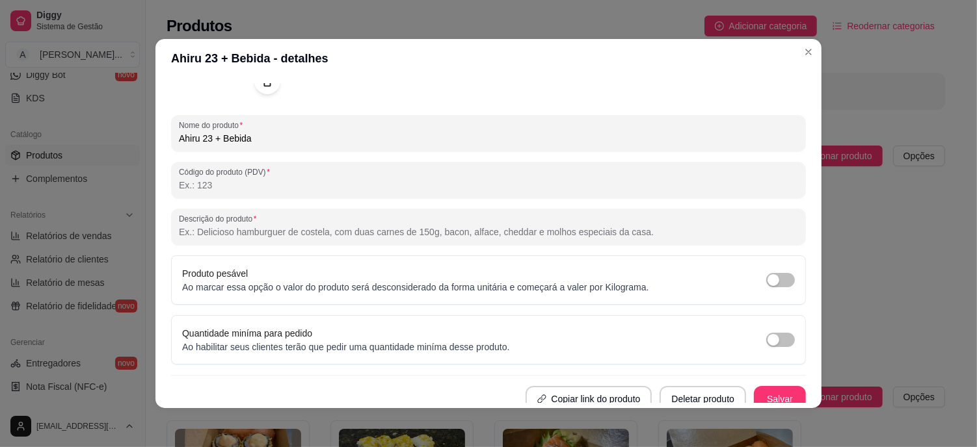
scroll to position [153, 0]
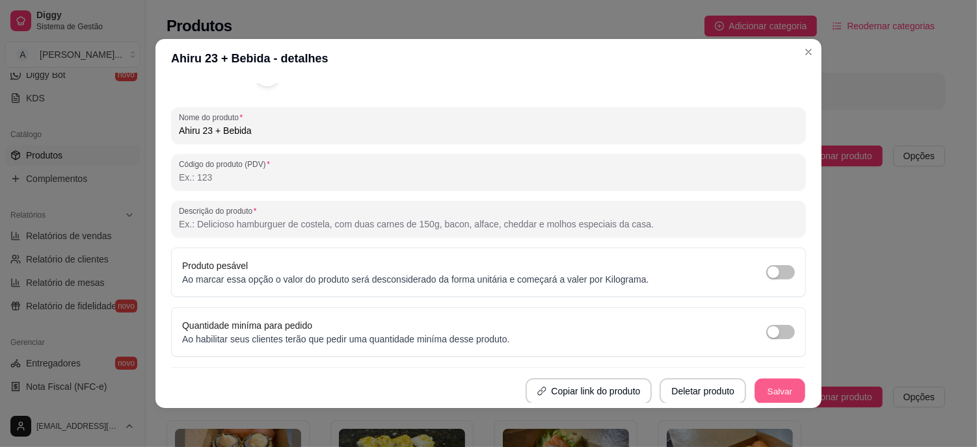
click at [766, 389] on button "Salvar" at bounding box center [779, 391] width 51 height 25
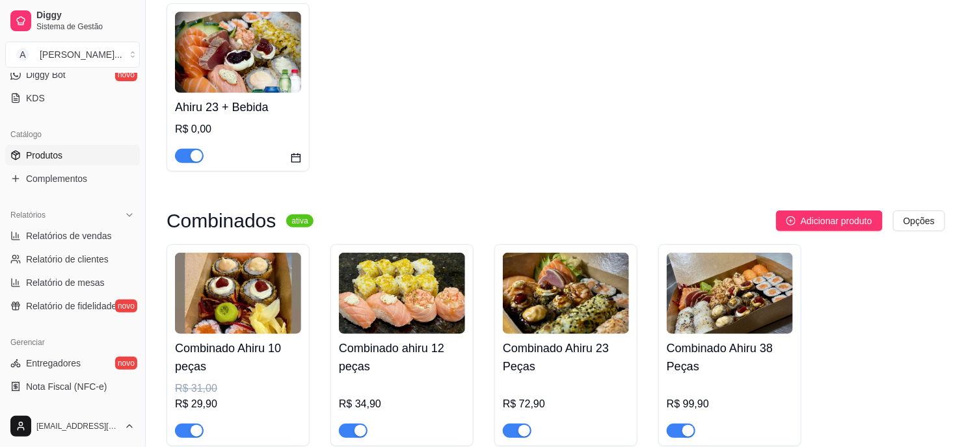
scroll to position [144, 0]
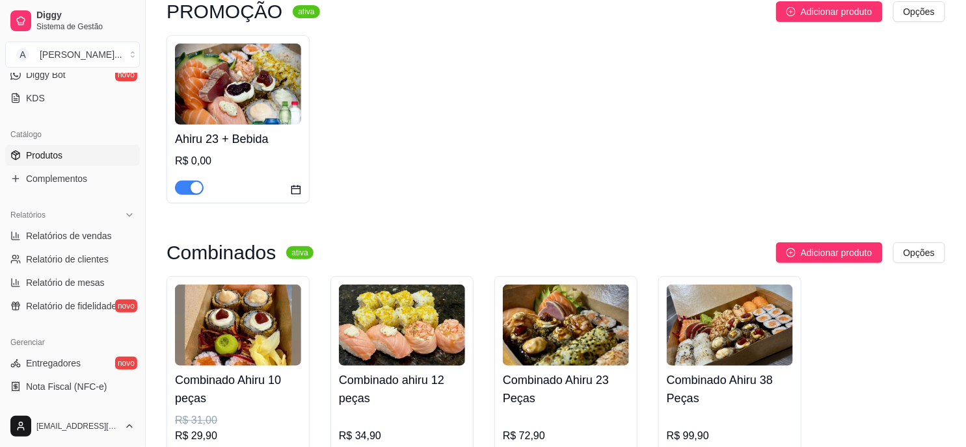
click at [257, 138] on h4 "Ahiru 23 + Bebida" at bounding box center [238, 139] width 126 height 18
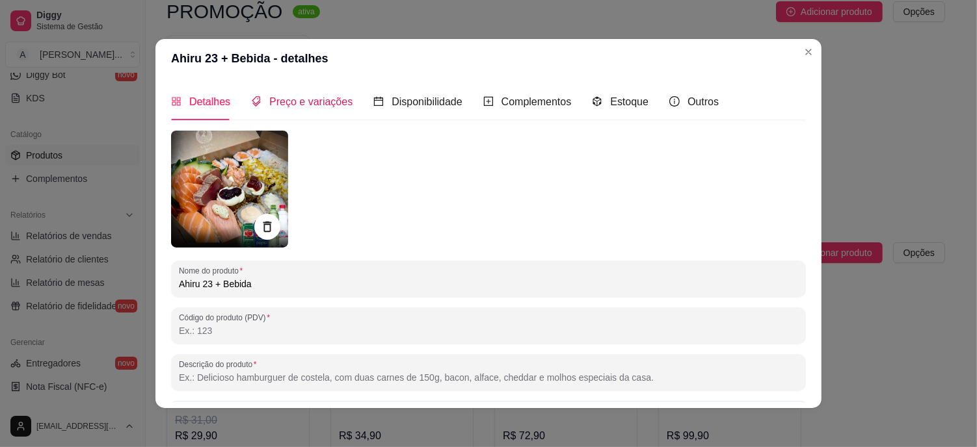
click at [306, 102] on span "Preço e variações" at bounding box center [310, 101] width 83 height 11
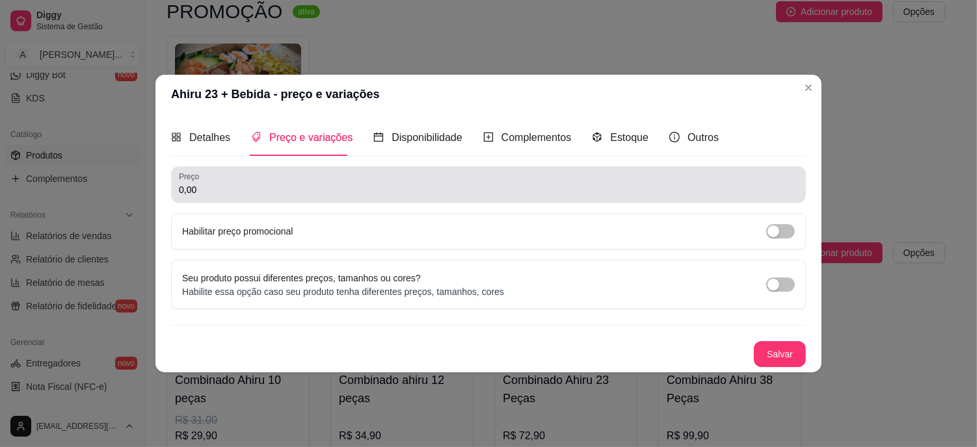
click at [258, 192] on input "0,00" at bounding box center [488, 189] width 619 height 13
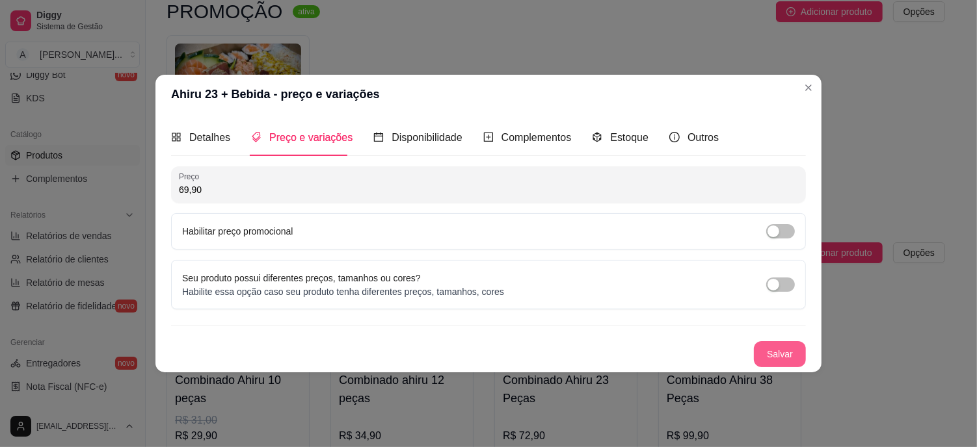
type input "69,90"
click at [760, 350] on button "Salvar" at bounding box center [779, 354] width 51 height 25
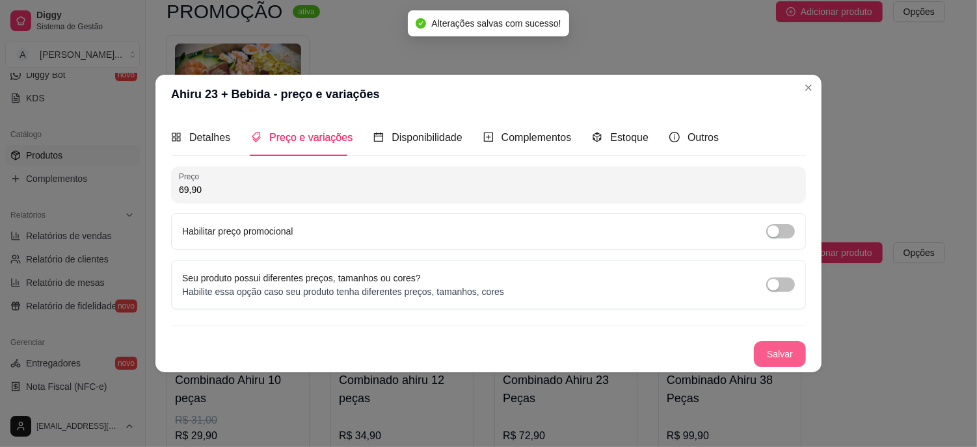
click at [792, 361] on button "Salvar" at bounding box center [780, 354] width 52 height 26
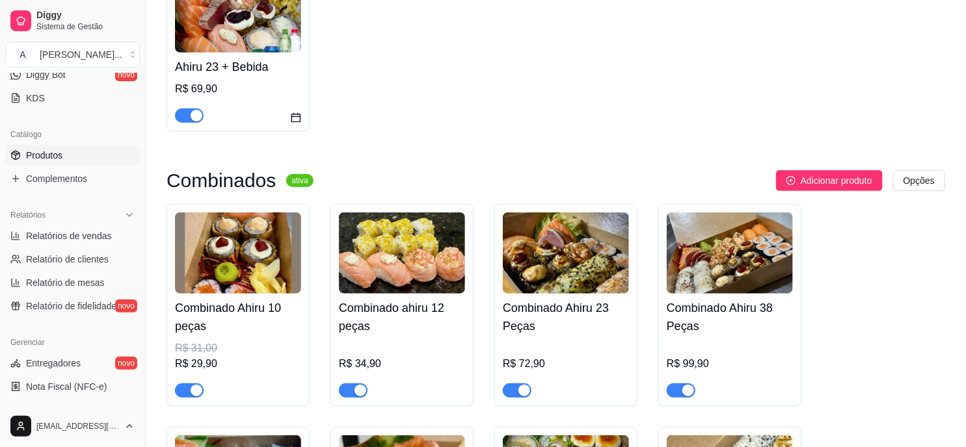
scroll to position [0, 0]
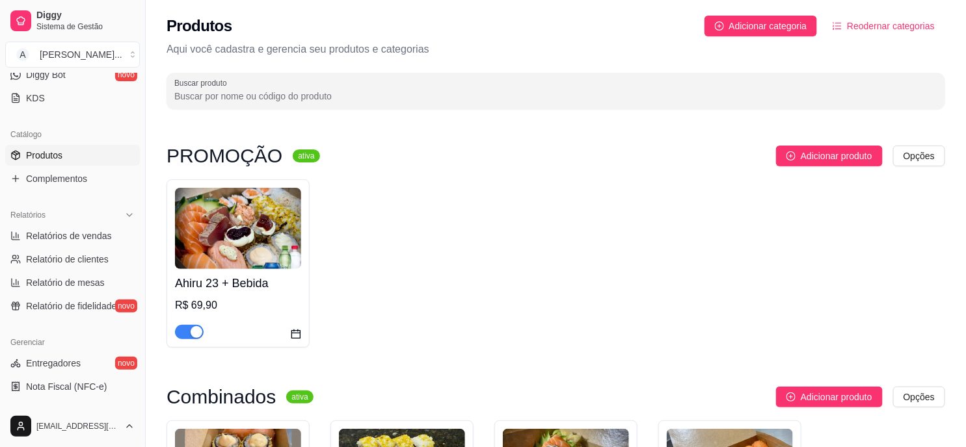
click at [243, 249] on img at bounding box center [238, 228] width 126 height 81
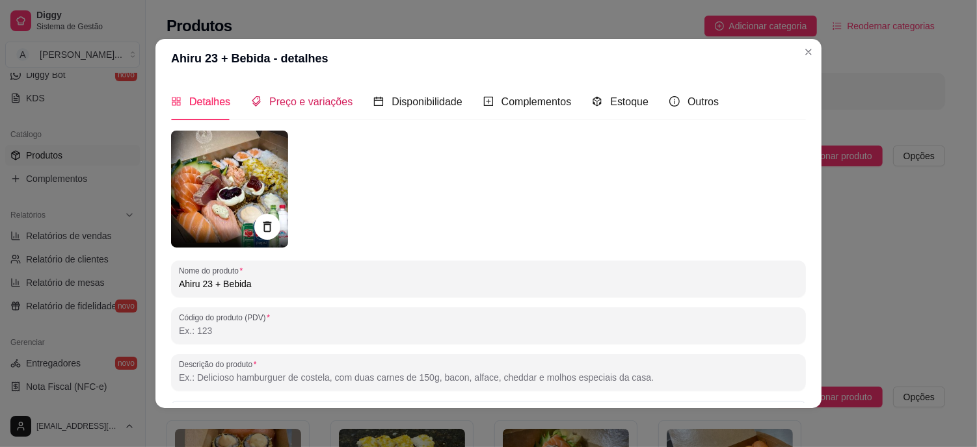
click at [303, 103] on span "Preço e variações" at bounding box center [310, 101] width 83 height 11
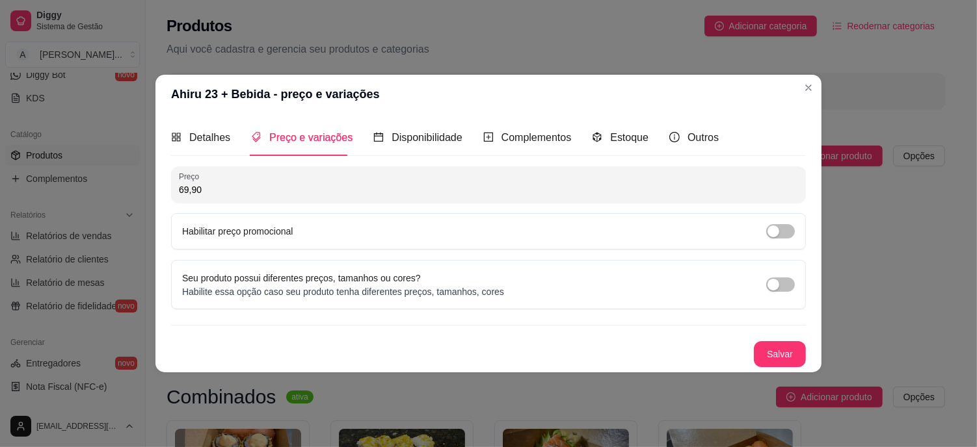
click at [231, 189] on input "69,90" at bounding box center [488, 189] width 619 height 13
type input "72,90"
click at [788, 360] on button "Salvar" at bounding box center [780, 354] width 52 height 26
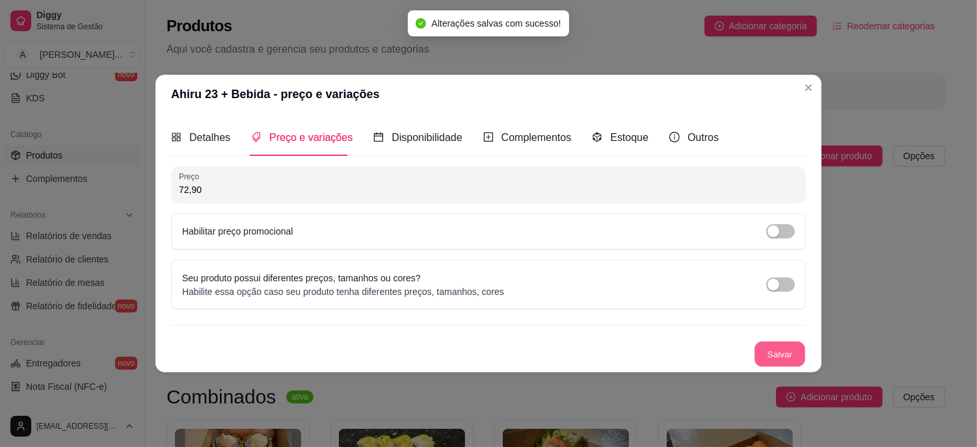
click at [784, 360] on button "Salvar" at bounding box center [779, 354] width 51 height 25
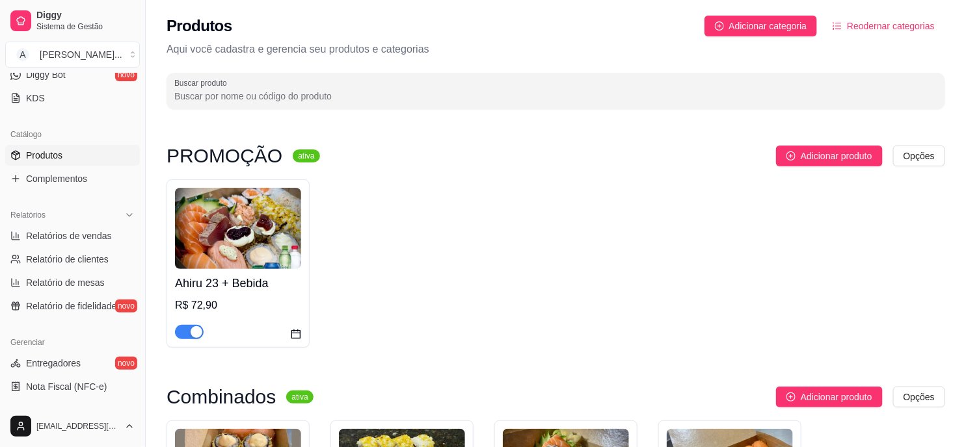
click at [231, 225] on img at bounding box center [238, 228] width 126 height 81
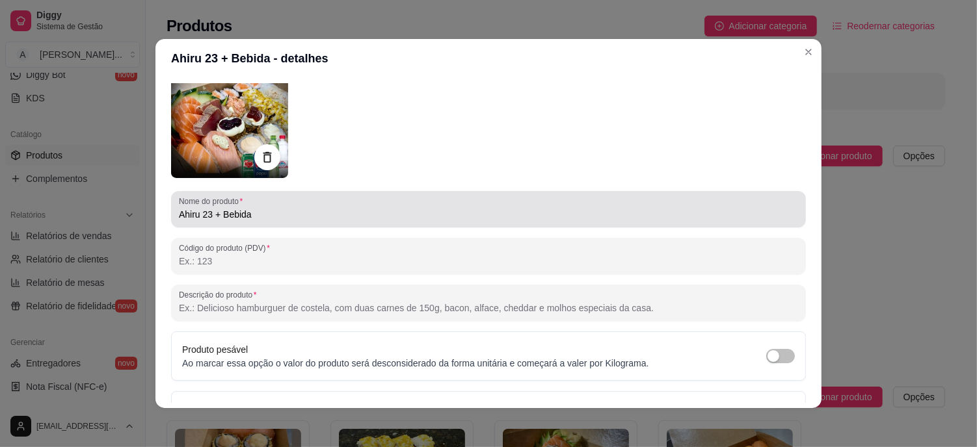
scroll to position [153, 0]
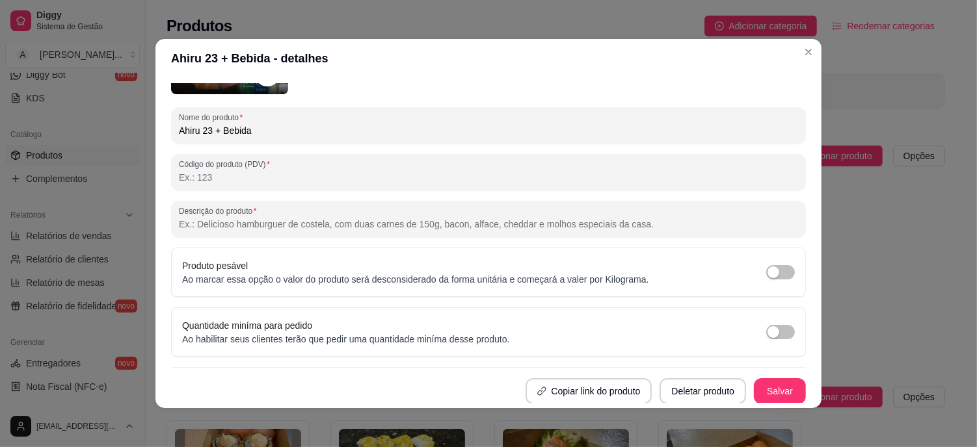
click at [303, 219] on input "Descrição do produto" at bounding box center [488, 224] width 619 height 13
paste input "2 Sashimis de Salmão, 2 Sashimis de Atum Braseados 1 Gunkan de salmão Braseado.…"
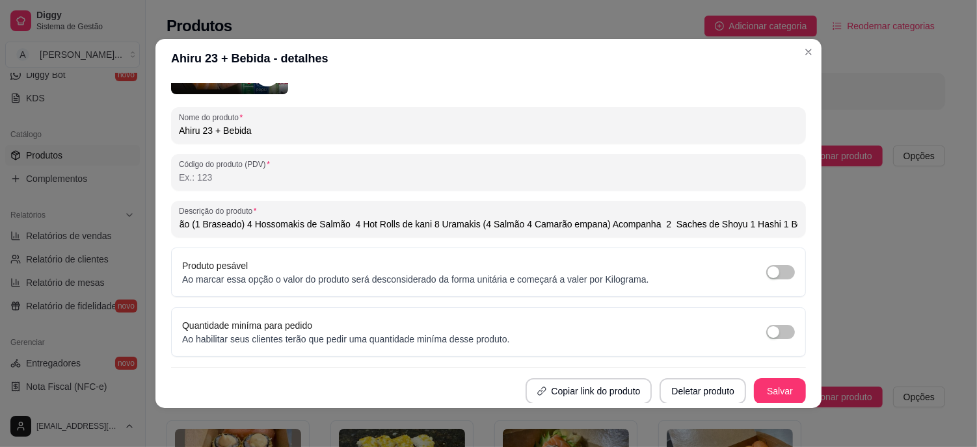
scroll to position [0, 424]
click at [580, 224] on input "2 Sashimis de Salmão, 2 Sashimis de Atum Braseados 1 Gunkan de salmão Braseado.…" at bounding box center [488, 224] width 619 height 13
type input "2 Sashimis de Salmão, 2 Sashimis de Atum Braseados 1 Gunkan de salmão Braseado.…"
click at [770, 392] on button "Salvar" at bounding box center [780, 392] width 52 height 26
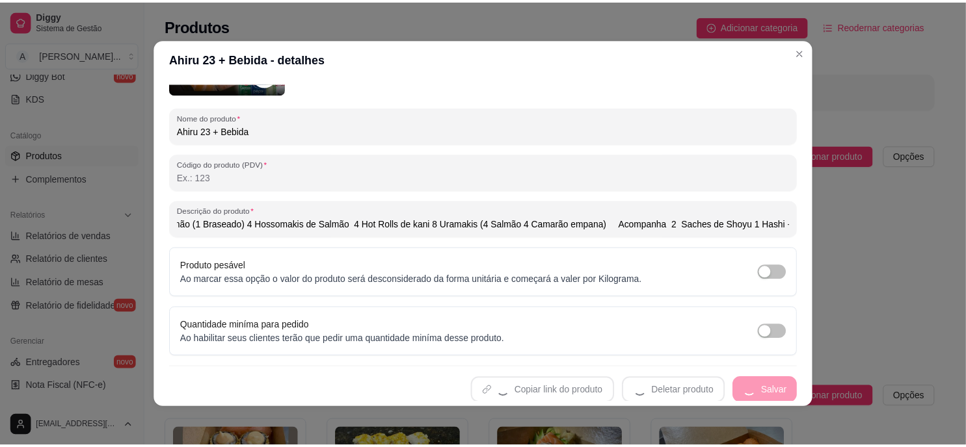
scroll to position [0, 0]
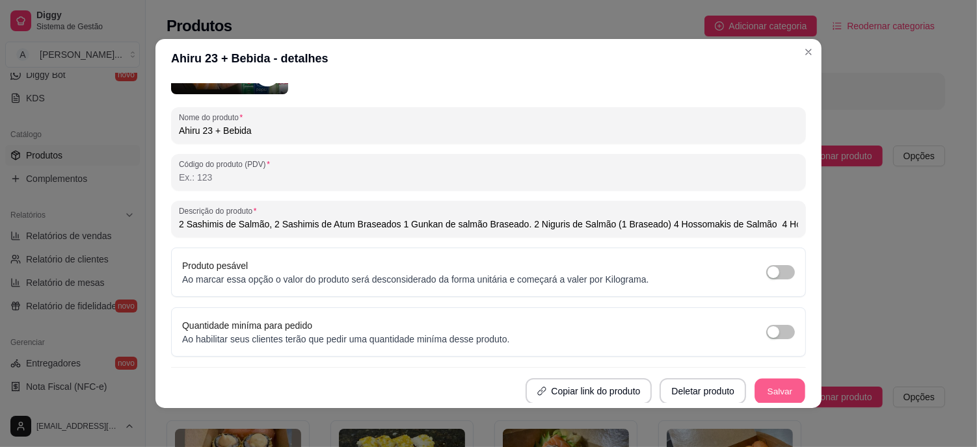
click at [765, 392] on button "Salvar" at bounding box center [779, 391] width 51 height 25
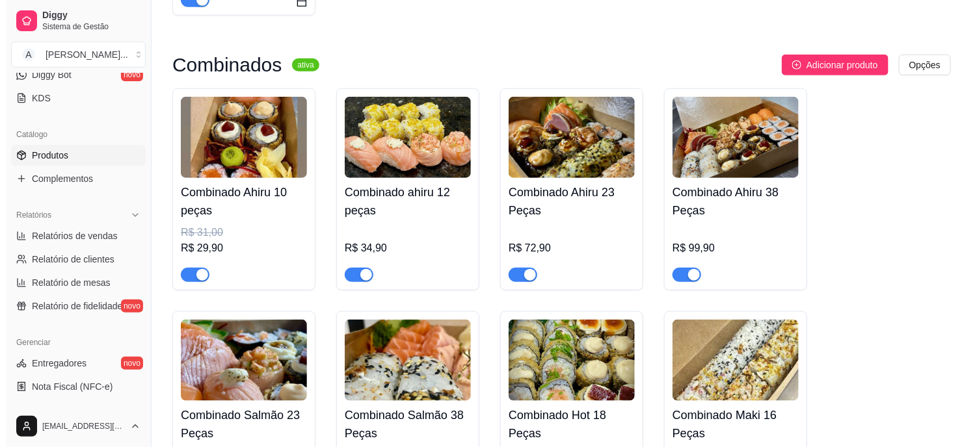
scroll to position [358, 0]
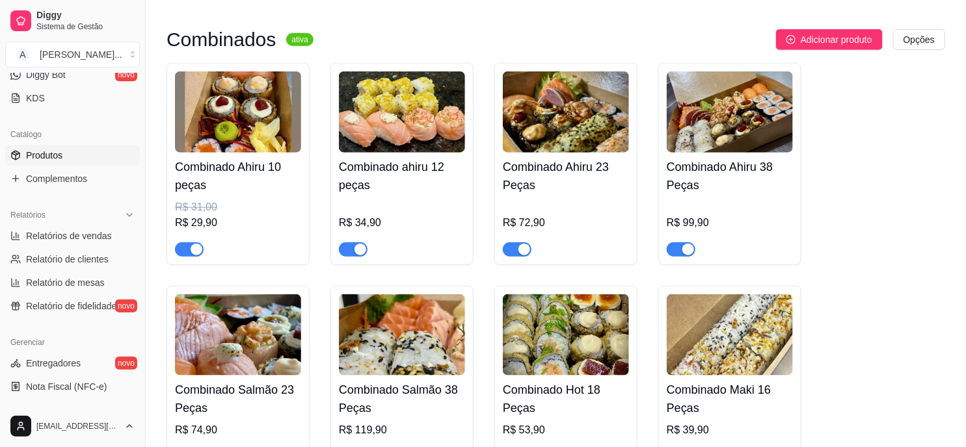
click at [731, 129] on img at bounding box center [730, 112] width 126 height 81
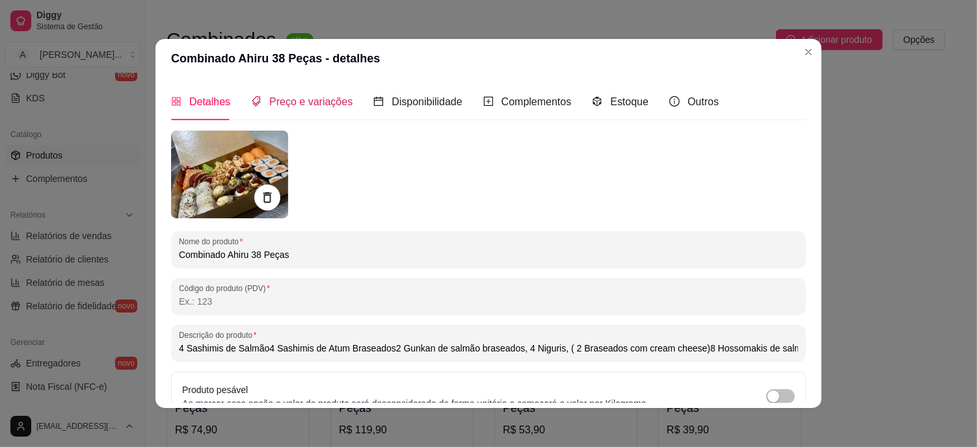
click at [310, 105] on span "Preço e variações" at bounding box center [310, 101] width 83 height 11
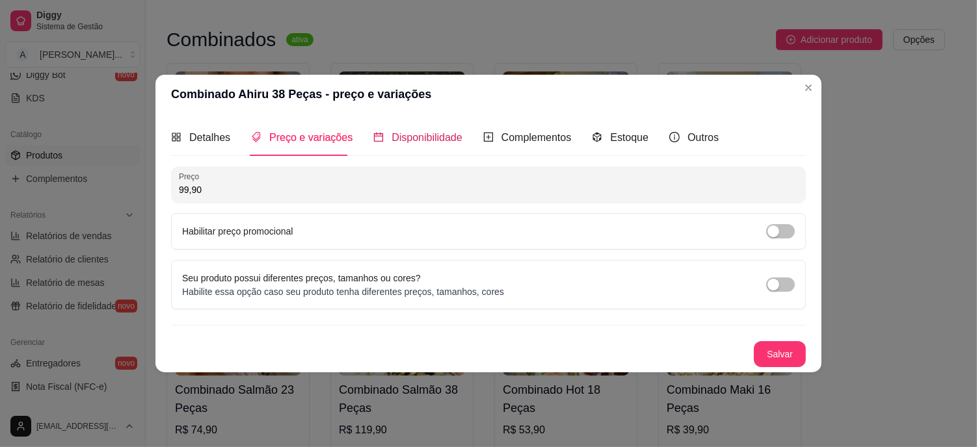
click at [441, 135] on span "Disponibilidade" at bounding box center [427, 137] width 71 height 11
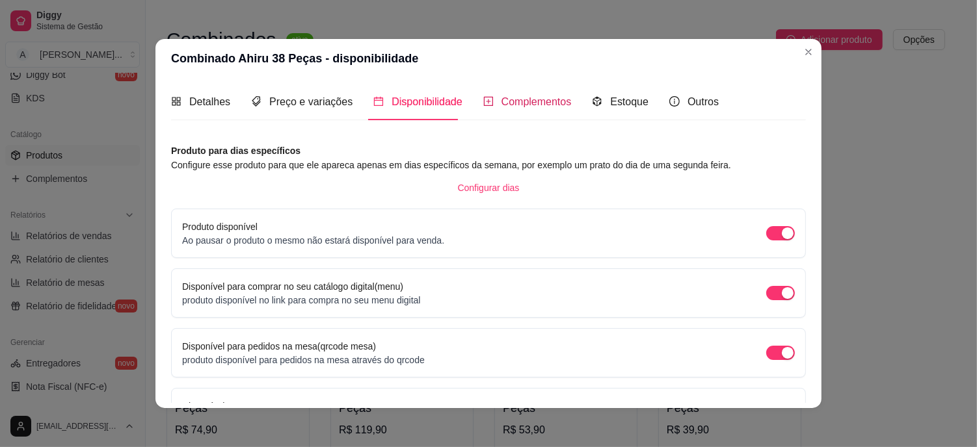
click at [524, 107] on span "Complementos" at bounding box center [536, 101] width 70 height 11
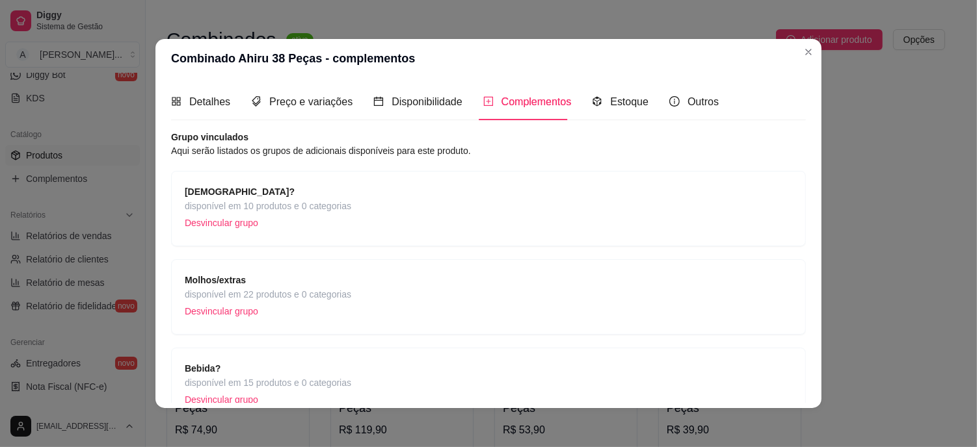
scroll to position [72, 0]
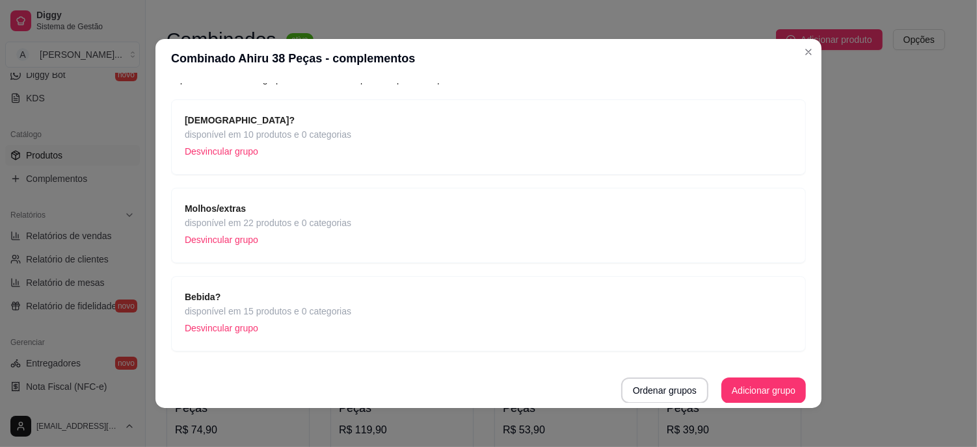
click at [230, 151] on p "Desvincular grupo" at bounding box center [268, 152] width 167 height 20
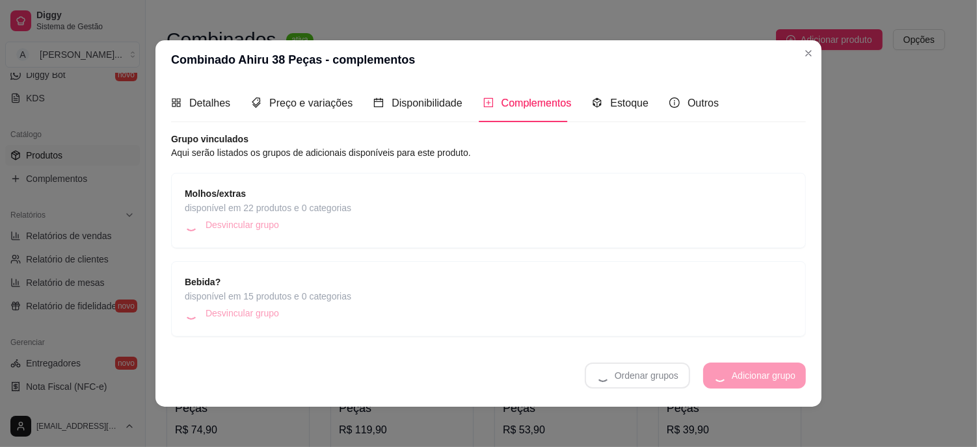
scroll to position [0, 0]
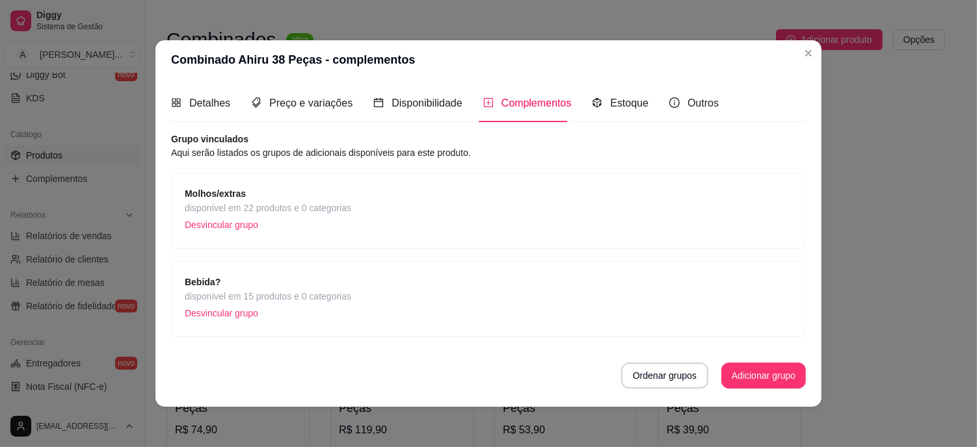
click at [223, 206] on span "disponível em 22 produtos e 0 categorias" at bounding box center [268, 208] width 167 height 14
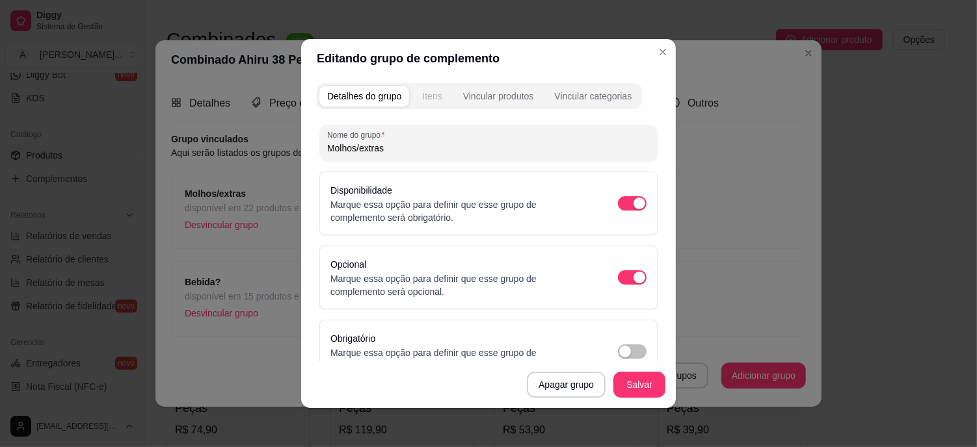
click at [428, 98] on div "Itens" at bounding box center [432, 96] width 20 height 13
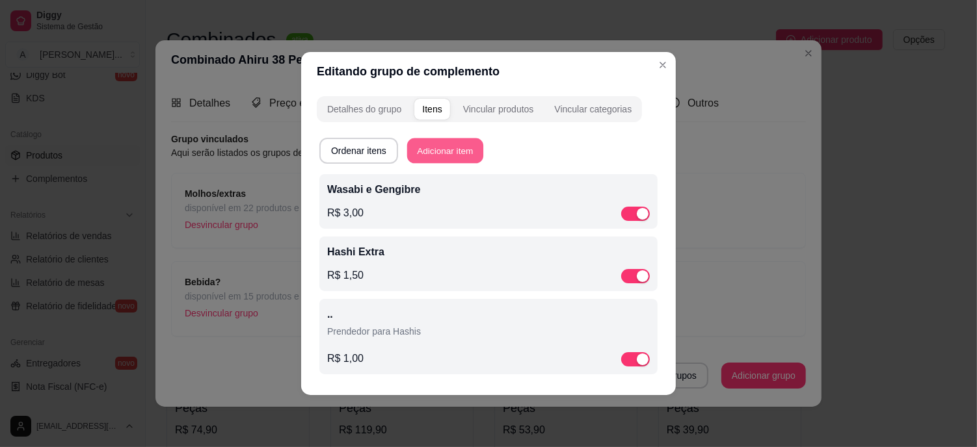
click at [451, 151] on button "Adicionar item" at bounding box center [445, 151] width 76 height 25
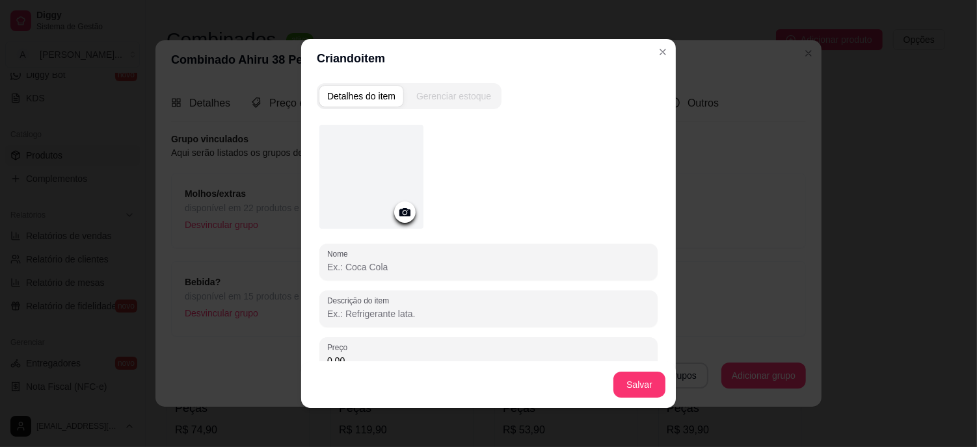
click at [395, 269] on input "Nome" at bounding box center [488, 267] width 323 height 13
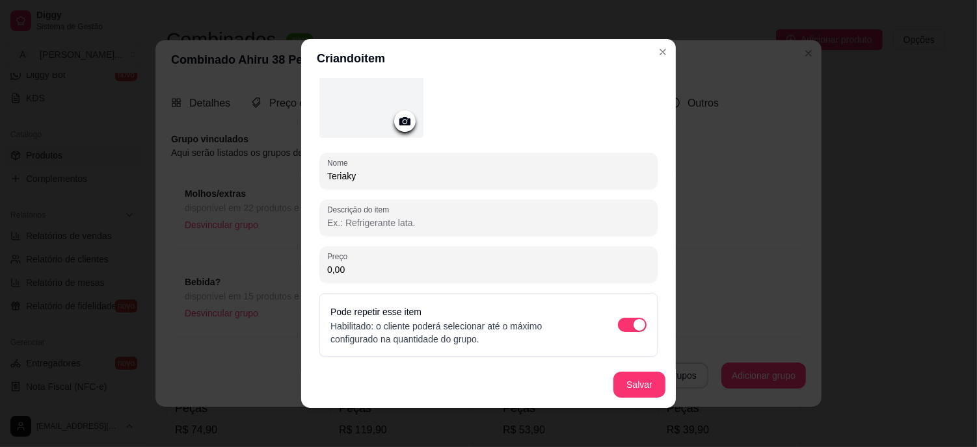
scroll to position [93, 0]
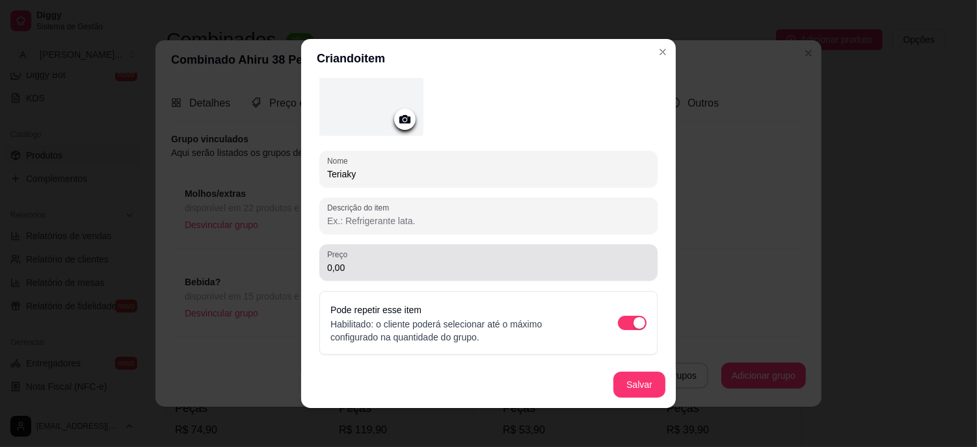
type input "Teriaky"
click at [385, 272] on input "0,00" at bounding box center [488, 267] width 323 height 13
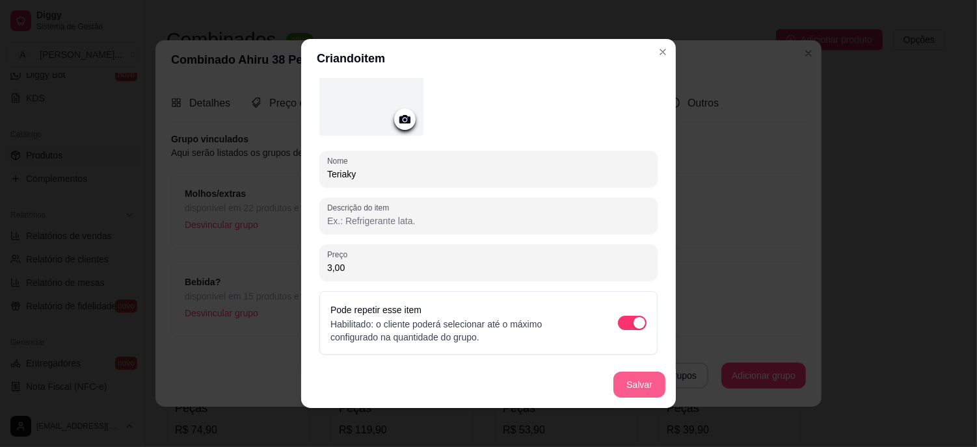
type input "3,00"
click at [633, 375] on button "Salvar" at bounding box center [639, 385] width 52 height 26
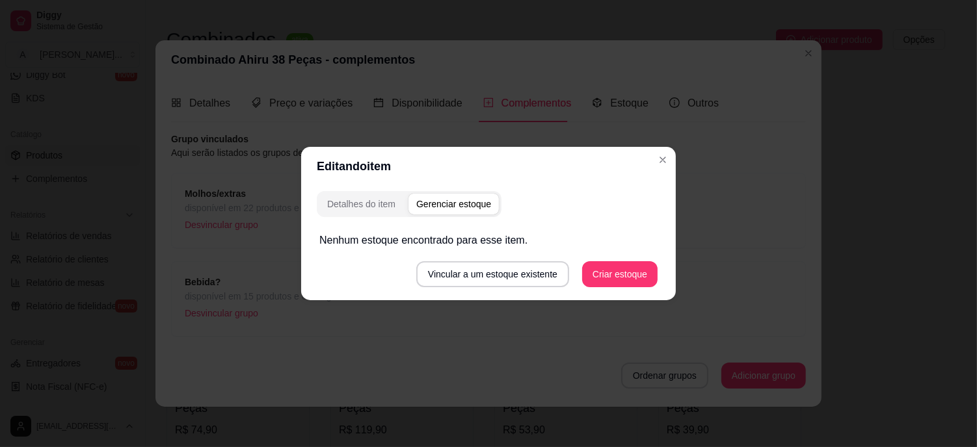
scroll to position [0, 0]
click at [632, 272] on button "Criar estoque" at bounding box center [619, 274] width 75 height 26
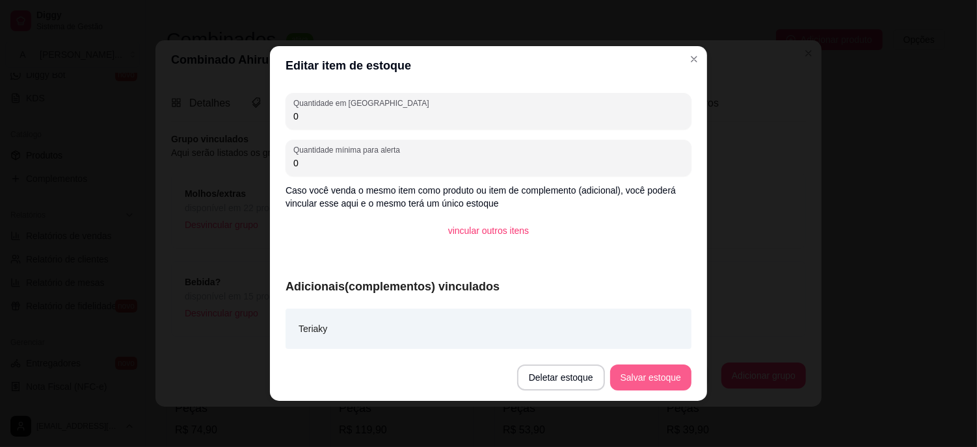
click at [642, 378] on button "Salvar estoque" at bounding box center [650, 378] width 81 height 26
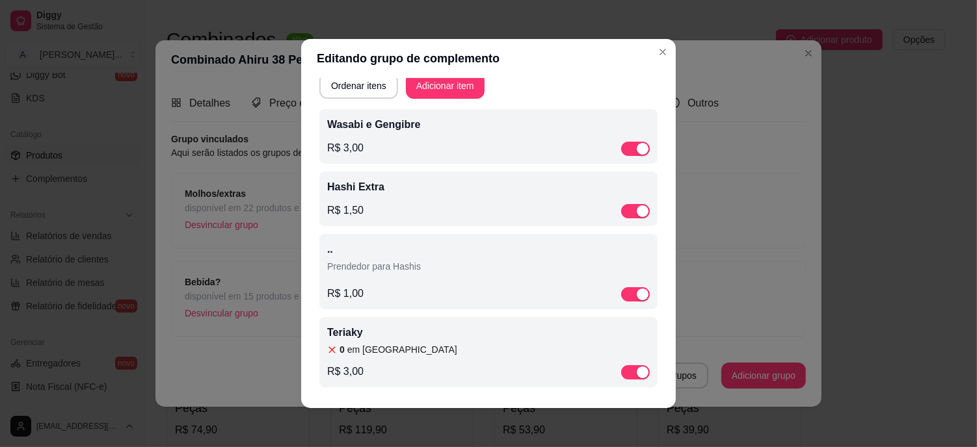
scroll to position [3, 0]
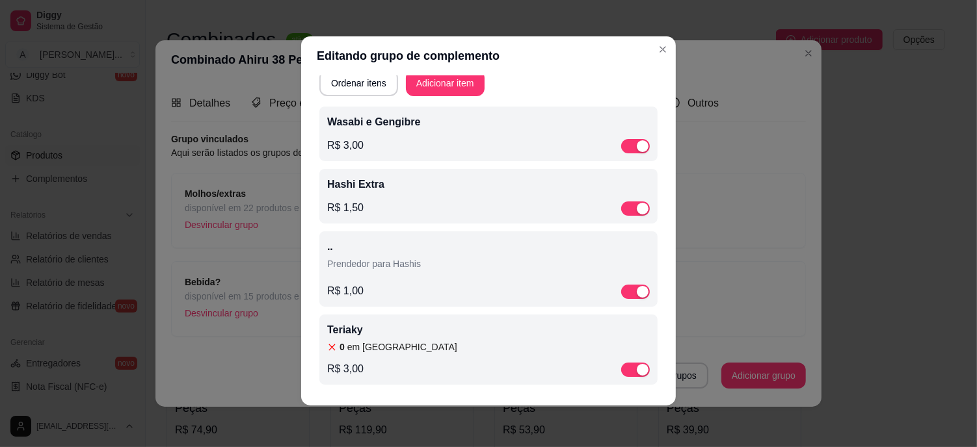
click at [374, 330] on p "Teriaky" at bounding box center [488, 331] width 323 height 16
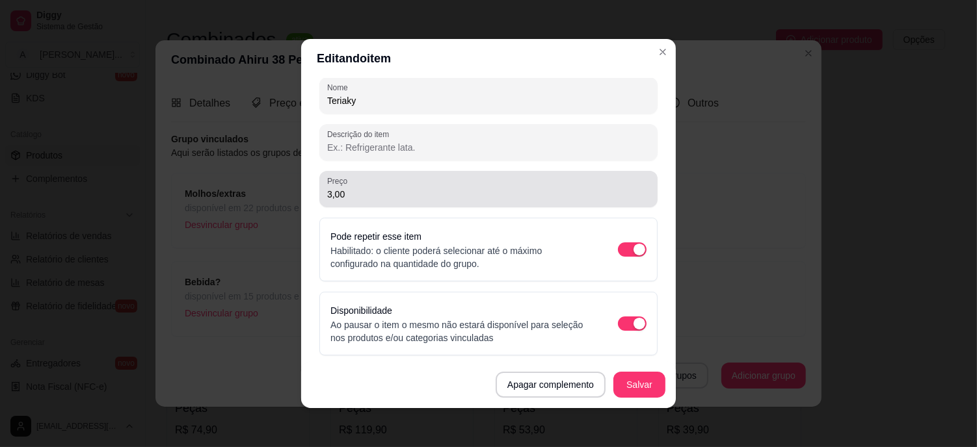
scroll to position [167, 0]
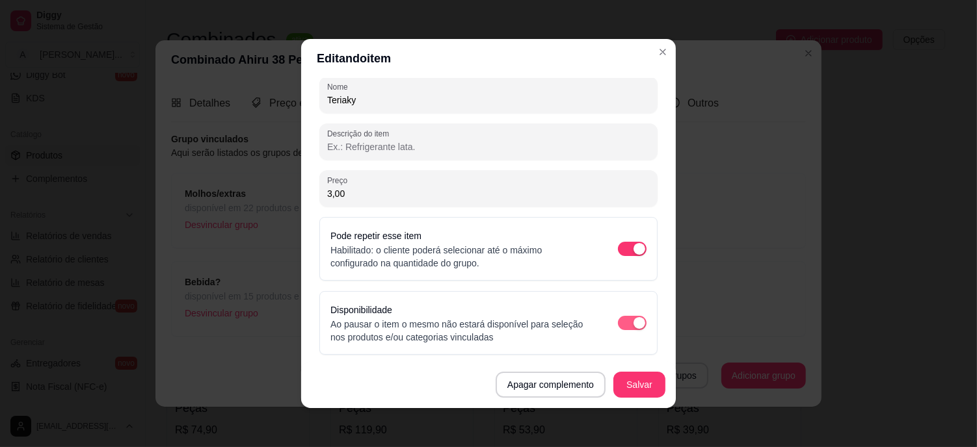
click at [618, 322] on span "button" at bounding box center [632, 323] width 29 height 14
click at [599, 324] on div "Disponibilidade Ao pausar o item o mesmo não estará disponível para seleção nos…" at bounding box center [488, 323] width 316 height 42
click at [619, 329] on div "Disponibilidade Ao pausar o item o mesmo não estará disponível para seleção nos…" at bounding box center [488, 323] width 316 height 42
click at [619, 322] on span "button" at bounding box center [632, 323] width 29 height 14
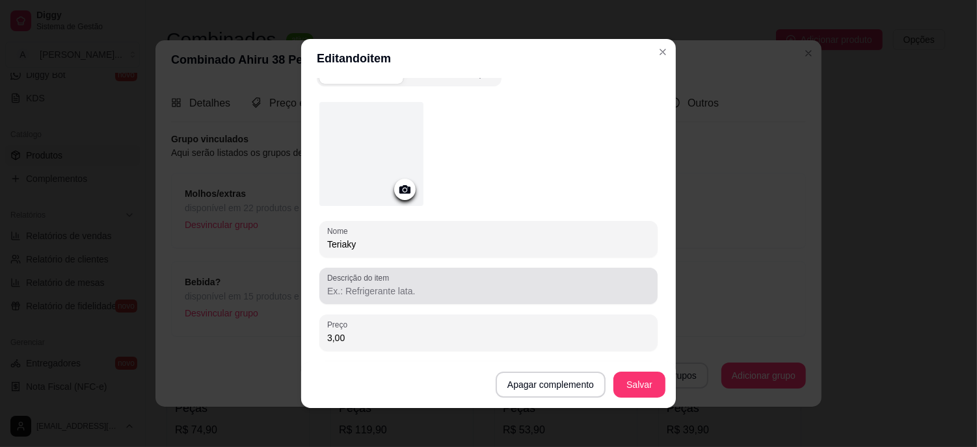
scroll to position [0, 0]
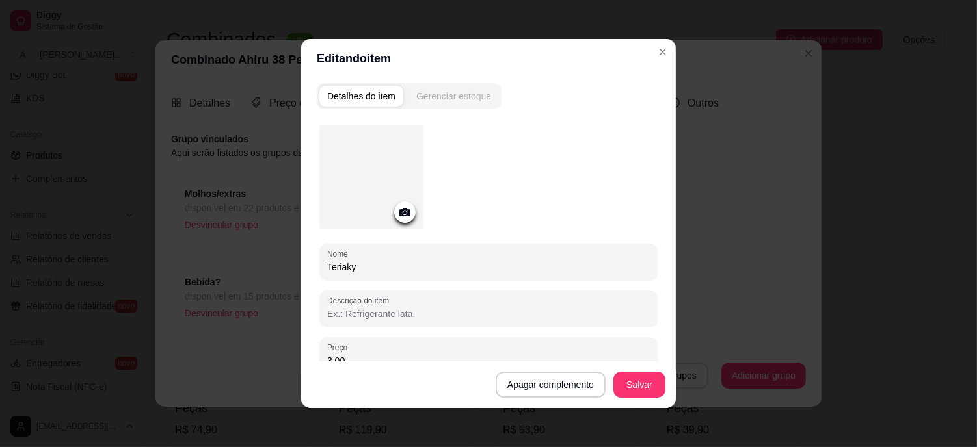
click at [464, 96] on div "Gerenciar estoque" at bounding box center [453, 96] width 75 height 13
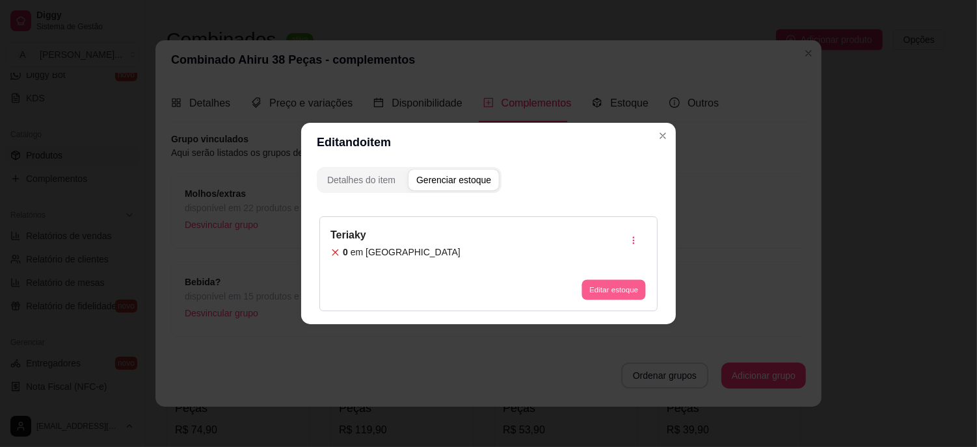
click at [609, 284] on button "Editar estoque" at bounding box center [613, 290] width 64 height 20
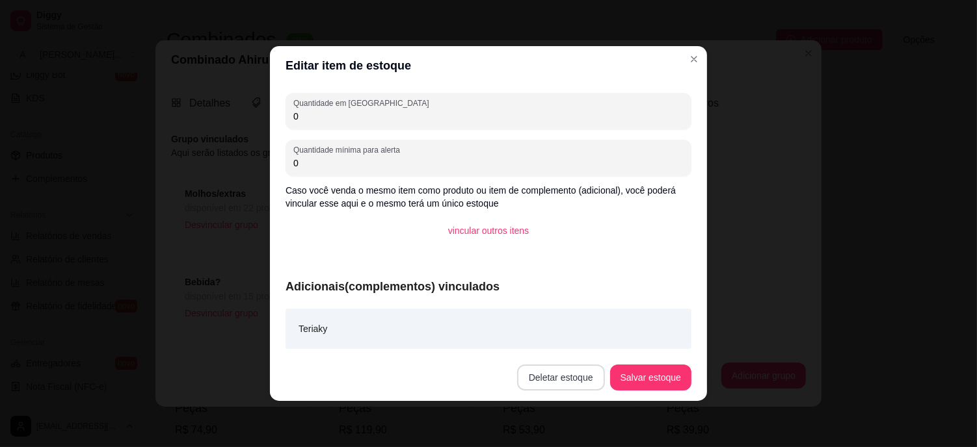
click at [563, 373] on button "Deletar estoque" at bounding box center [561, 378] width 88 height 26
click at [566, 334] on button "Confirmar" at bounding box center [568, 341] width 46 height 20
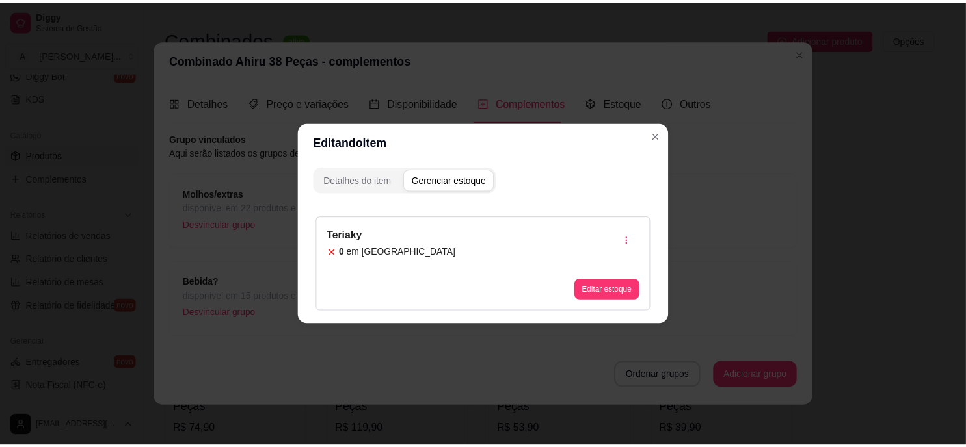
scroll to position [37, 0]
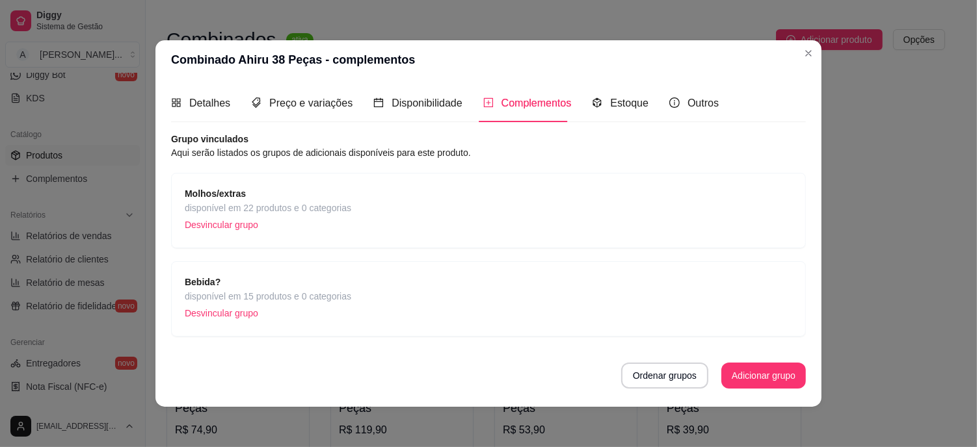
click at [492, 241] on div "Molhos/extras disponível em 22 produtos e 0 categorias Desvincular grupo" at bounding box center [488, 210] width 635 height 75
click at [761, 376] on button "Adicionar grupo" at bounding box center [763, 376] width 85 height 26
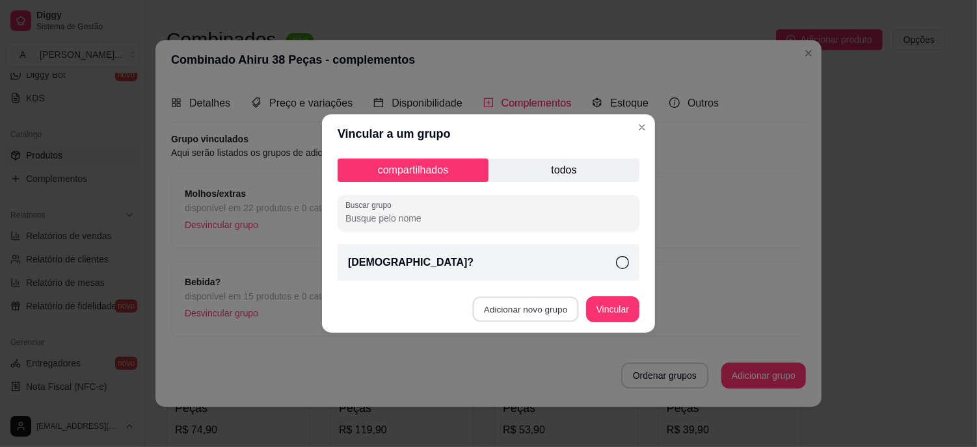
click at [541, 312] on button "Adicionar novo grupo" at bounding box center [526, 309] width 106 height 25
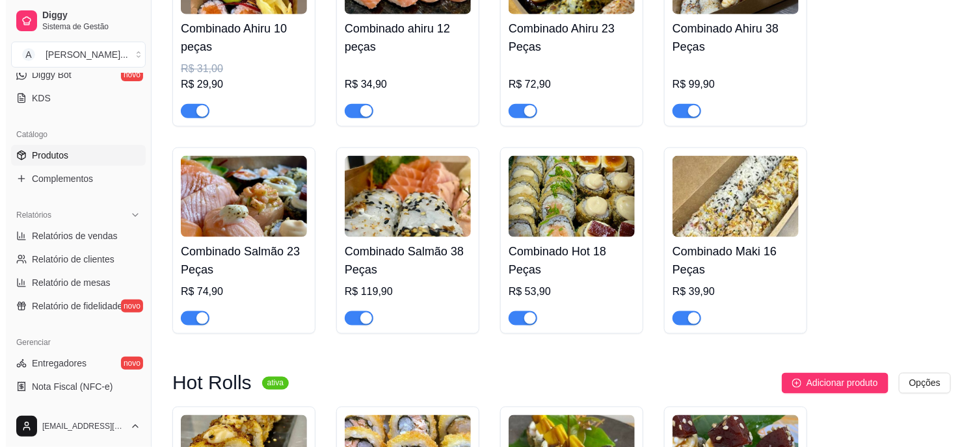
scroll to position [358, 0]
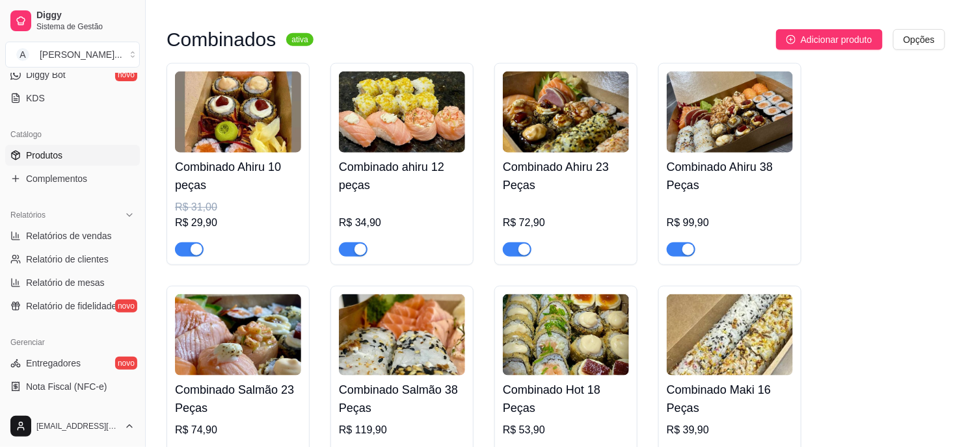
click at [743, 109] on img at bounding box center [730, 112] width 126 height 81
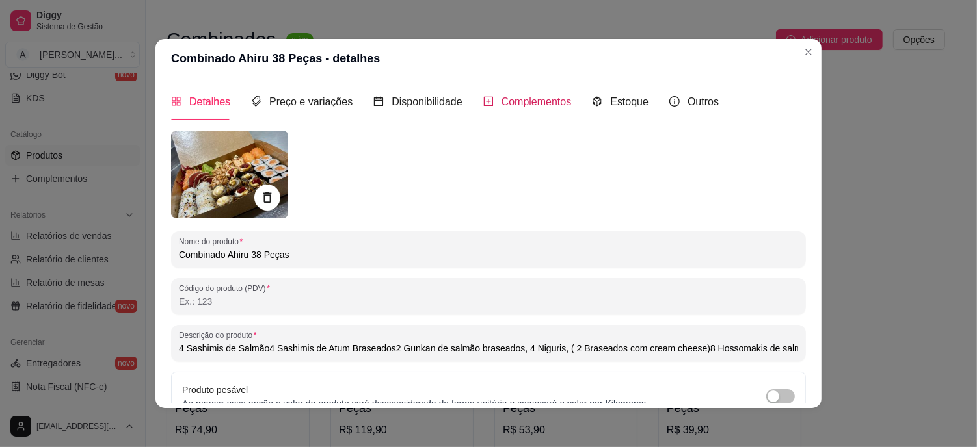
click at [535, 103] on span "Complementos" at bounding box center [536, 101] width 70 height 11
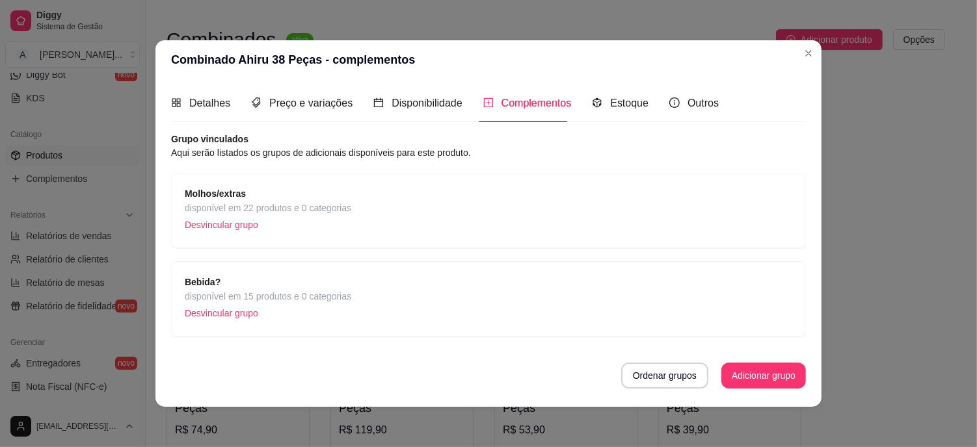
scroll to position [1, 0]
click at [211, 193] on strong "Molhos/extras" at bounding box center [215, 193] width 61 height 10
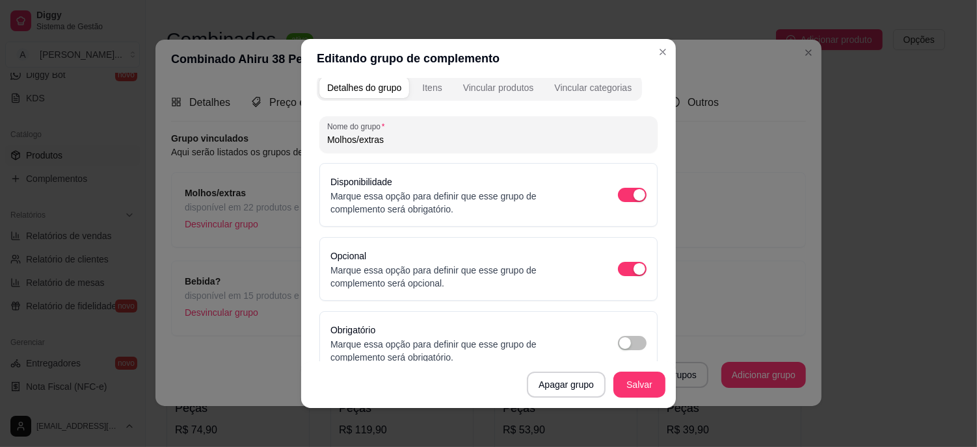
scroll to position [0, 0]
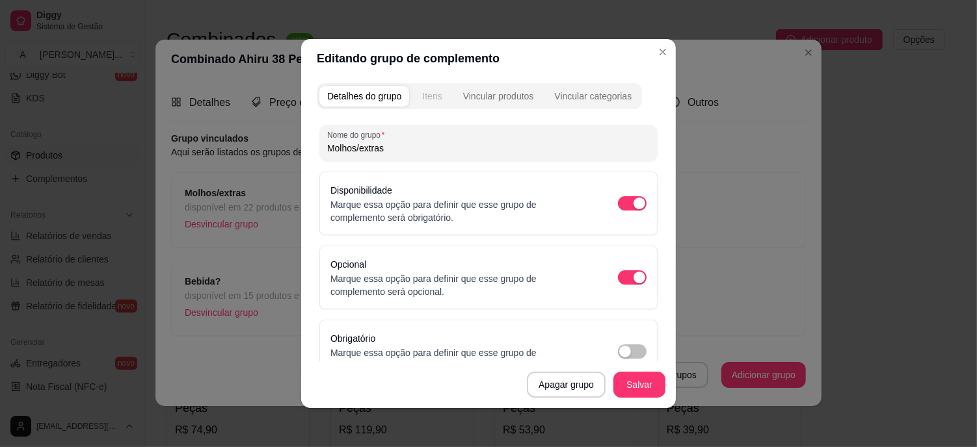
click at [421, 106] on button "Itens" at bounding box center [431, 96] width 35 height 21
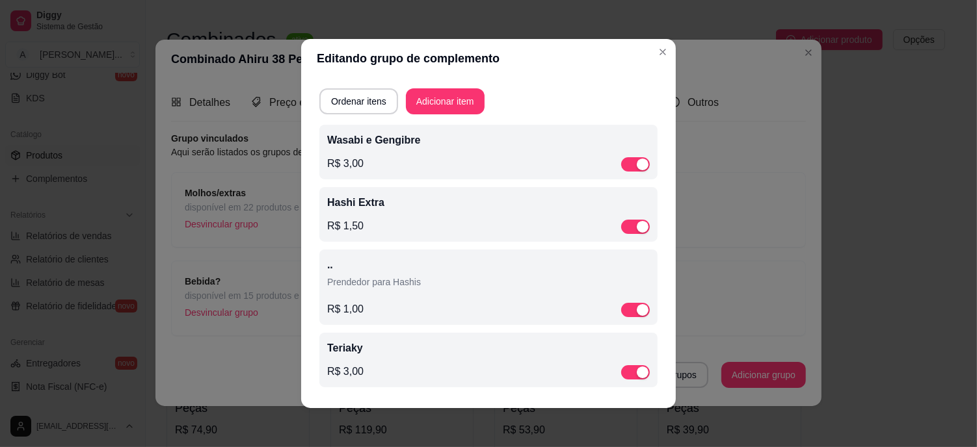
scroll to position [3, 0]
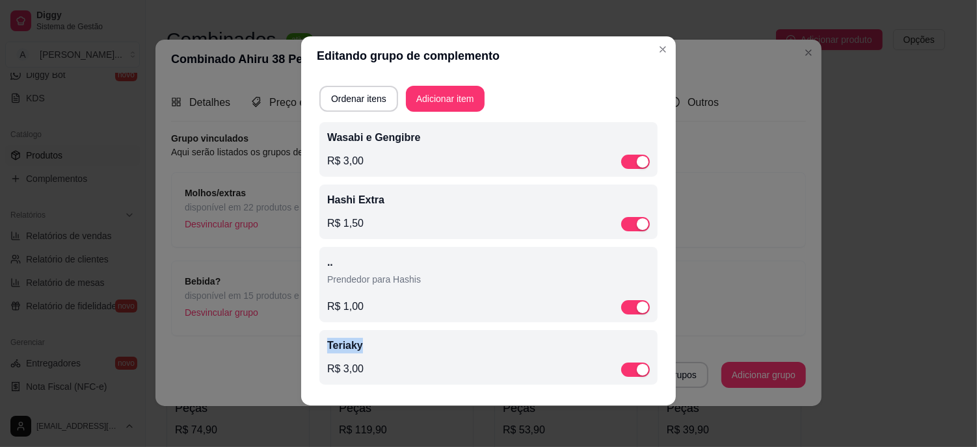
drag, startPoint x: 372, startPoint y: 351, endPoint x: 369, endPoint y: 296, distance: 55.4
click at [369, 296] on div "Wasabi e Gengibre R$ 3,00 Hashi Extra R$ 1,50 .. Prendedor para Hashis R$ 1,00 …" at bounding box center [488, 257] width 338 height 271
click at [349, 98] on button "Ordenar itens" at bounding box center [358, 99] width 79 height 26
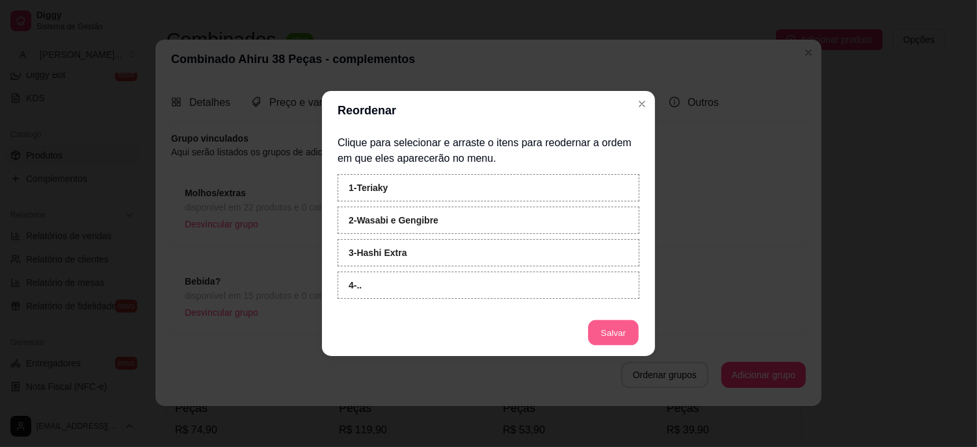
click at [618, 334] on button "Salvar" at bounding box center [613, 333] width 51 height 25
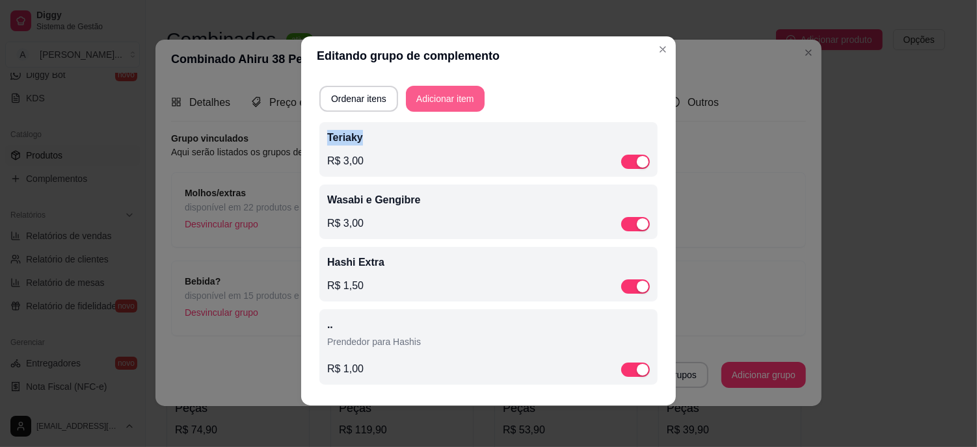
click at [439, 100] on button "Adicionar item" at bounding box center [445, 99] width 79 height 26
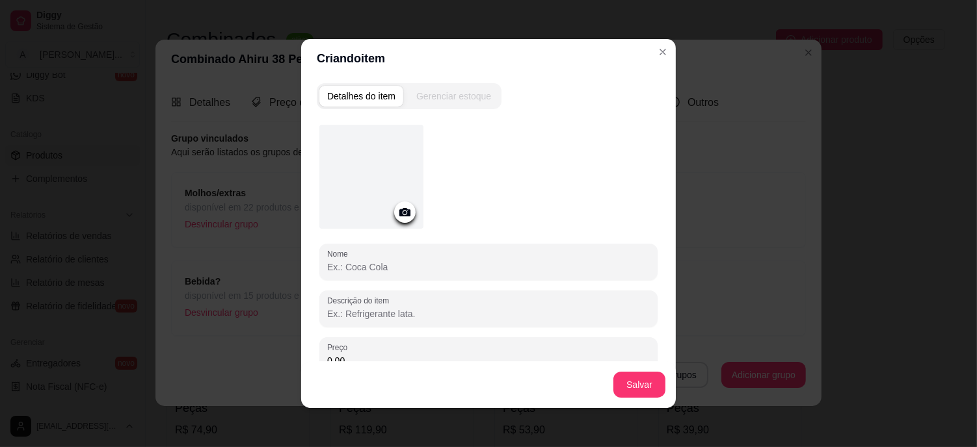
click at [375, 263] on input "Nome" at bounding box center [488, 267] width 323 height 13
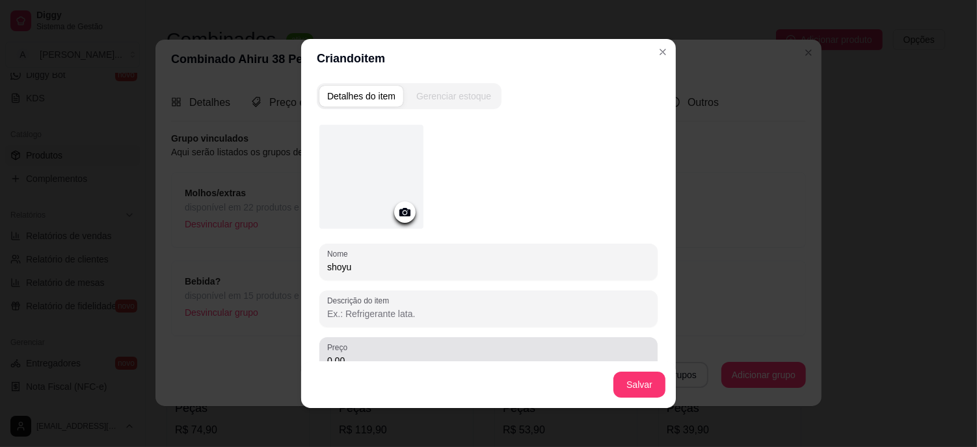
type input "shoyu"
click at [371, 345] on div "0,00" at bounding box center [488, 356] width 323 height 26
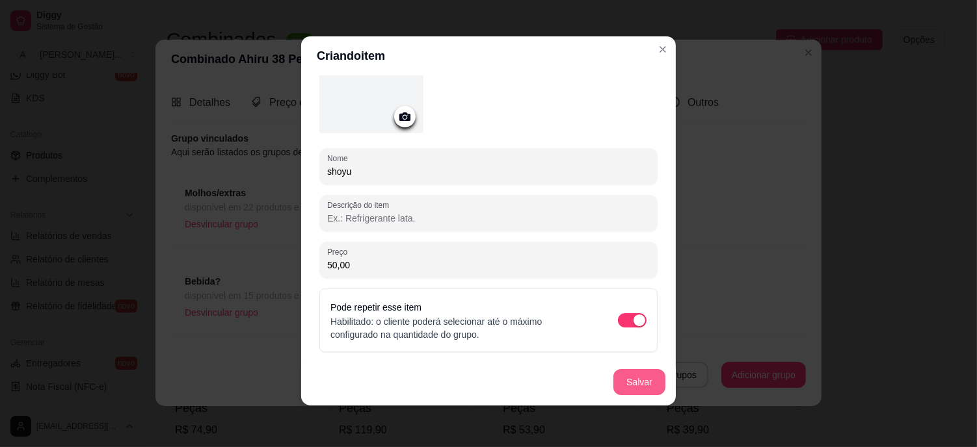
type input "50,00"
click at [633, 378] on button "Salvar" at bounding box center [639, 382] width 51 height 25
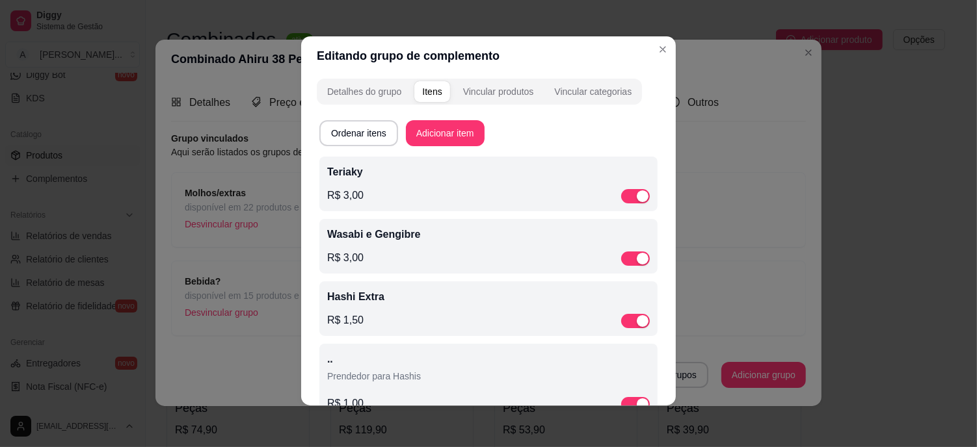
scroll to position [0, 0]
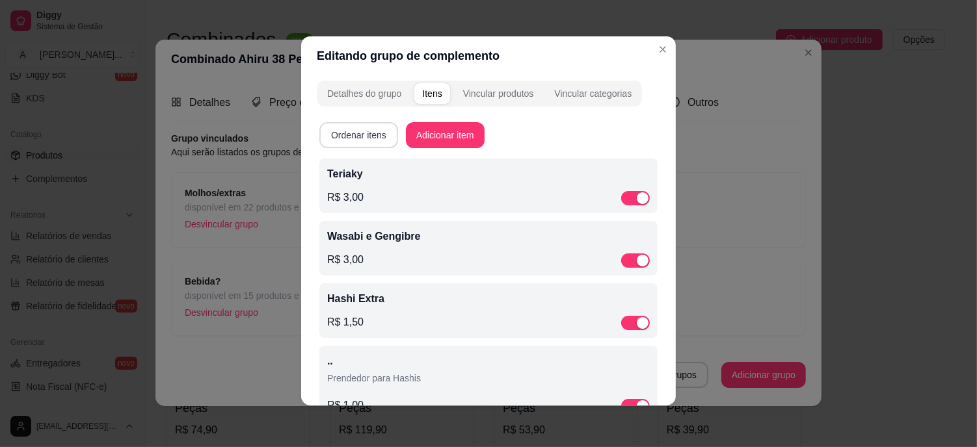
click at [353, 132] on button "Ordenar itens" at bounding box center [358, 135] width 79 height 26
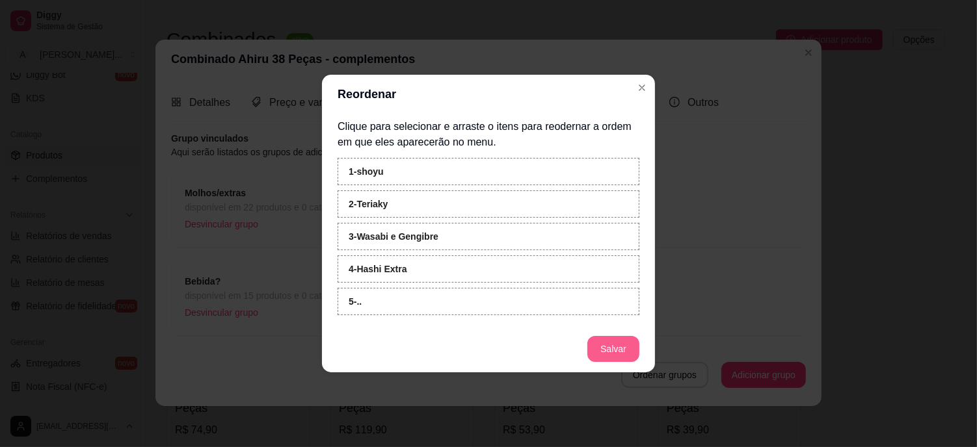
click at [611, 347] on button "Salvar" at bounding box center [613, 349] width 52 height 26
click at [610, 341] on button "Salvar" at bounding box center [613, 349] width 52 height 26
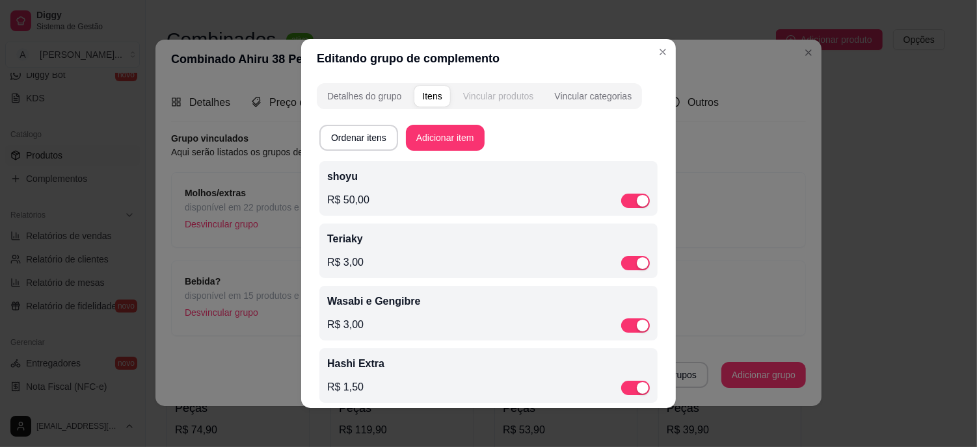
click at [501, 96] on div "Vincular produtos" at bounding box center [498, 96] width 71 height 13
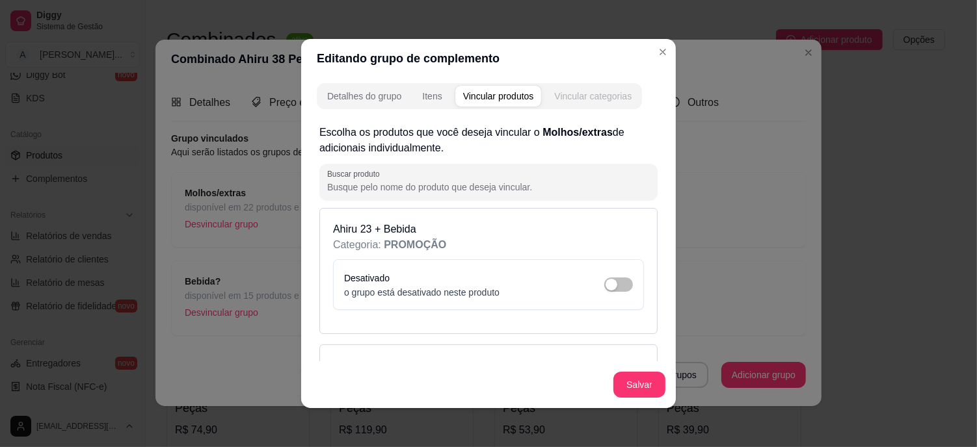
click at [602, 100] on div "Vincular categorias" at bounding box center [592, 96] width 77 height 13
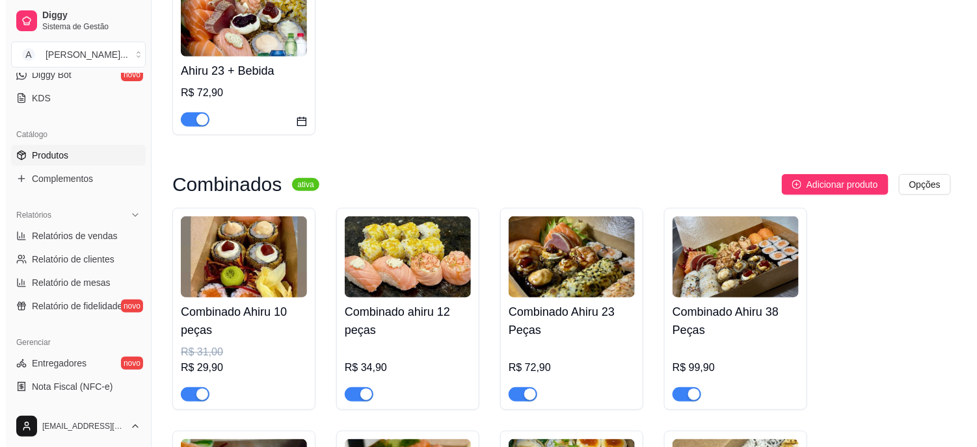
scroll to position [285, 0]
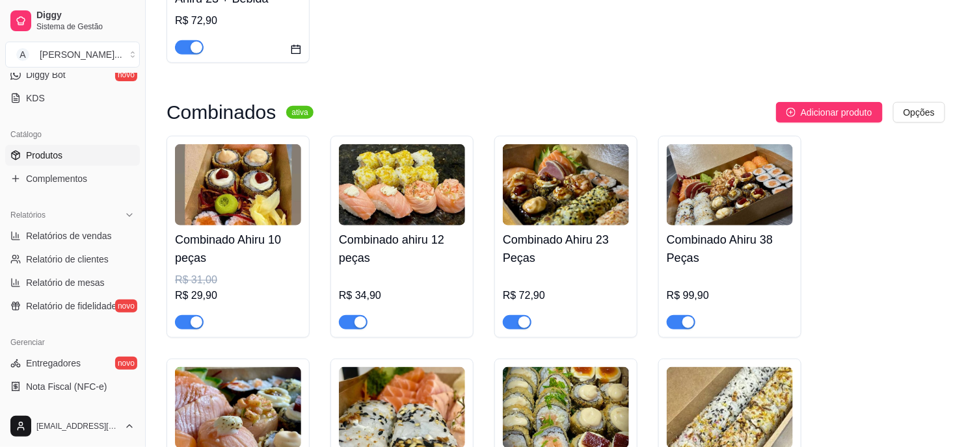
click at [723, 196] on img at bounding box center [730, 184] width 126 height 81
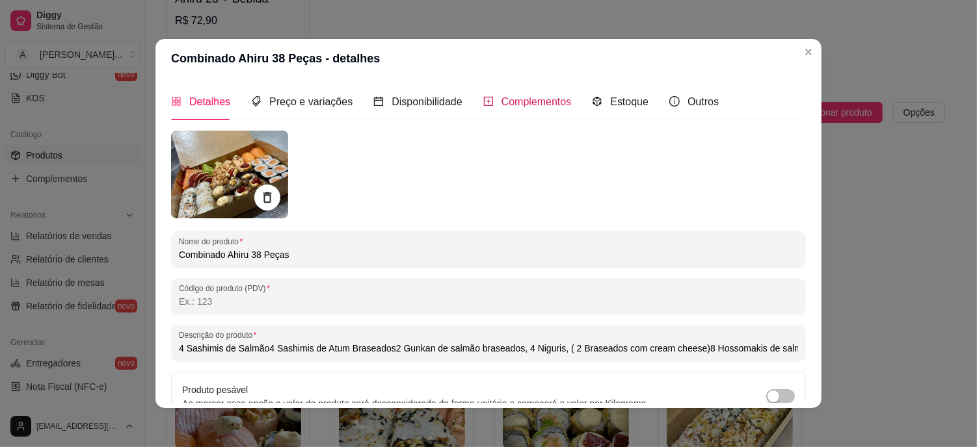
click at [525, 105] on span "Complementos" at bounding box center [536, 101] width 70 height 11
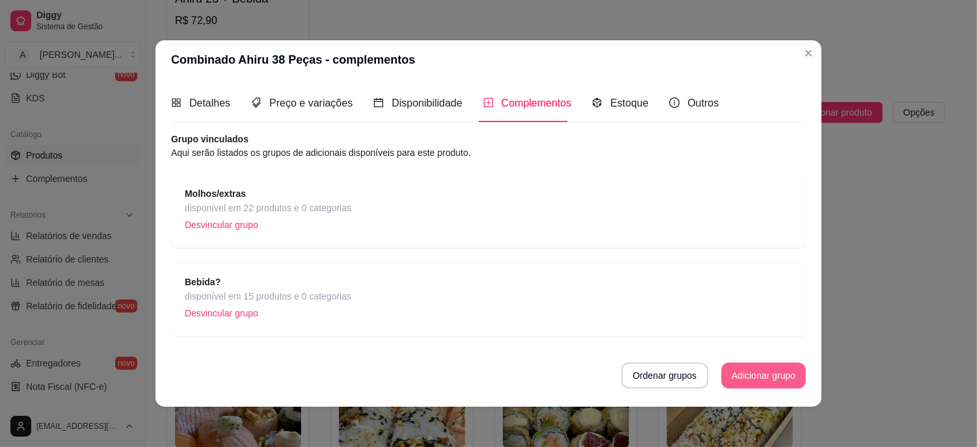
click at [769, 379] on button "Adicionar grupo" at bounding box center [763, 376] width 85 height 26
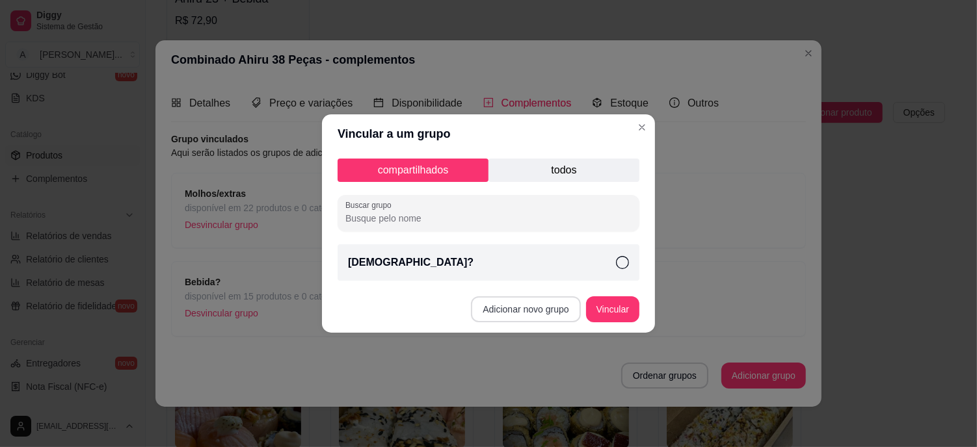
click at [523, 304] on button "Adicionar novo grupo" at bounding box center [525, 310] width 109 height 26
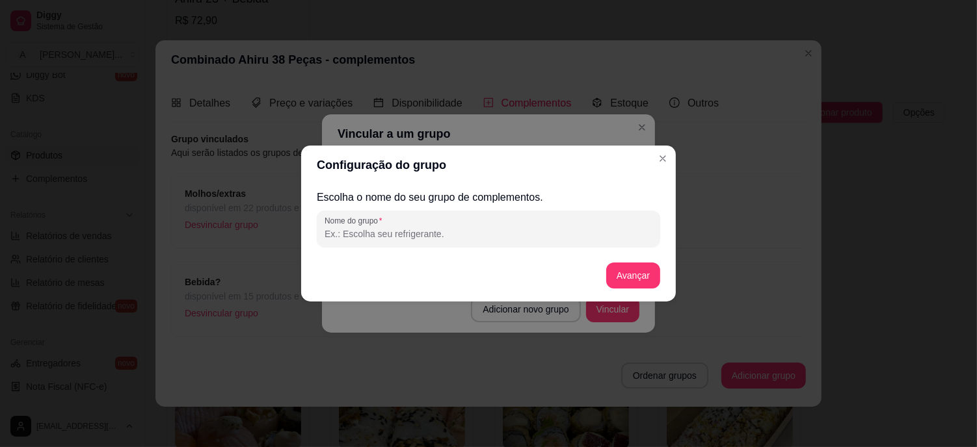
click at [430, 234] on input "Nome do grupo" at bounding box center [489, 234] width 328 height 13
type input "h"
type input "Hot Balls 8 peças"
click at [639, 275] on button "Avançar" at bounding box center [633, 275] width 53 height 25
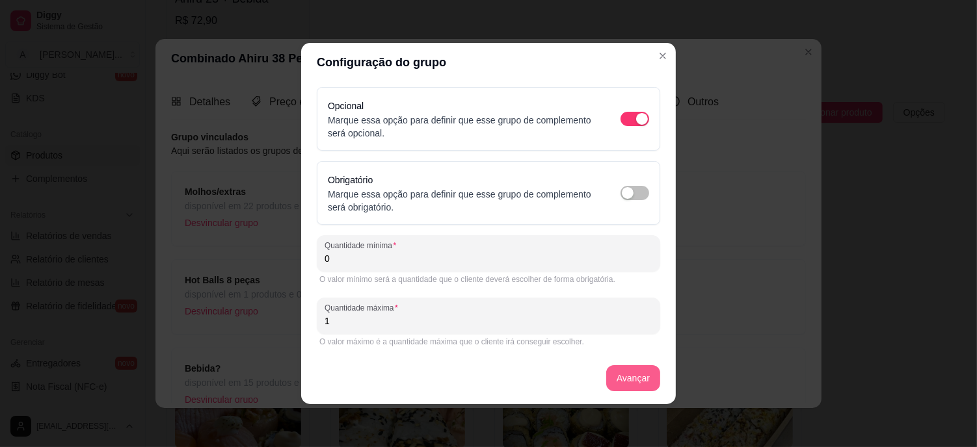
click at [633, 375] on button "Avançar" at bounding box center [633, 379] width 54 height 26
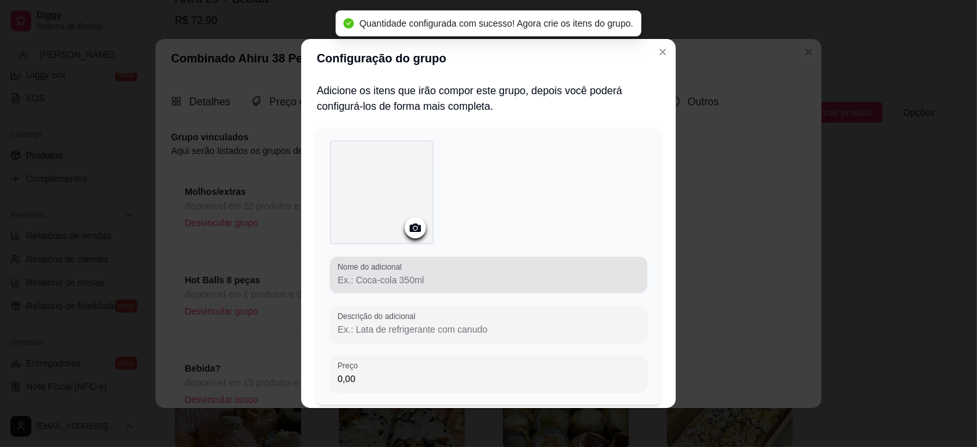
click at [404, 272] on div at bounding box center [489, 275] width 302 height 26
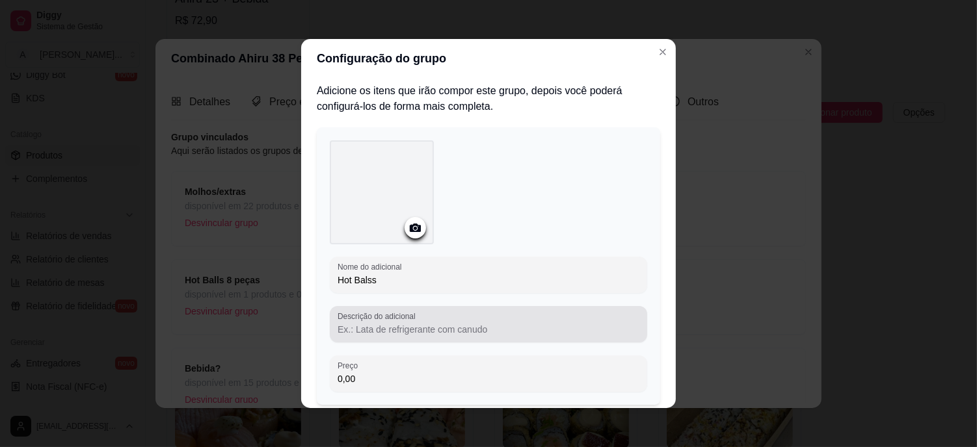
type input "Hot Balss"
click at [408, 329] on input "Descrição do adicional" at bounding box center [489, 329] width 302 height 13
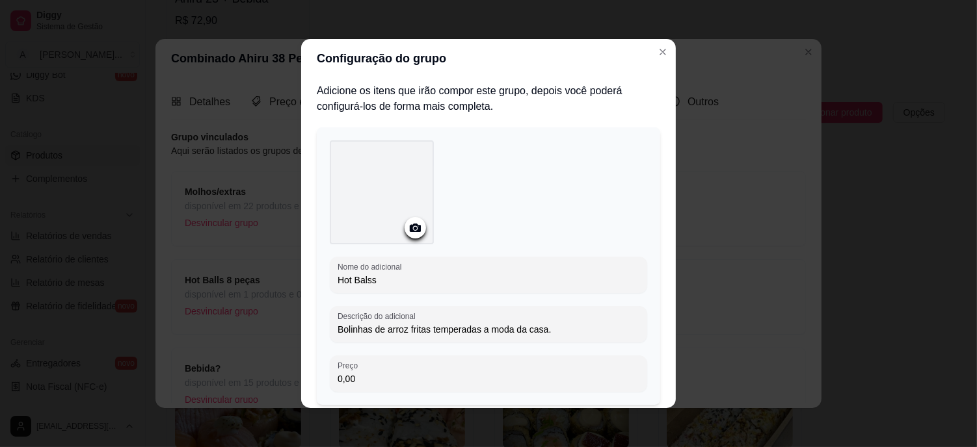
scroll to position [72, 0]
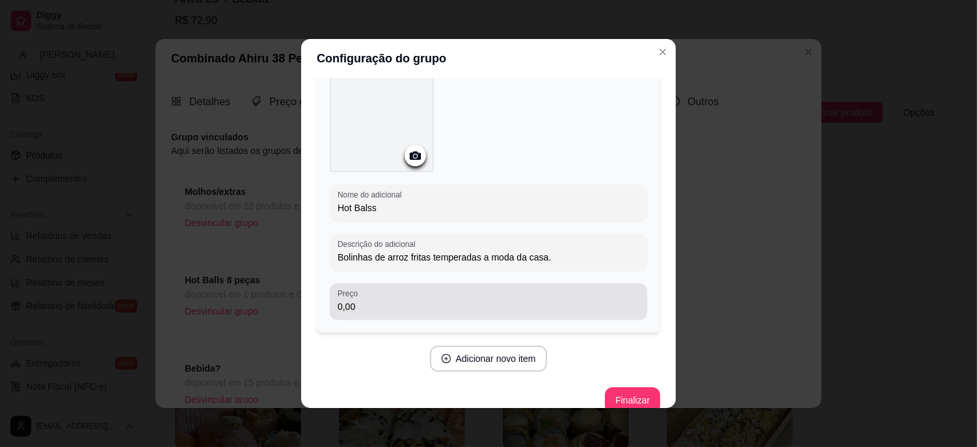
type input "Bolinhas de arroz fritas temperadas a moda da casa."
click at [358, 307] on input "0,00" at bounding box center [489, 306] width 302 height 13
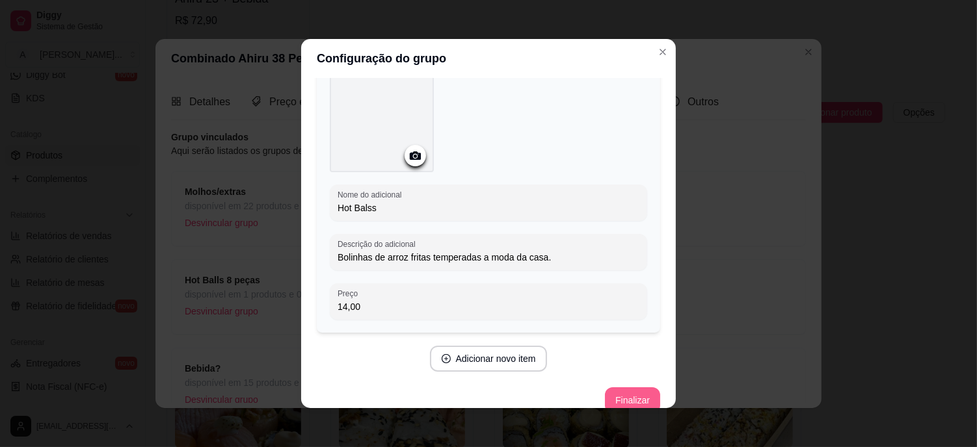
type input "14,00"
click at [622, 393] on button "Finalizar" at bounding box center [632, 401] width 55 height 26
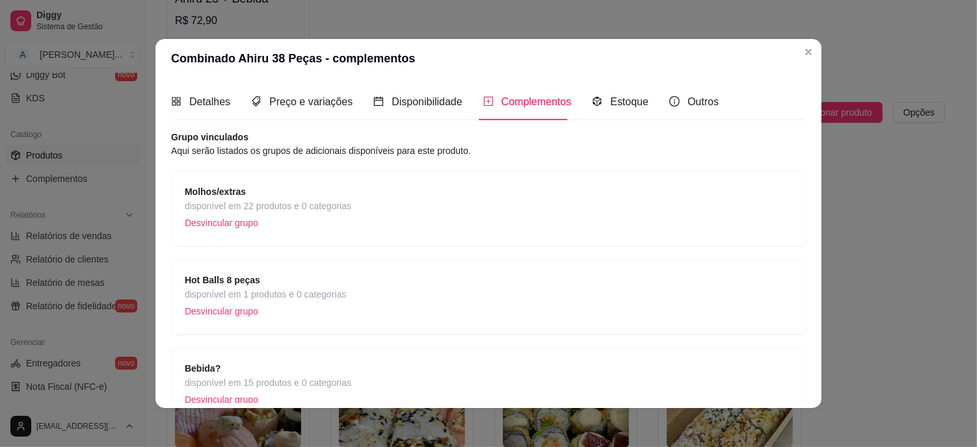
click at [527, 222] on div "Molhos/extras disponível em 22 produtos e 0 categorias Desvincular grupo" at bounding box center [488, 209] width 607 height 48
click at [324, 98] on span "Preço e variações" at bounding box center [310, 101] width 83 height 11
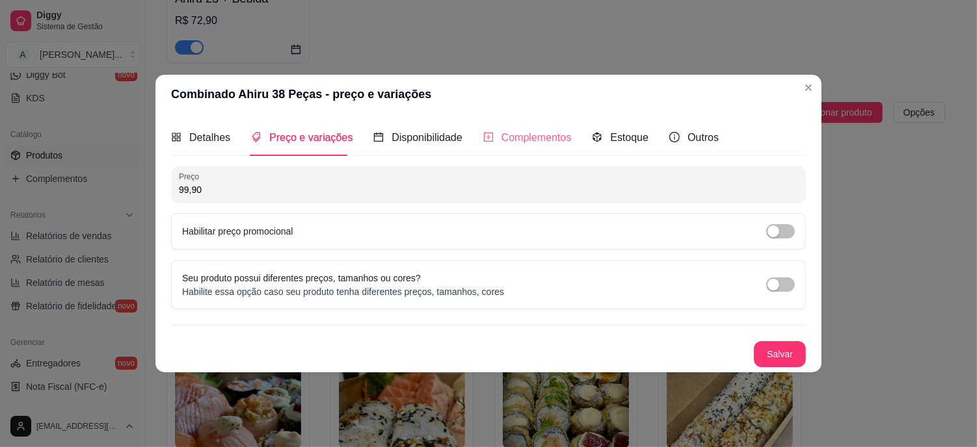
click at [532, 127] on div "Complementos" at bounding box center [527, 137] width 88 height 37
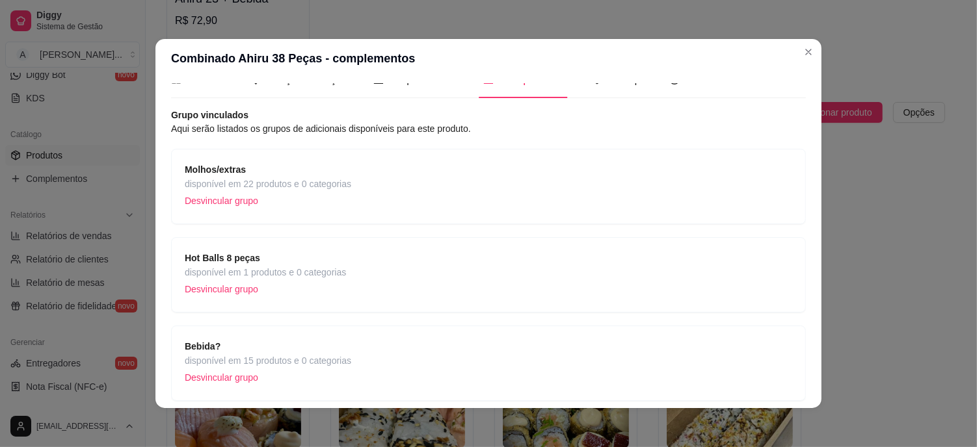
scroll to position [0, 0]
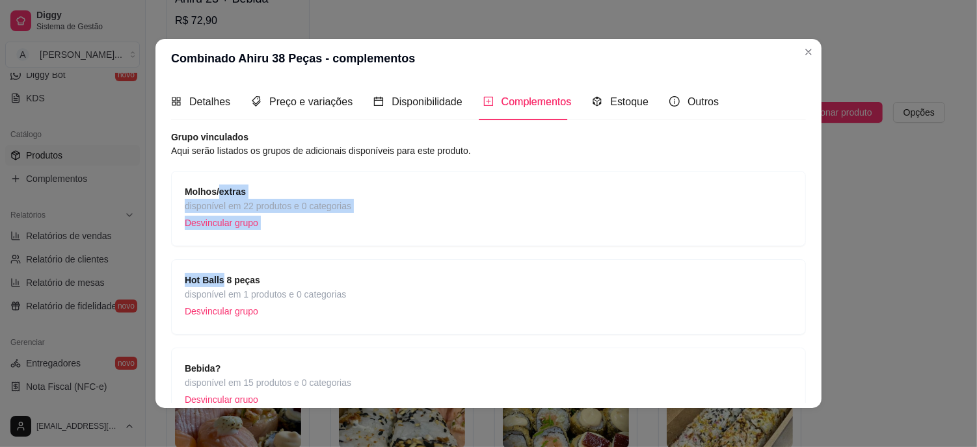
drag, startPoint x: 215, startPoint y: 283, endPoint x: 213, endPoint y: 182, distance: 100.8
click at [213, 182] on div "Molhos/extras disponível em 22 produtos e 0 categorias Desvincular grupo Hot Ba…" at bounding box center [488, 297] width 635 height 252
click at [514, 193] on div "Molhos/extras disponível em 22 produtos e 0 categorias Desvincular grupo" at bounding box center [488, 209] width 607 height 48
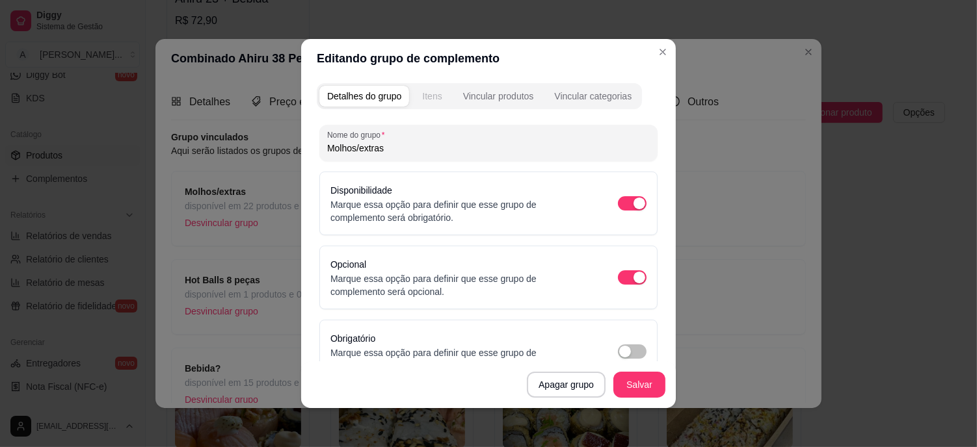
click at [431, 101] on div "Itens" at bounding box center [432, 96] width 20 height 13
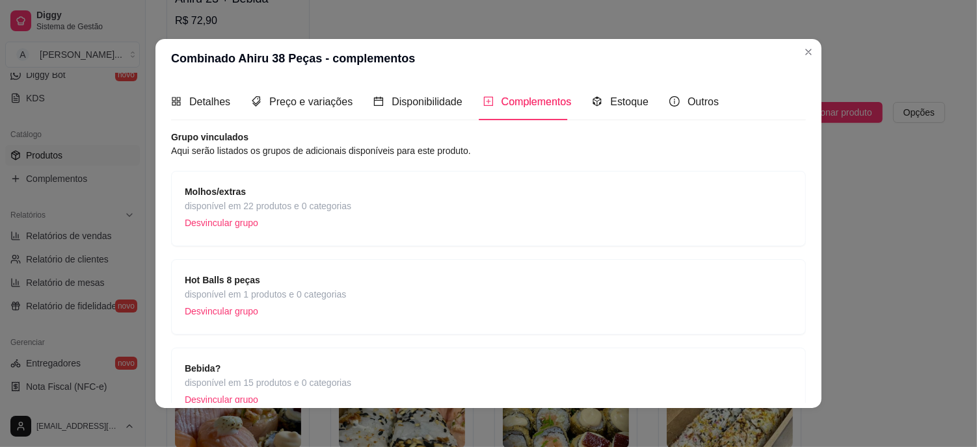
click at [225, 197] on strong "Molhos/extras" at bounding box center [215, 192] width 61 height 10
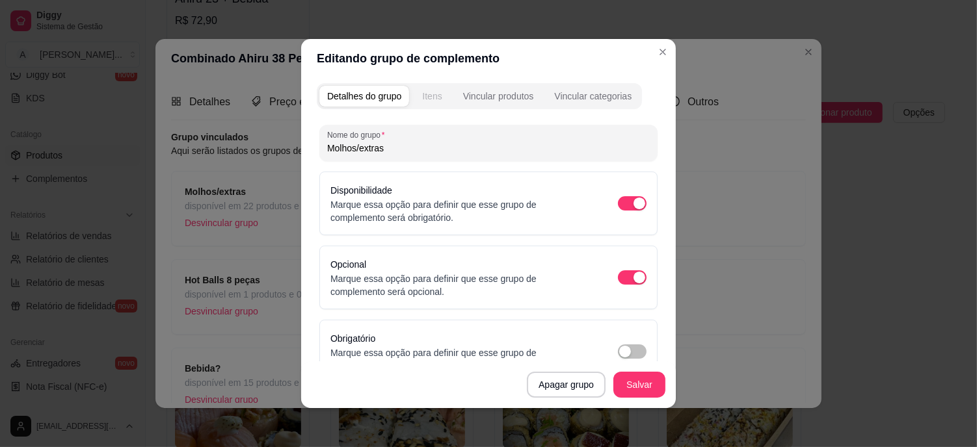
click at [432, 94] on div "Itens" at bounding box center [432, 96] width 20 height 13
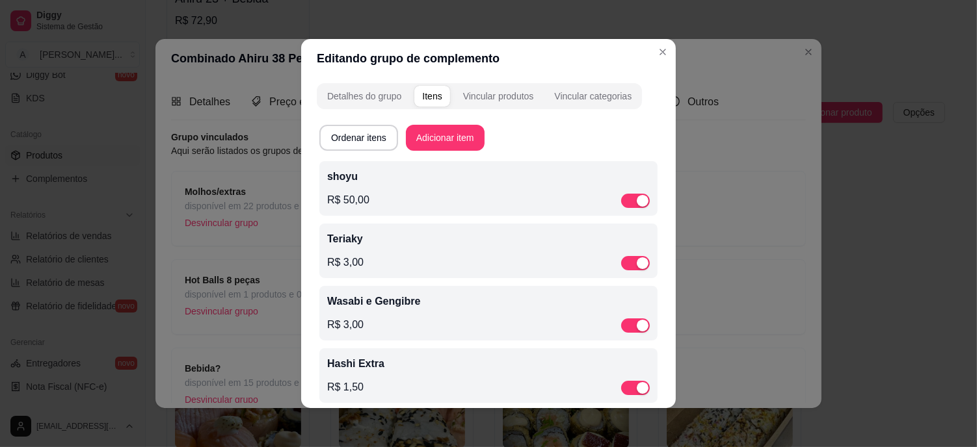
click at [459, 196] on div "R$ 50,00" at bounding box center [488, 201] width 323 height 16
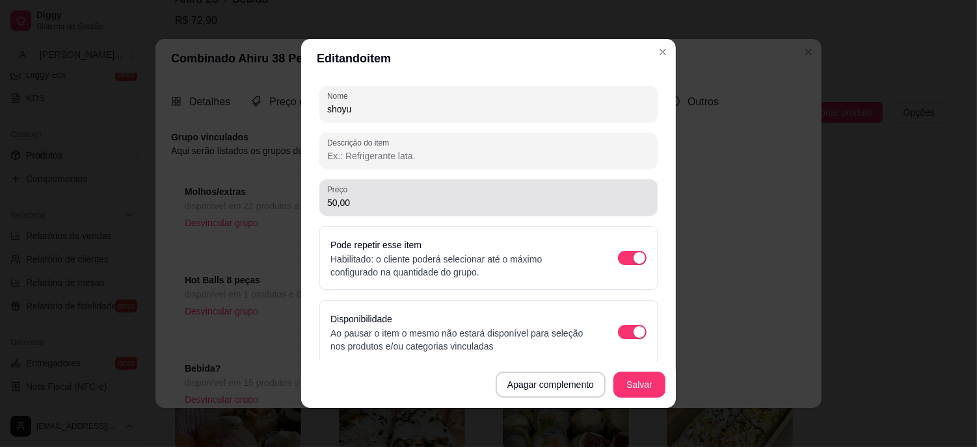
scroll to position [167, 0]
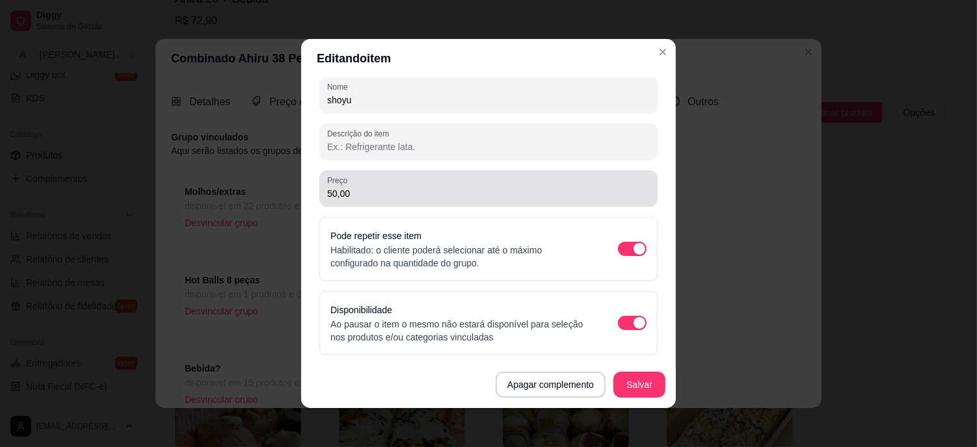
click at [371, 203] on div "Preço 50,00" at bounding box center [488, 188] width 338 height 36
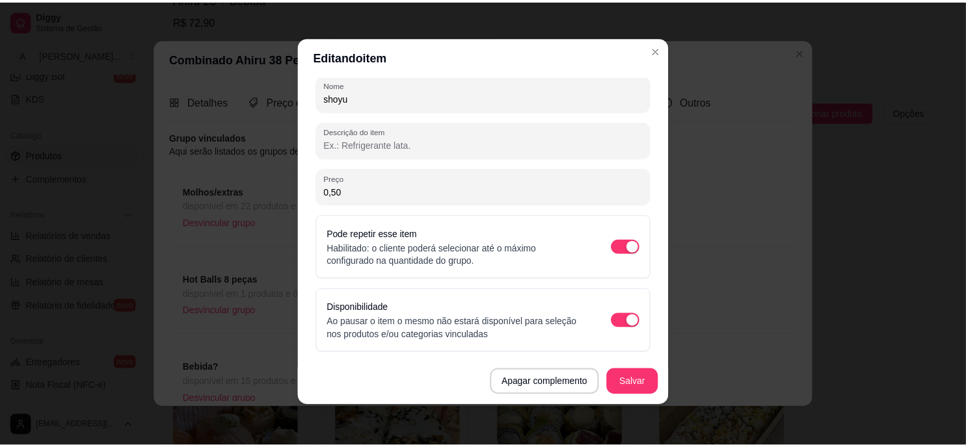
scroll to position [3, 0]
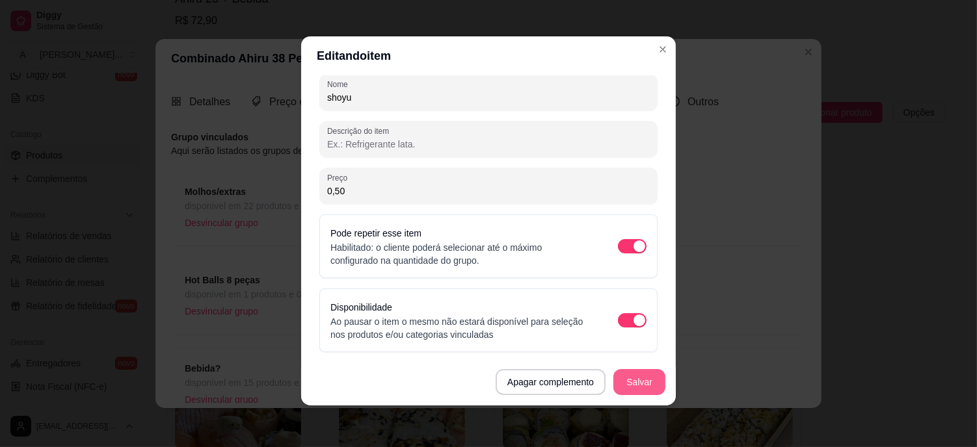
type input "0,50"
click at [654, 371] on button "Salvar" at bounding box center [639, 382] width 51 height 25
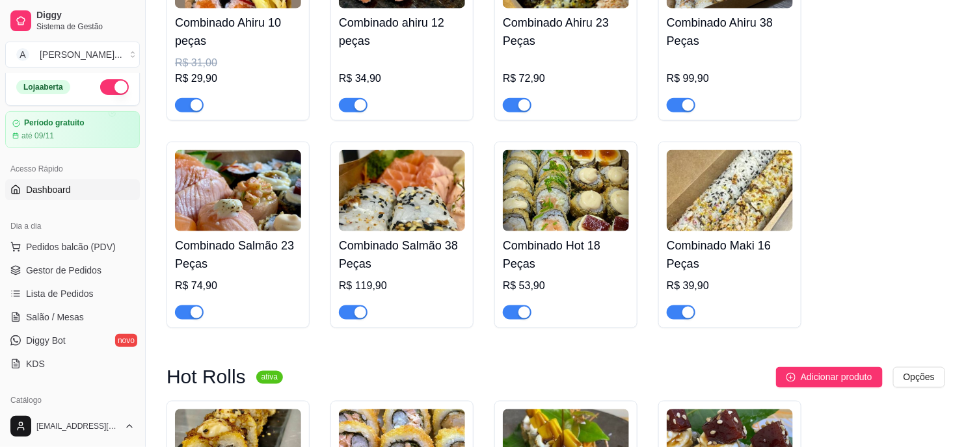
scroll to position [0, 0]
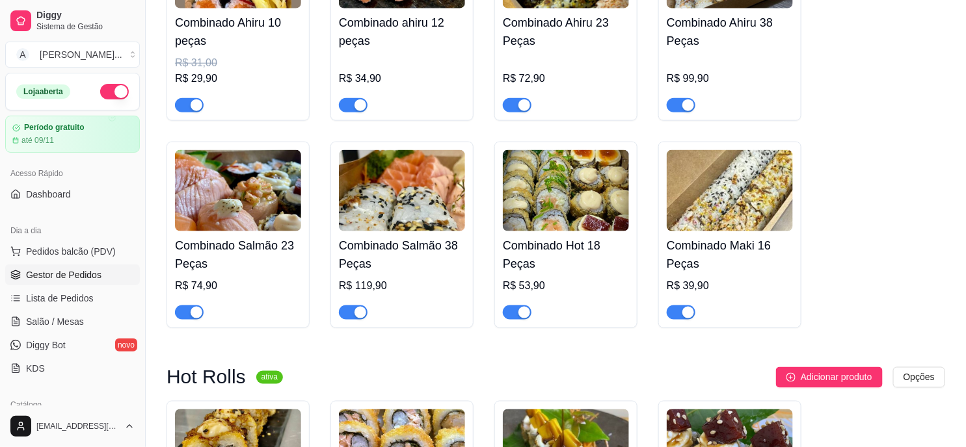
click at [93, 274] on span "Gestor de Pedidos" at bounding box center [63, 275] width 75 height 13
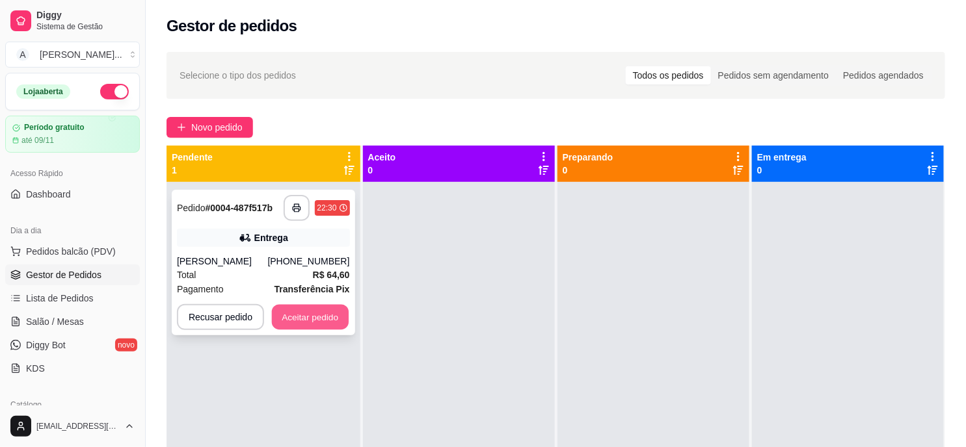
click at [301, 312] on button "Aceitar pedido" at bounding box center [310, 317] width 77 height 25
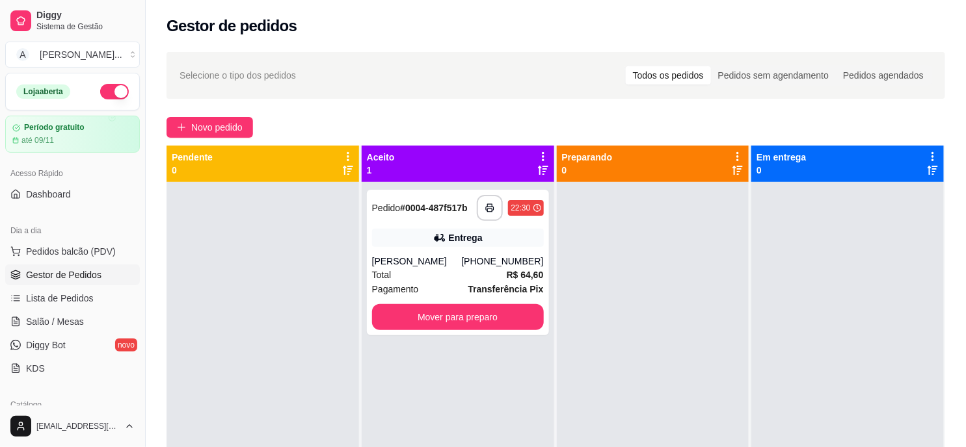
click at [319, 313] on div at bounding box center [263, 405] width 193 height 447
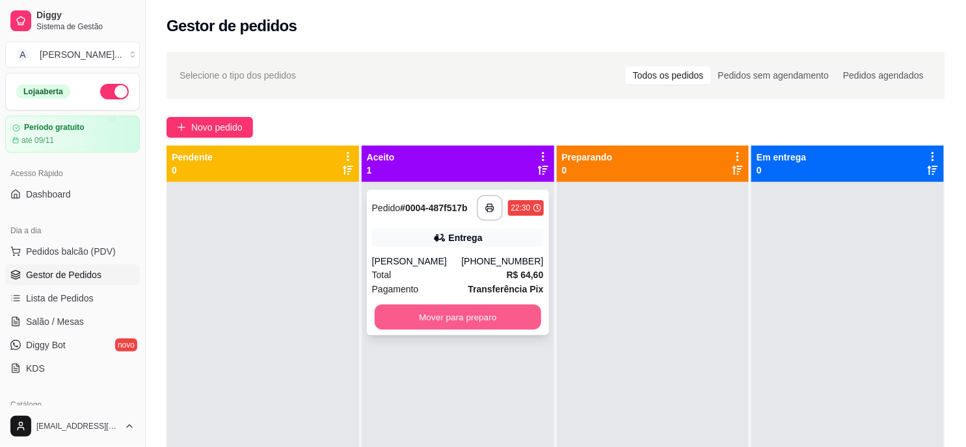
click at [501, 314] on button "Mover para preparo" at bounding box center [458, 317] width 167 height 25
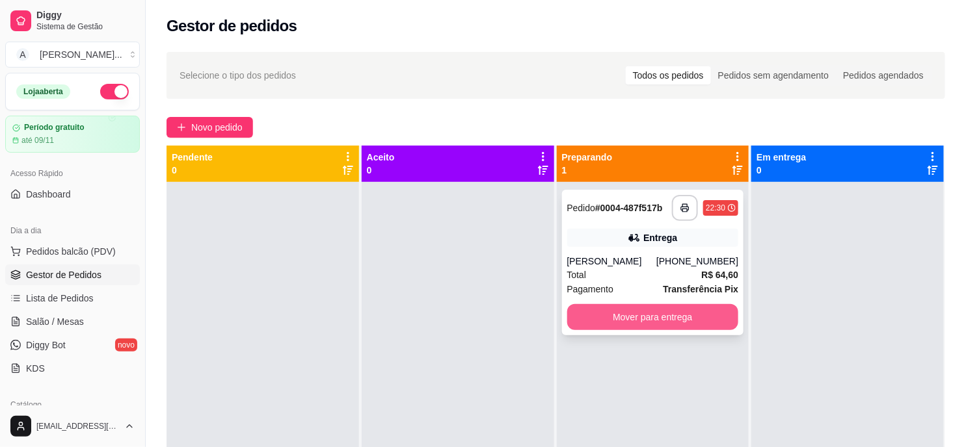
click at [698, 308] on button "Mover para entrega" at bounding box center [653, 317] width 172 height 26
click at [677, 314] on button "Mover para entrega" at bounding box center [652, 317] width 167 height 25
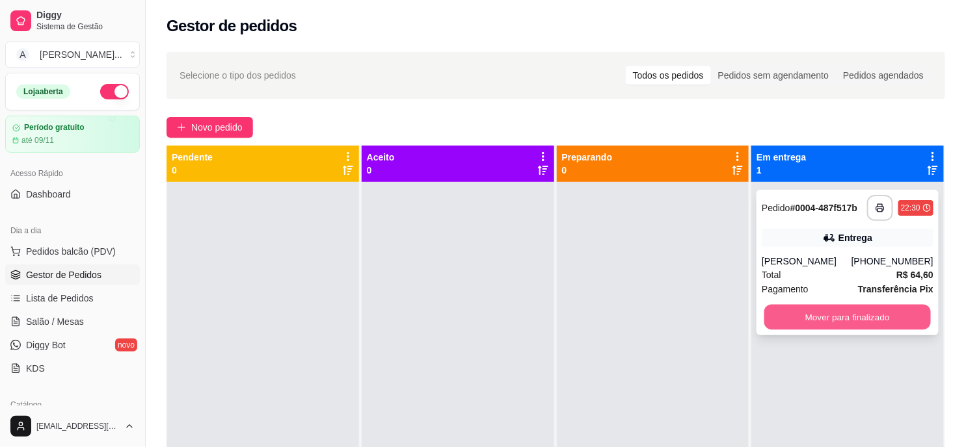
click at [898, 315] on button "Mover para finalizado" at bounding box center [847, 317] width 167 height 25
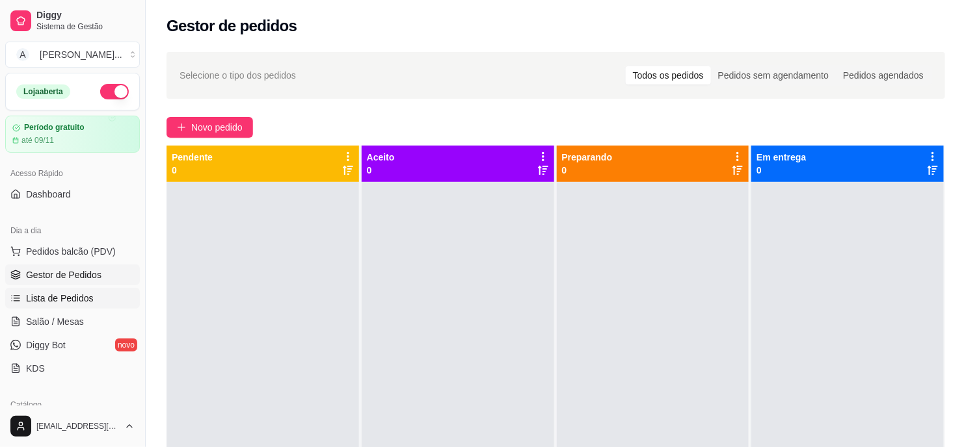
click at [80, 299] on span "Lista de Pedidos" at bounding box center [60, 298] width 68 height 13
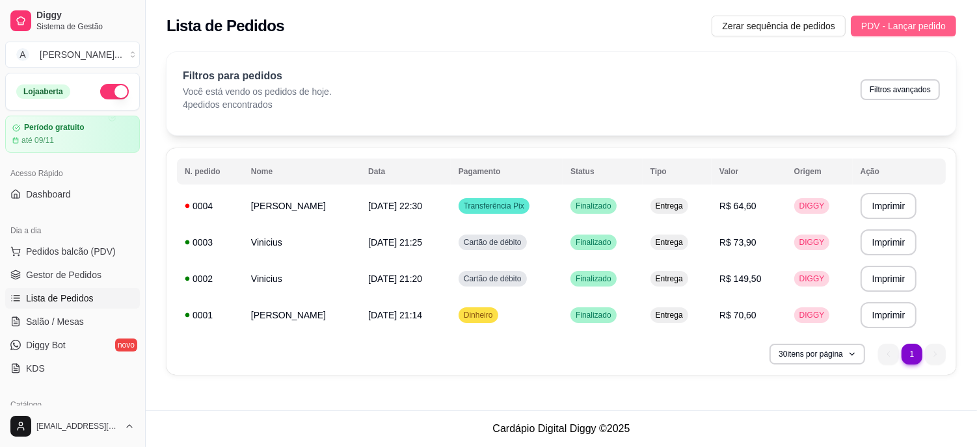
click at [926, 22] on span "PDV - Lançar pedido" at bounding box center [903, 26] width 85 height 14
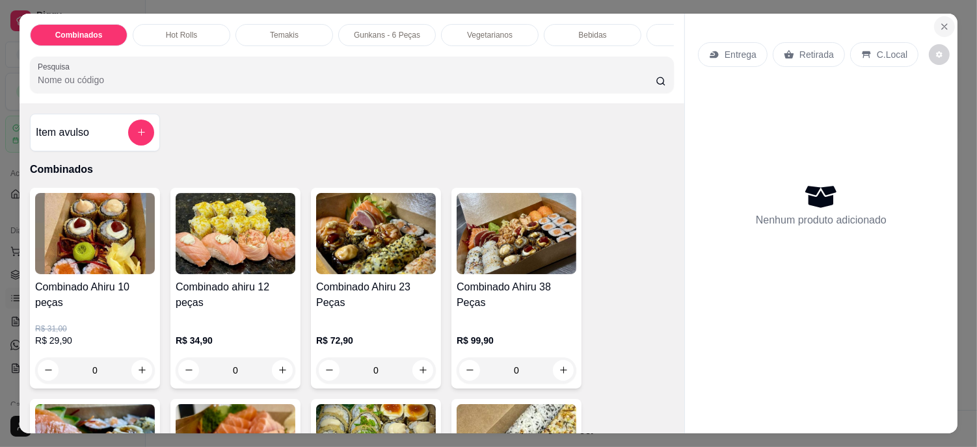
click at [940, 21] on icon "Close" at bounding box center [944, 26] width 10 height 10
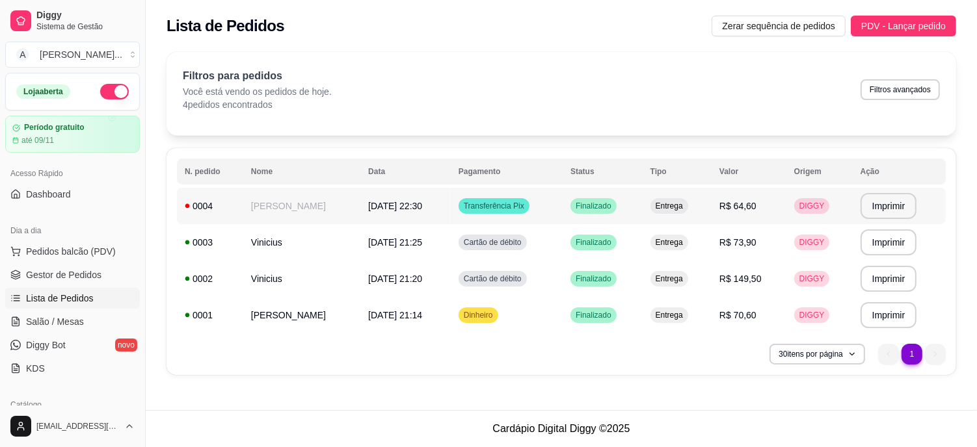
click at [807, 205] on span "DIGGY" at bounding box center [812, 206] width 31 height 10
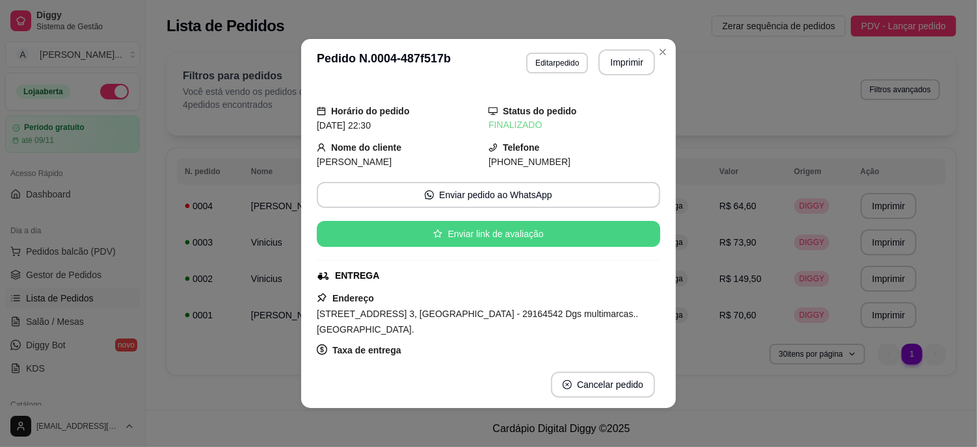
click at [522, 230] on button "Enviar link de avaliação" at bounding box center [488, 234] width 343 height 26
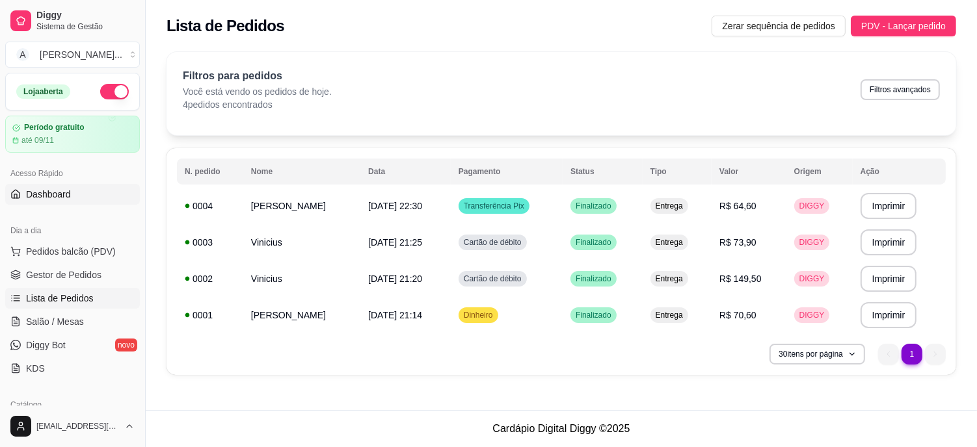
click at [48, 198] on span "Dashboard" at bounding box center [48, 194] width 45 height 13
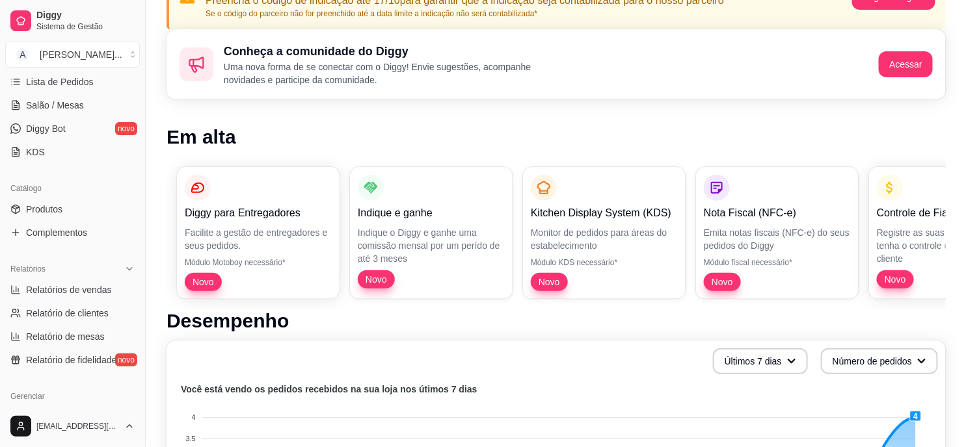
scroll to position [217, 0]
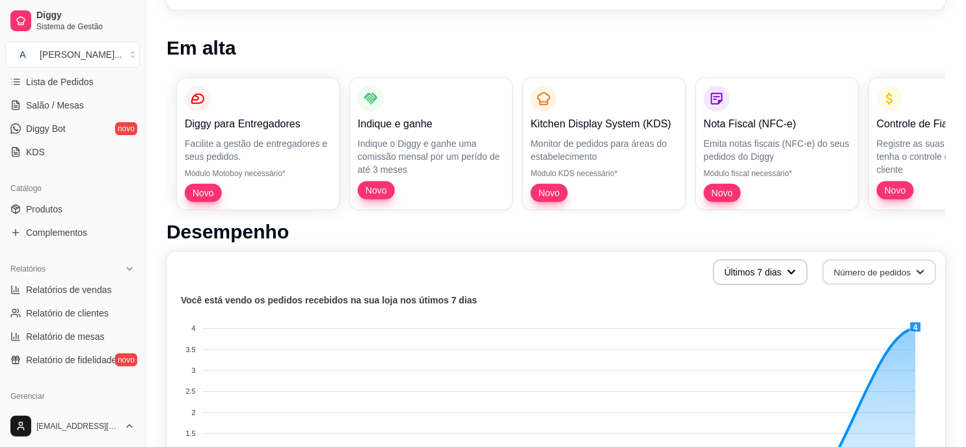
click at [918, 268] on icon "button" at bounding box center [920, 272] width 9 height 9
click at [888, 319] on span "Total em reais de pedidos" at bounding box center [879, 325] width 109 height 13
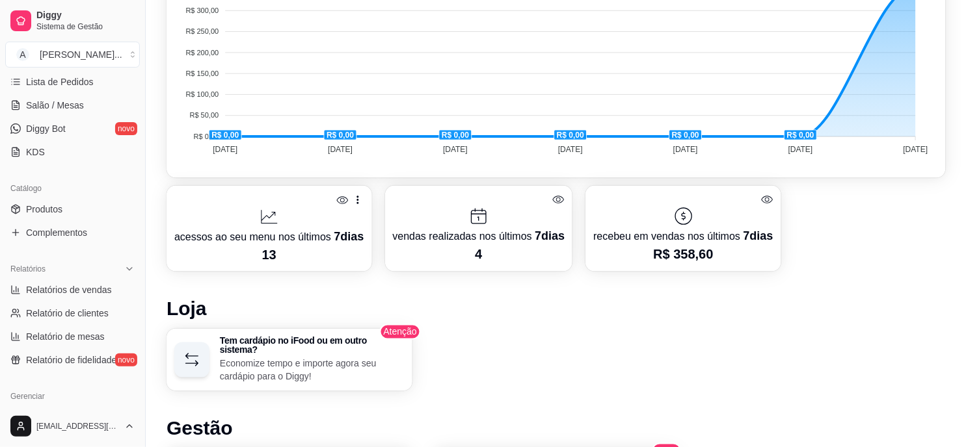
scroll to position [568, 0]
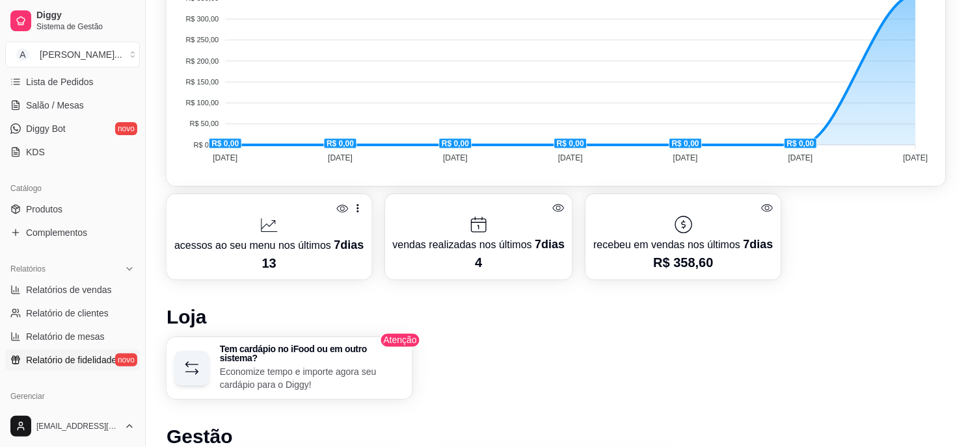
click at [64, 354] on span "Relatório de fidelidade" at bounding box center [71, 360] width 90 height 13
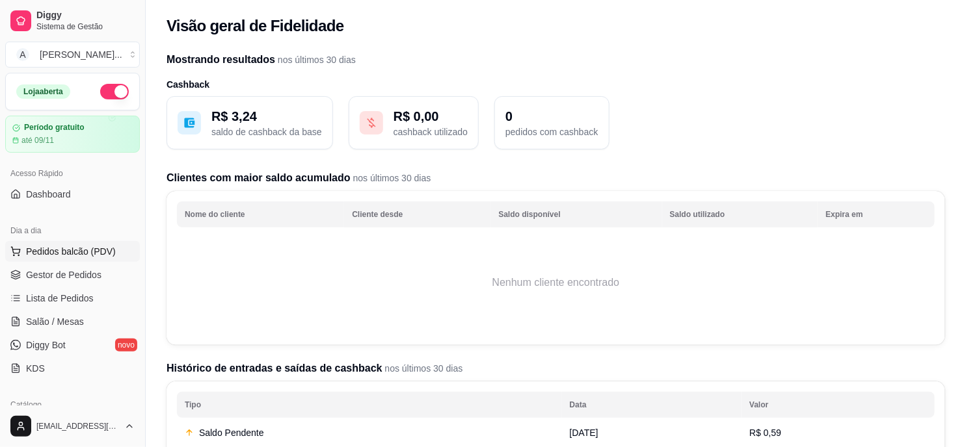
click at [83, 257] on span "Pedidos balcão (PDV)" at bounding box center [71, 251] width 90 height 13
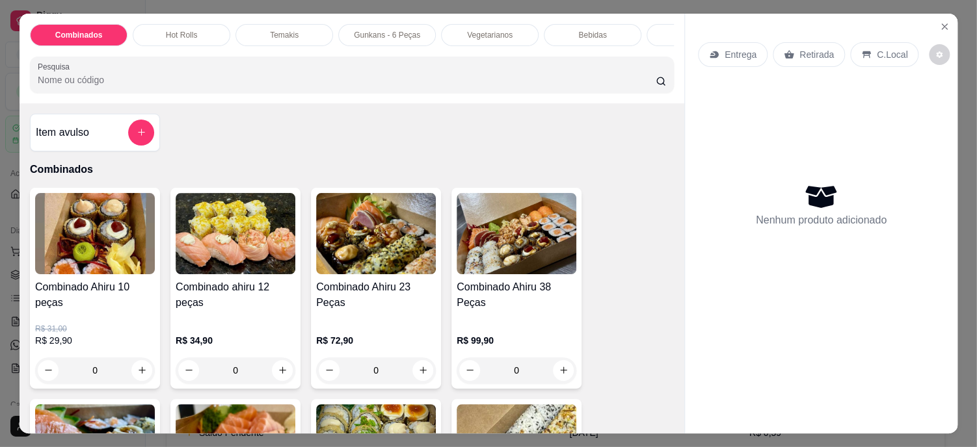
click at [79, 274] on img at bounding box center [95, 233] width 120 height 81
click at [939, 21] on icon "Close" at bounding box center [944, 26] width 10 height 10
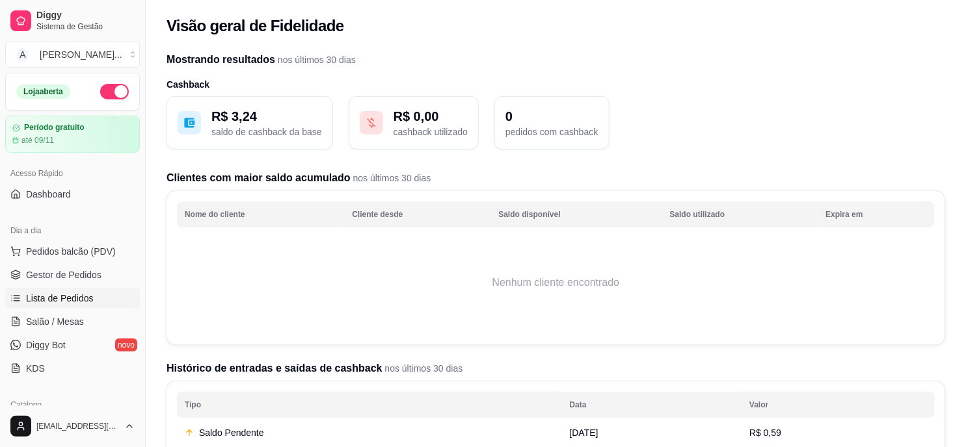
click at [64, 295] on span "Lista de Pedidos" at bounding box center [60, 298] width 68 height 13
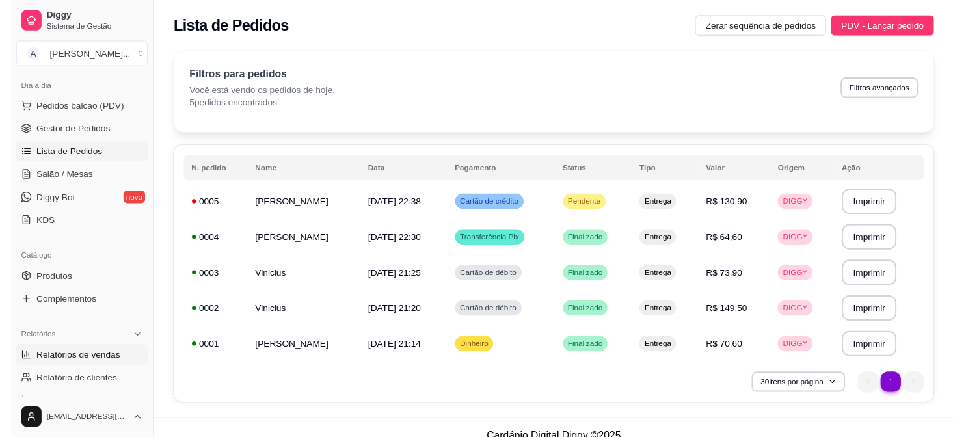
scroll to position [144, 0]
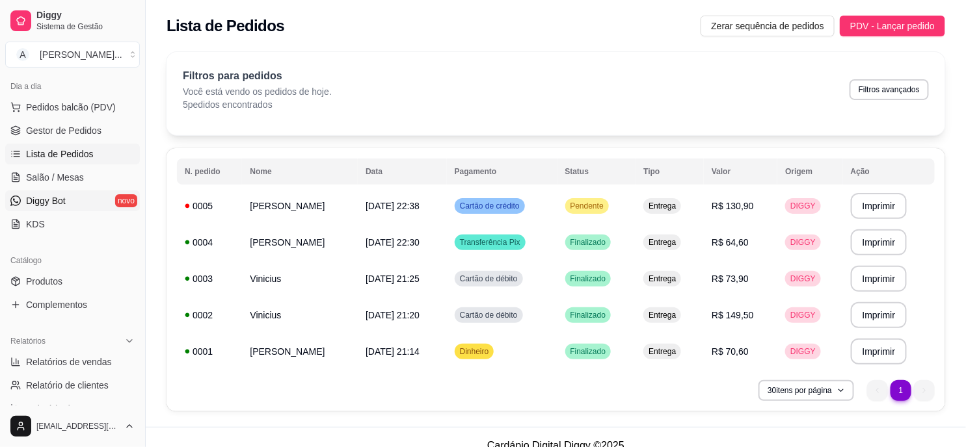
click at [59, 202] on span "Diggy Bot" at bounding box center [46, 200] width 40 height 13
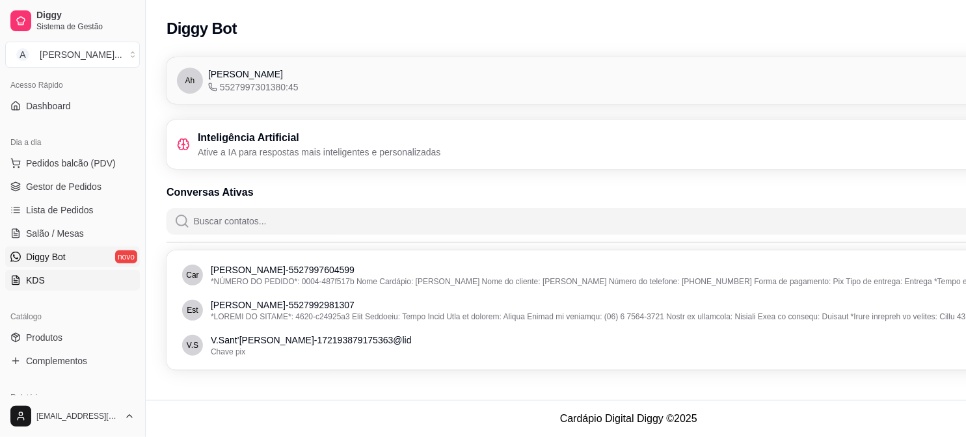
scroll to position [54, 0]
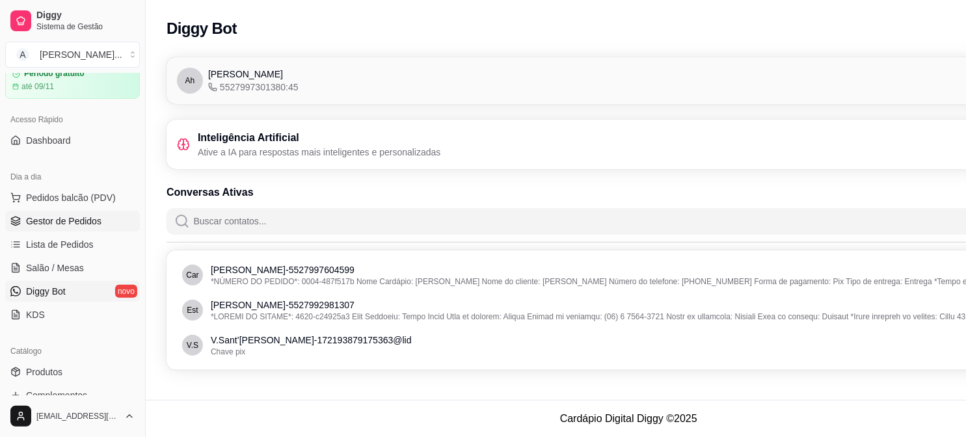
click at [88, 217] on span "Gestor de Pedidos" at bounding box center [63, 221] width 75 height 13
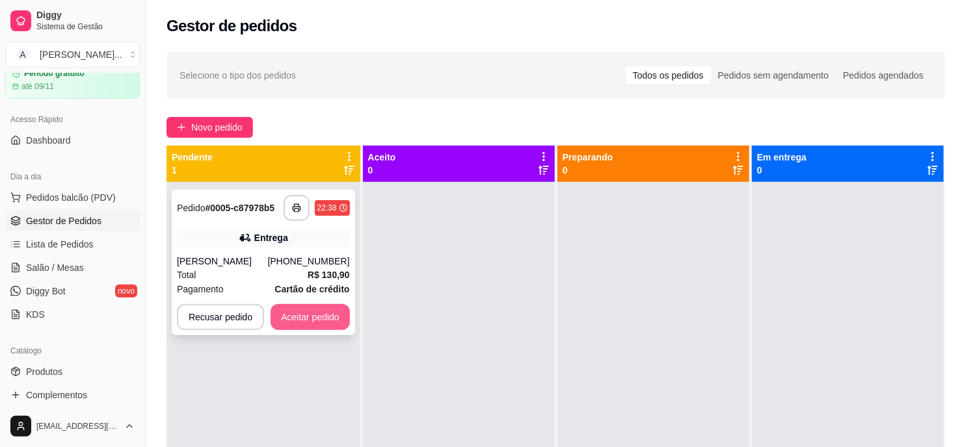
click at [311, 311] on button "Aceitar pedido" at bounding box center [310, 317] width 79 height 26
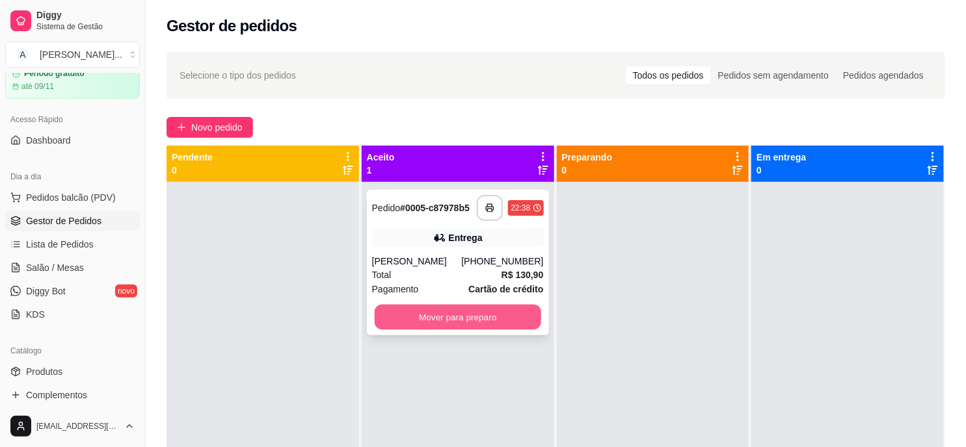
click at [485, 317] on button "Mover para preparo" at bounding box center [458, 317] width 167 height 25
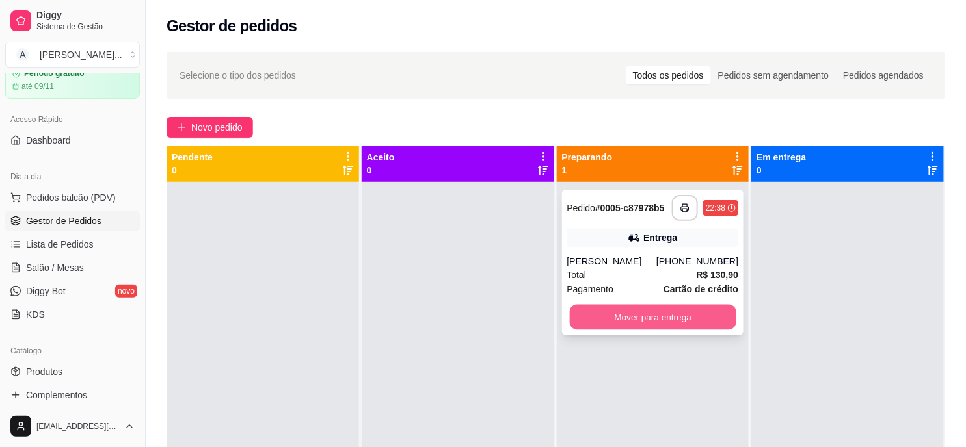
click at [672, 319] on button "Mover para entrega" at bounding box center [652, 317] width 167 height 25
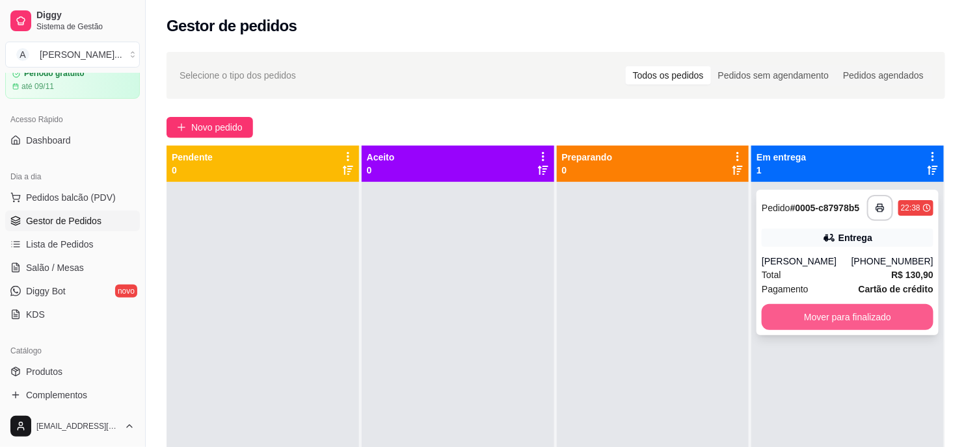
click at [870, 317] on button "Mover para finalizado" at bounding box center [848, 317] width 172 height 26
